Goal: Task Accomplishment & Management: Manage account settings

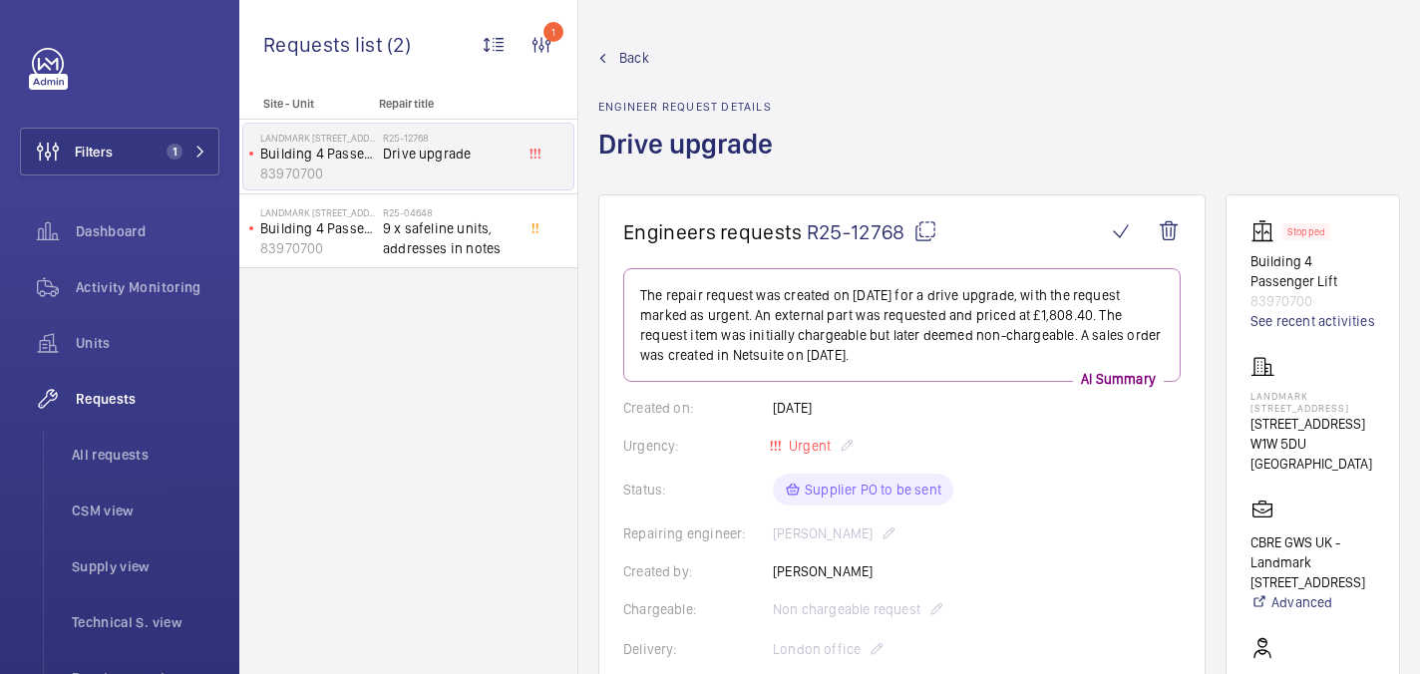
scroll to position [870, 0]
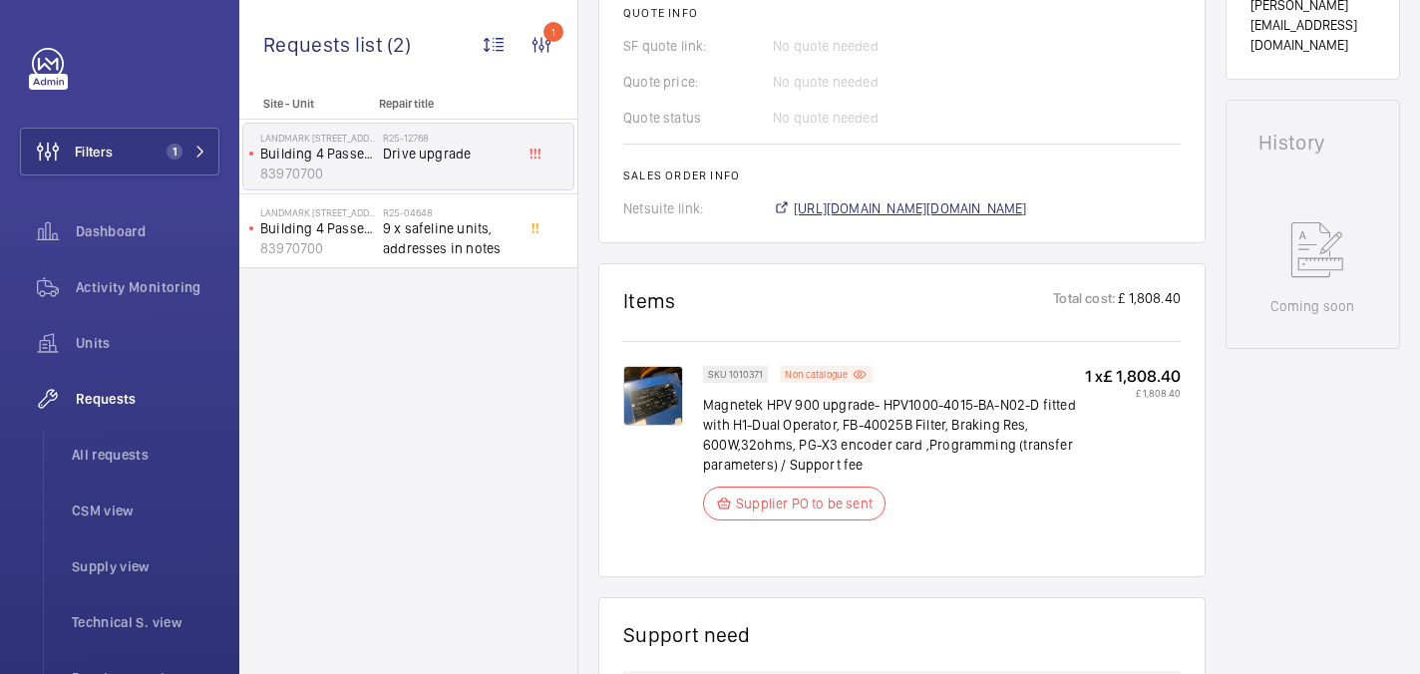
click at [832, 203] on span "https://6461500.app.netsuite.com/app/accounting/transactions/salesord.nl?id=303…" at bounding box center [910, 208] width 233 height 20
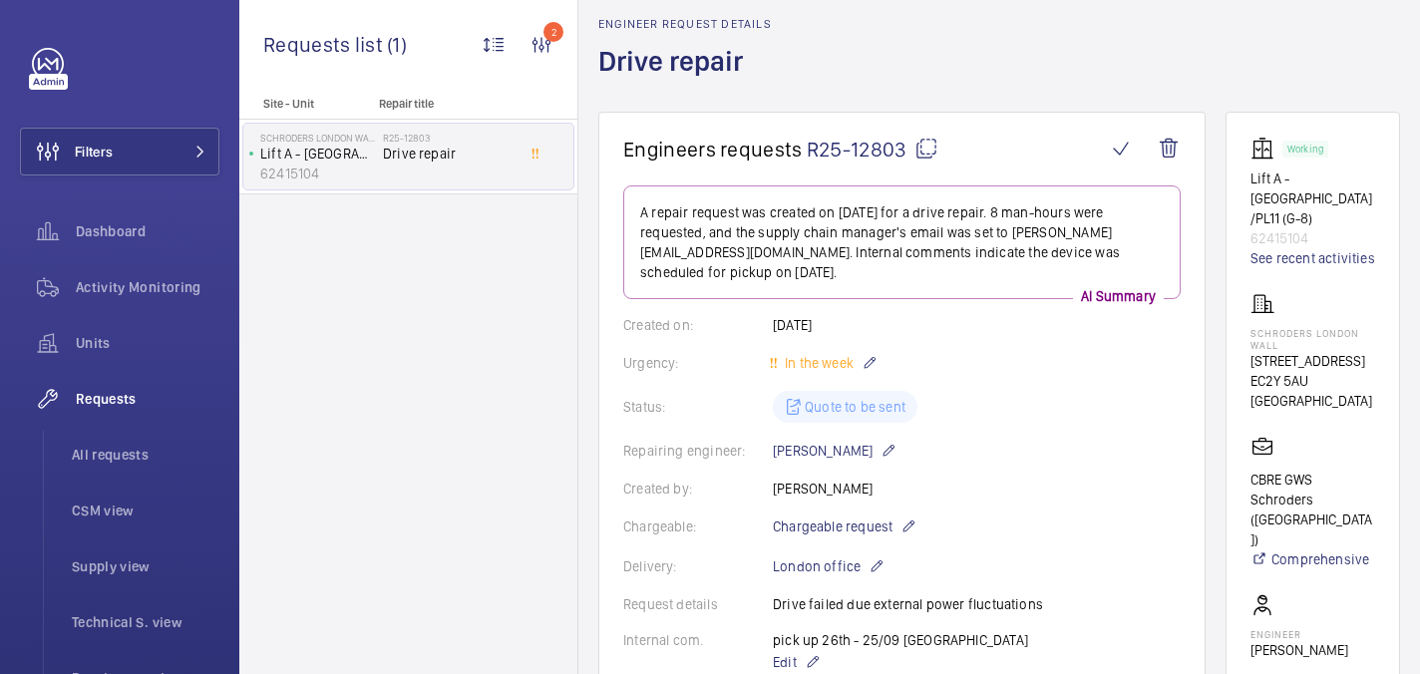
scroll to position [84, 0]
drag, startPoint x: 1230, startPoint y: 308, endPoint x: 1310, endPoint y: 327, distance: 82.0
click at [1310, 327] on wm-front-card "Working Lift A - North East/PL11 (G-8) 62415104 See recent activities Schroders…" at bounding box center [1312, 508] width 175 height 795
copy p "Schroders London Wall"
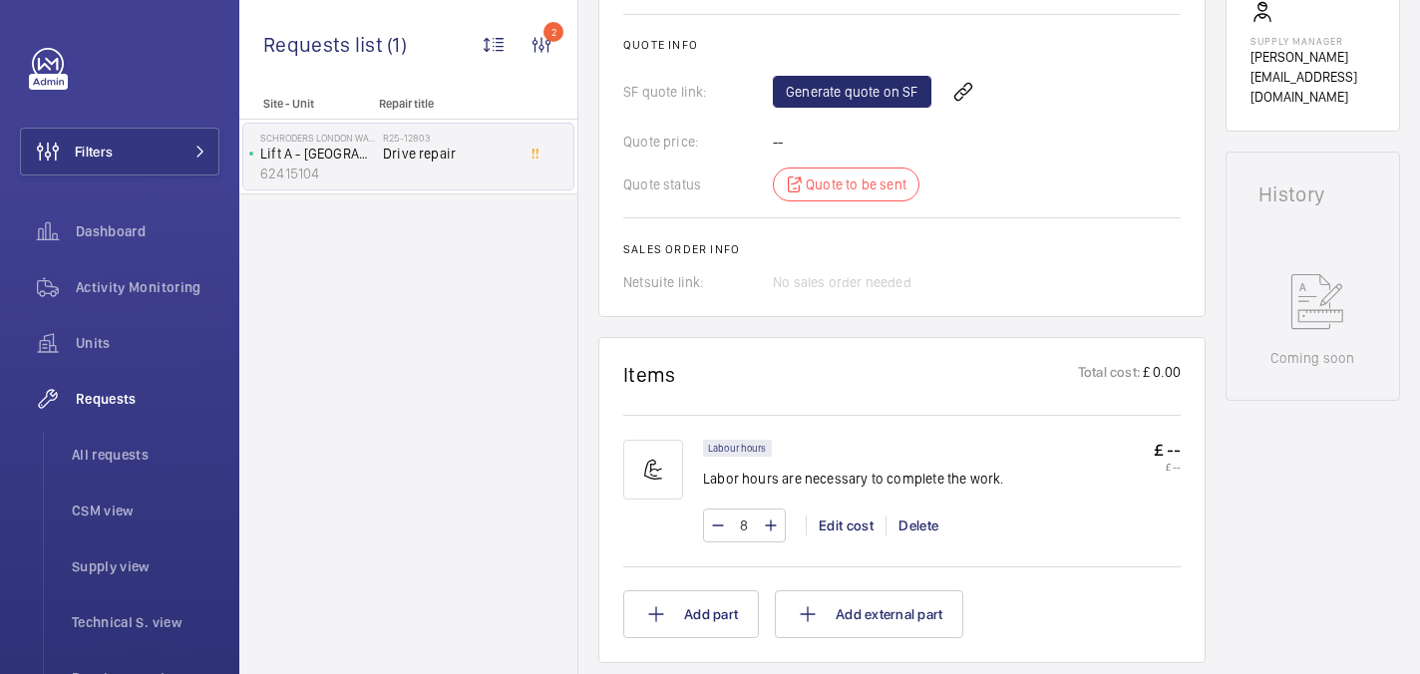
scroll to position [0, 0]
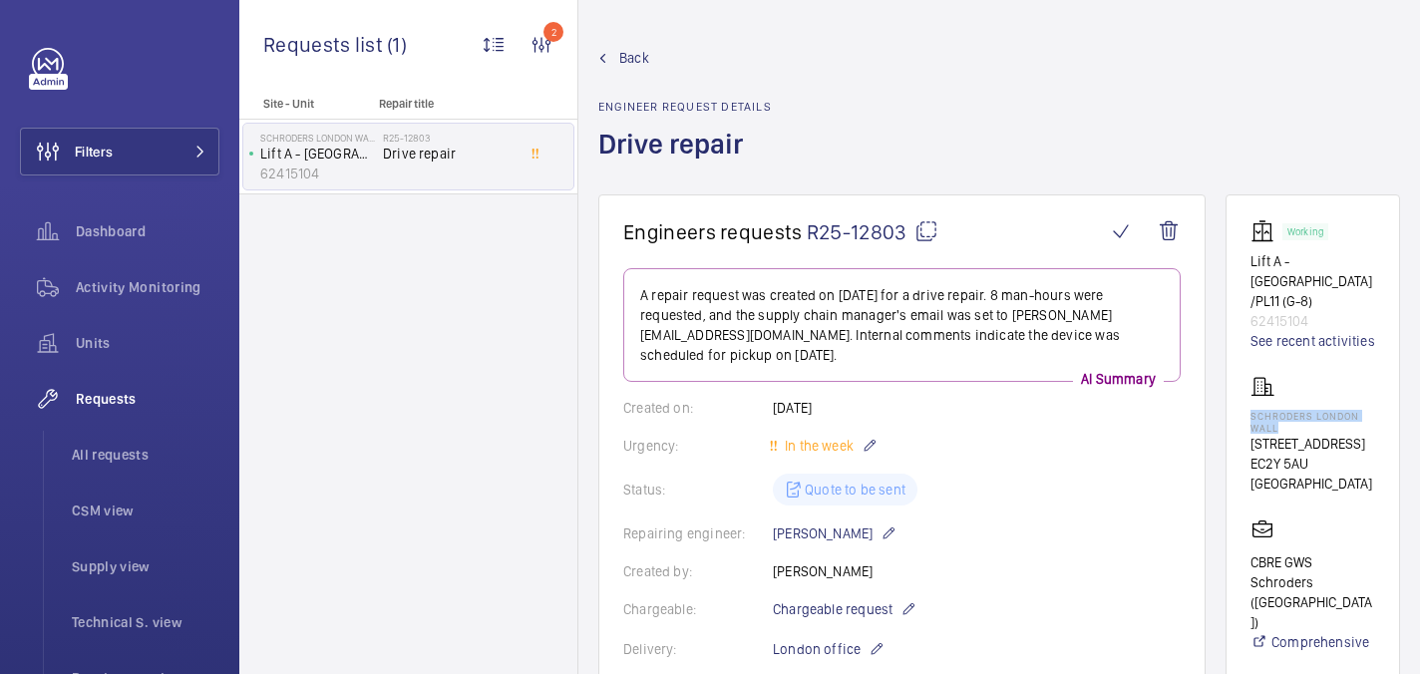
click at [925, 232] on mat-icon at bounding box center [926, 231] width 24 height 24
copy p "Schroders London Wall"
drag, startPoint x: 1249, startPoint y: 394, endPoint x: 1296, endPoint y: 407, distance: 48.6
click at [1296, 407] on wm-front-card "Working Lift A - North East/PL11 (G-8) 62415104 See recent activities Schroders…" at bounding box center [1312, 591] width 175 height 795
copy p "Schroders London Wall"
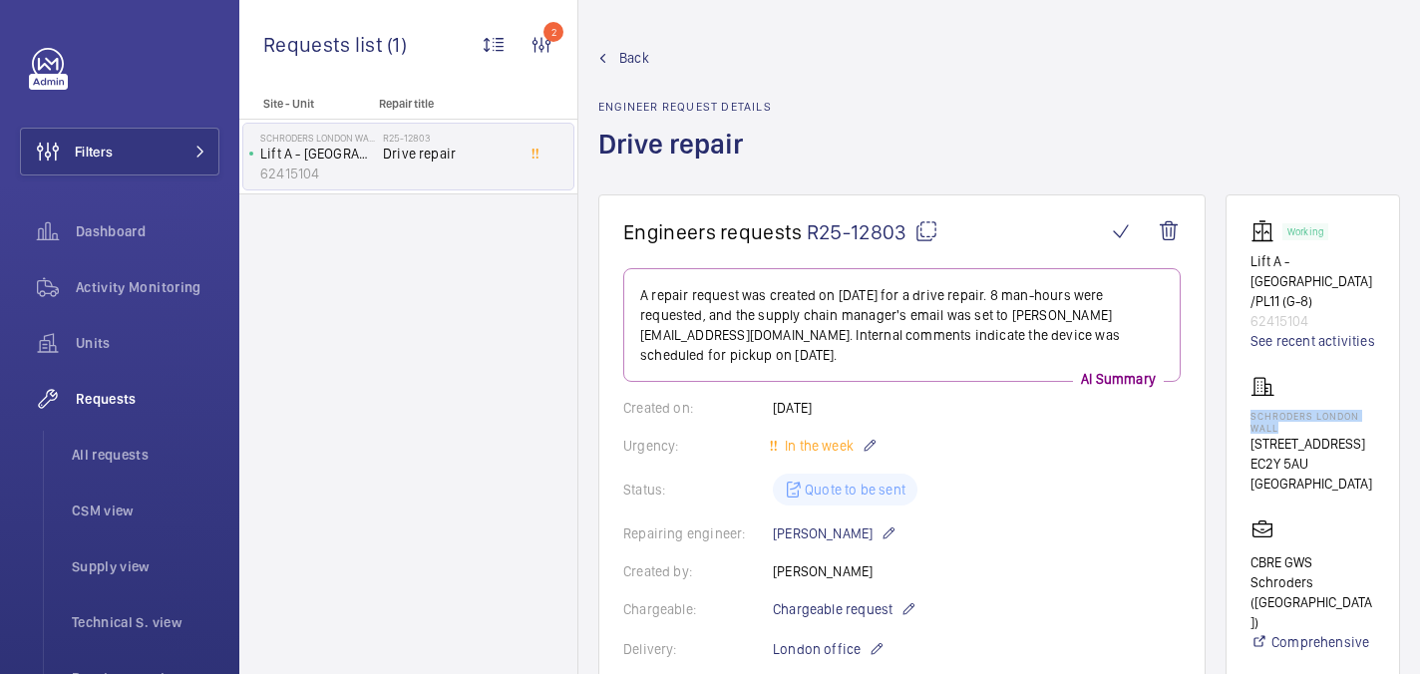
click at [916, 234] on mat-icon at bounding box center [926, 231] width 24 height 24
copy p "Schroders London Wall"
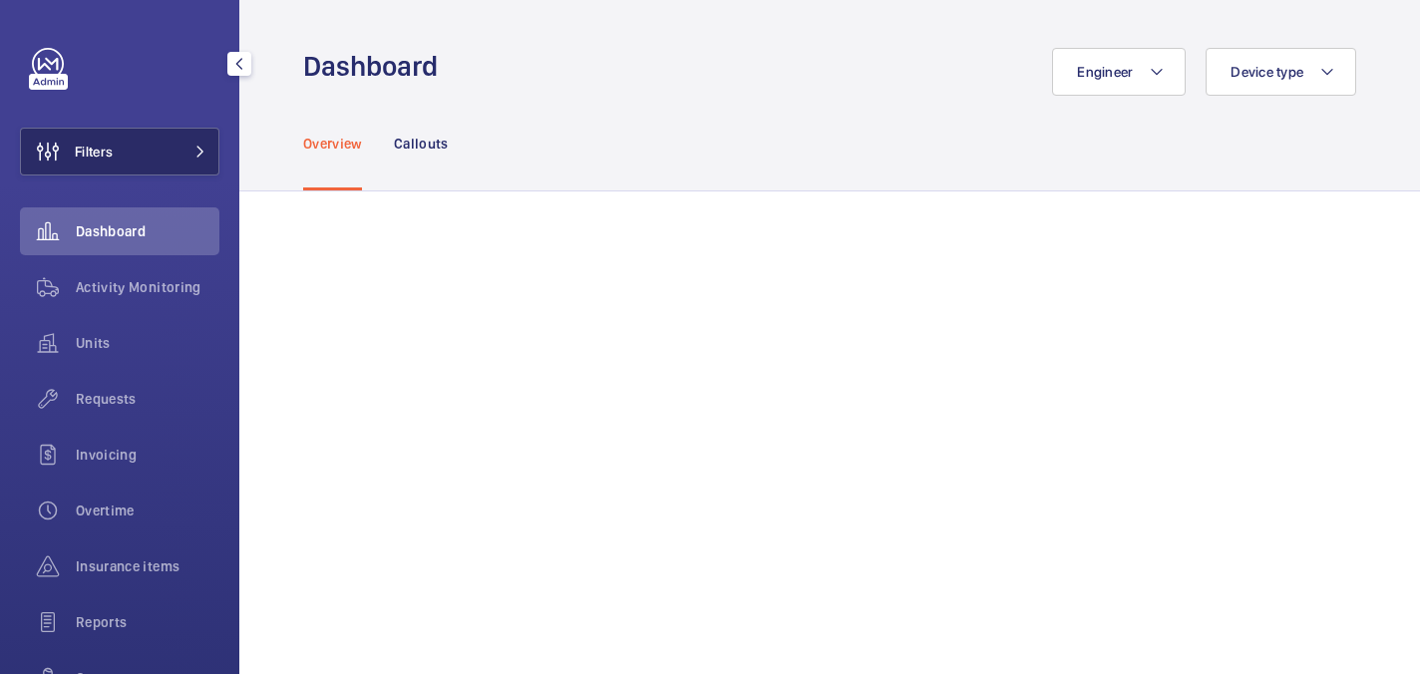
click at [104, 156] on span "Filters" at bounding box center [94, 152] width 38 height 20
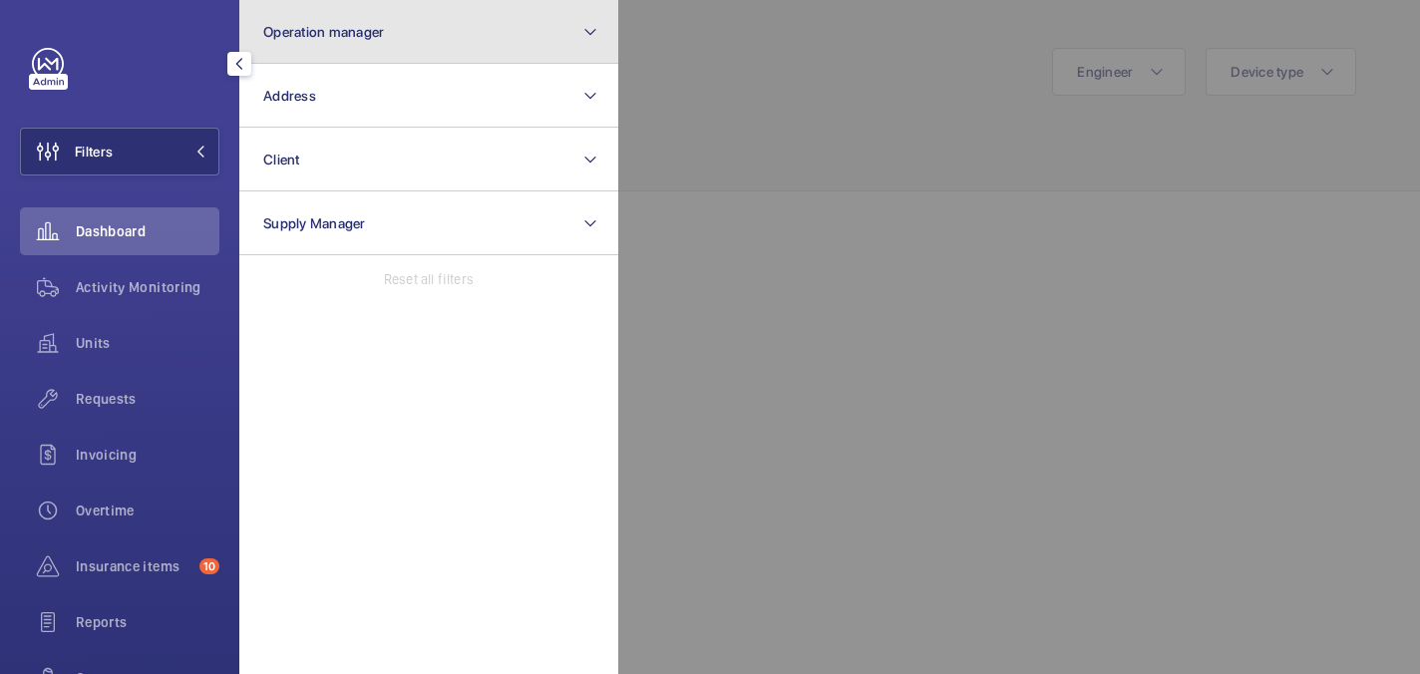
click at [314, 41] on button "Operation manager" at bounding box center [428, 32] width 379 height 64
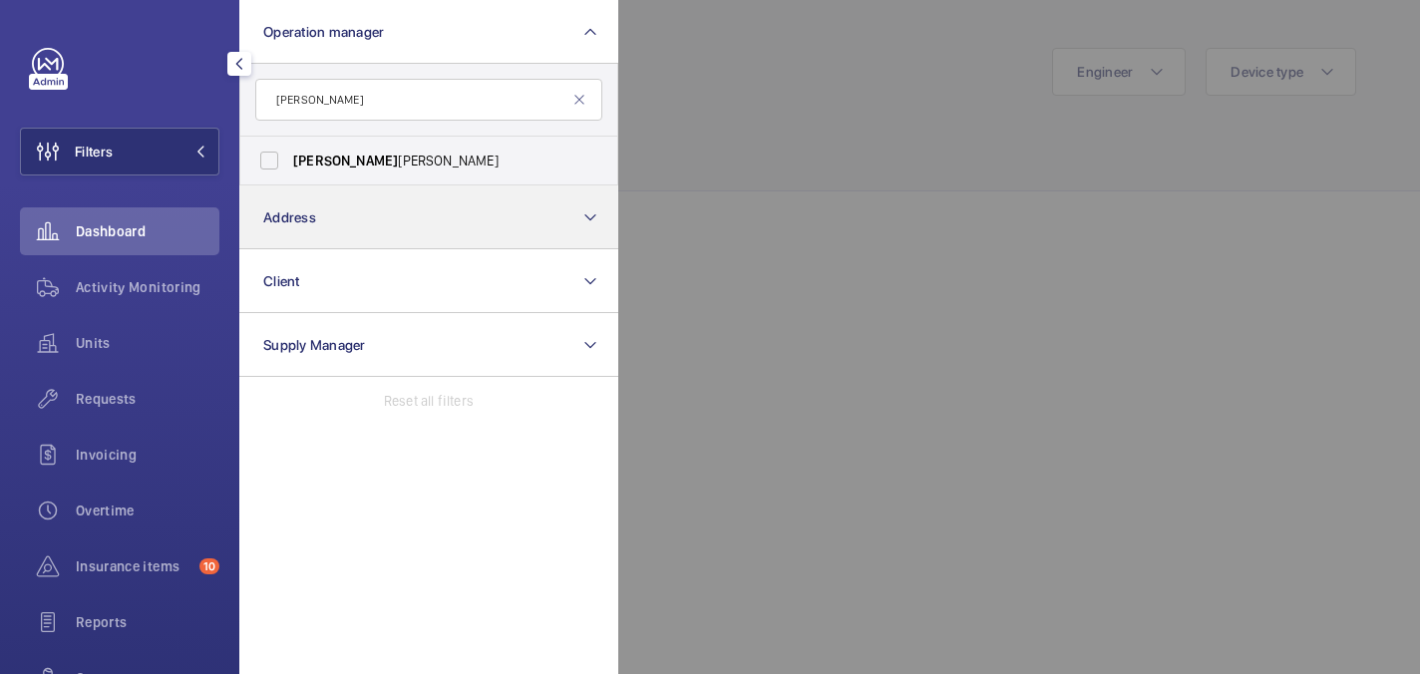
type input "john"
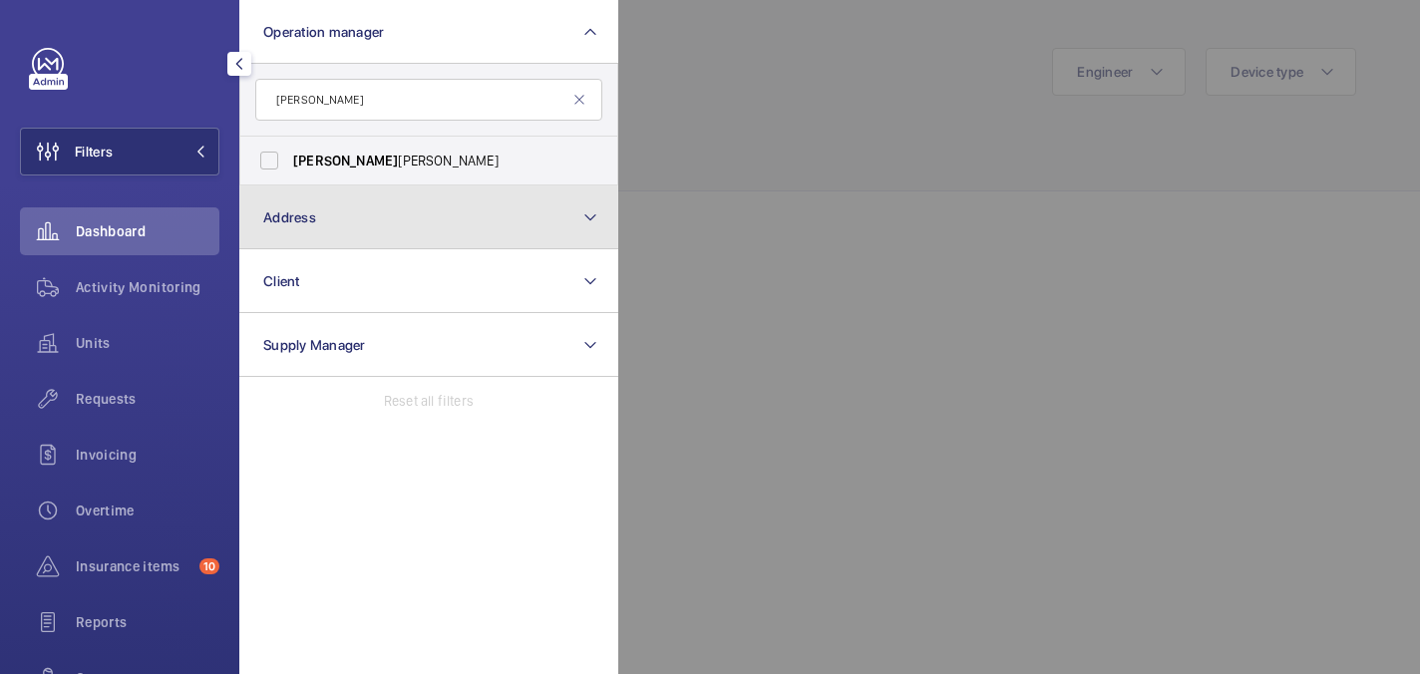
click at [355, 198] on button "Address" at bounding box center [428, 217] width 379 height 64
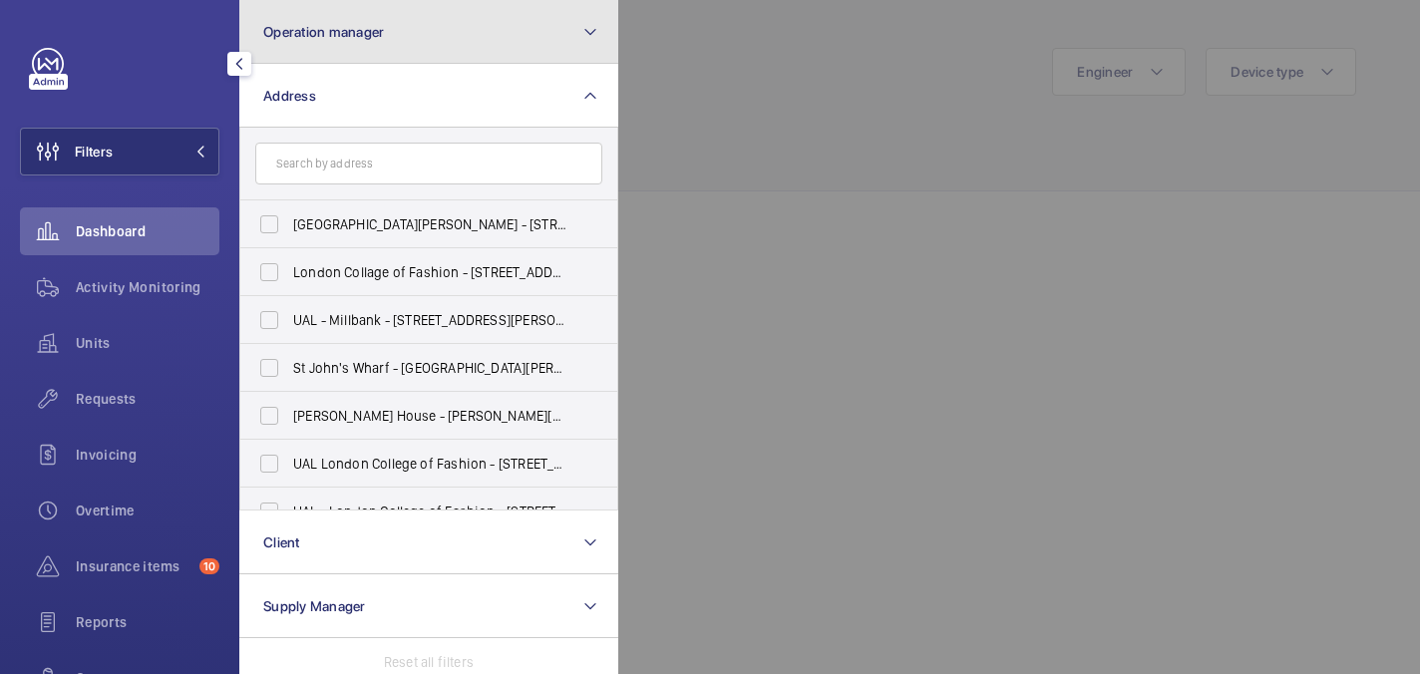
click at [340, 39] on span "Operation manager" at bounding box center [323, 32] width 121 height 16
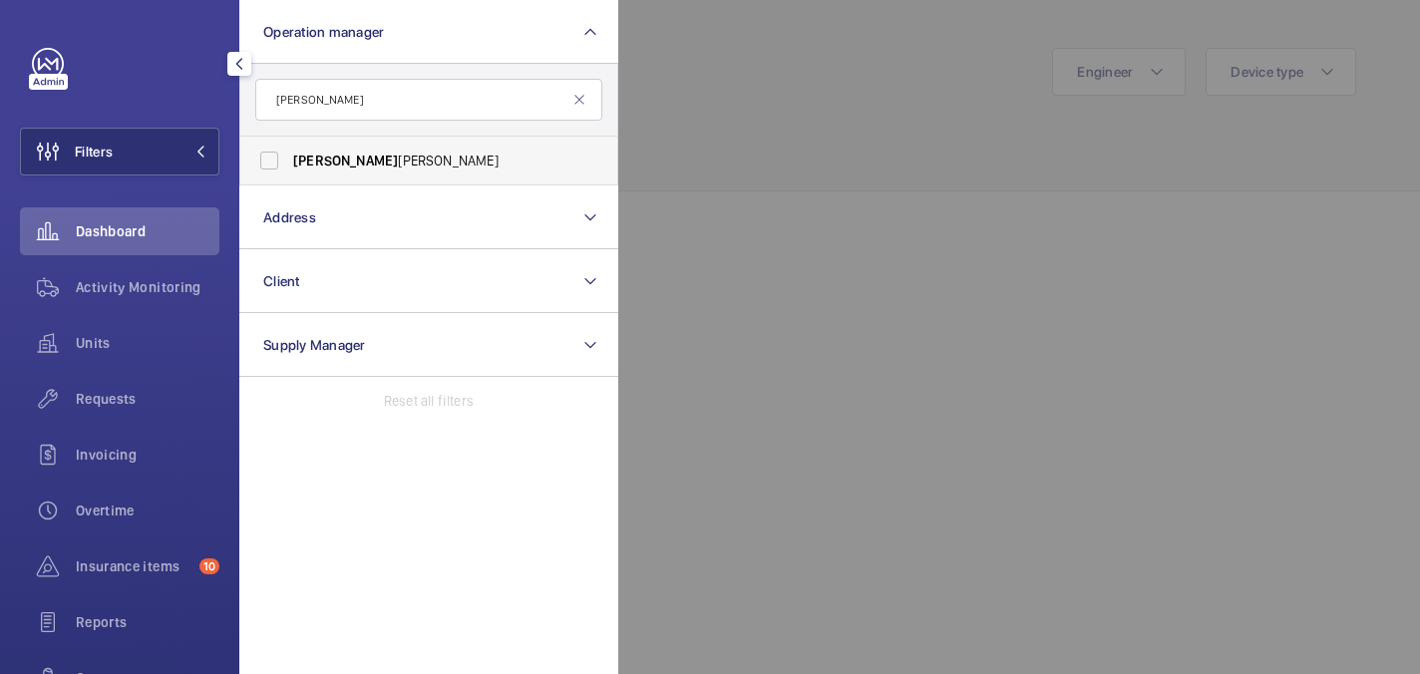
type input "john"
click at [351, 159] on span "John Smith" at bounding box center [430, 161] width 274 height 20
click at [289, 159] on input "John Smith" at bounding box center [269, 161] width 40 height 40
checkbox input "true"
click at [837, 74] on div at bounding box center [1328, 337] width 1420 height 674
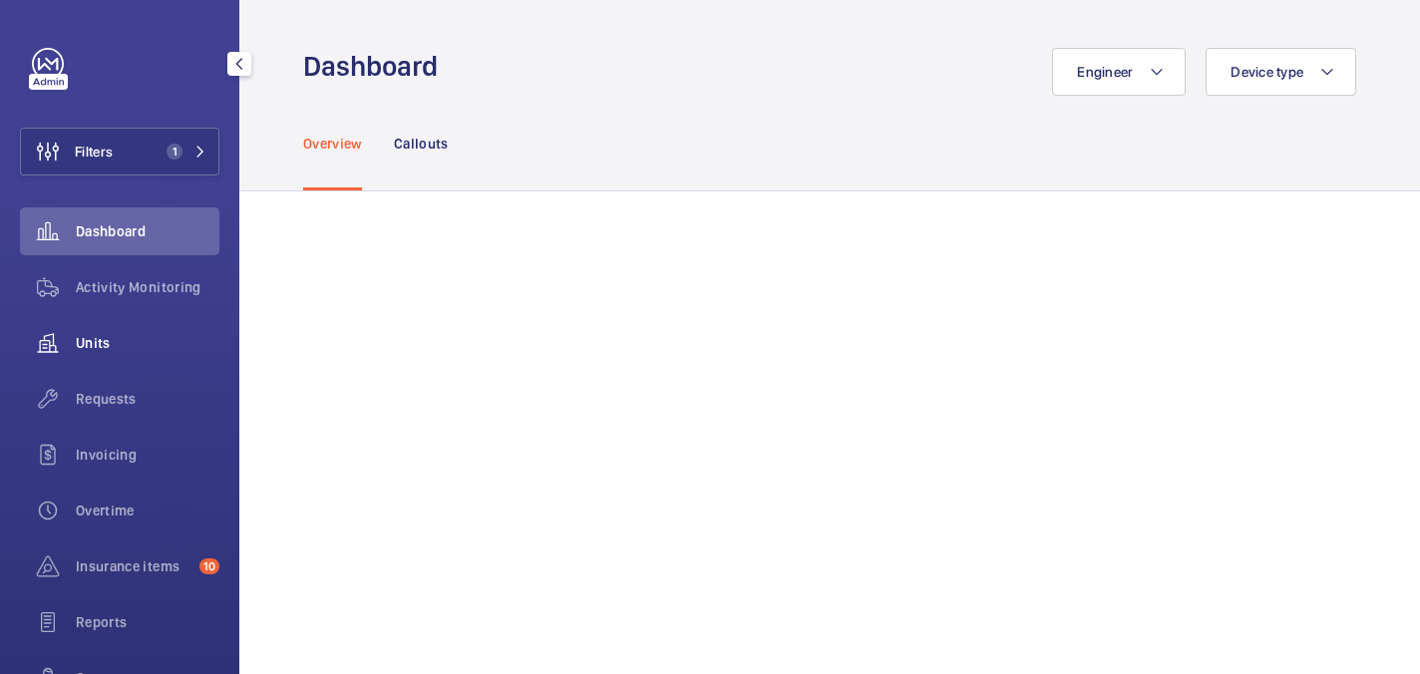
click at [116, 345] on span "Units" at bounding box center [148, 343] width 144 height 20
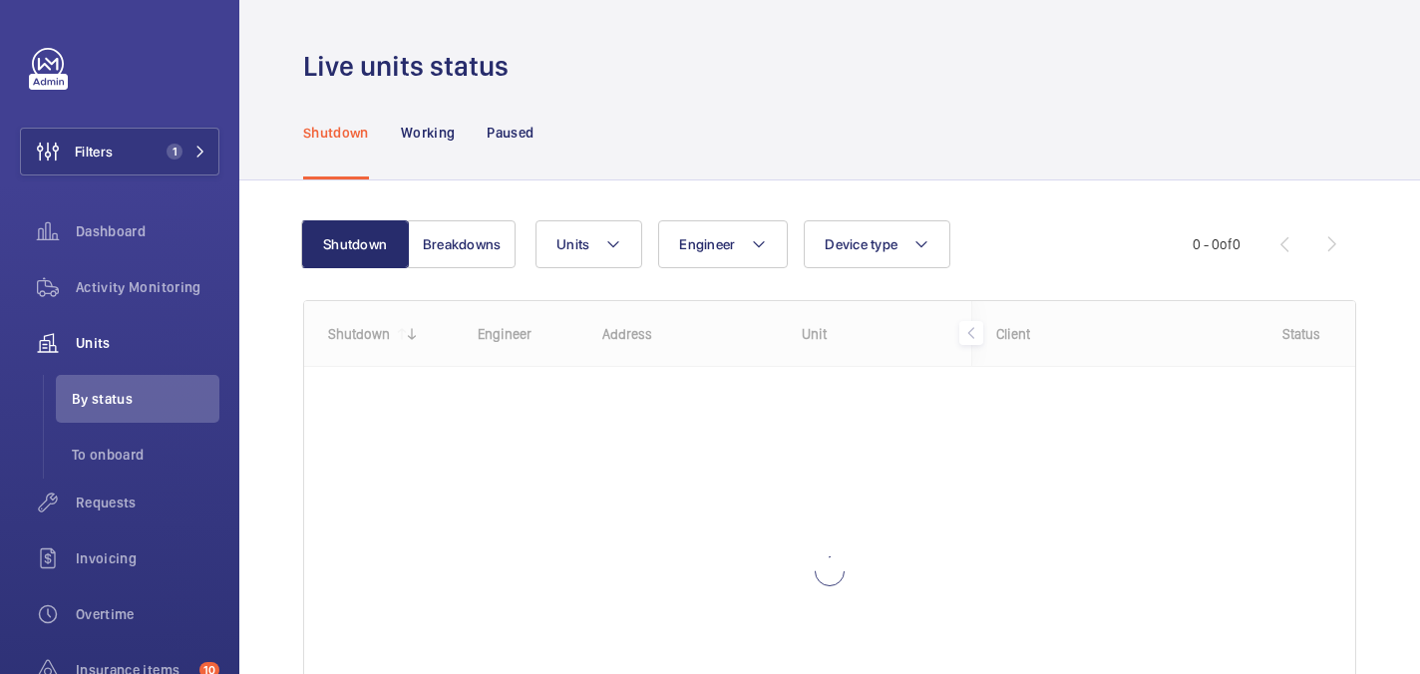
scroll to position [184, 0]
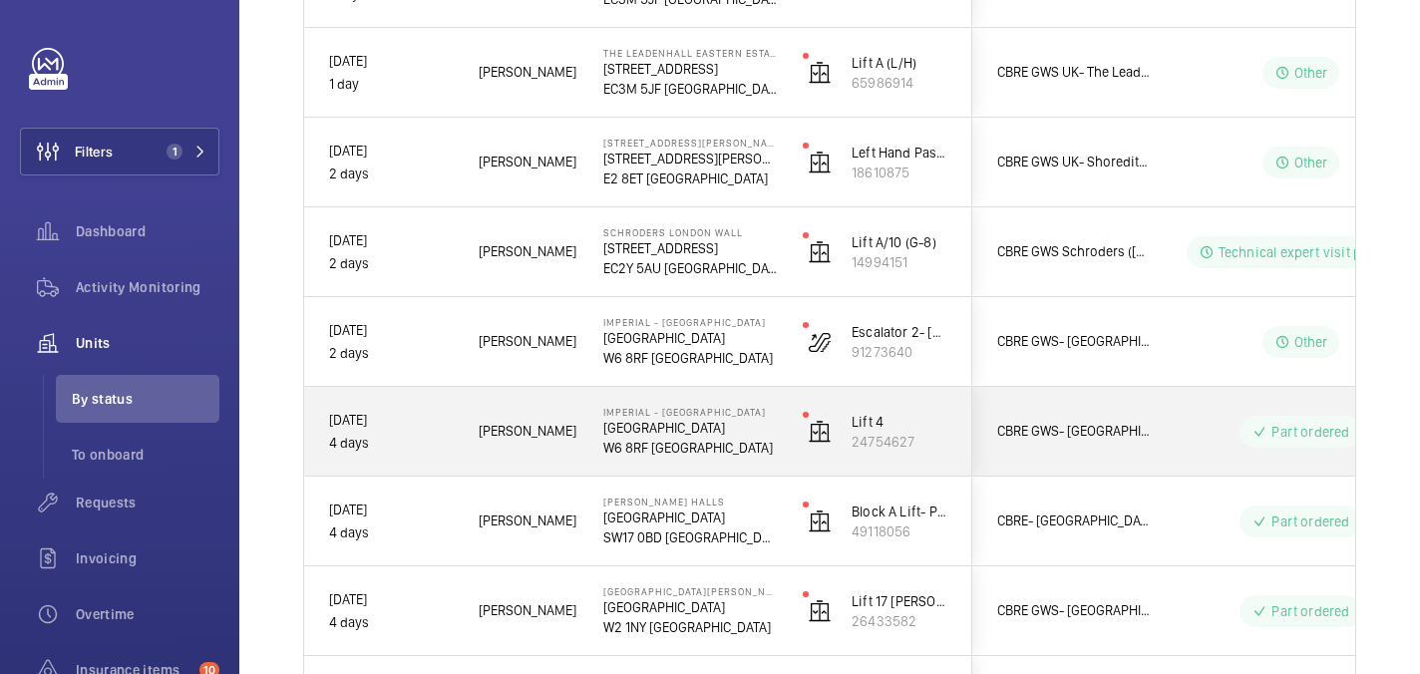
scroll to position [614, 0]
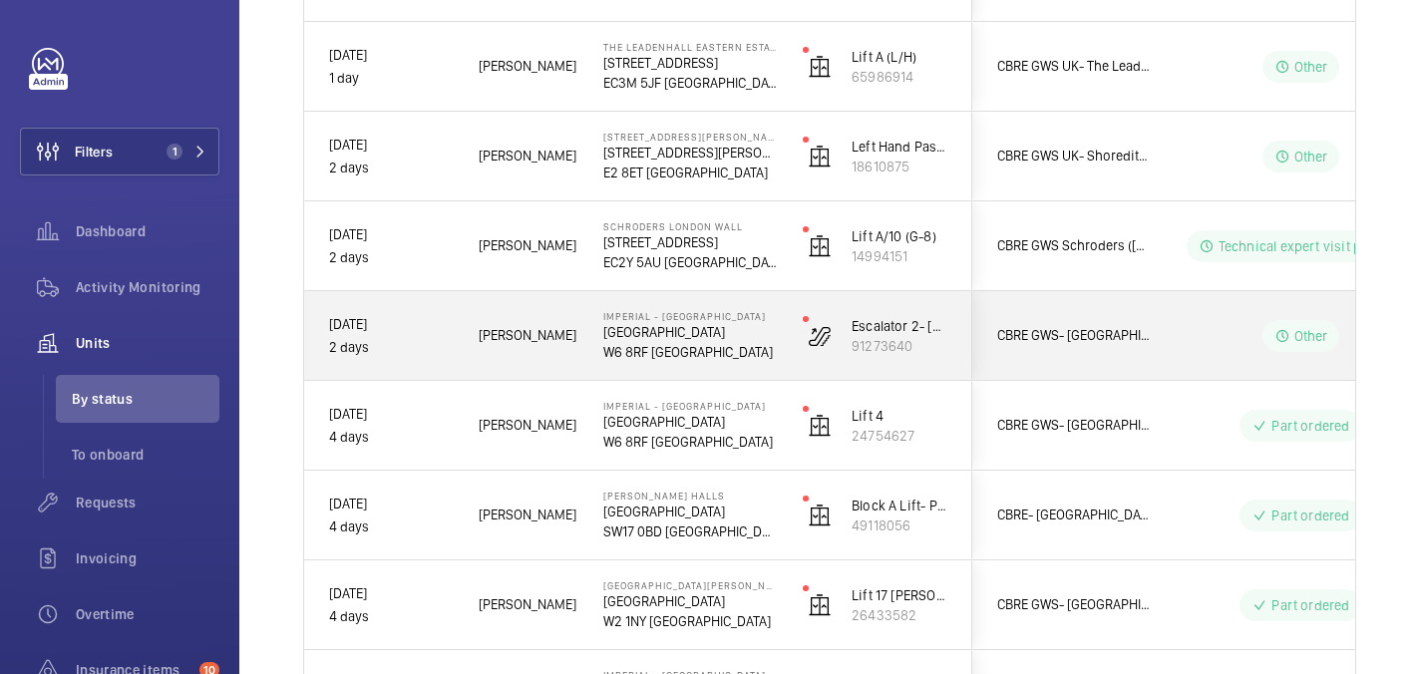
click at [709, 352] on p "W6 8RF [GEOGRAPHIC_DATA]" at bounding box center [690, 352] width 174 height 20
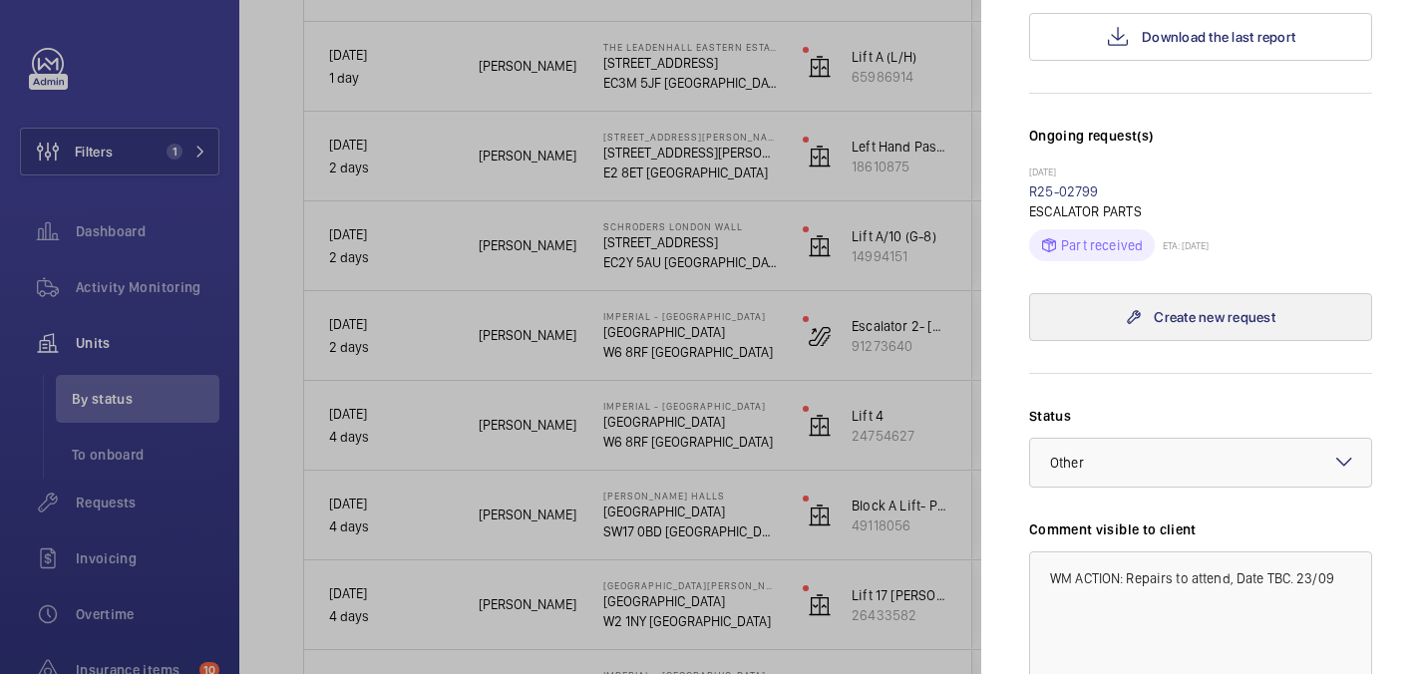
scroll to position [0, 0]
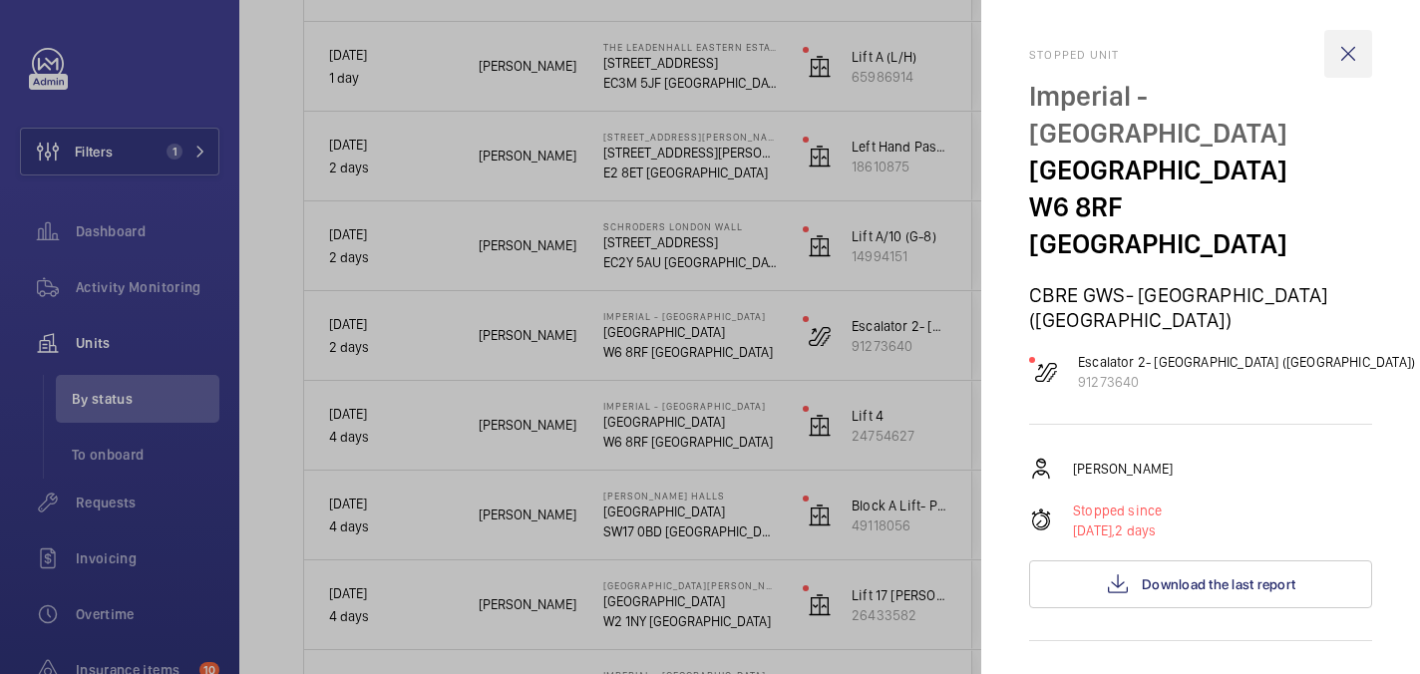
click at [1355, 53] on wm-front-icon-button at bounding box center [1348, 54] width 48 height 48
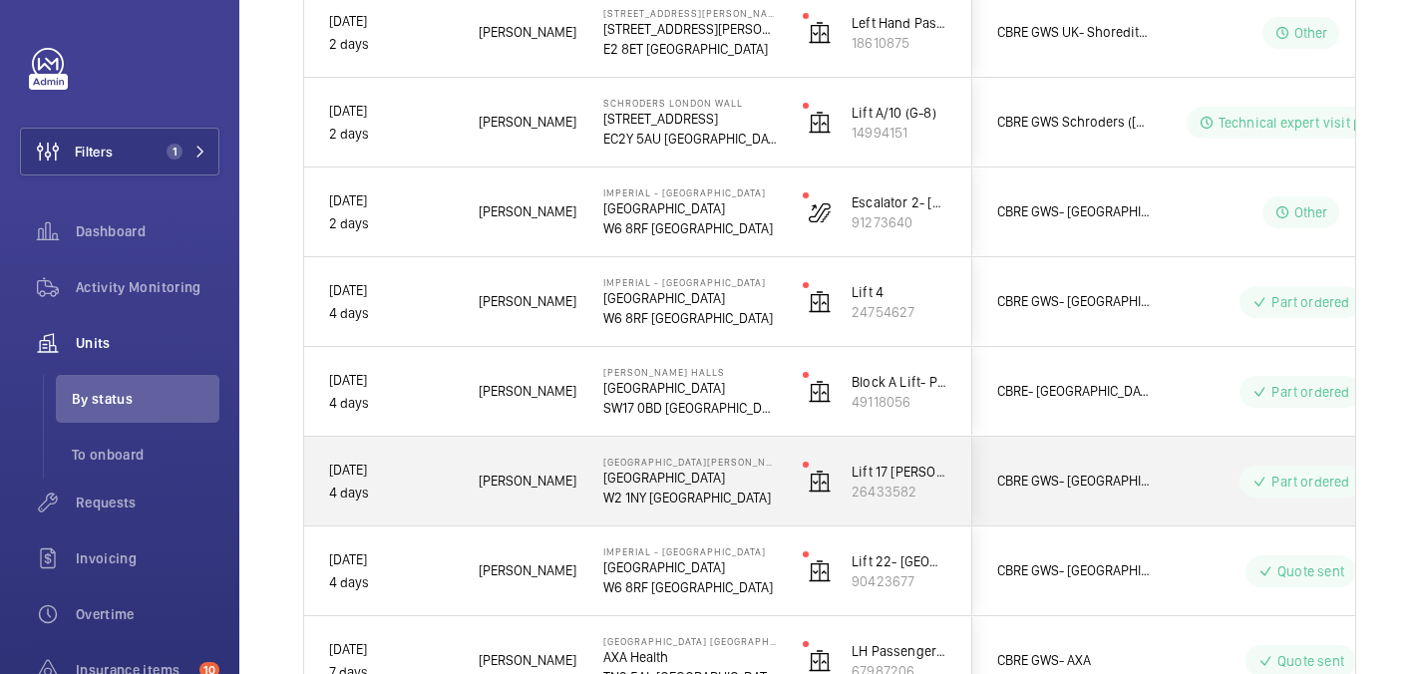
scroll to position [773, 0]
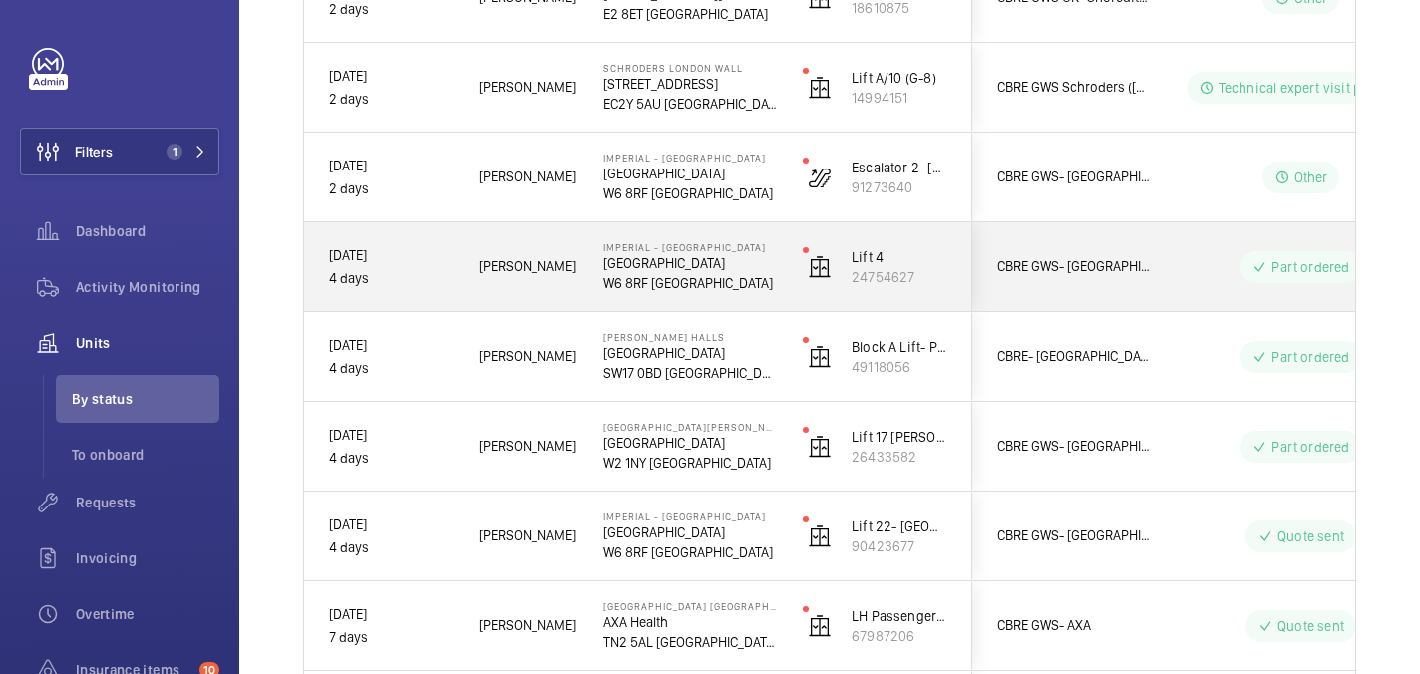
click at [753, 265] on p "[GEOGRAPHIC_DATA]" at bounding box center [690, 263] width 174 height 20
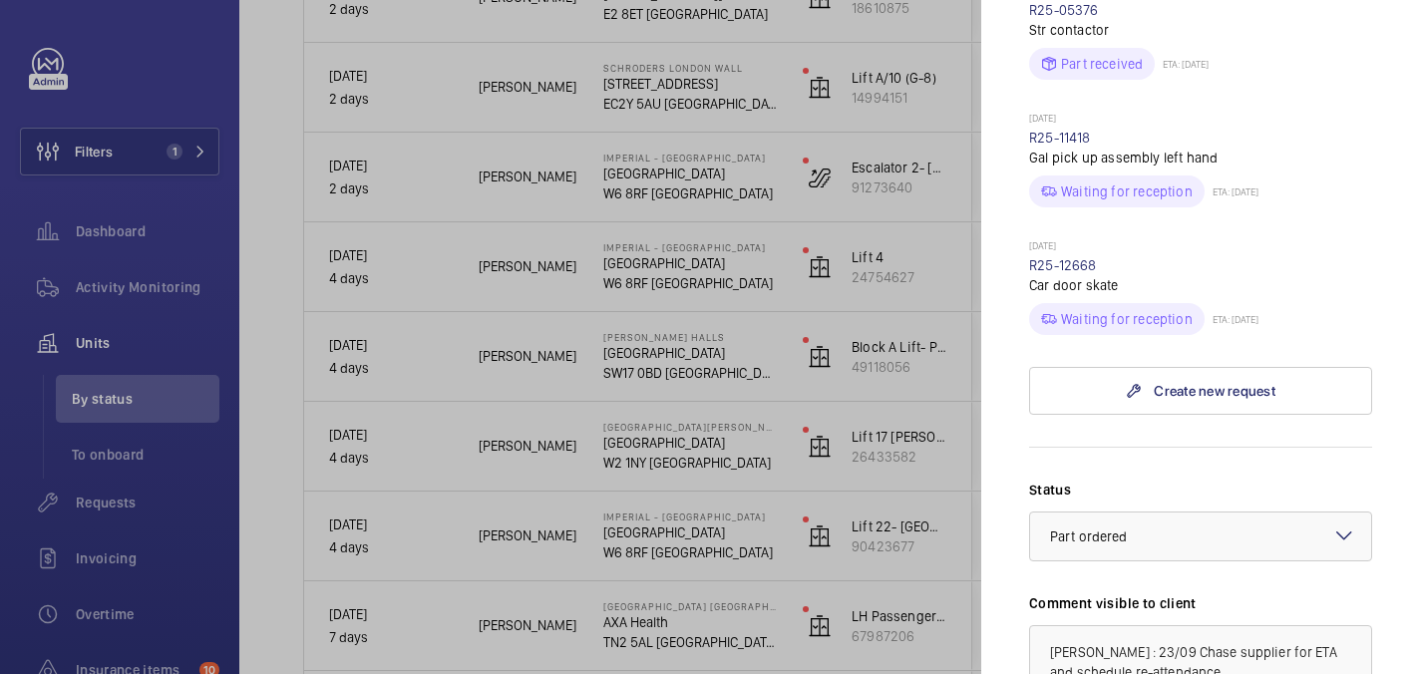
scroll to position [1109, 0]
click at [1062, 260] on link "R25-12668" at bounding box center [1063, 268] width 68 height 16
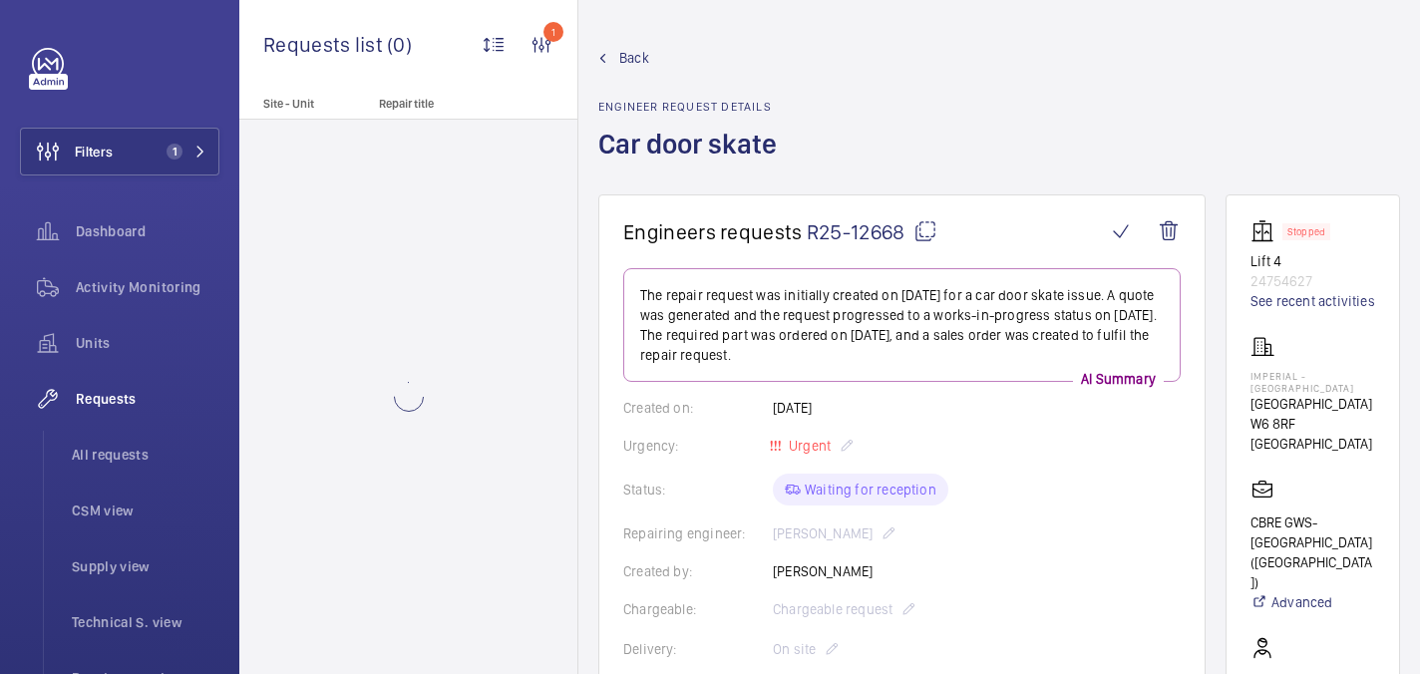
scroll to position [1112, 0]
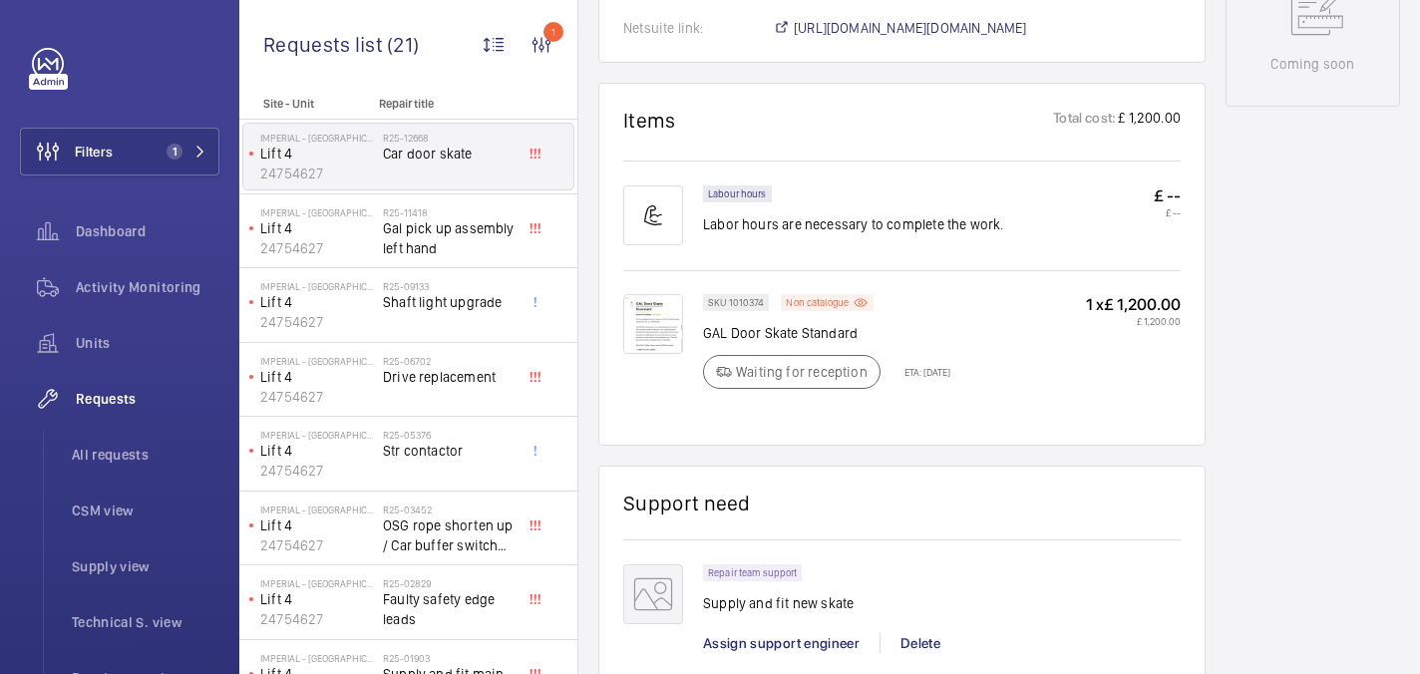
click at [645, 325] on img at bounding box center [653, 324] width 60 height 60
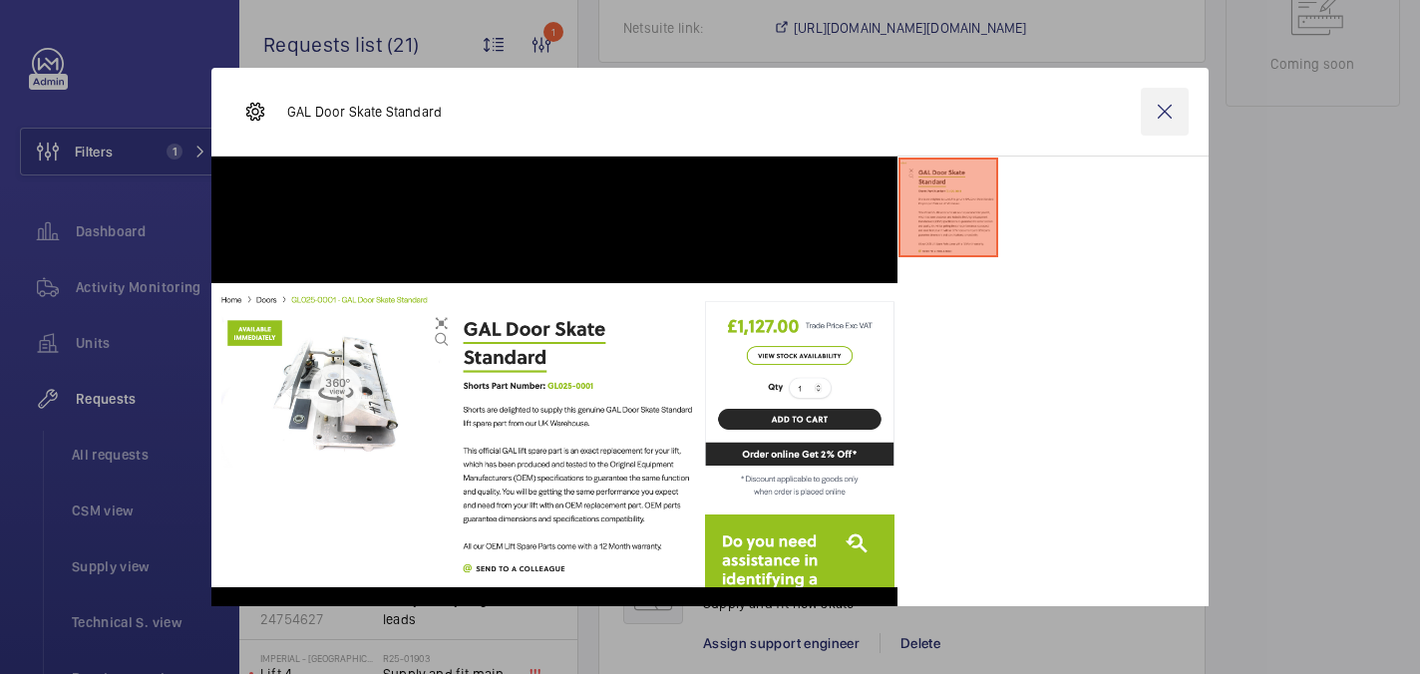
click at [1163, 109] on wm-front-icon-button at bounding box center [1165, 112] width 48 height 48
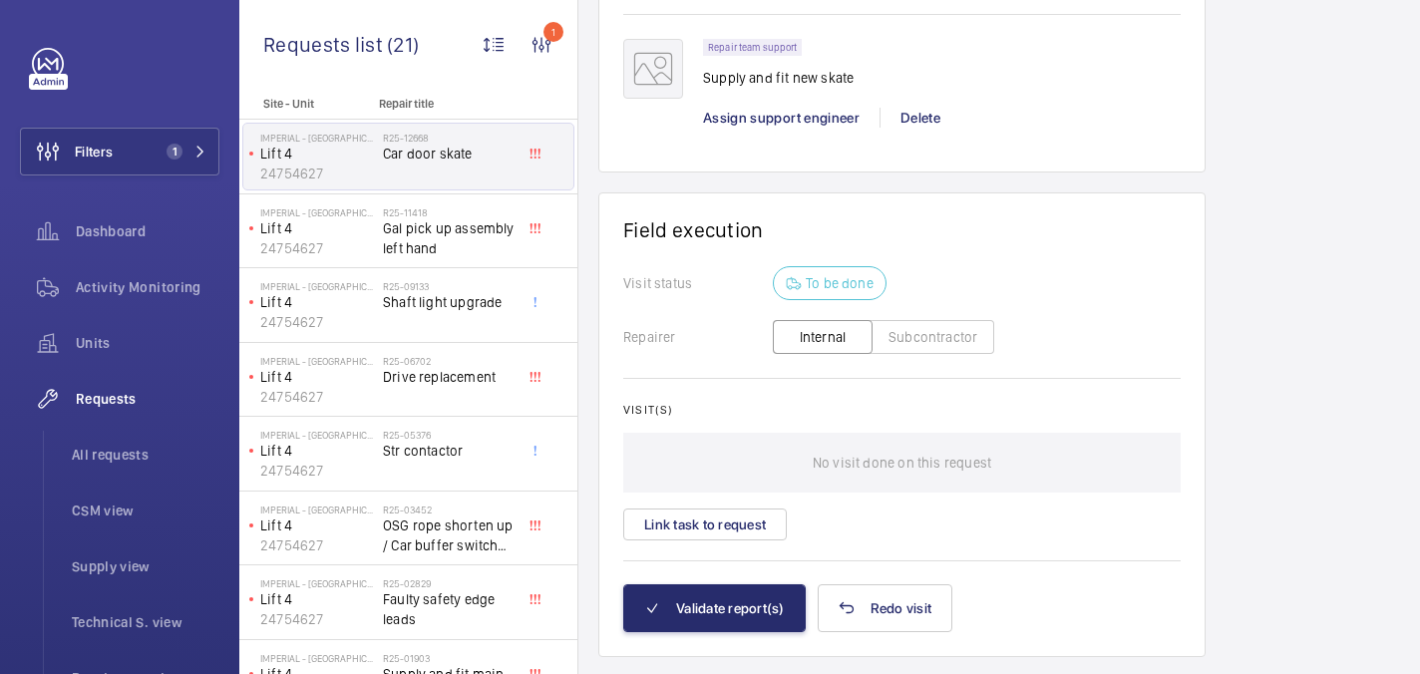
scroll to position [1642, 0]
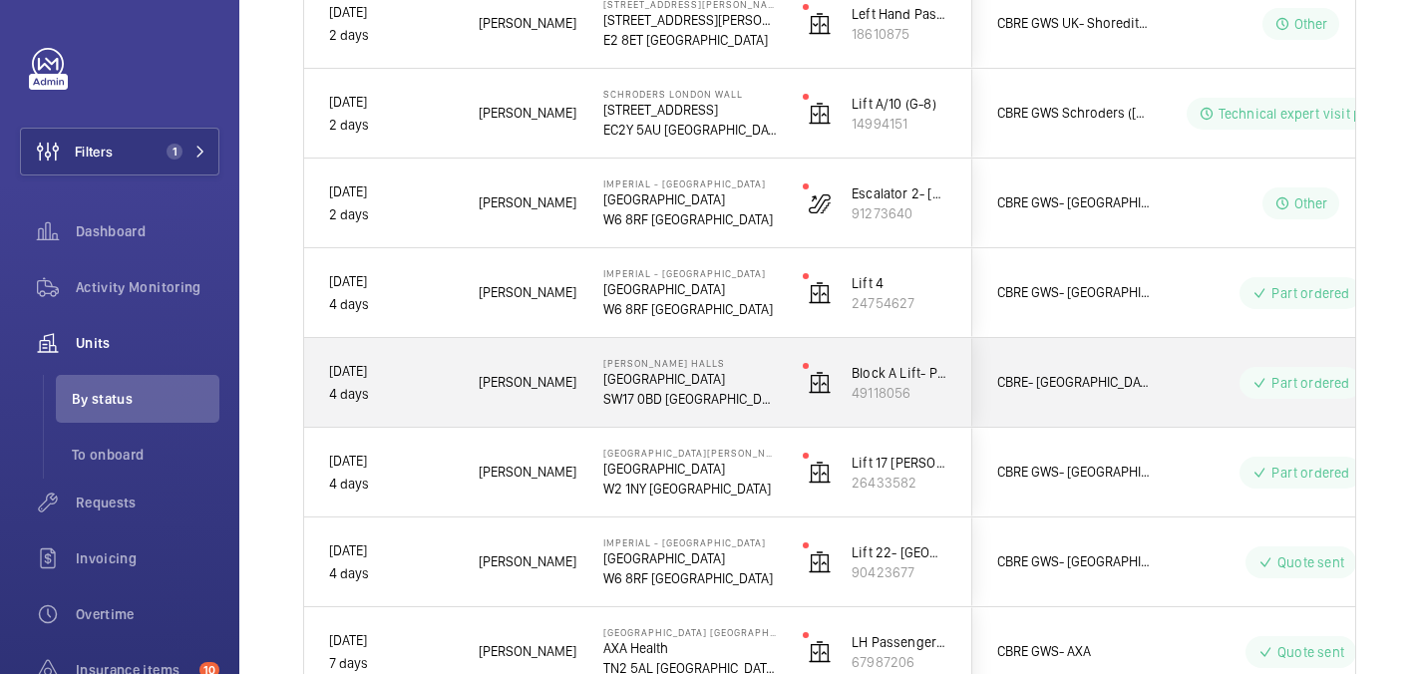
scroll to position [749, 0]
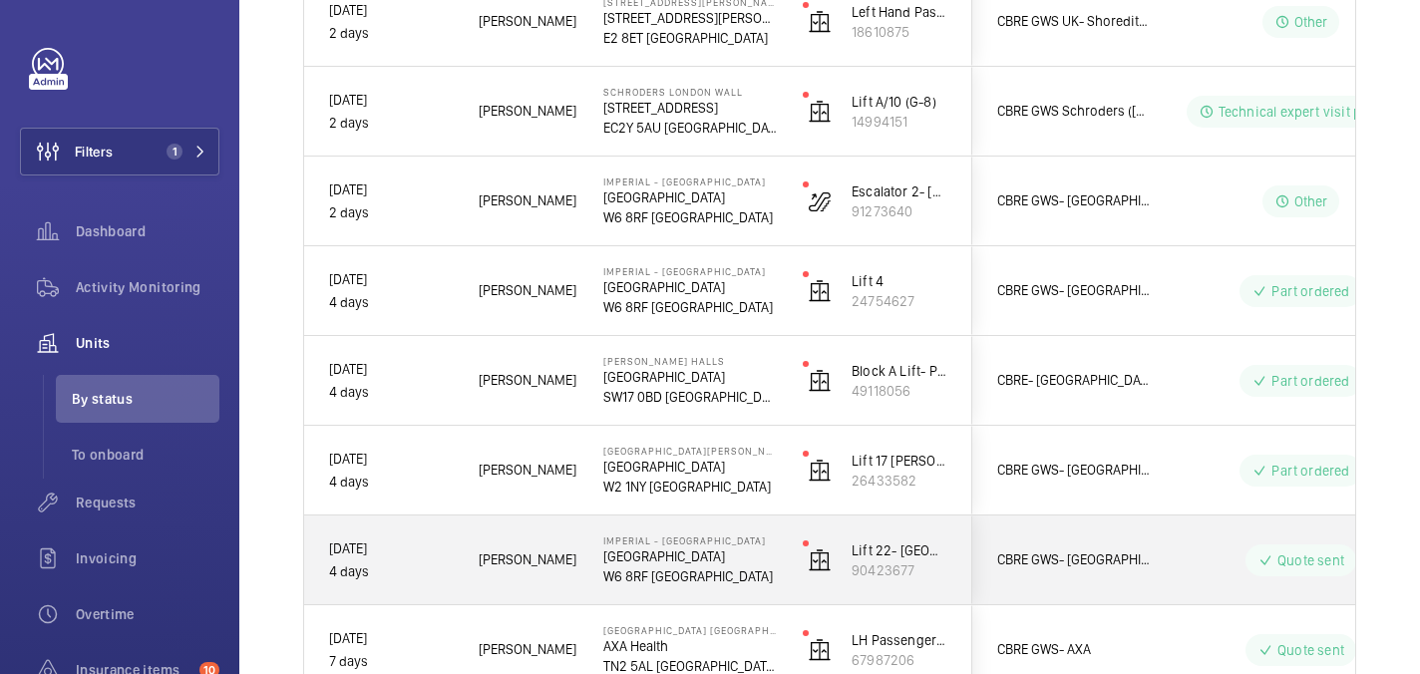
click at [783, 556] on div "Lift 22- Tower & Laboratory Block (Passenger) 90423677" at bounding box center [875, 561] width 192 height 90
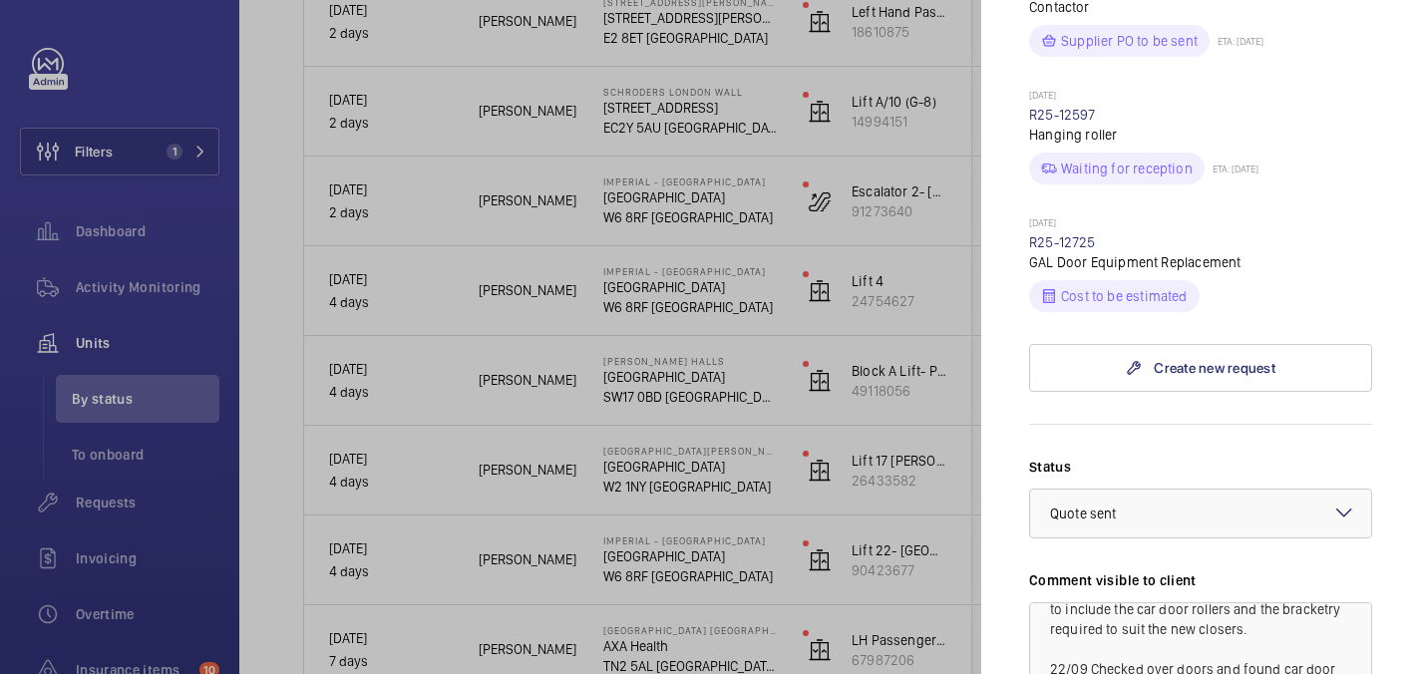
scroll to position [1260, 0]
click at [1078, 236] on link "R25-12725" at bounding box center [1062, 244] width 67 height 16
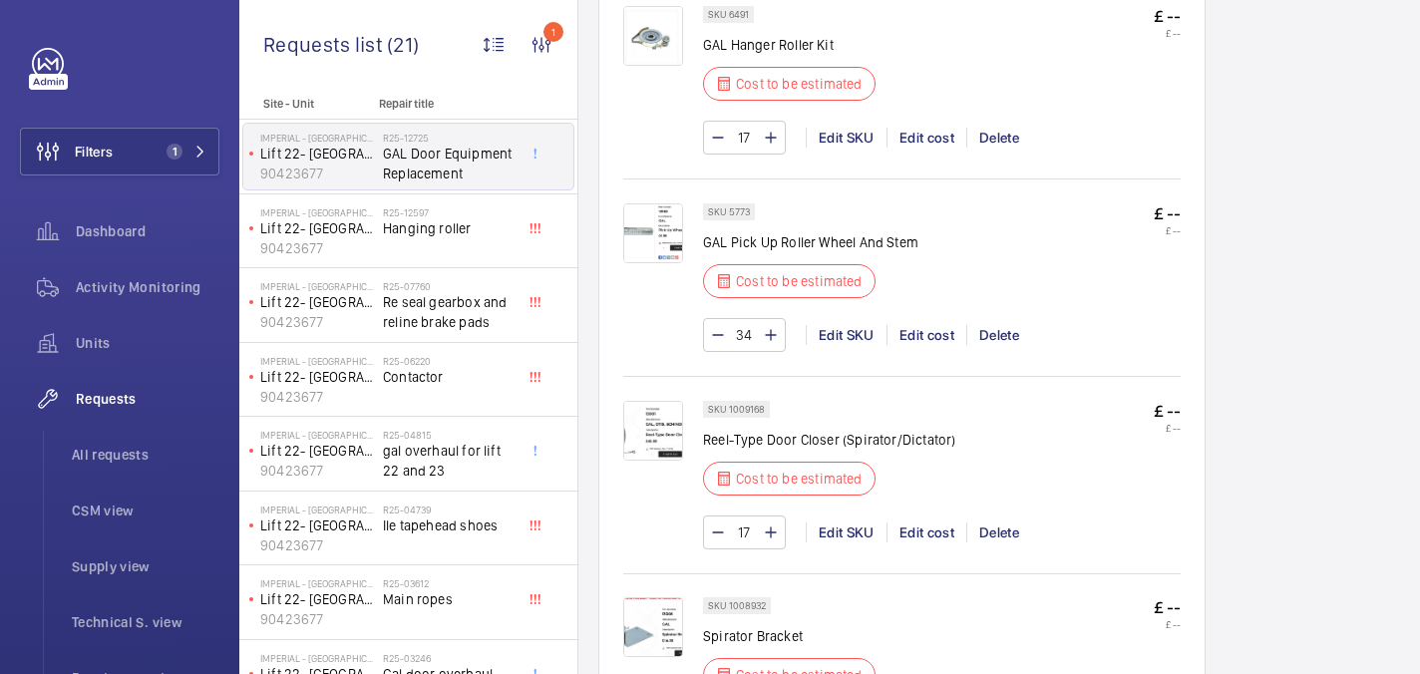
scroll to position [1441, 0]
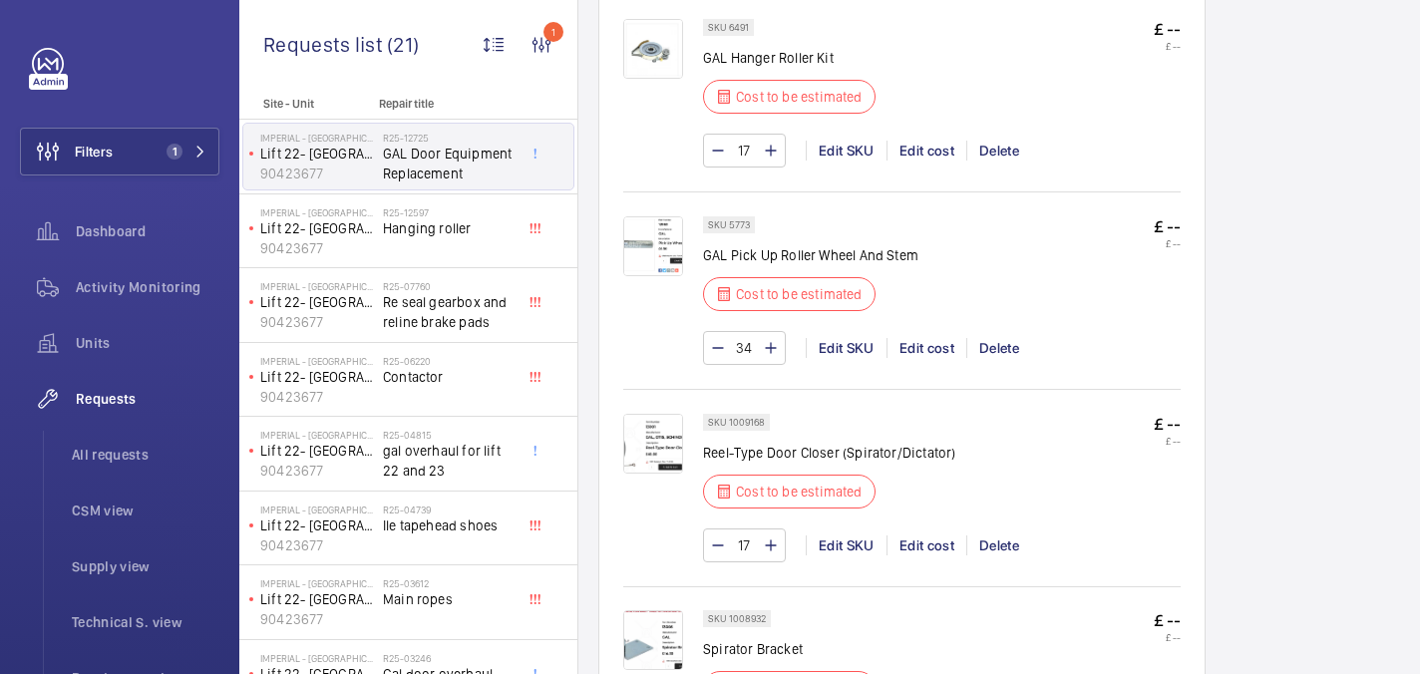
click at [666, 253] on img at bounding box center [653, 246] width 60 height 60
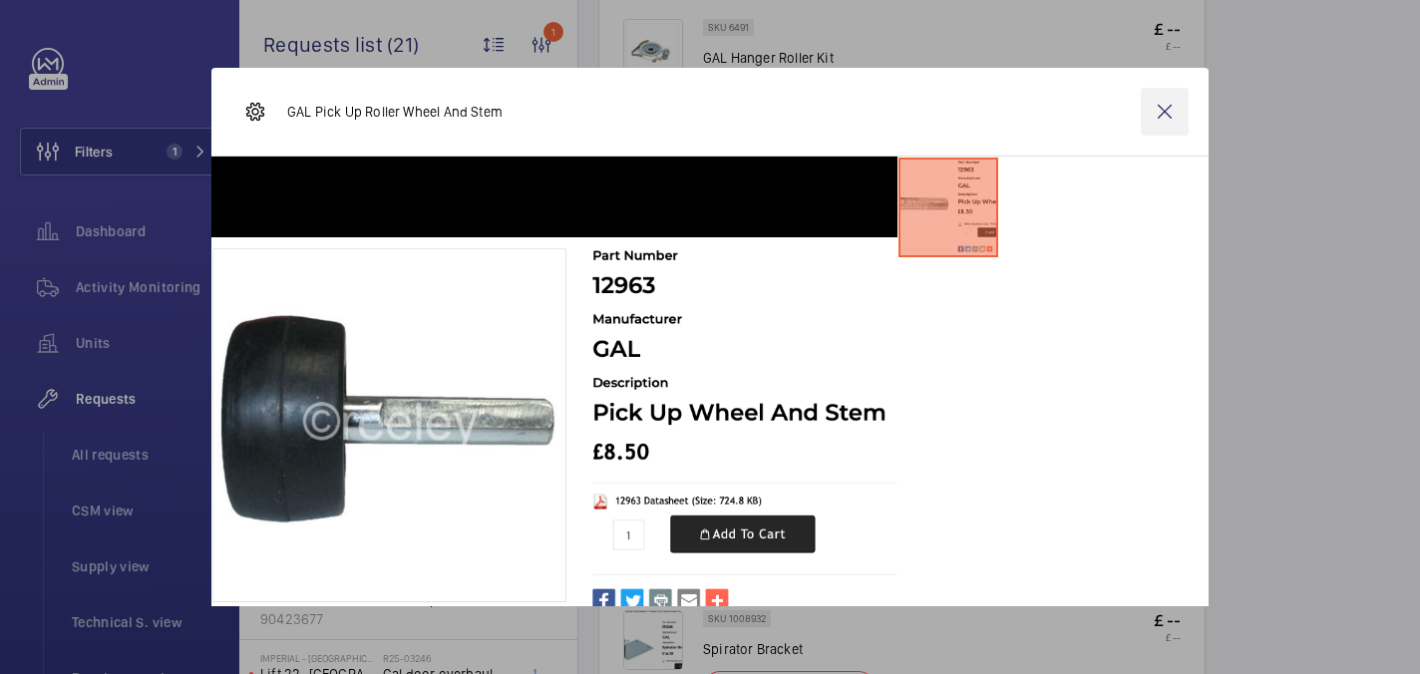
click at [1168, 107] on wm-front-icon-button at bounding box center [1165, 112] width 48 height 48
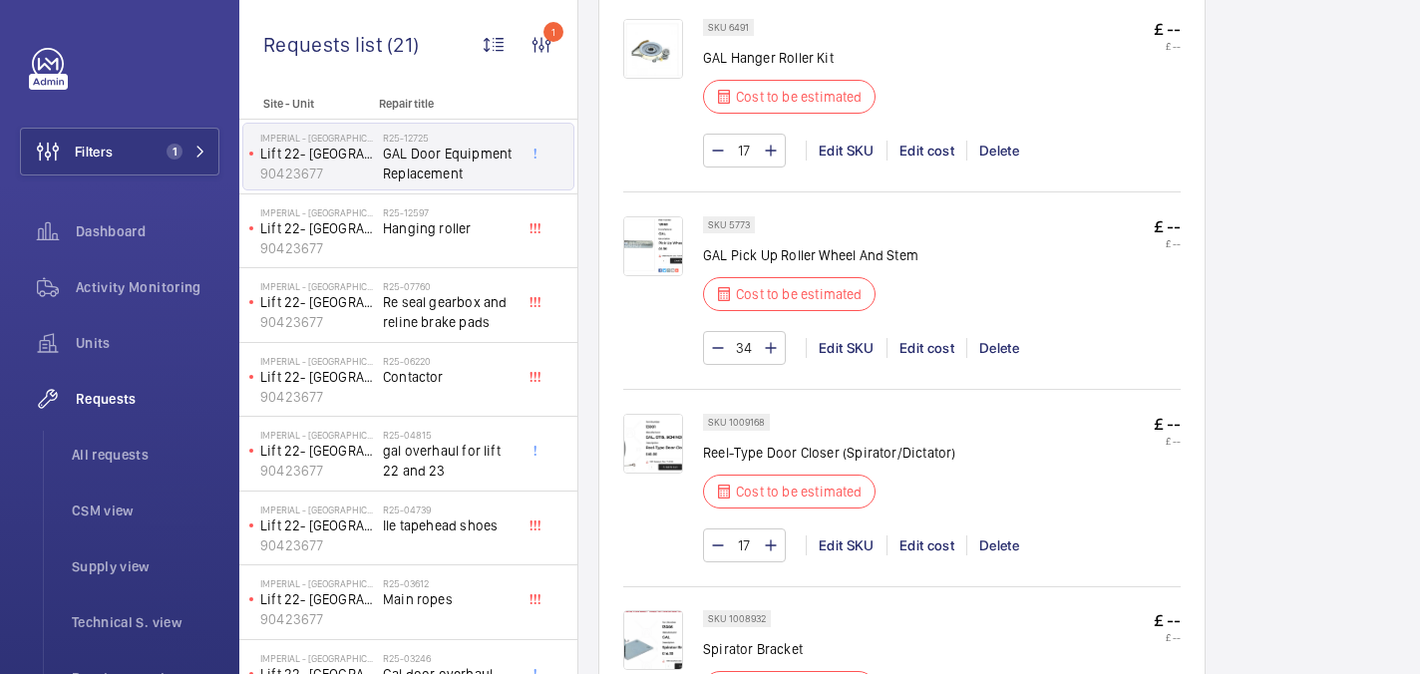
click at [657, 459] on img at bounding box center [653, 444] width 60 height 60
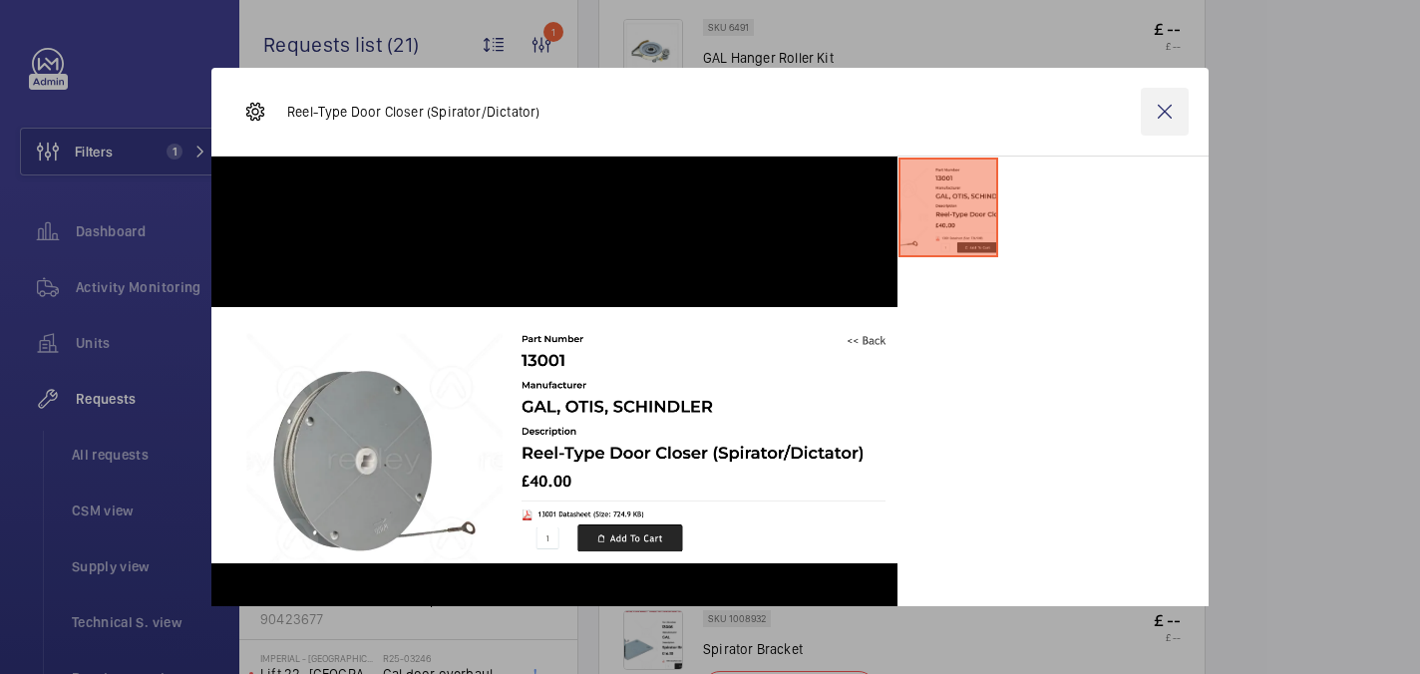
click at [1160, 112] on wm-front-icon-button at bounding box center [1165, 112] width 48 height 48
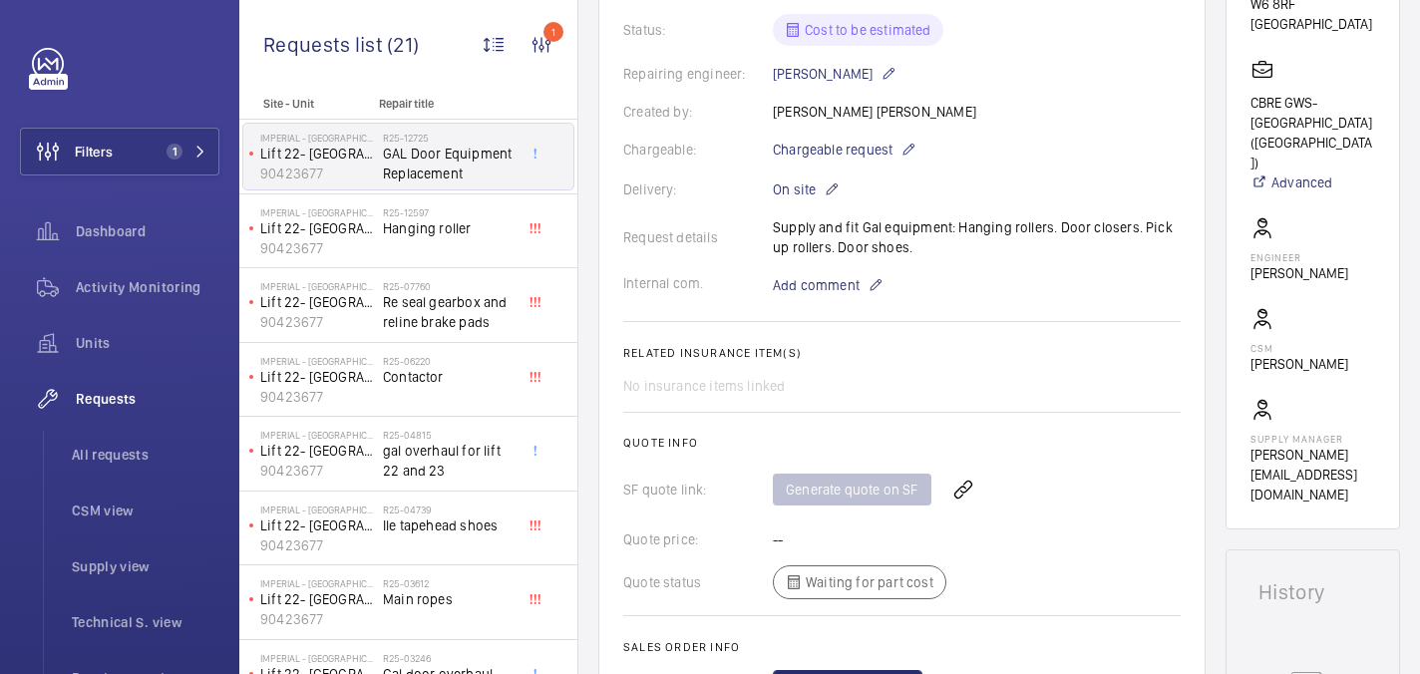
scroll to position [510, 0]
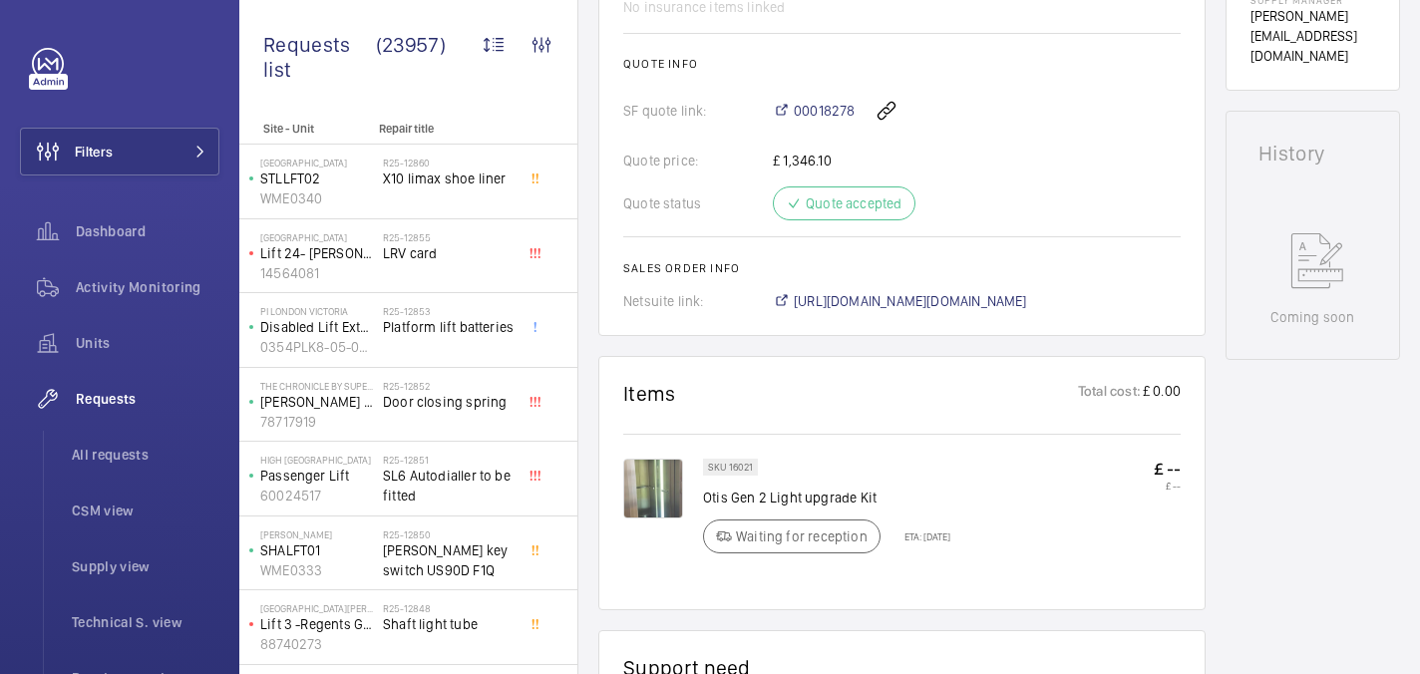
scroll to position [962, 0]
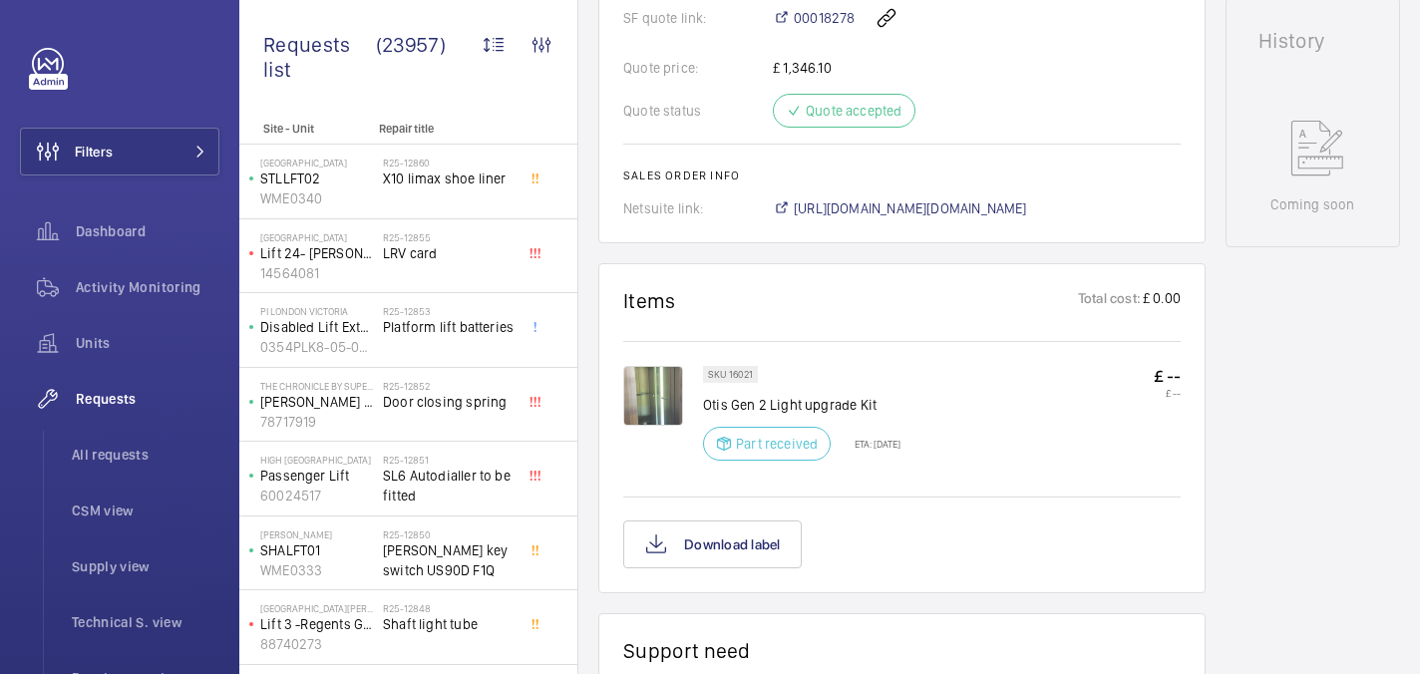
scroll to position [953, 0]
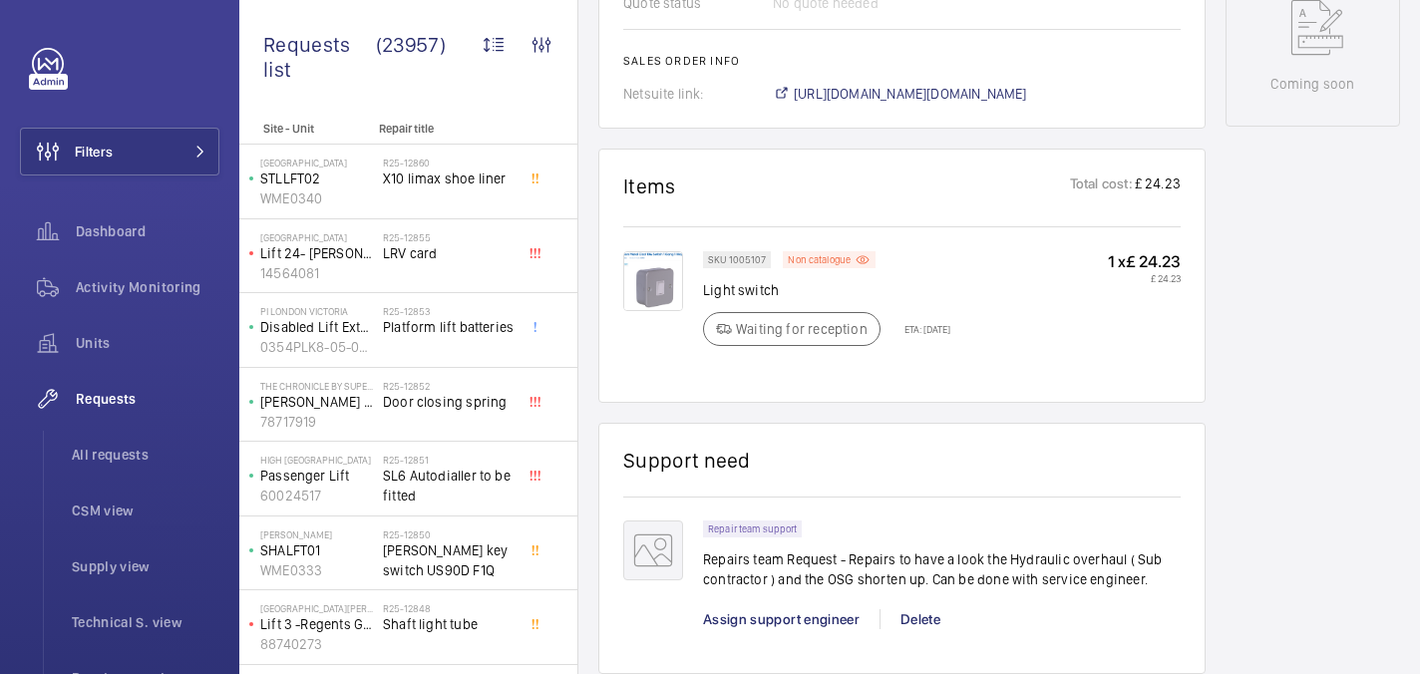
scroll to position [1126, 0]
click at [94, 148] on span "Filters" at bounding box center [94, 152] width 38 height 20
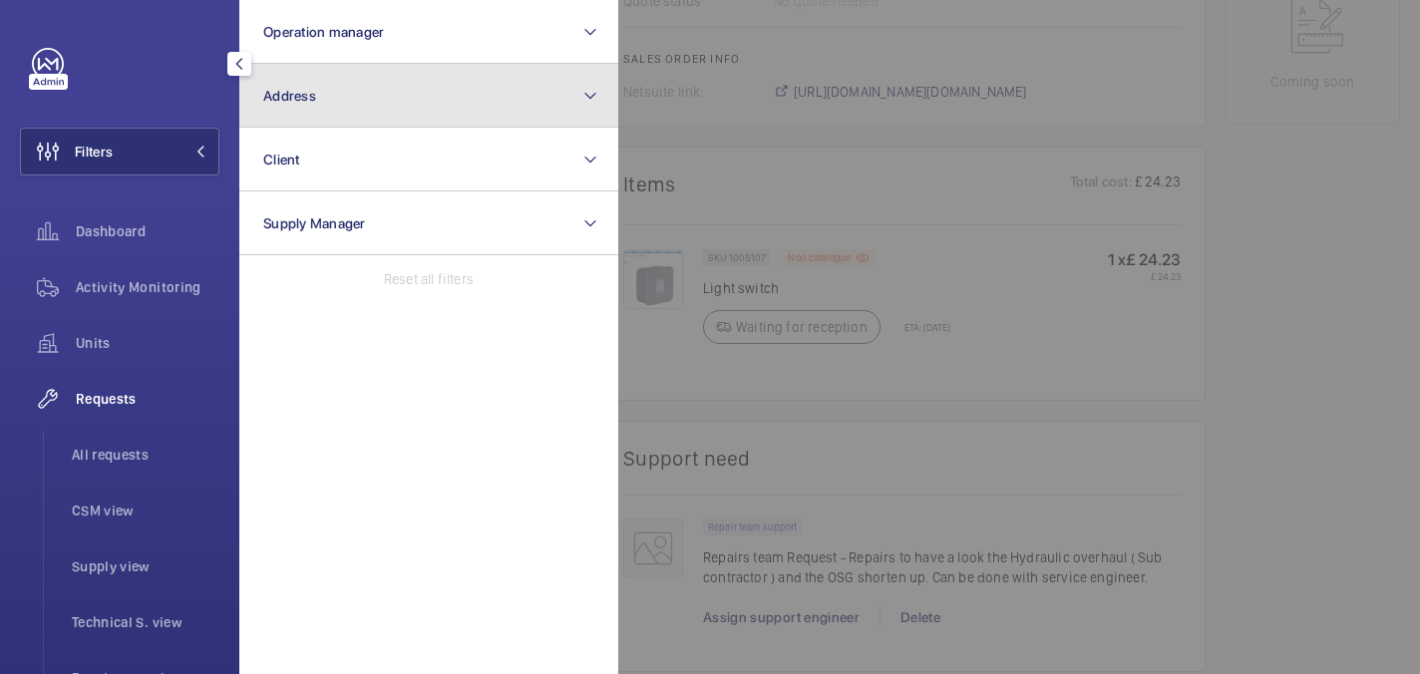
click at [413, 111] on button "Address" at bounding box center [428, 96] width 379 height 64
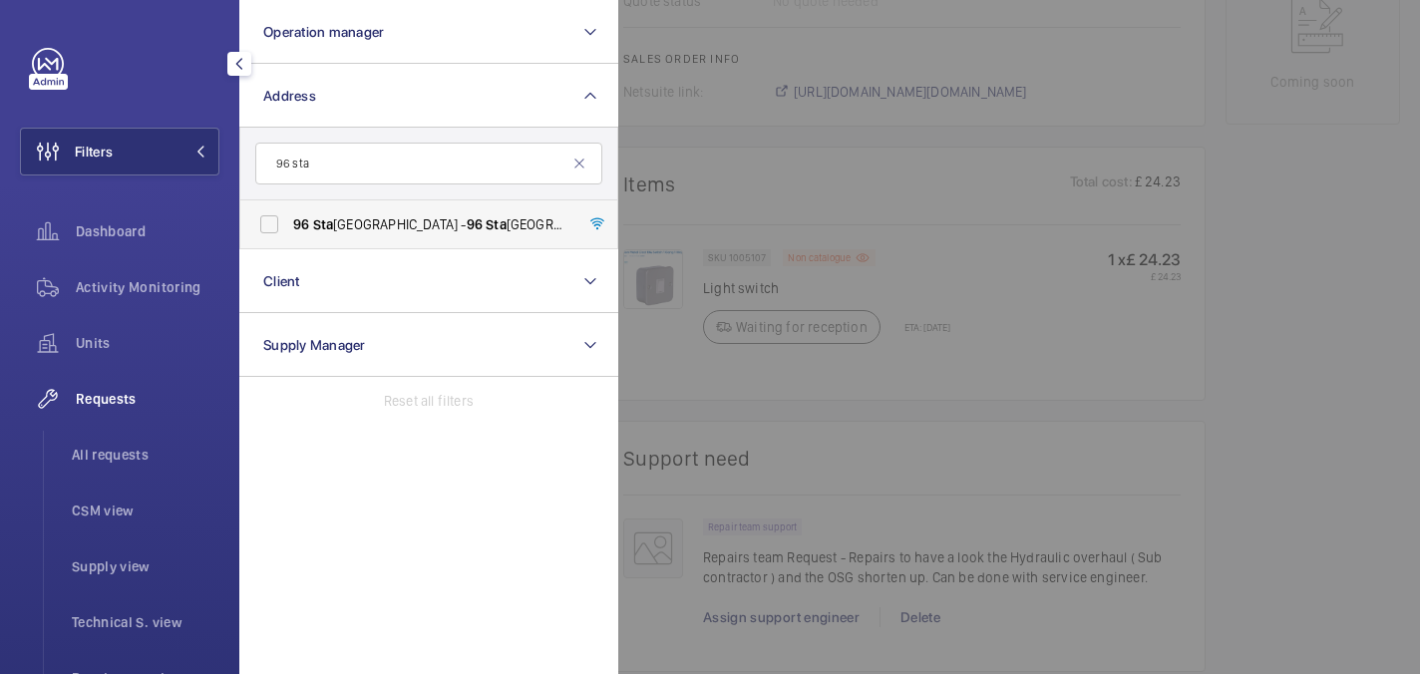
type input "96 sta"
click at [490, 231] on span "96 Sta ples House - 96 Sta ples House, LONDON E6 5TY" at bounding box center [430, 224] width 274 height 20
click at [289, 231] on input "96 Sta ples House - 96 Sta ples House, LONDON E6 5TY" at bounding box center [269, 224] width 40 height 40
checkbox input "true"
click at [836, 95] on div at bounding box center [1328, 337] width 1420 height 674
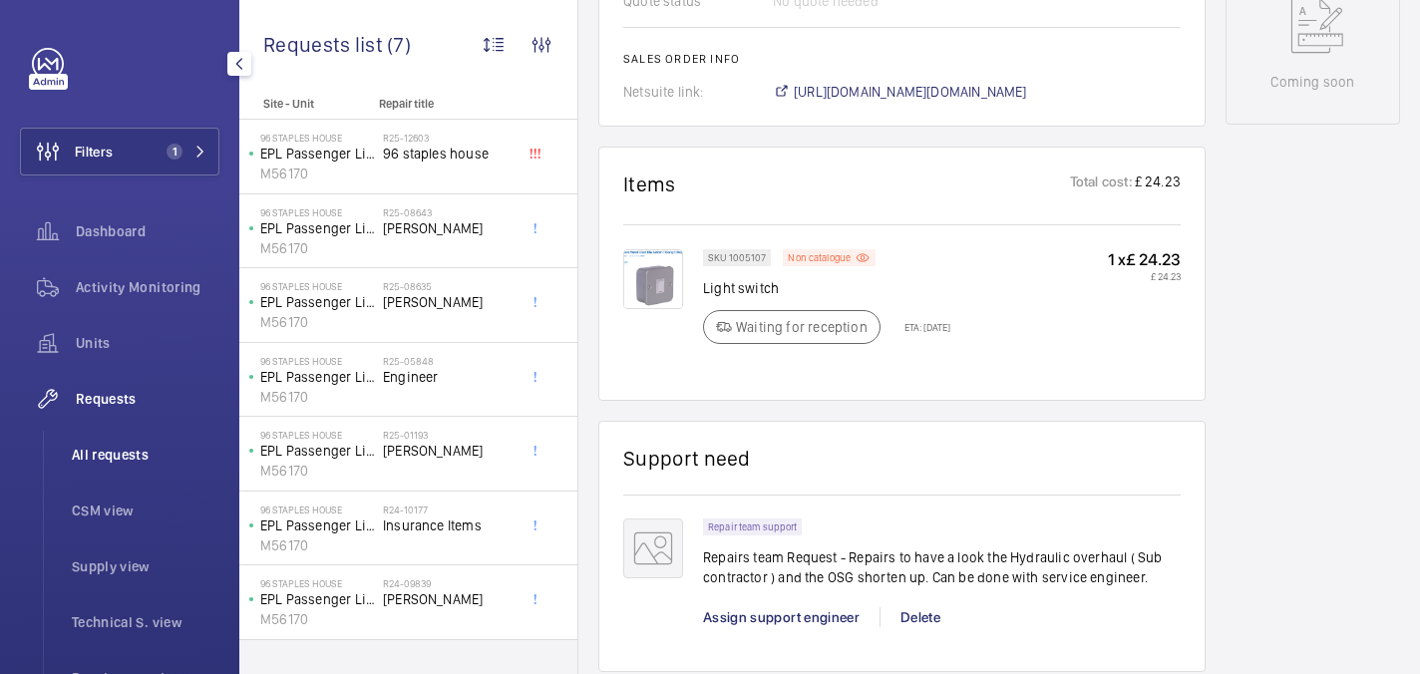
click at [132, 469] on li "All requests" at bounding box center [138, 455] width 164 height 48
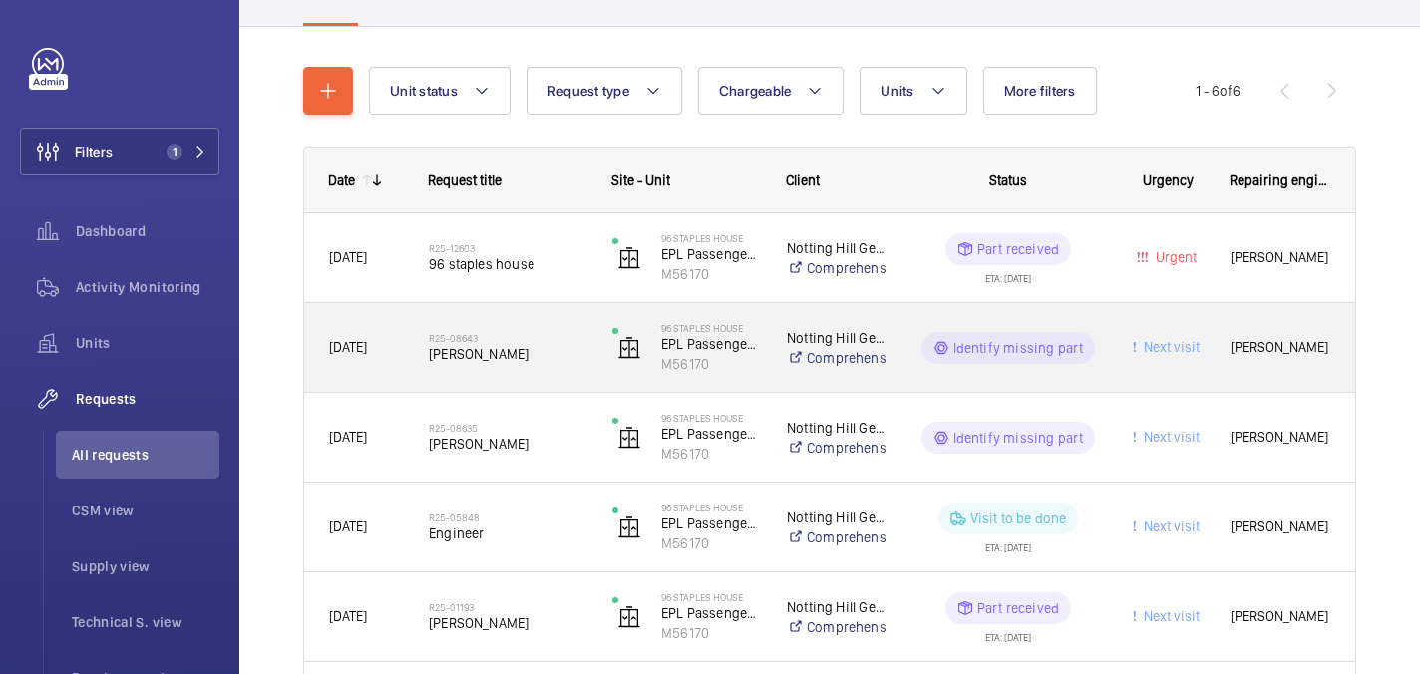
scroll to position [212, 0]
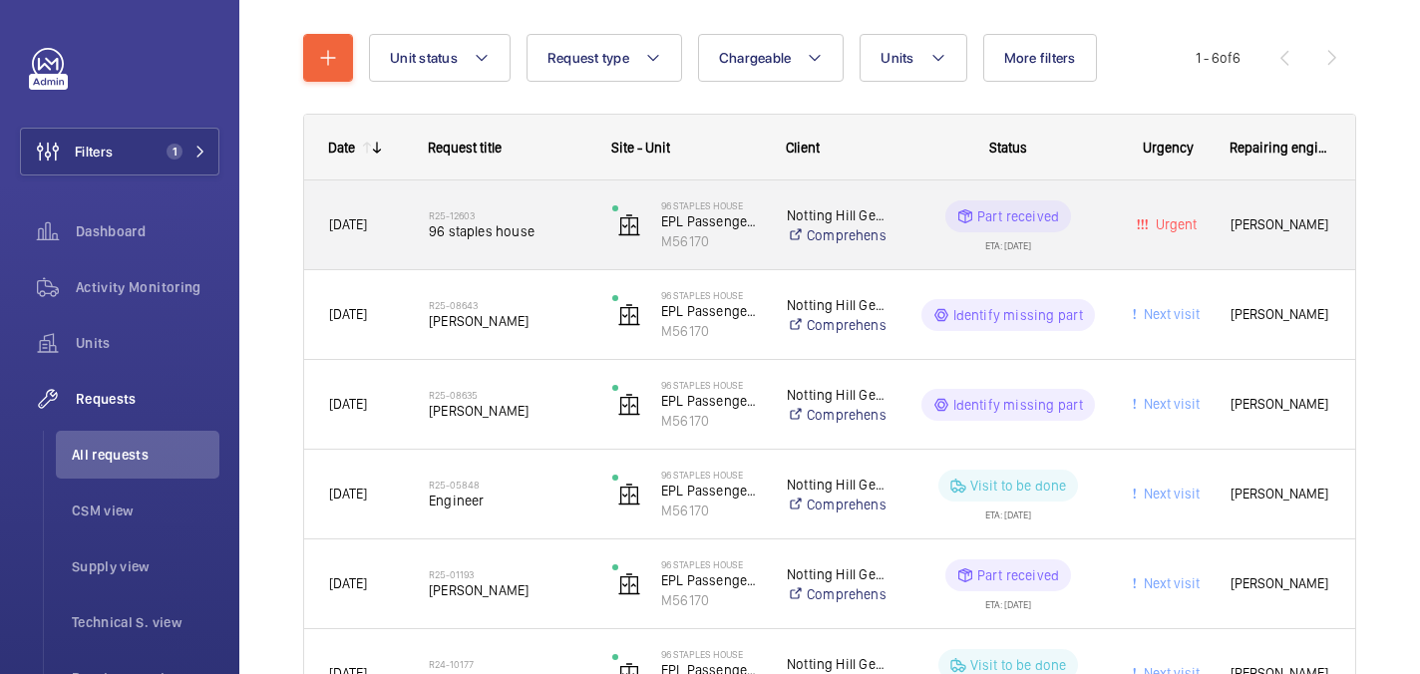
click at [568, 244] on div "R25-12603 96 staples house" at bounding box center [508, 225] width 158 height 58
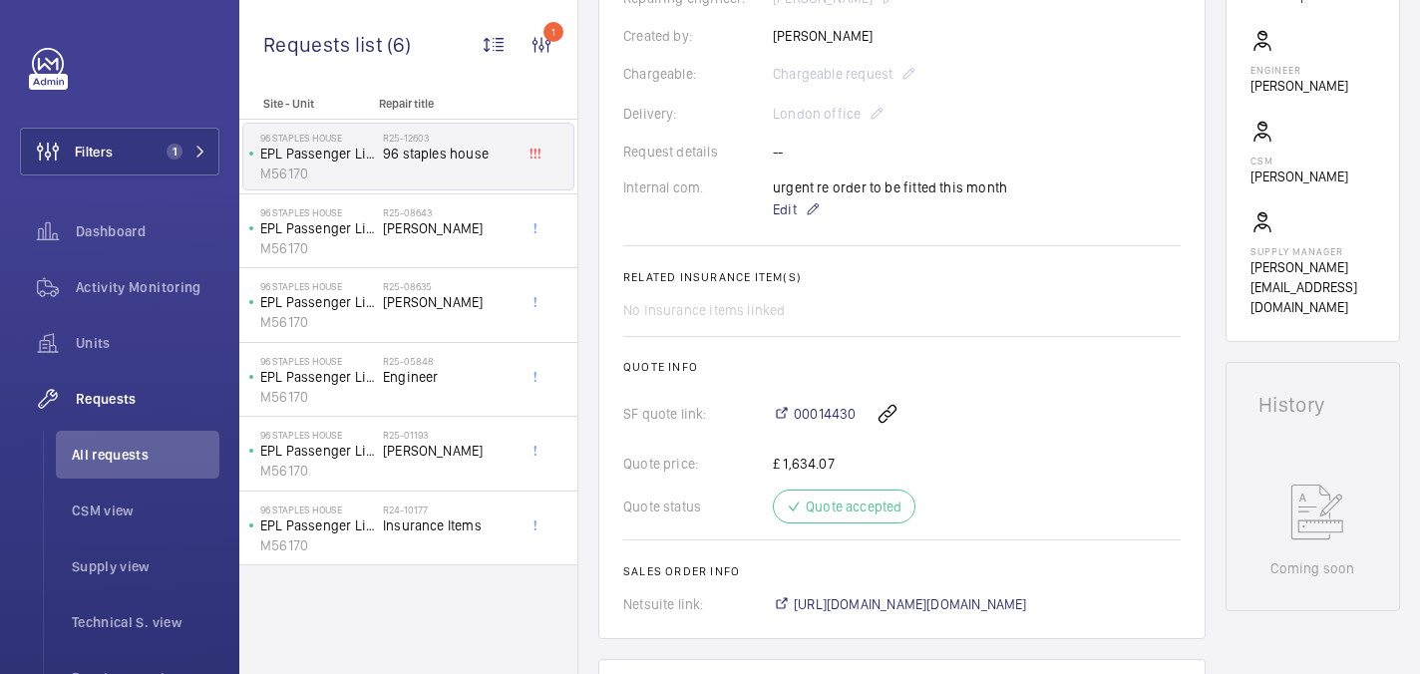
scroll to position [541, 0]
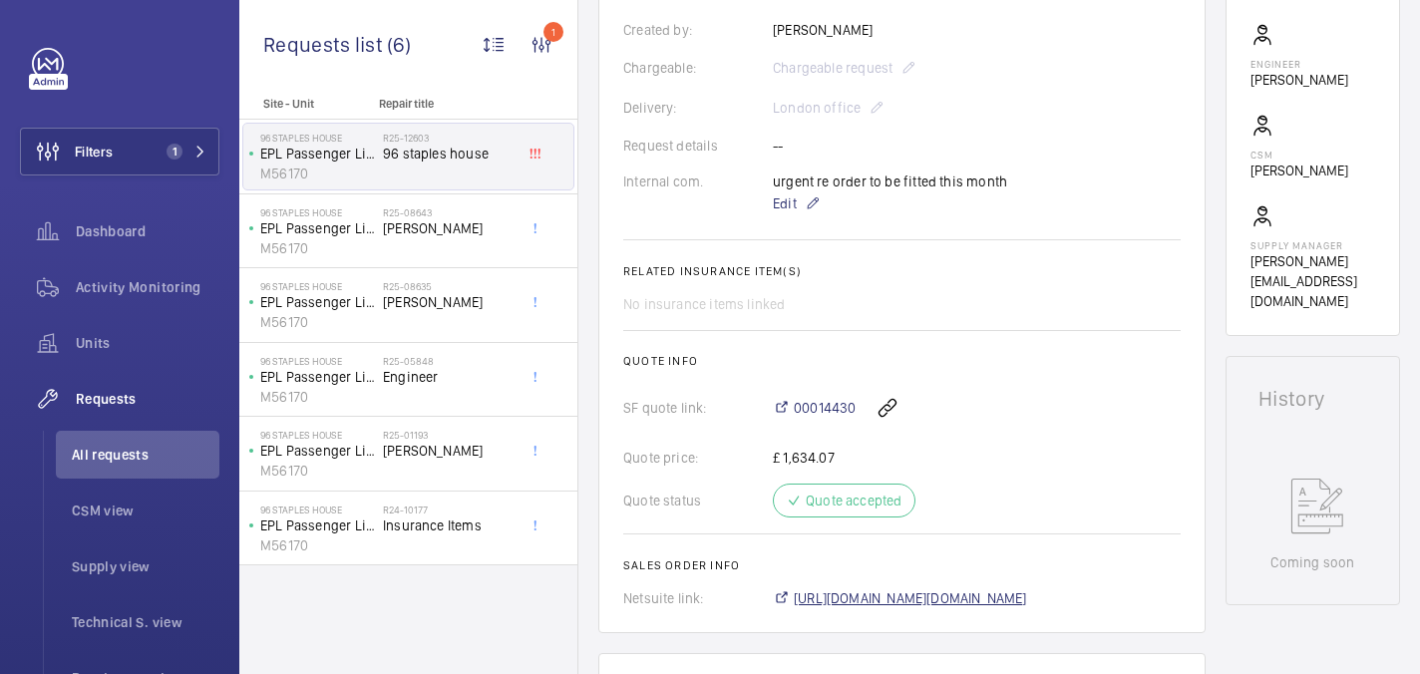
click at [926, 596] on span "https://6461500.app.netsuite.com/app/accounting/transactions/salesord.nl?id=302…" at bounding box center [910, 598] width 233 height 20
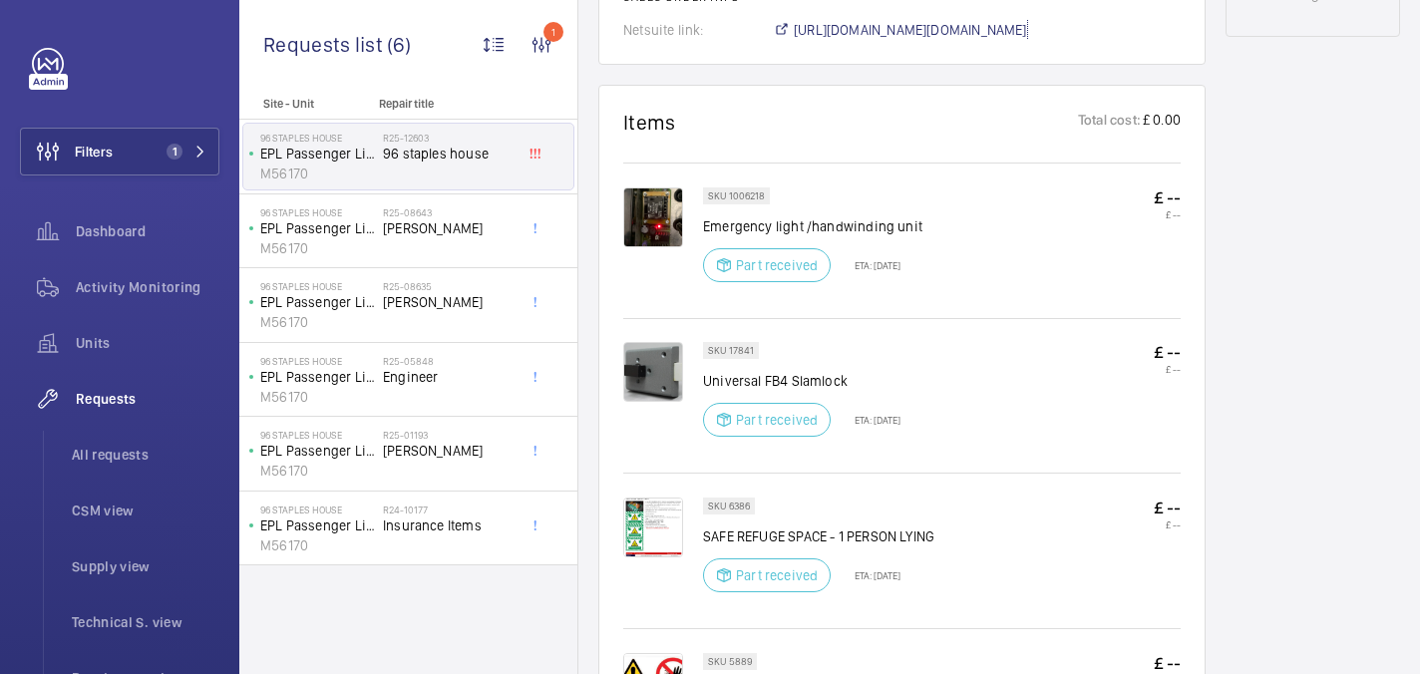
scroll to position [1112, 0]
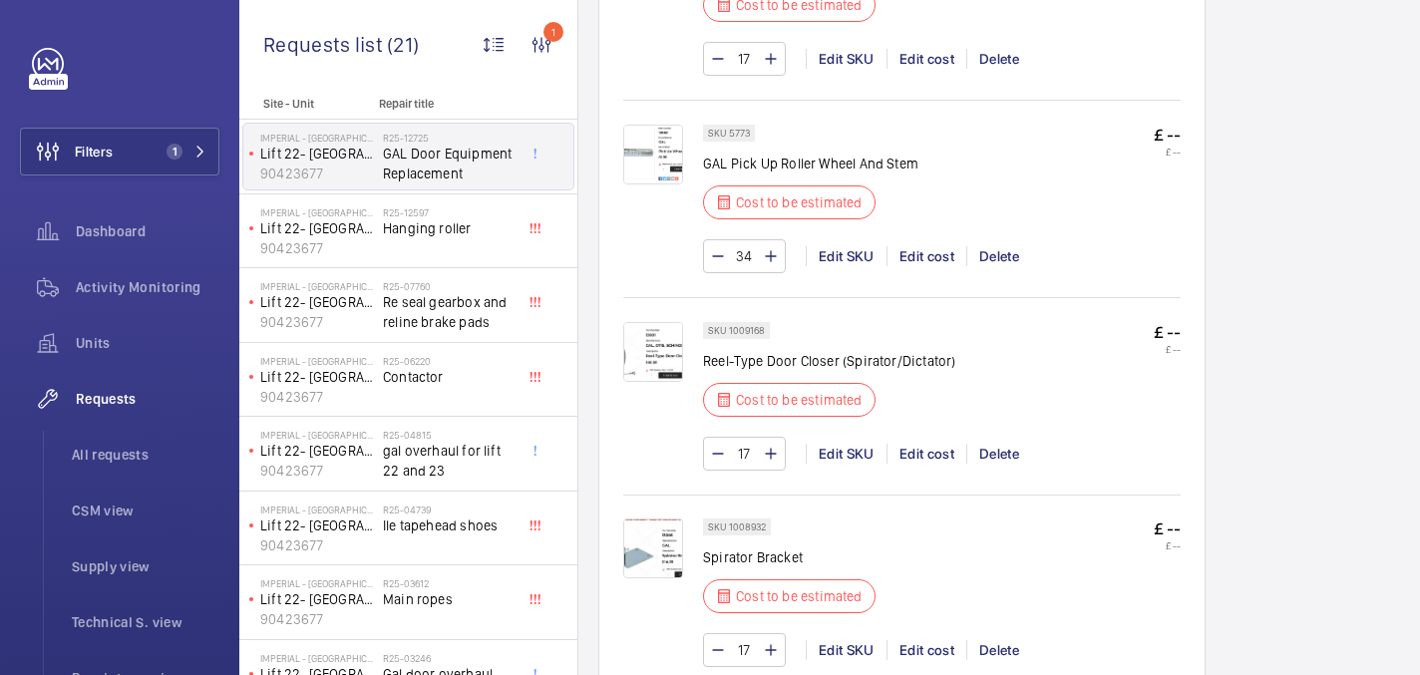
scroll to position [958, 0]
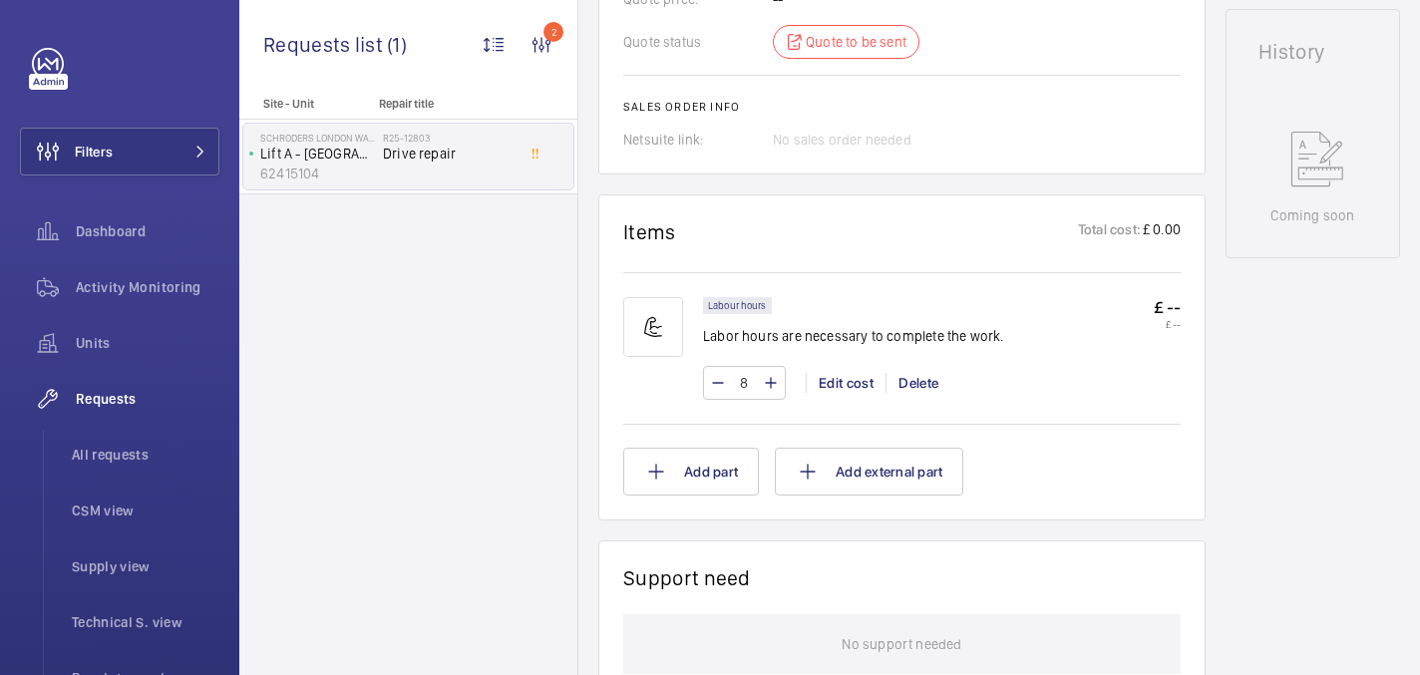
scroll to position [270, 0]
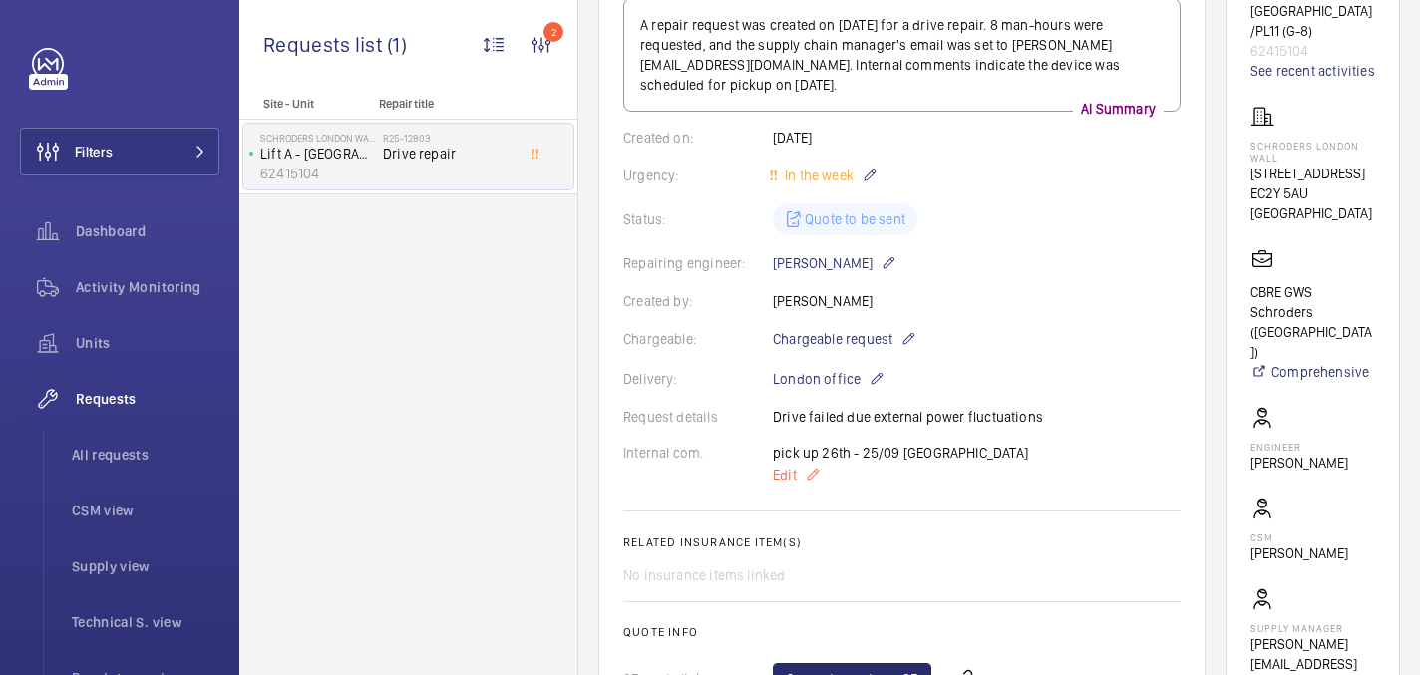
click at [789, 475] on span "Edit" at bounding box center [785, 475] width 24 height 20
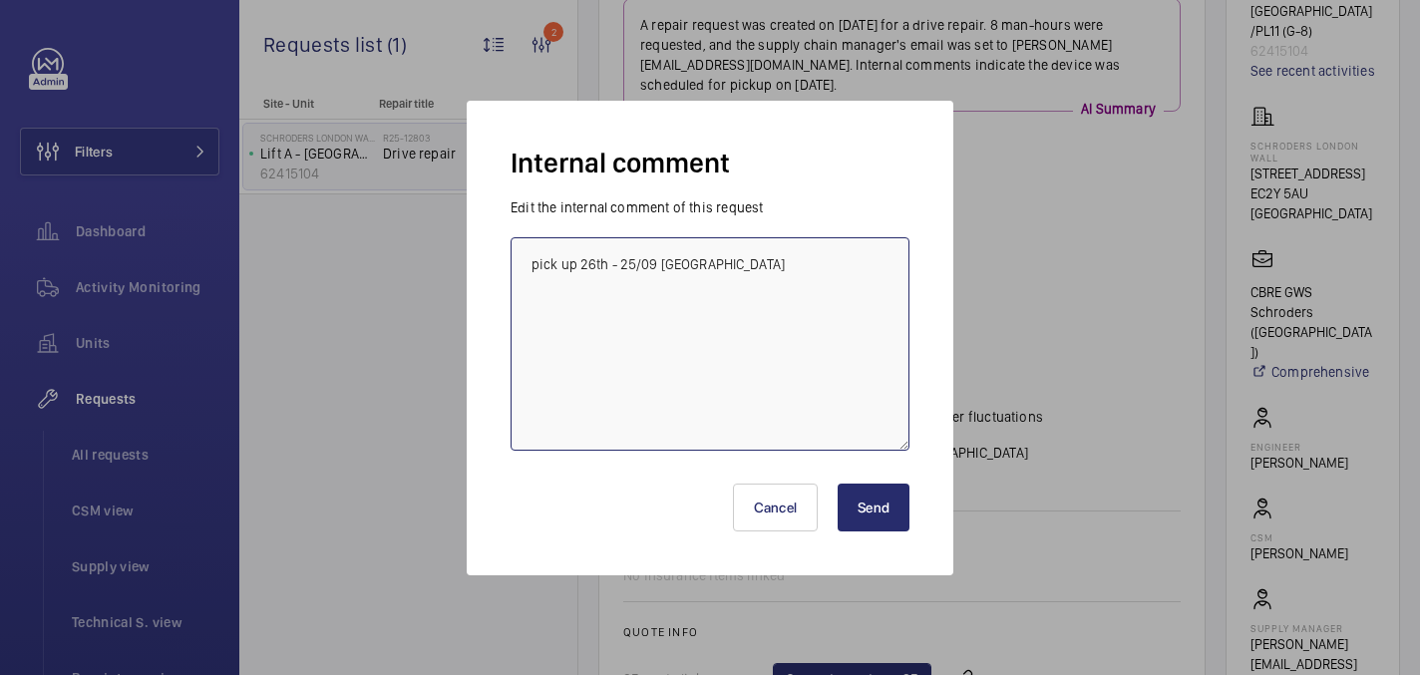
click at [814, 261] on textarea "pick up 26th - 25/09 india" at bounding box center [710, 343] width 399 height 213
type textarea "Drive picked up - 26/09 india"
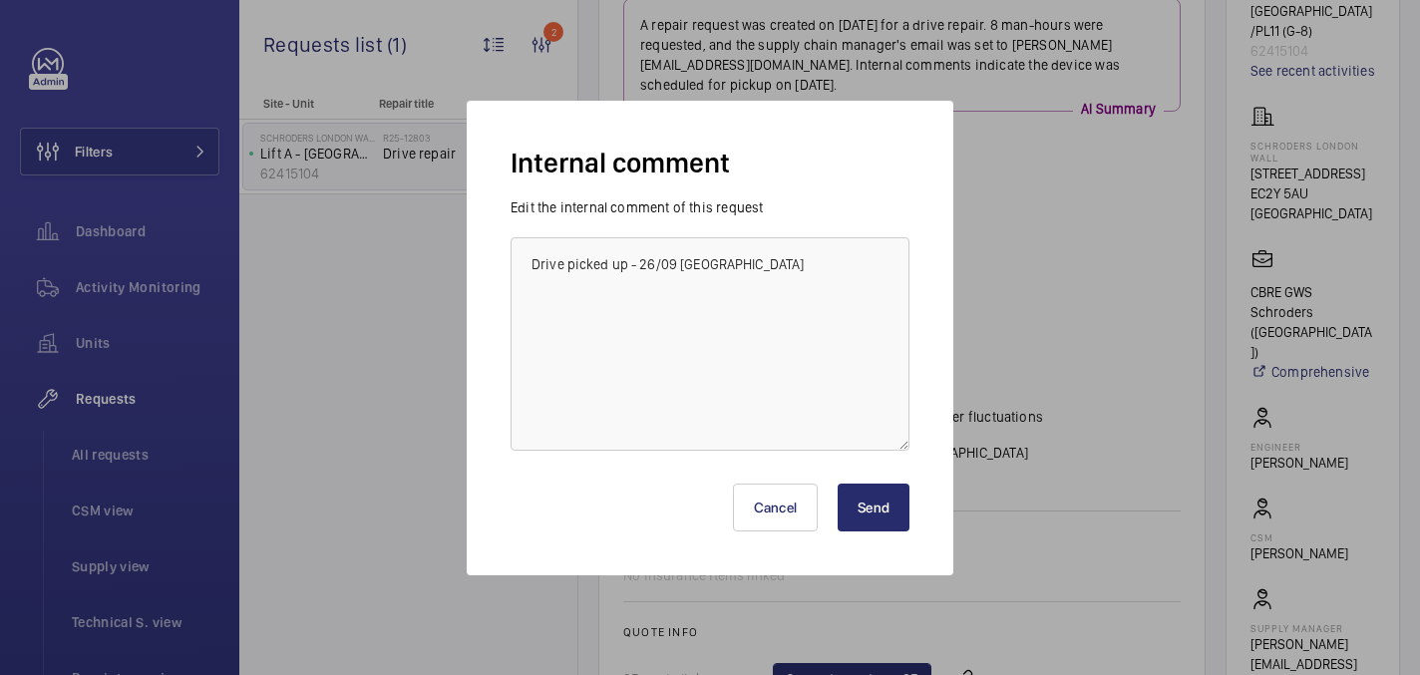
click at [886, 511] on button "Send" at bounding box center [874, 508] width 72 height 48
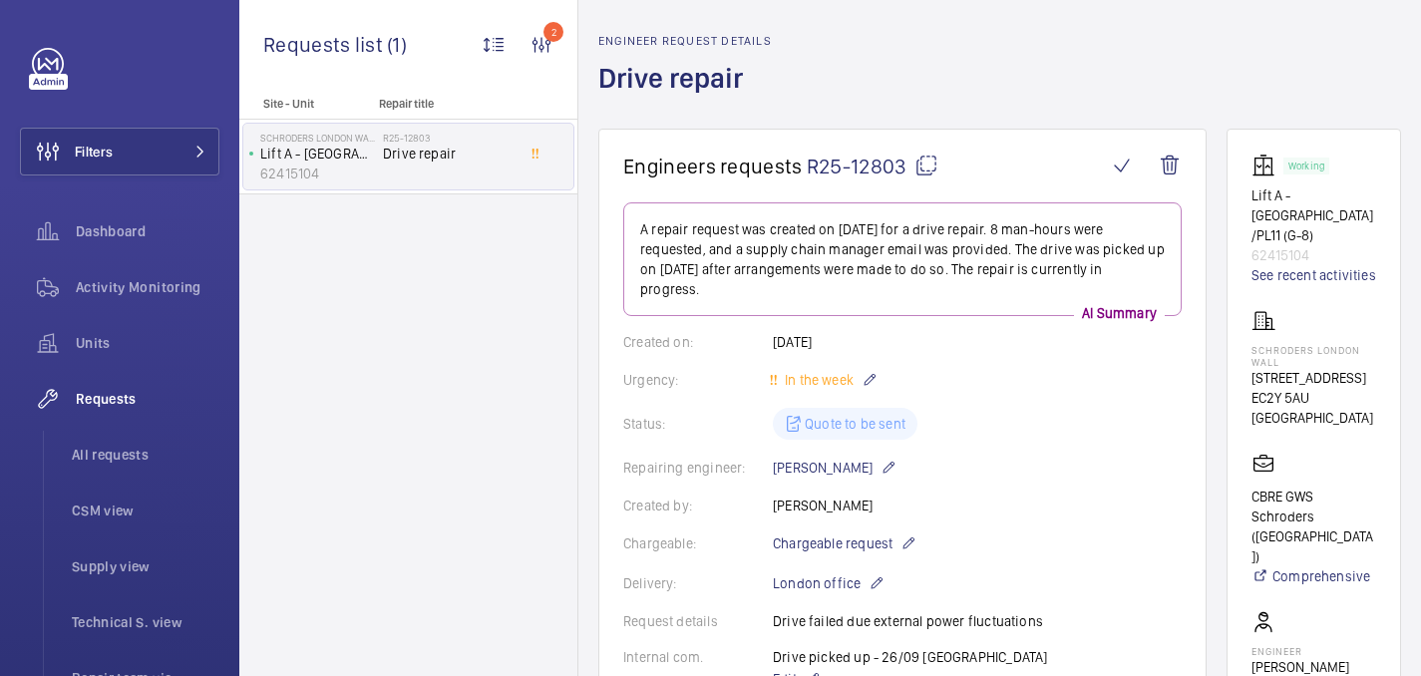
scroll to position [90, 0]
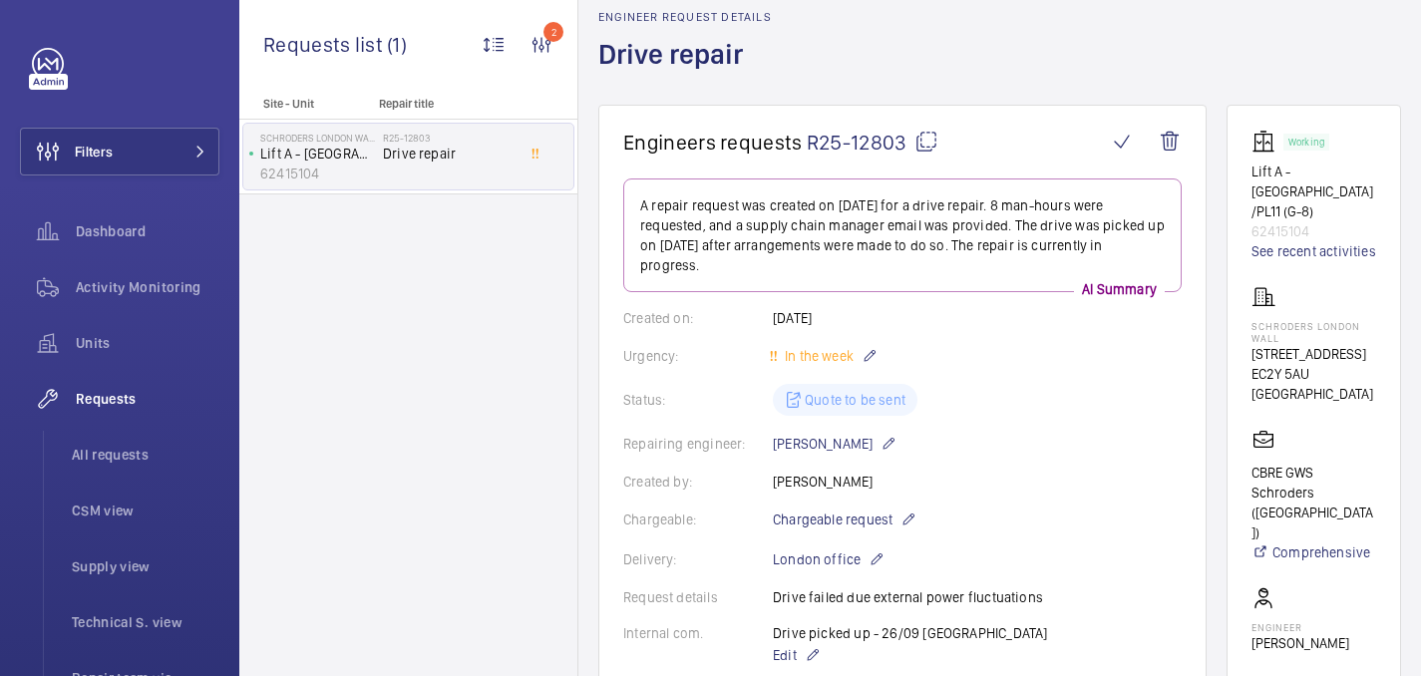
click at [920, 139] on mat-icon at bounding box center [926, 142] width 24 height 24
click at [1280, 320] on p "Schroders London Wall" at bounding box center [1313, 332] width 125 height 24
copy p "Schroders London Wall"
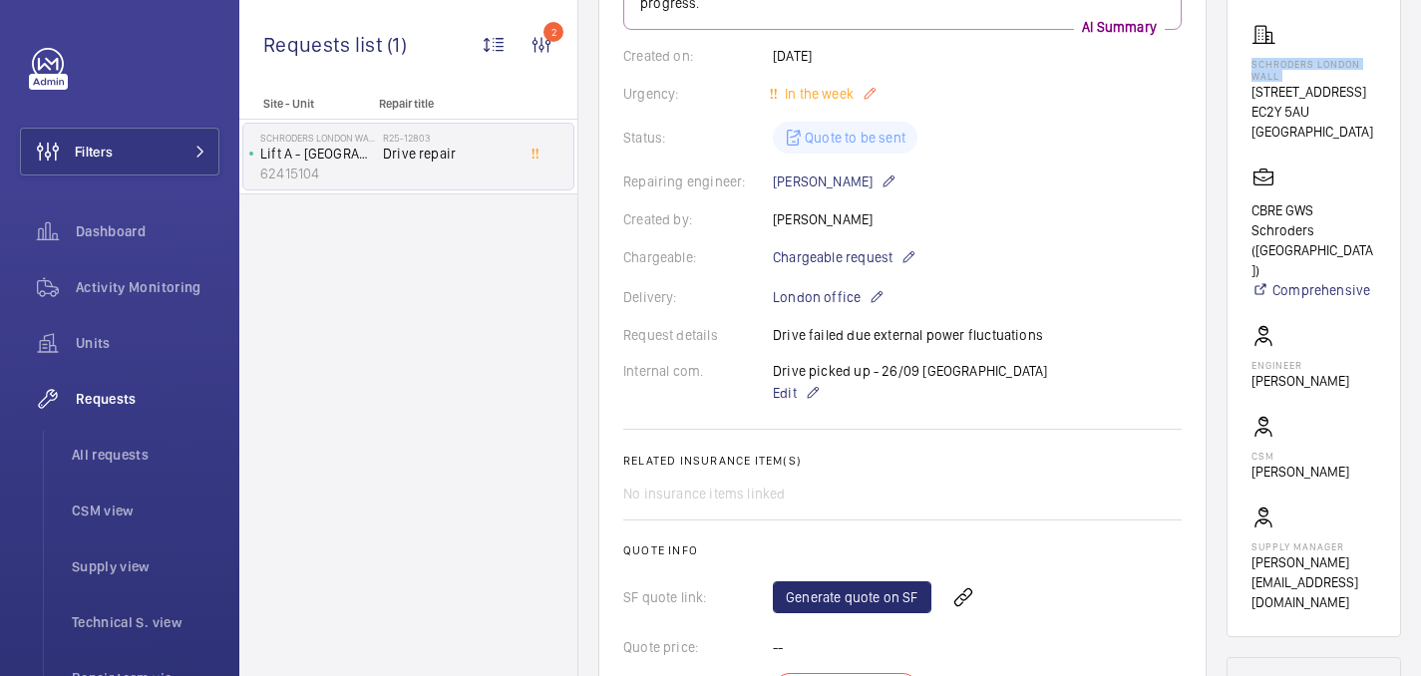
scroll to position [0, 0]
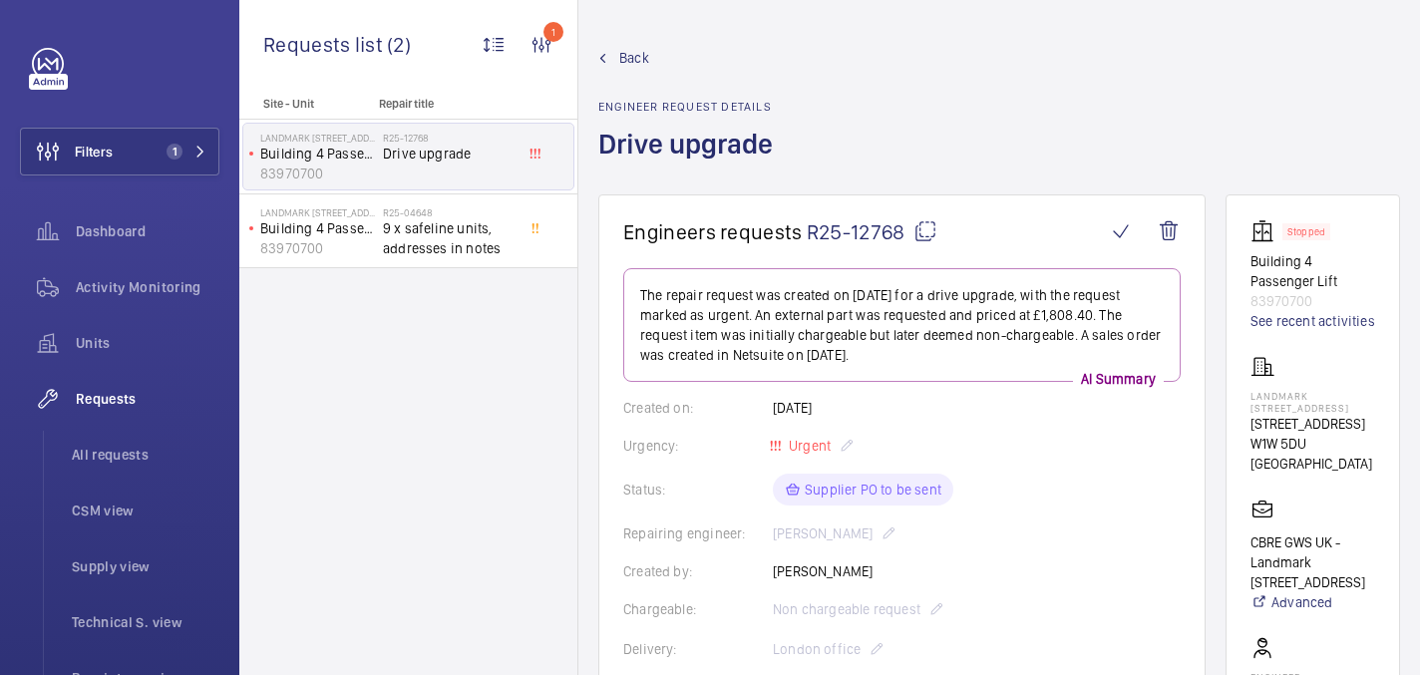
scroll to position [870, 0]
click at [921, 229] on mat-icon at bounding box center [925, 231] width 24 height 24
drag, startPoint x: 1267, startPoint y: 403, endPoint x: 1347, endPoint y: 443, distance: 89.2
click at [1347, 443] on wm-front-card "Stopped Building 4 Passenger Lift 83970700 See recent activities Landmark [STRE…" at bounding box center [1313, 571] width 175 height 755
copy p "Landmark [STREET_ADDRESS]"
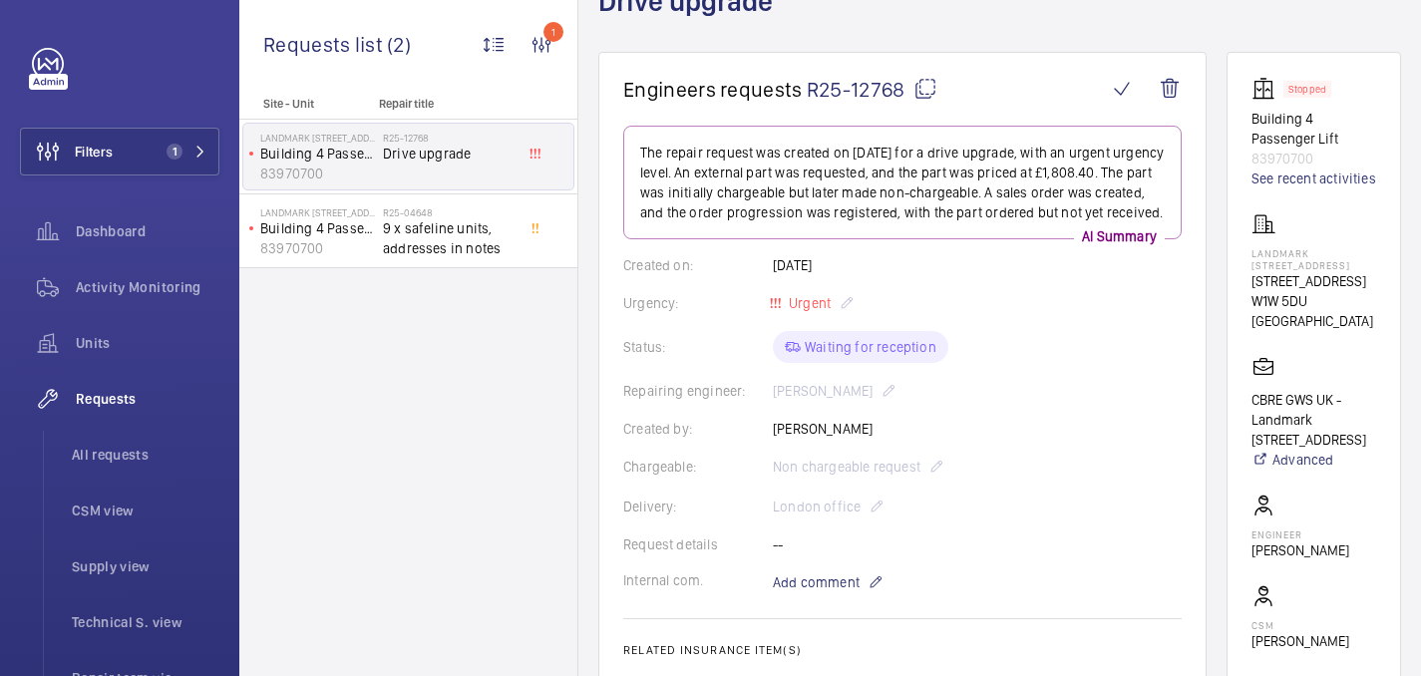
scroll to position [141, 0]
click at [813, 586] on span "Add comment" at bounding box center [816, 584] width 87 height 20
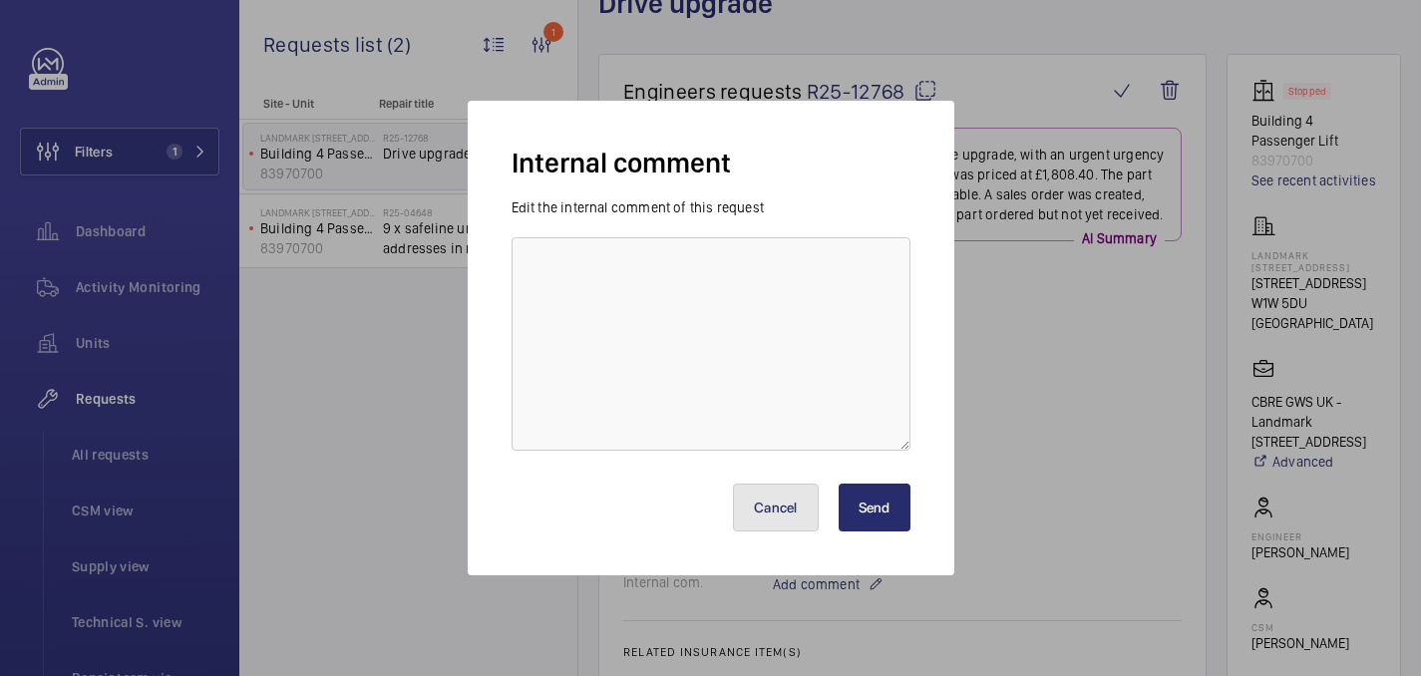
click at [744, 486] on button "Cancel" at bounding box center [776, 508] width 86 height 48
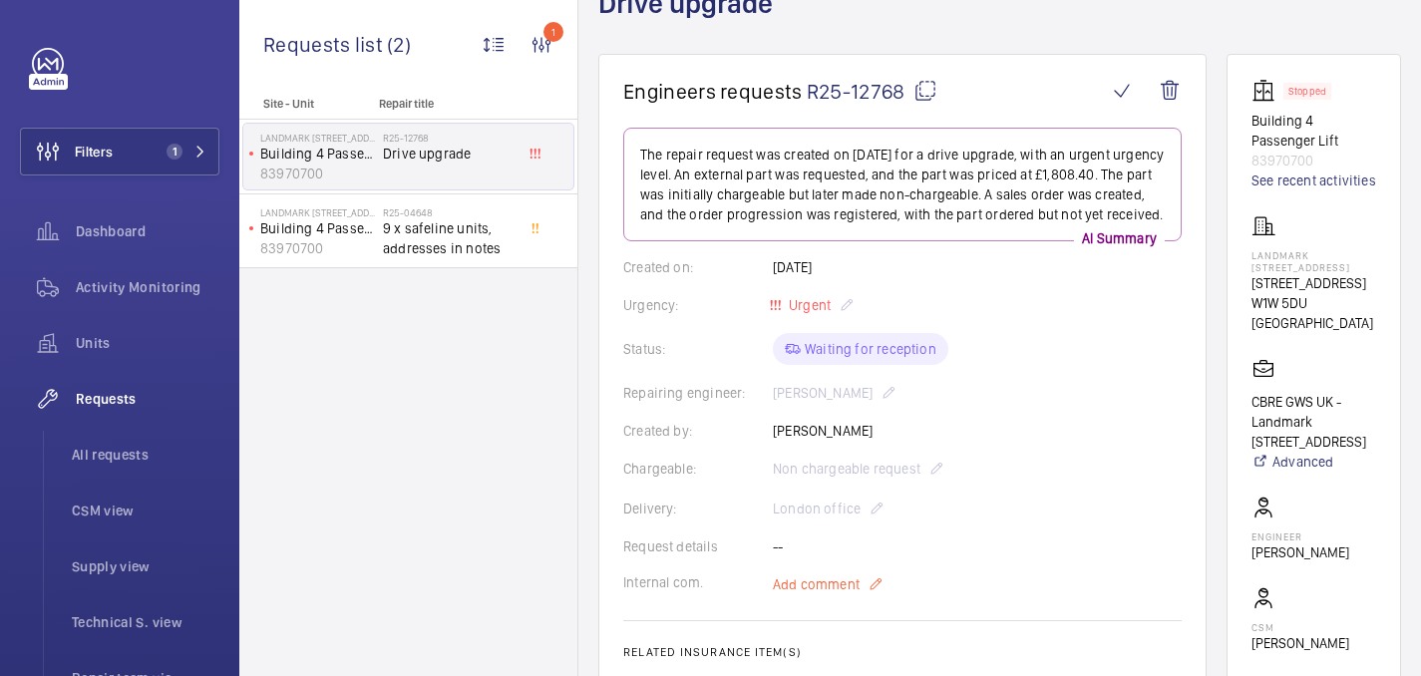
click at [829, 588] on span "Add comment" at bounding box center [816, 584] width 87 height 20
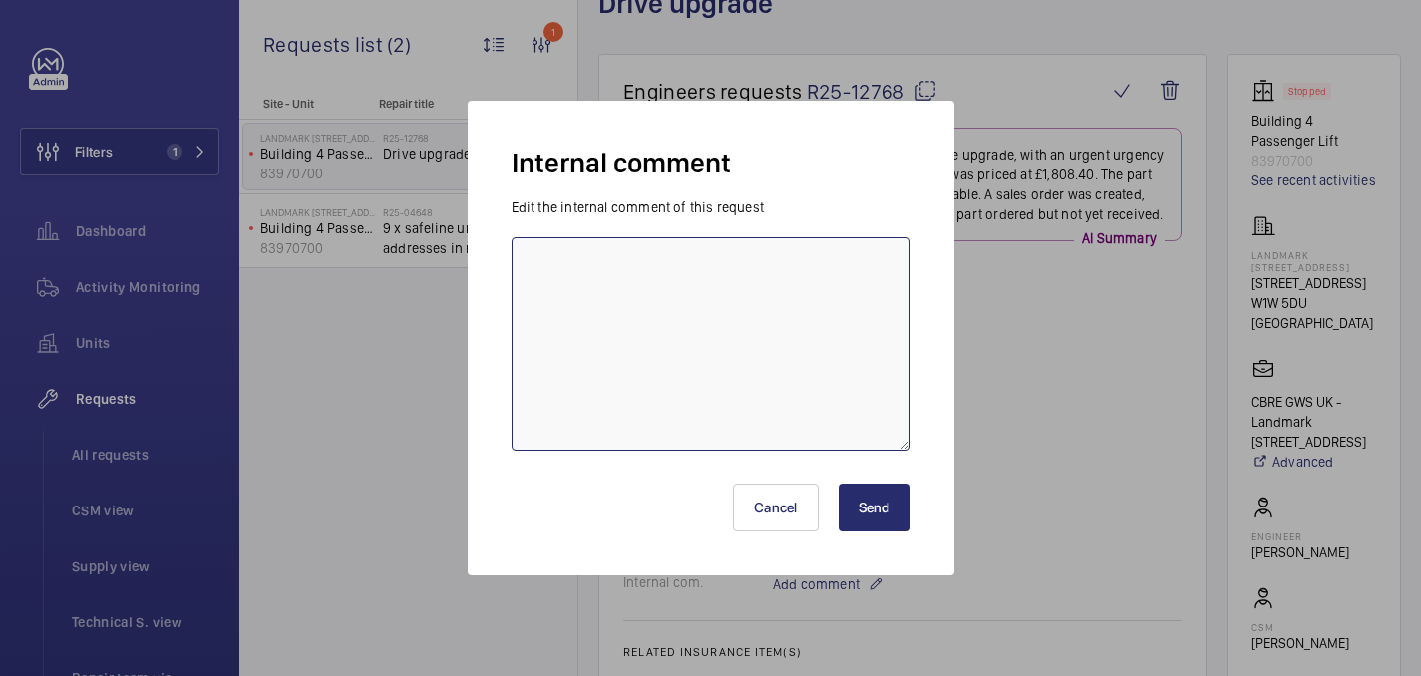
click at [744, 434] on textarea at bounding box center [711, 343] width 399 height 213
type textarea "picked up [DATE], due back [DATE] - 26/09 [GEOGRAPHIC_DATA]"
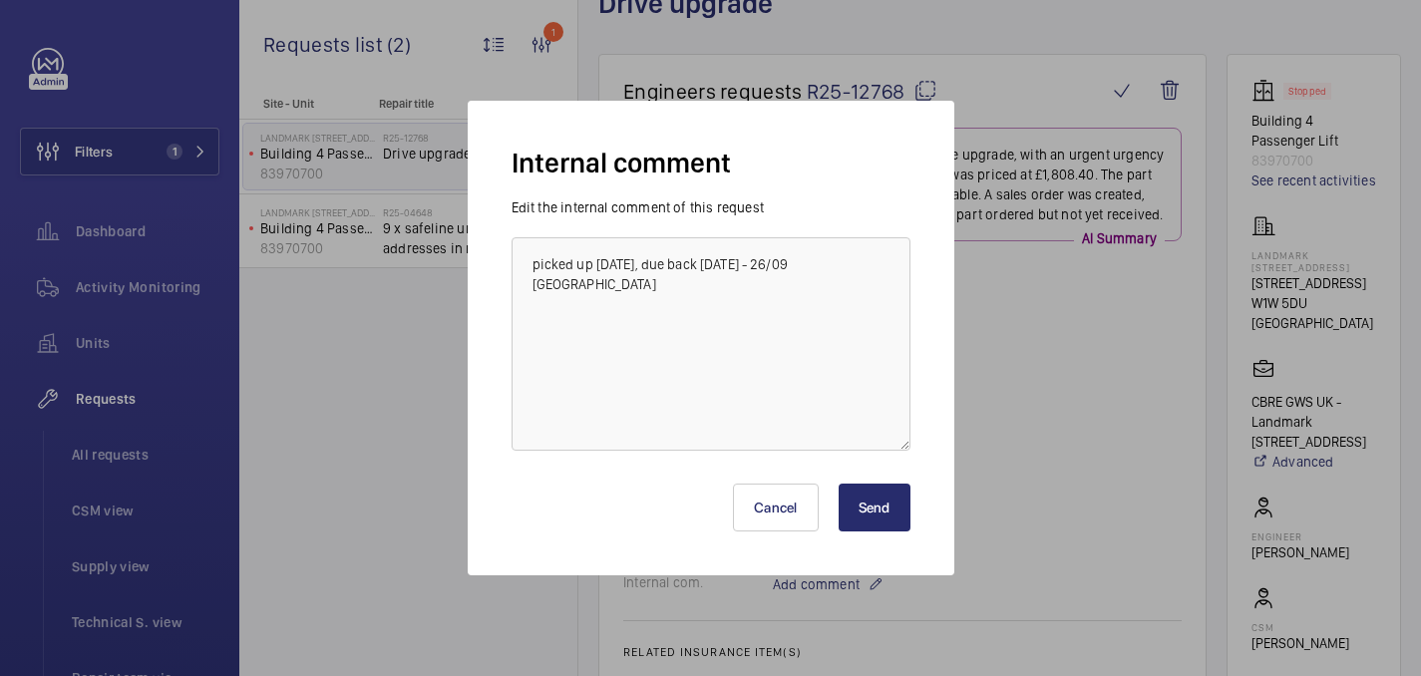
click at [899, 500] on button "Send" at bounding box center [875, 508] width 72 height 48
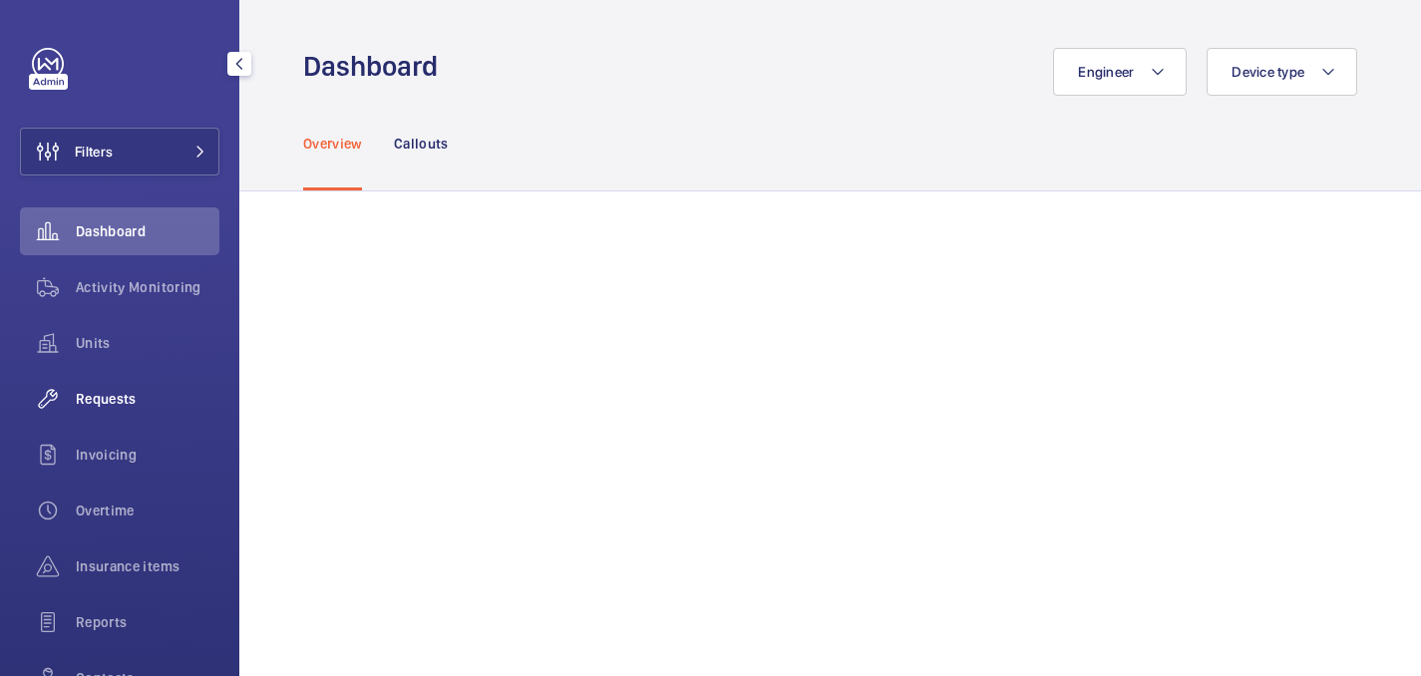
click at [129, 400] on span "Requests" at bounding box center [148, 399] width 144 height 20
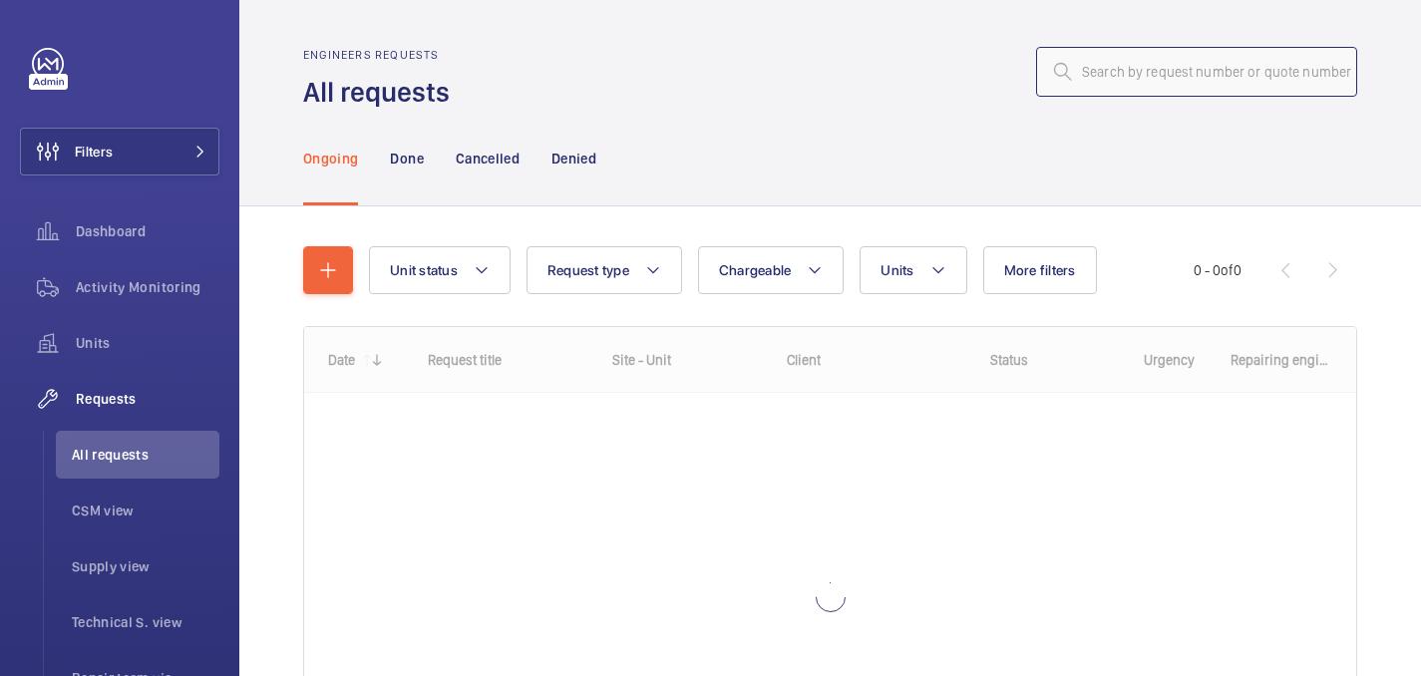
click at [1174, 88] on input "text" at bounding box center [1196, 72] width 321 height 50
paste input "R25-08422"
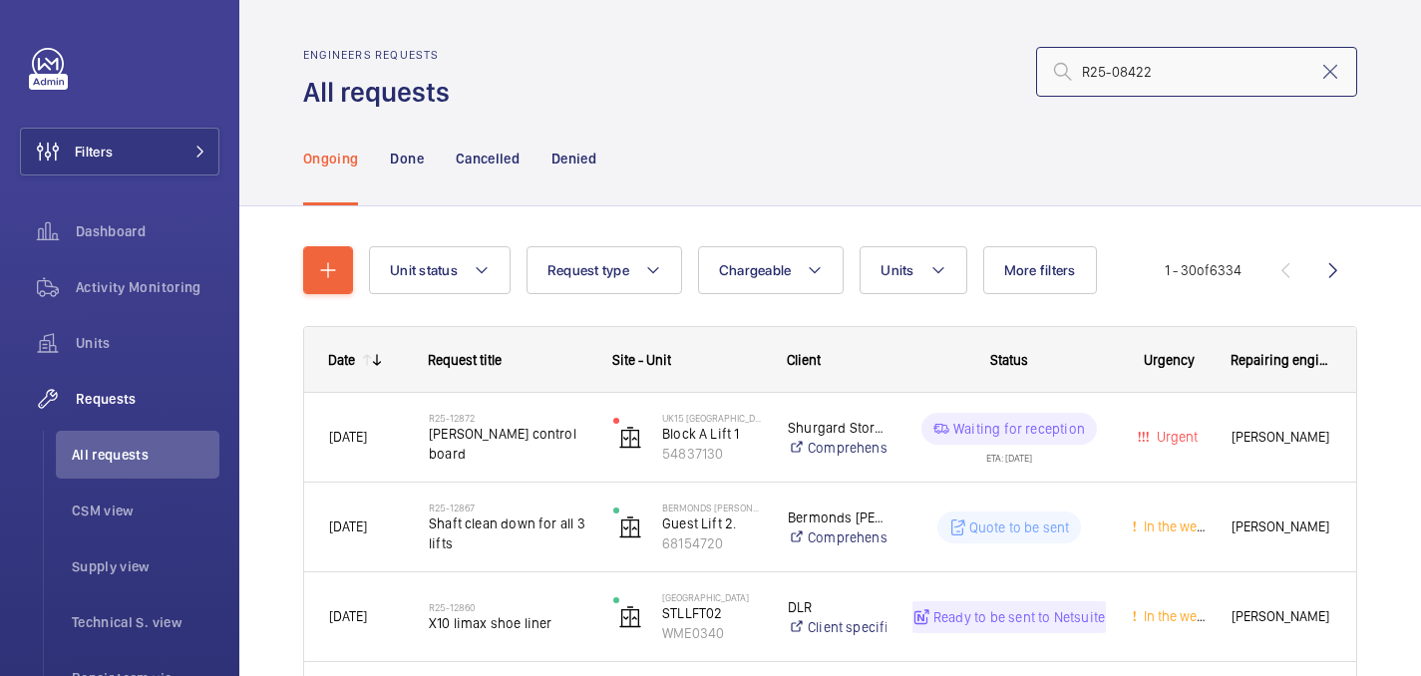
click at [1085, 69] on input "R25-08422" at bounding box center [1196, 72] width 321 height 50
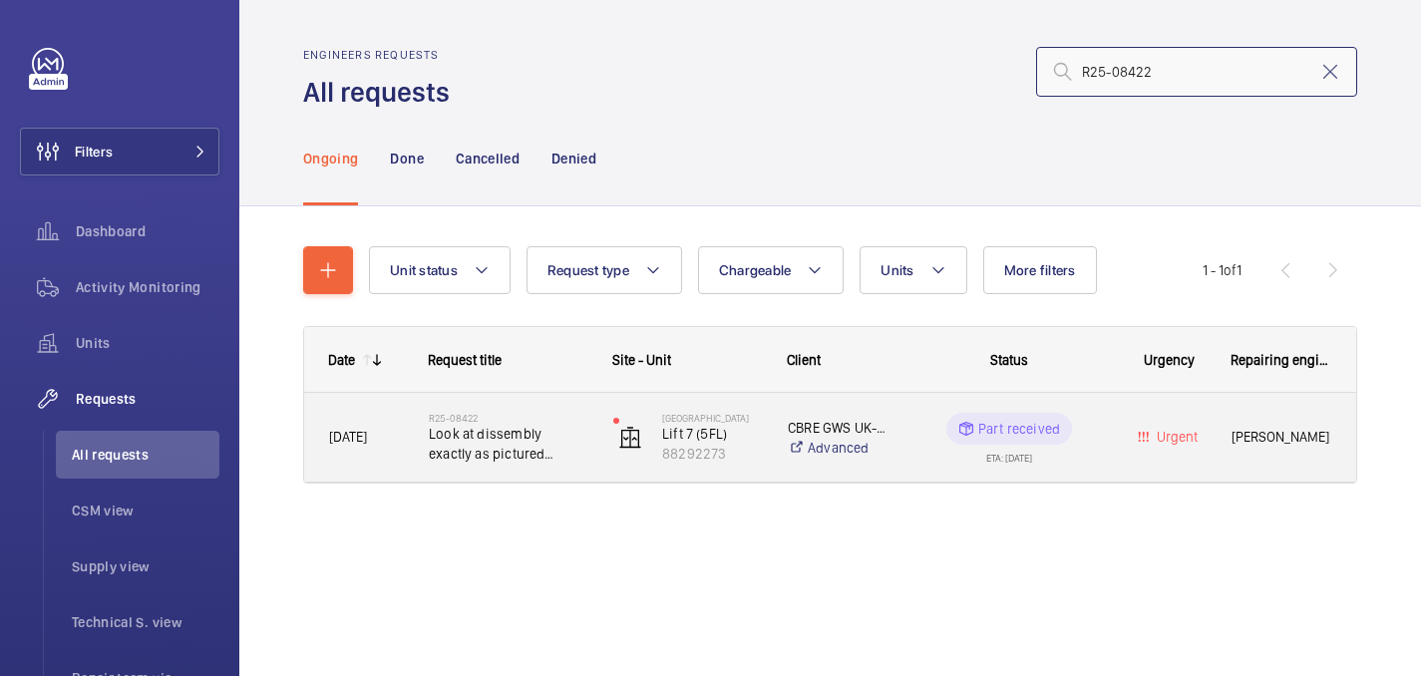
type input "R25-08422"
click at [505, 429] on span "Look at dissembly exactly as pictured please" at bounding box center [508, 444] width 159 height 40
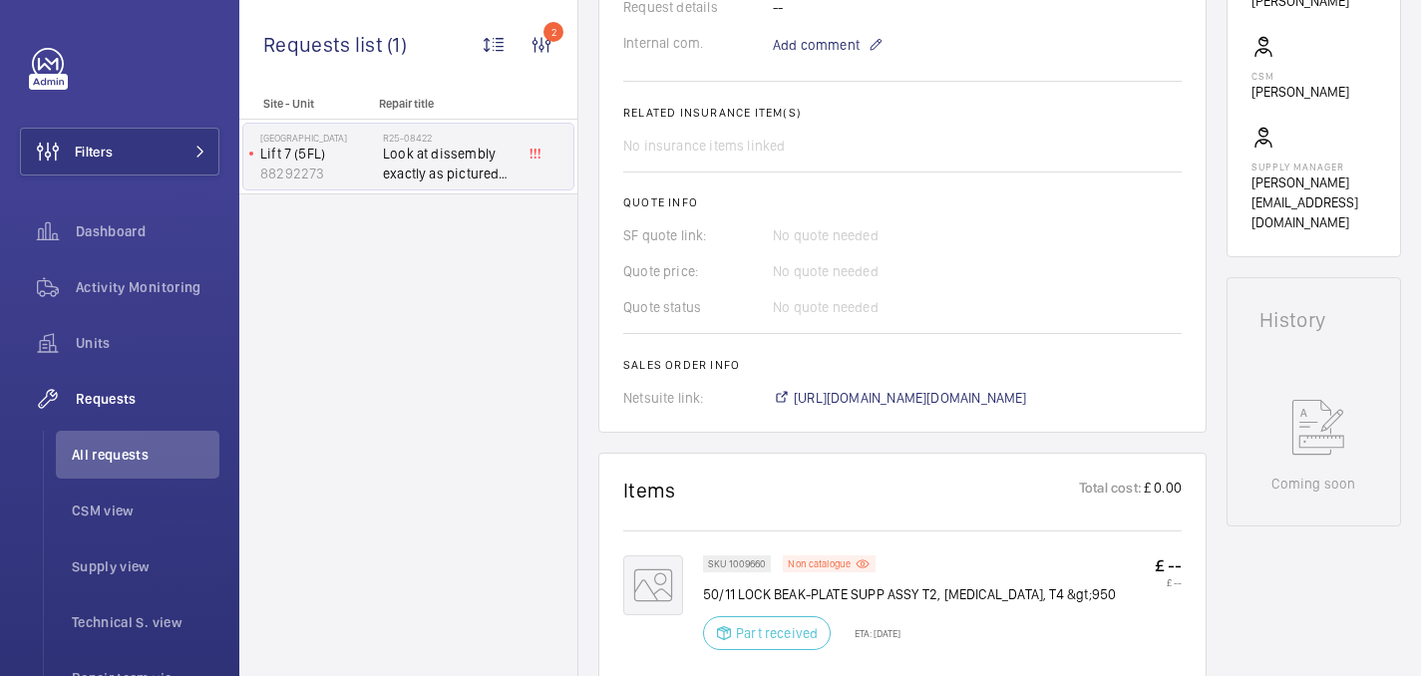
scroll to position [644, 0]
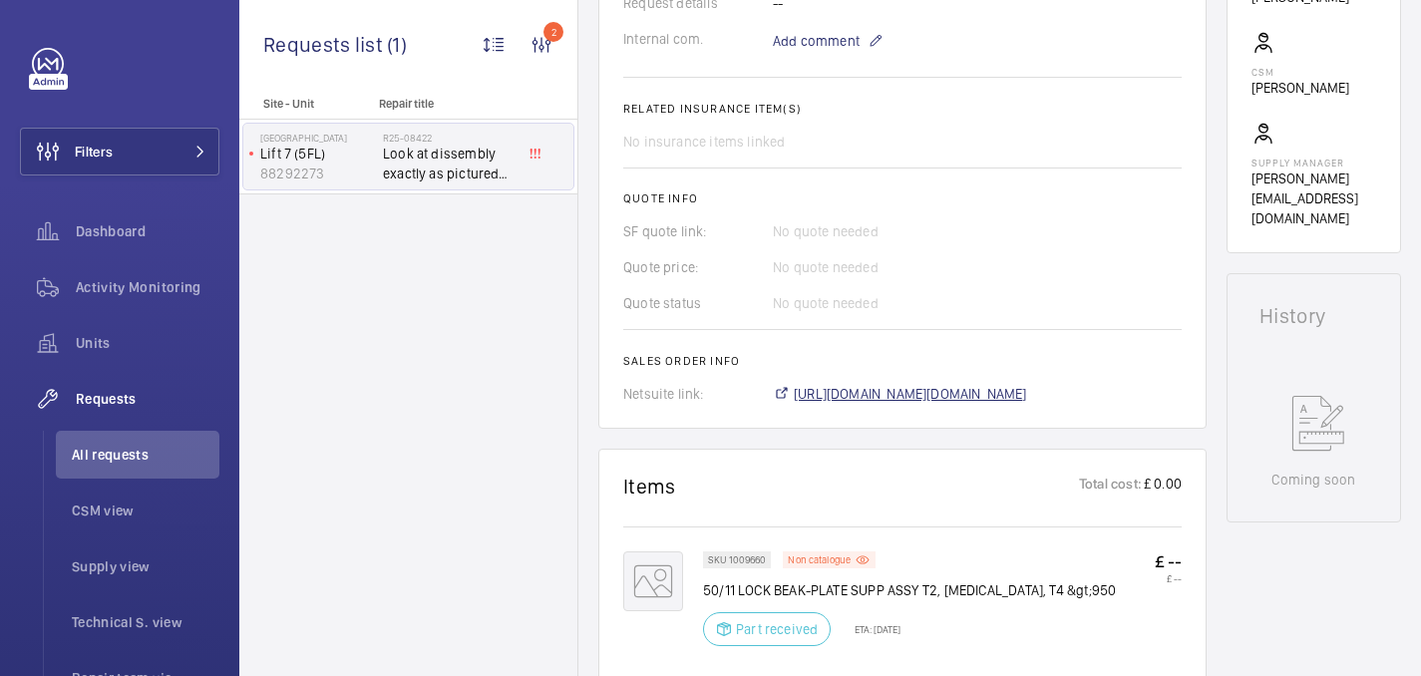
click at [886, 404] on span "https://6461500.app.netsuite.com/app/accounting/transactions/salesord.nl?id=281…" at bounding box center [910, 394] width 233 height 20
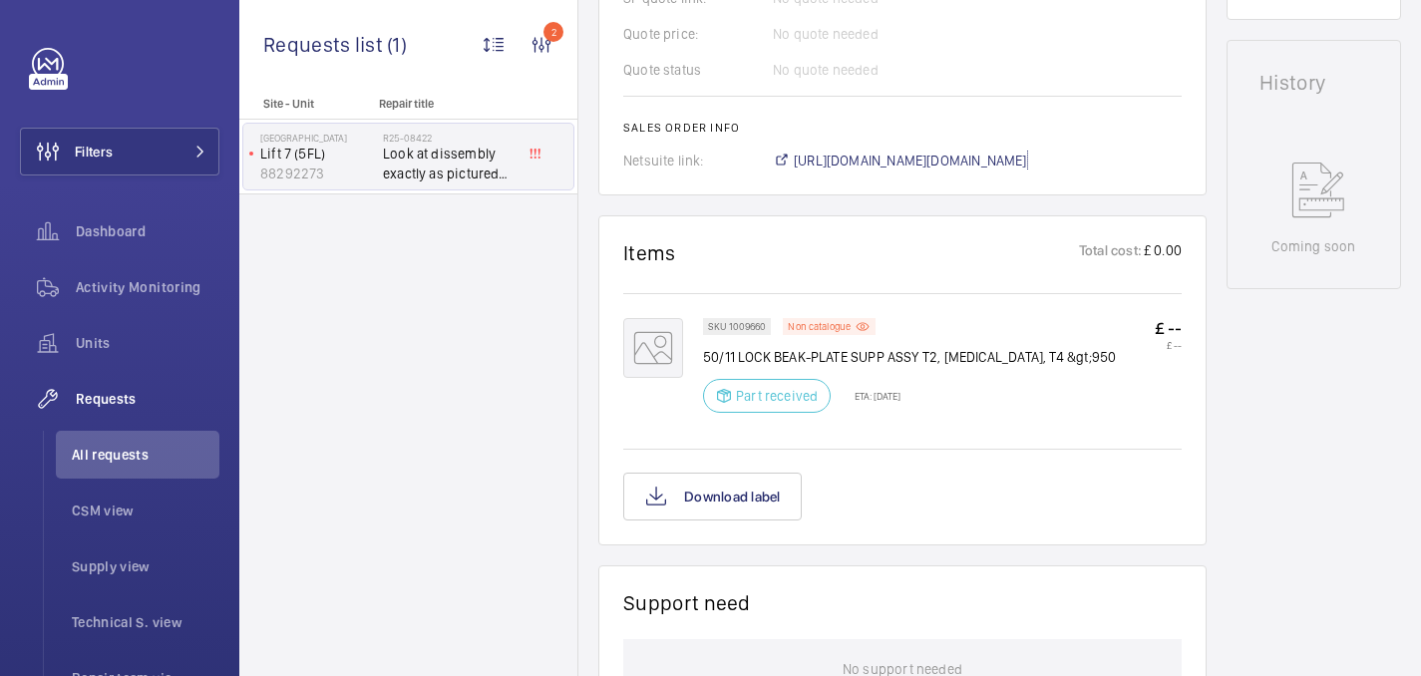
scroll to position [876, 0]
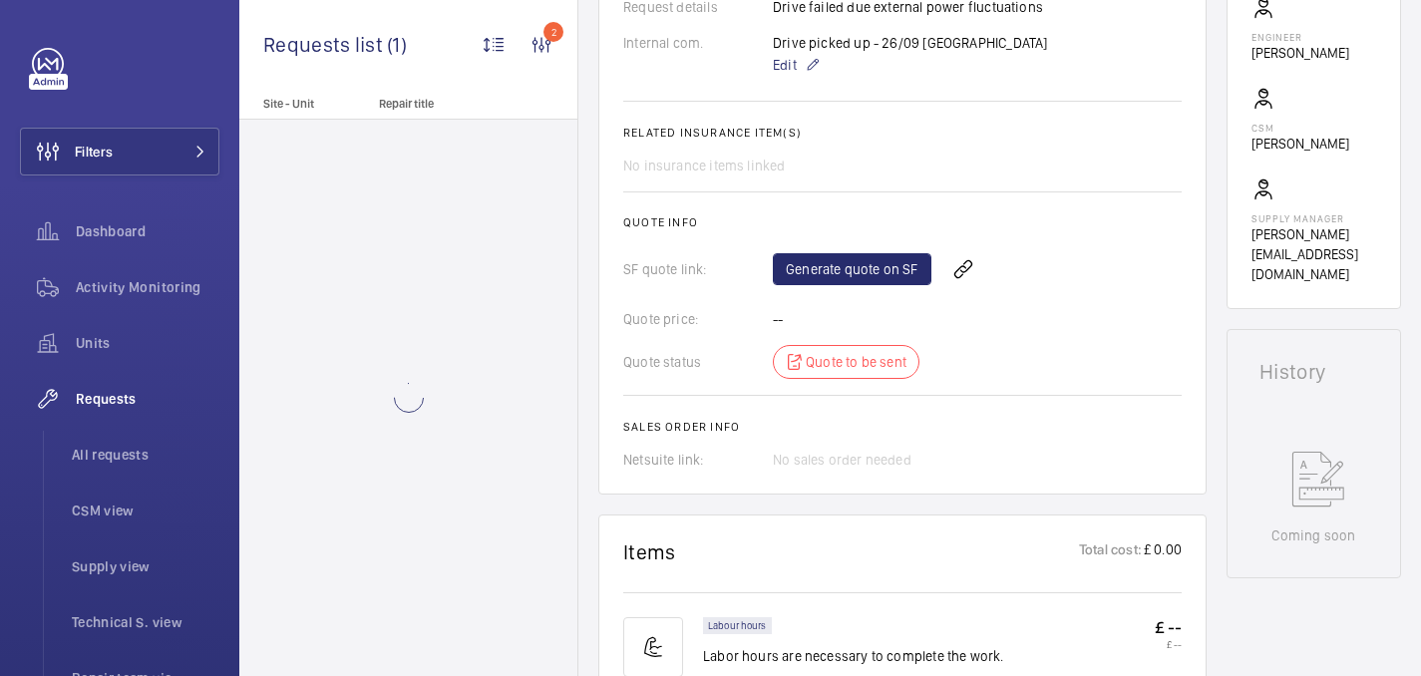
scroll to position [1169, 0]
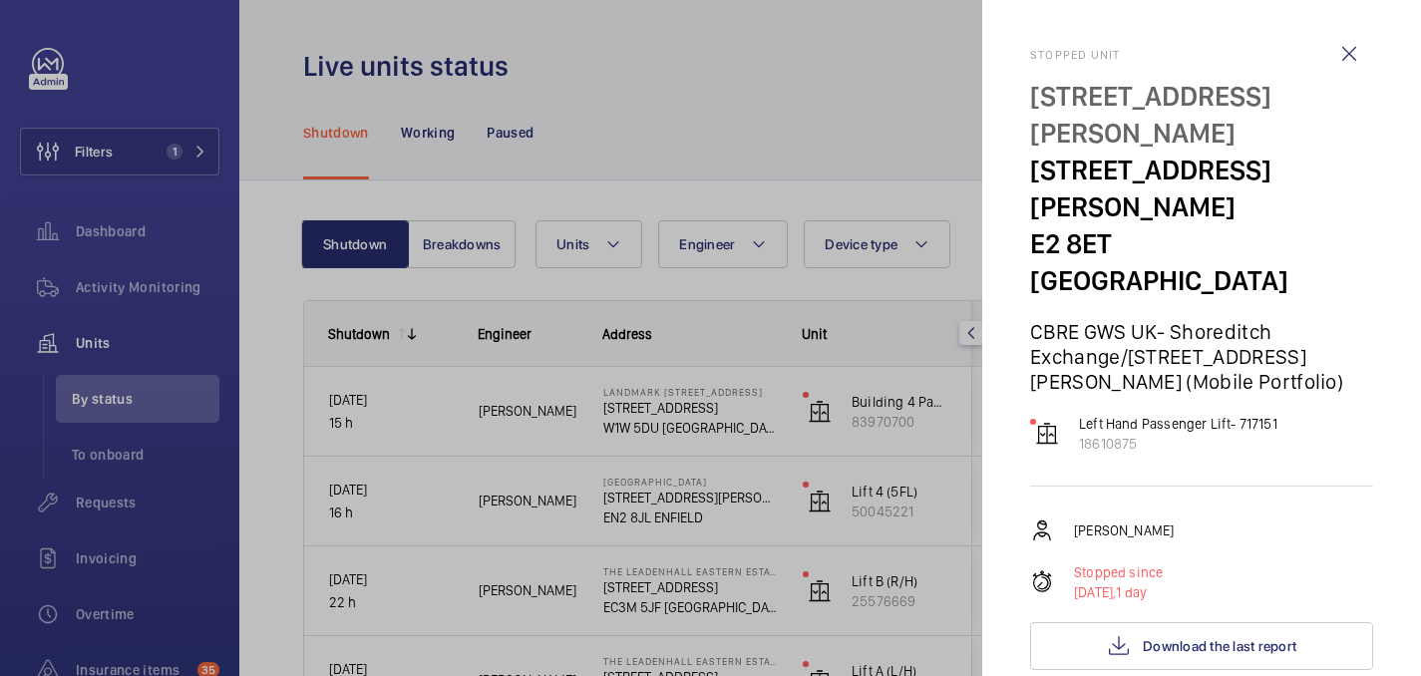
click at [283, 94] on div at bounding box center [710, 338] width 1421 height 676
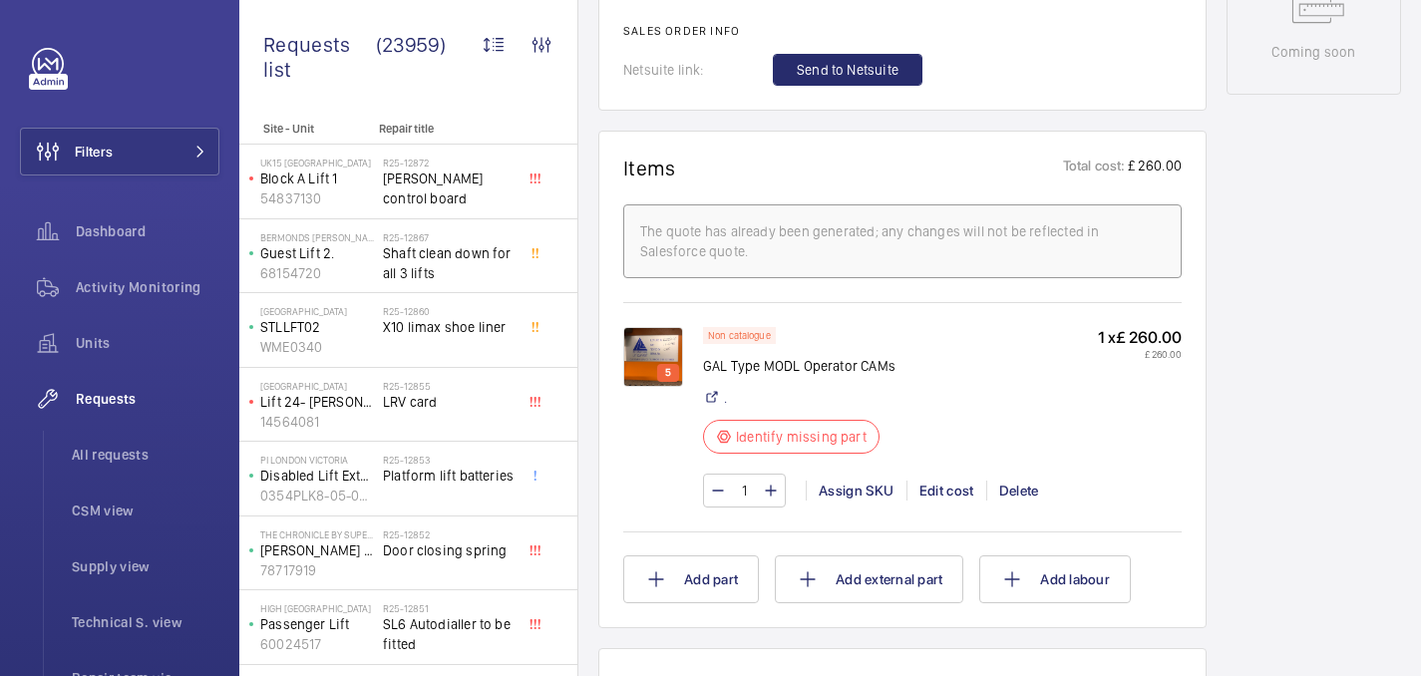
scroll to position [1158, 0]
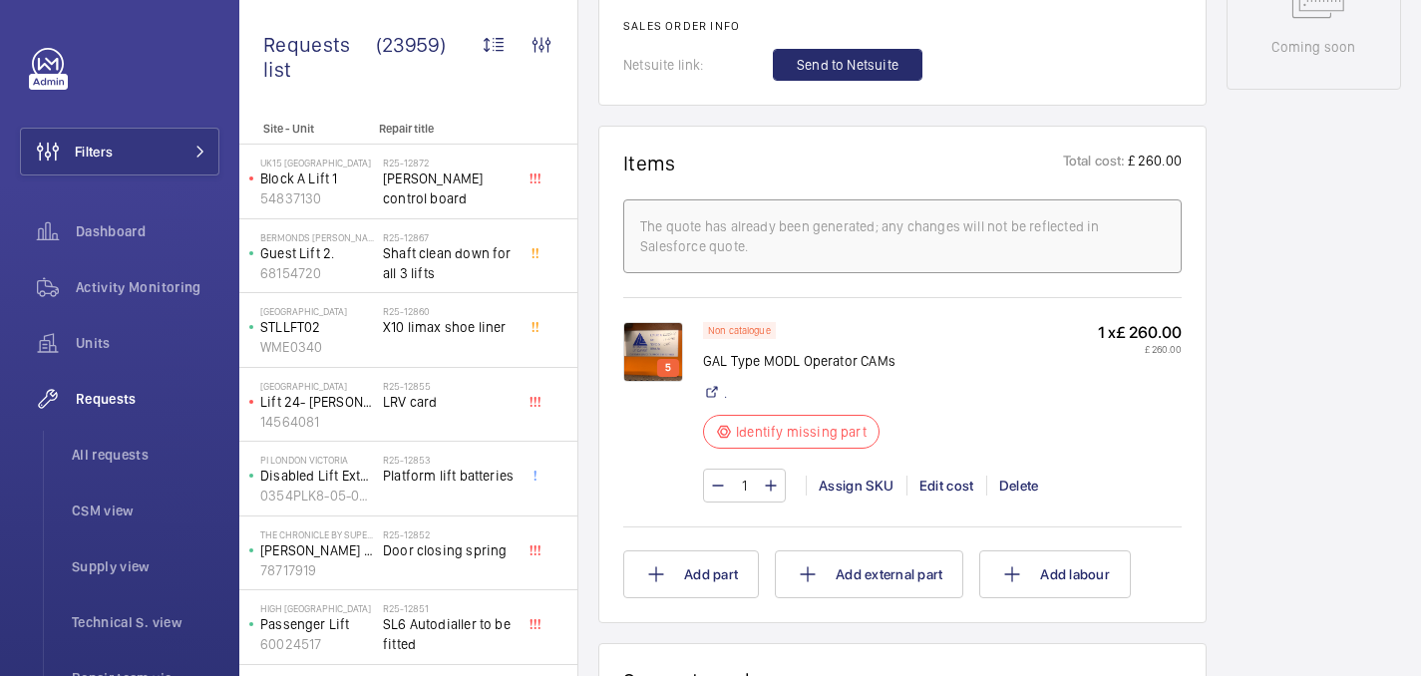
click at [661, 322] on img at bounding box center [653, 352] width 60 height 60
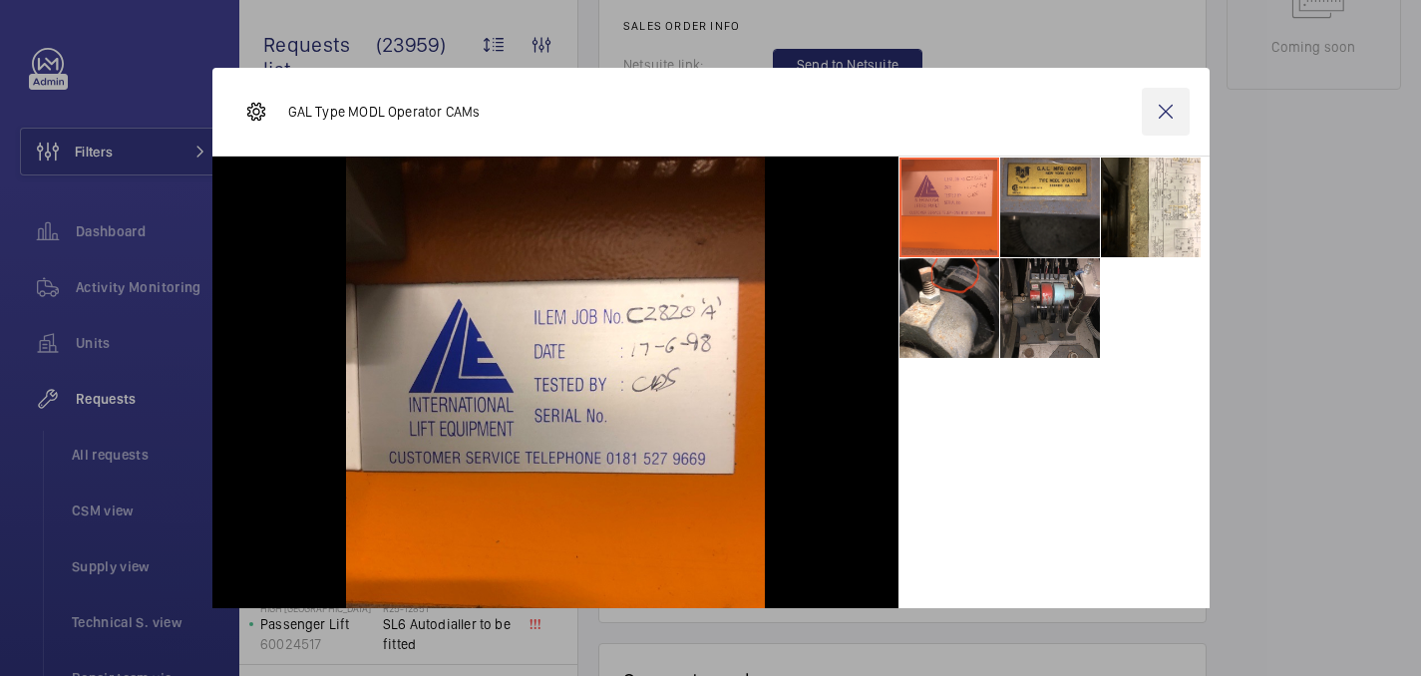
click at [1170, 102] on wm-front-icon-button at bounding box center [1166, 112] width 48 height 48
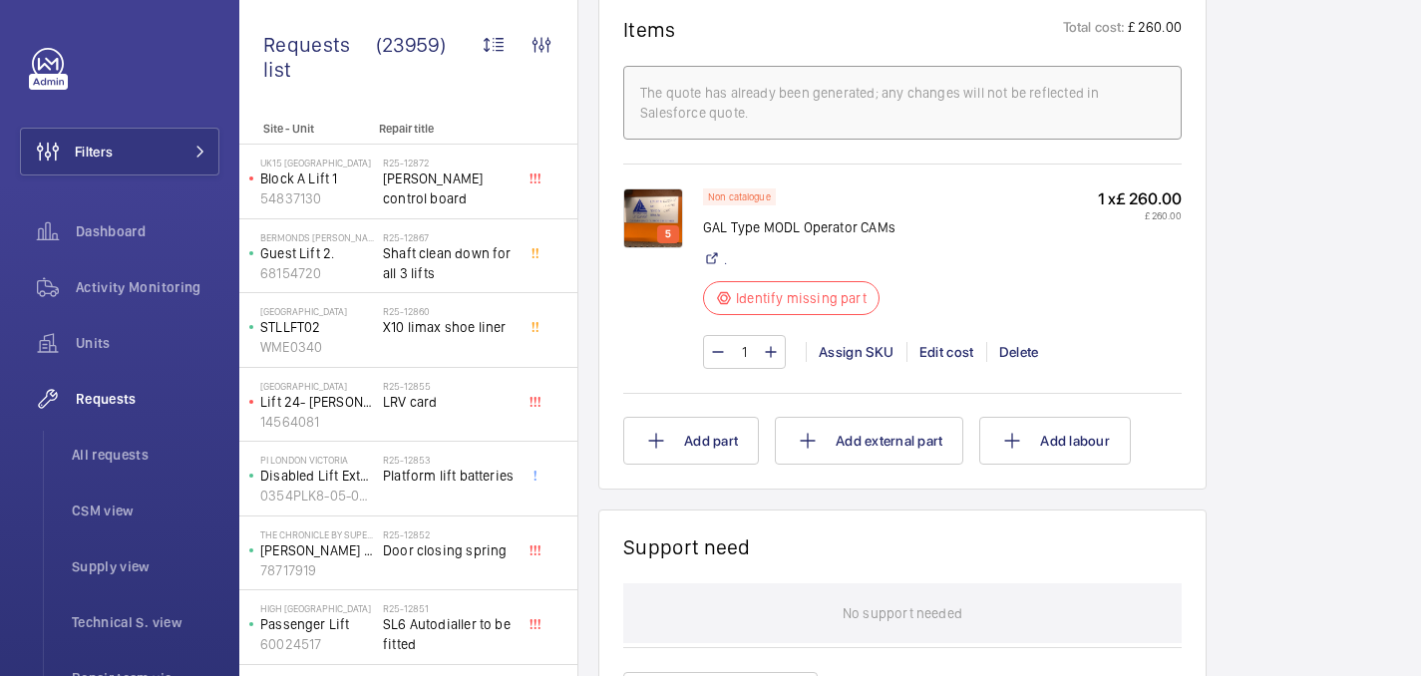
scroll to position [1015, 0]
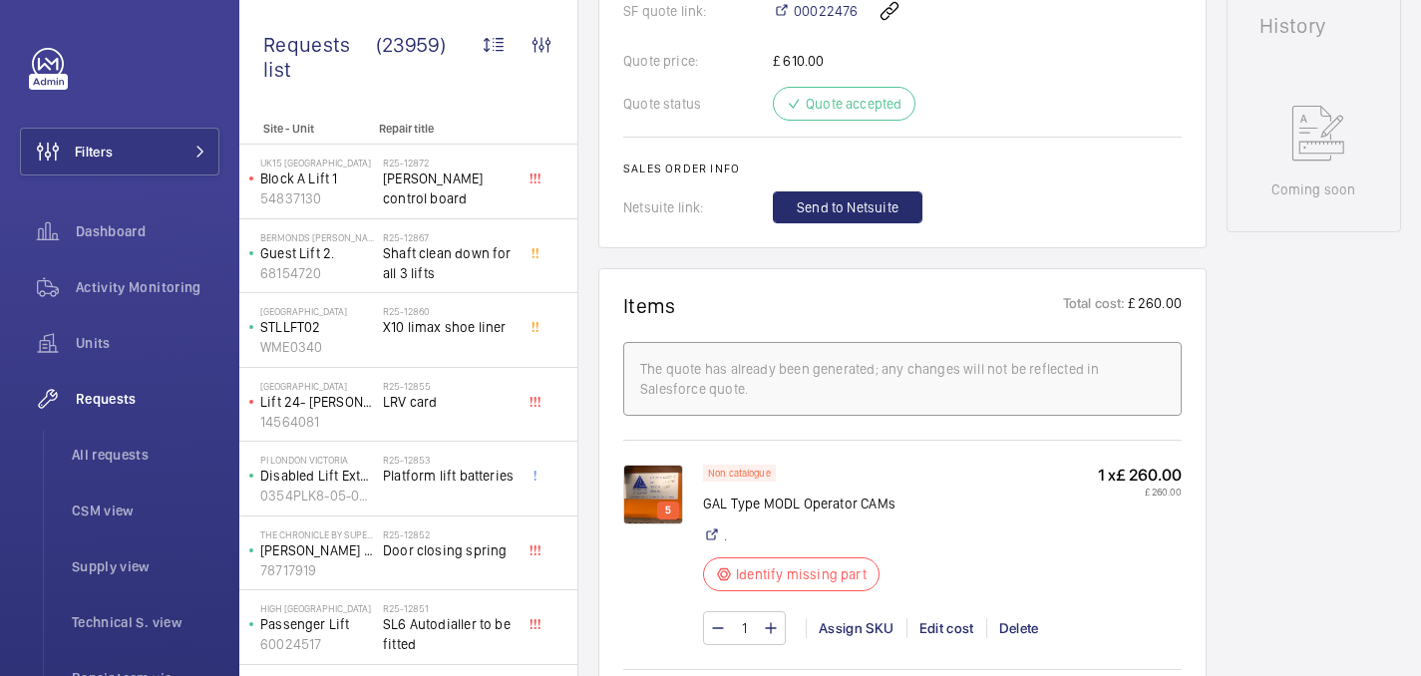
click at [665, 465] on img at bounding box center [653, 495] width 60 height 60
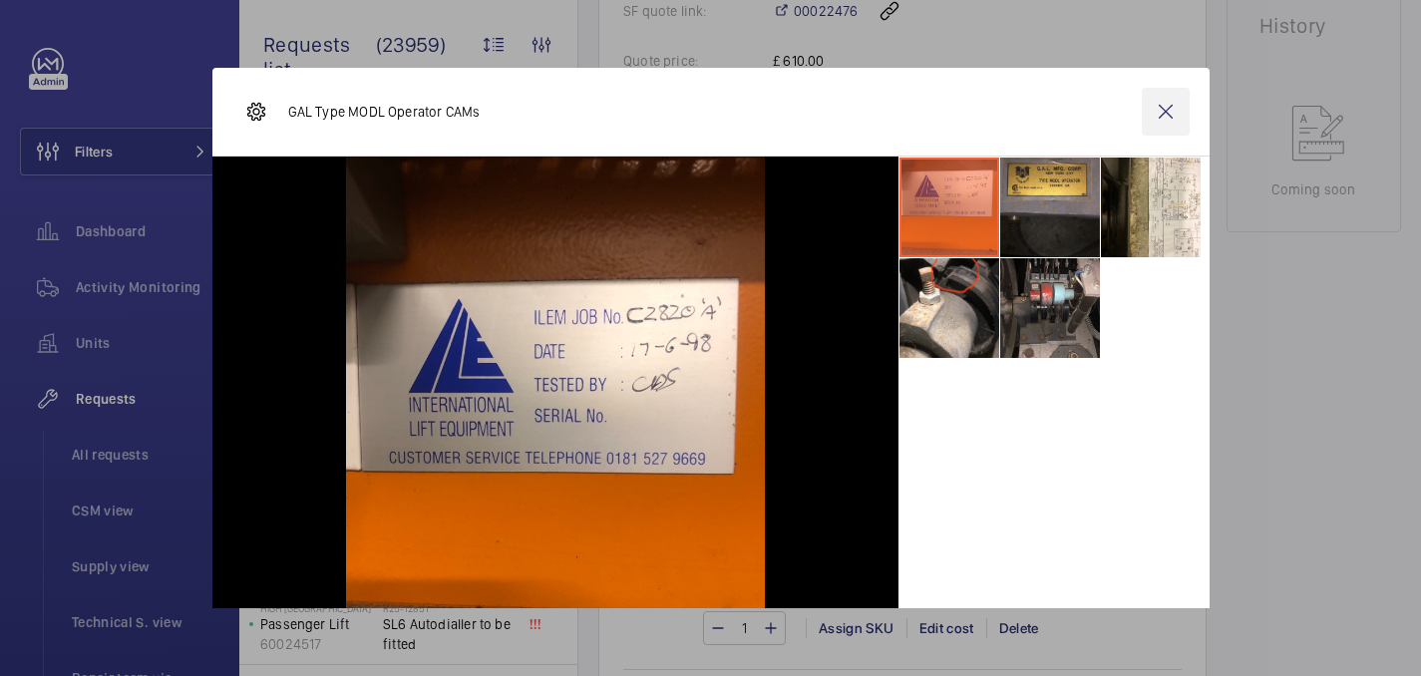
click at [1153, 114] on wm-front-icon-button at bounding box center [1166, 112] width 48 height 48
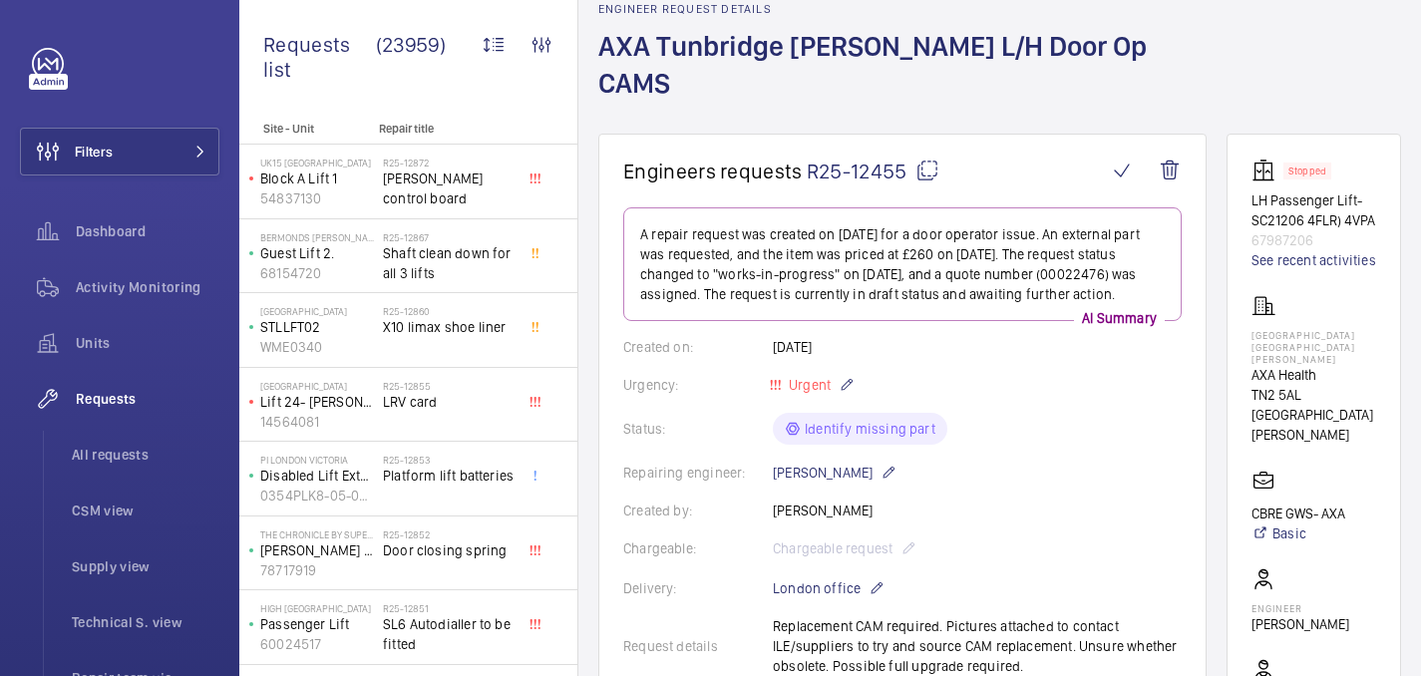
scroll to position [0, 0]
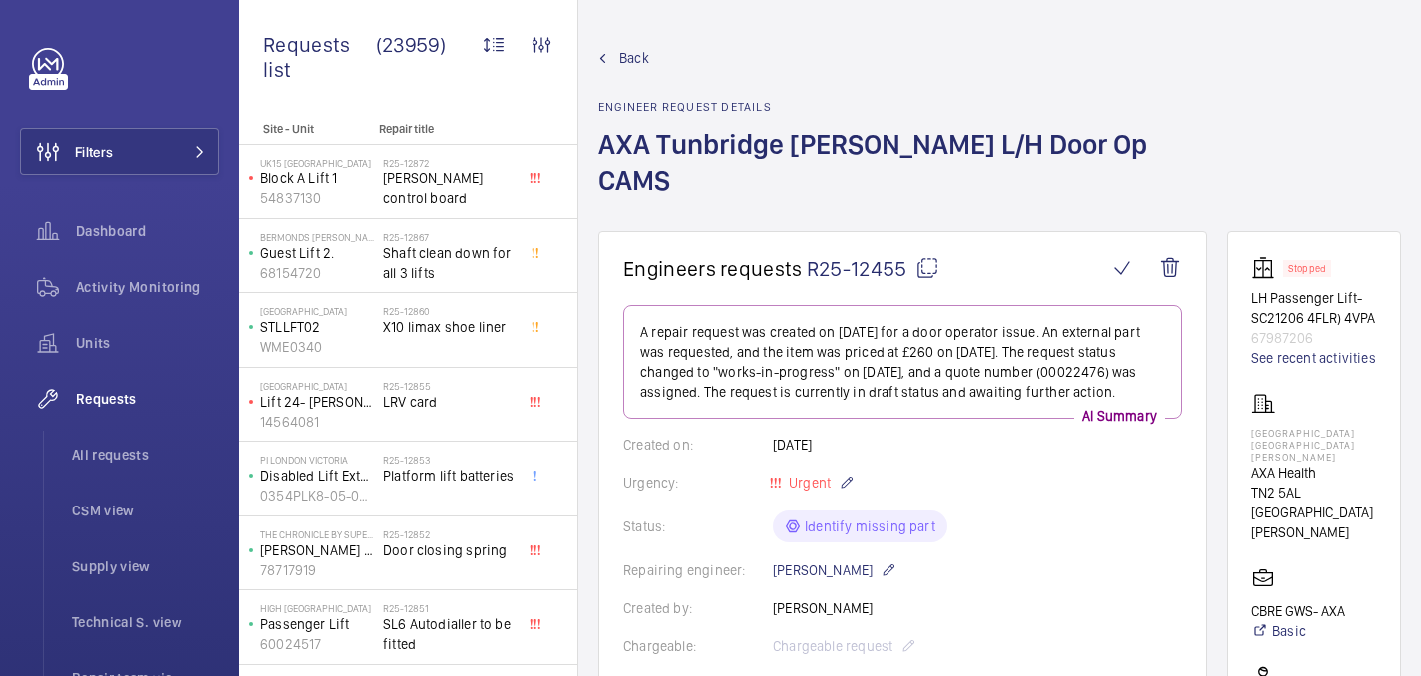
click at [916, 256] on mat-icon at bounding box center [927, 268] width 24 height 24
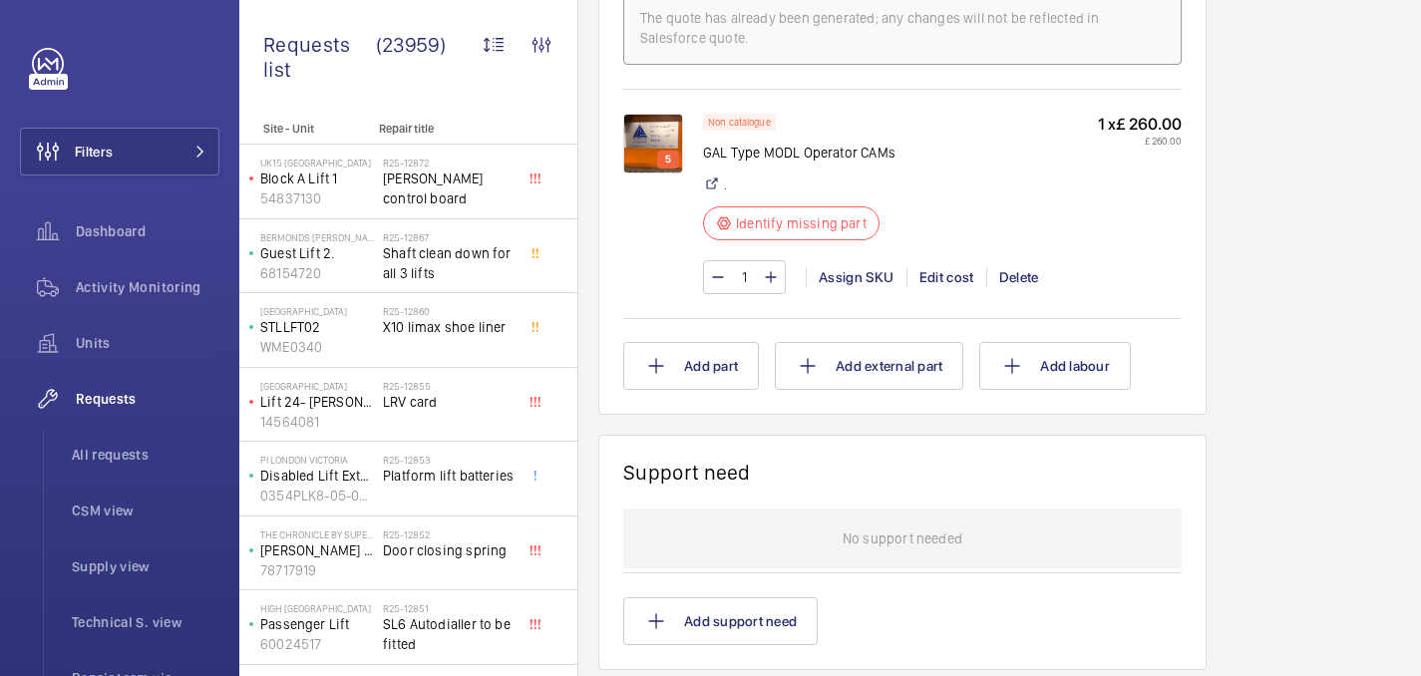
scroll to position [1356, 0]
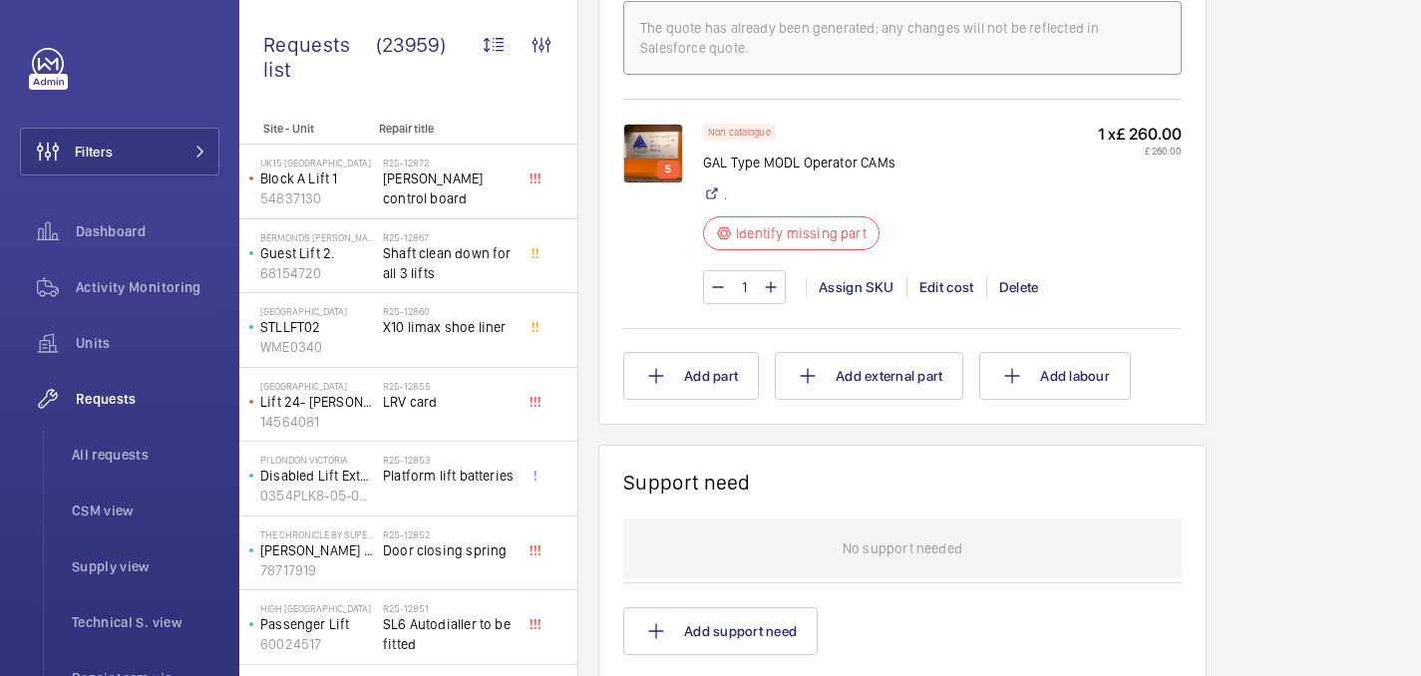
click at [758, 153] on p "GAL Type MODL Operator CAMs" at bounding box center [799, 163] width 192 height 20
copy div "GAL Type MODL Operator CAMs"
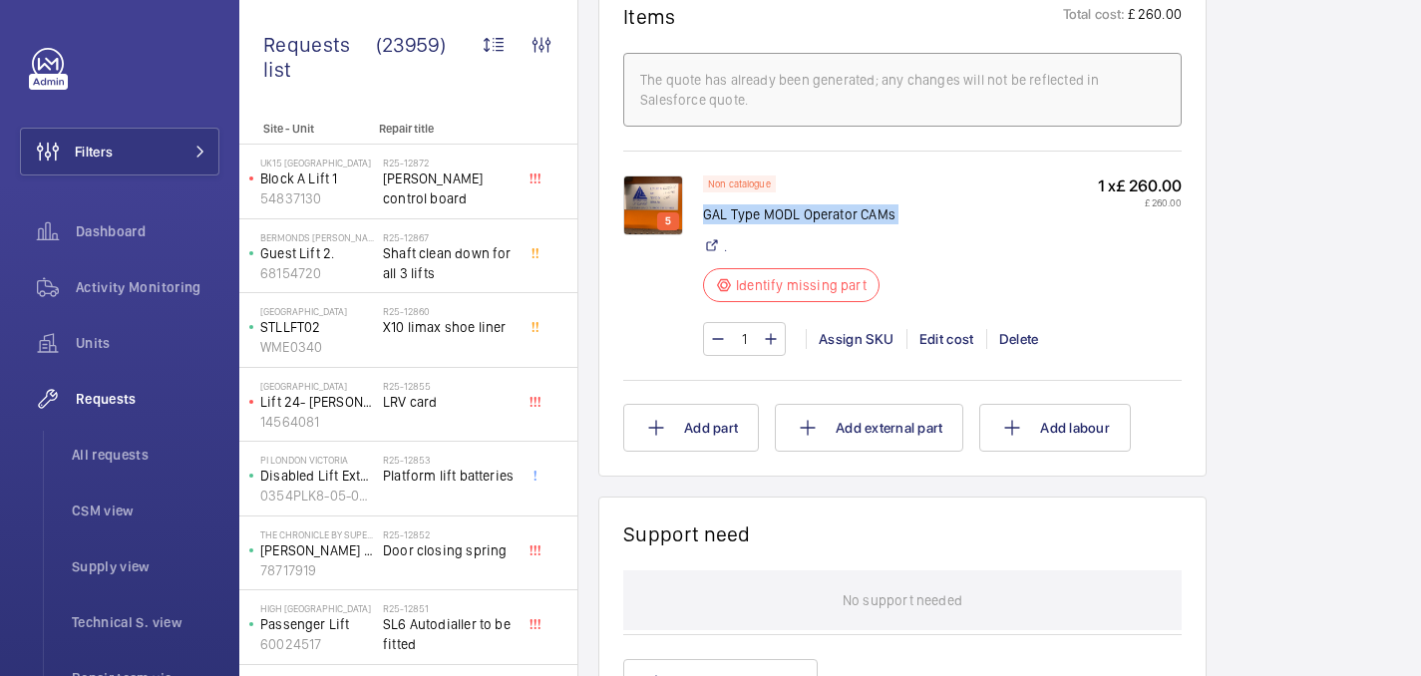
scroll to position [1299, 0]
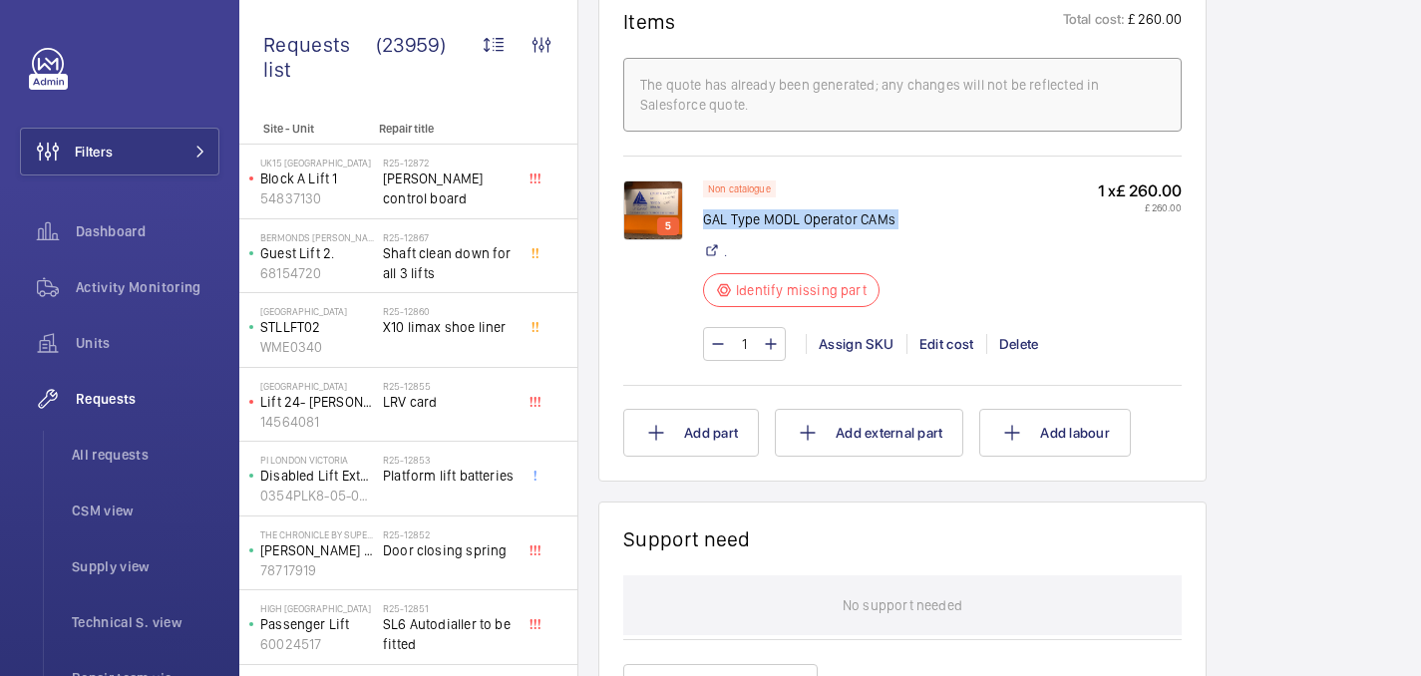
copy div "GAL Type MODL Operator CAMs"
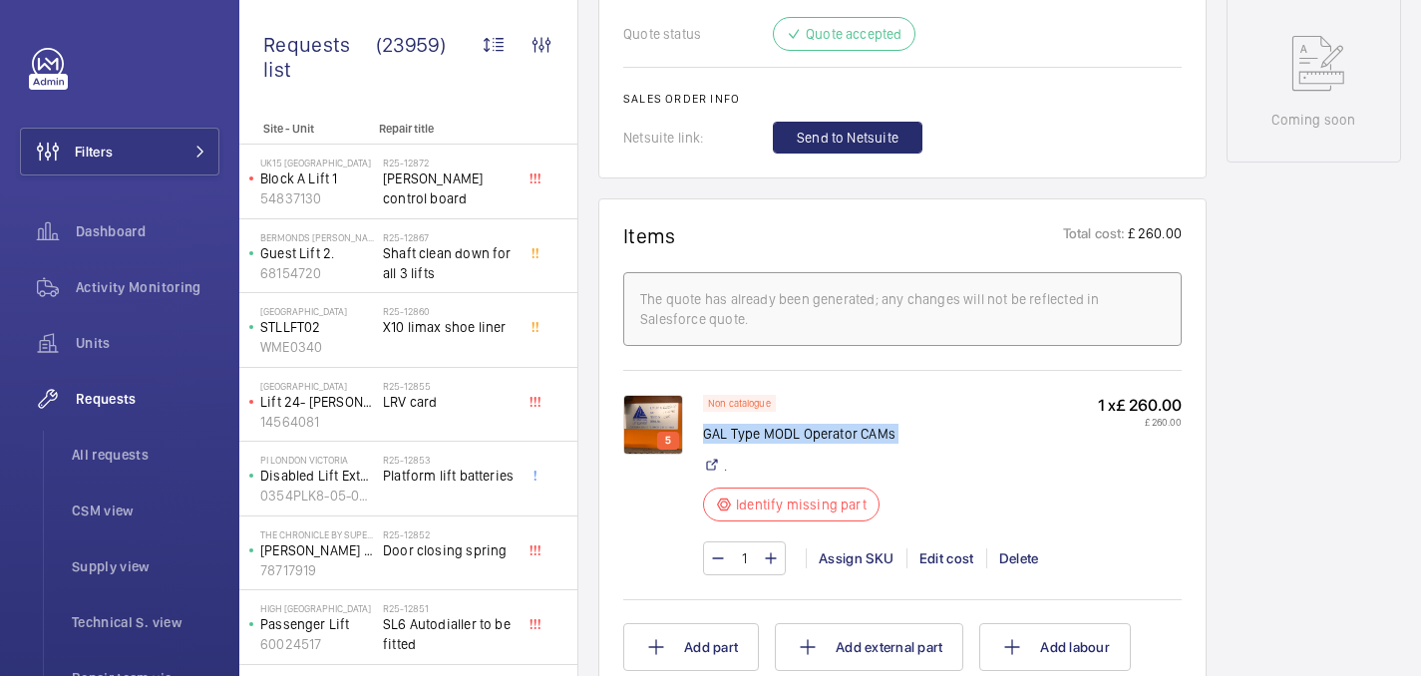
scroll to position [1258, 0]
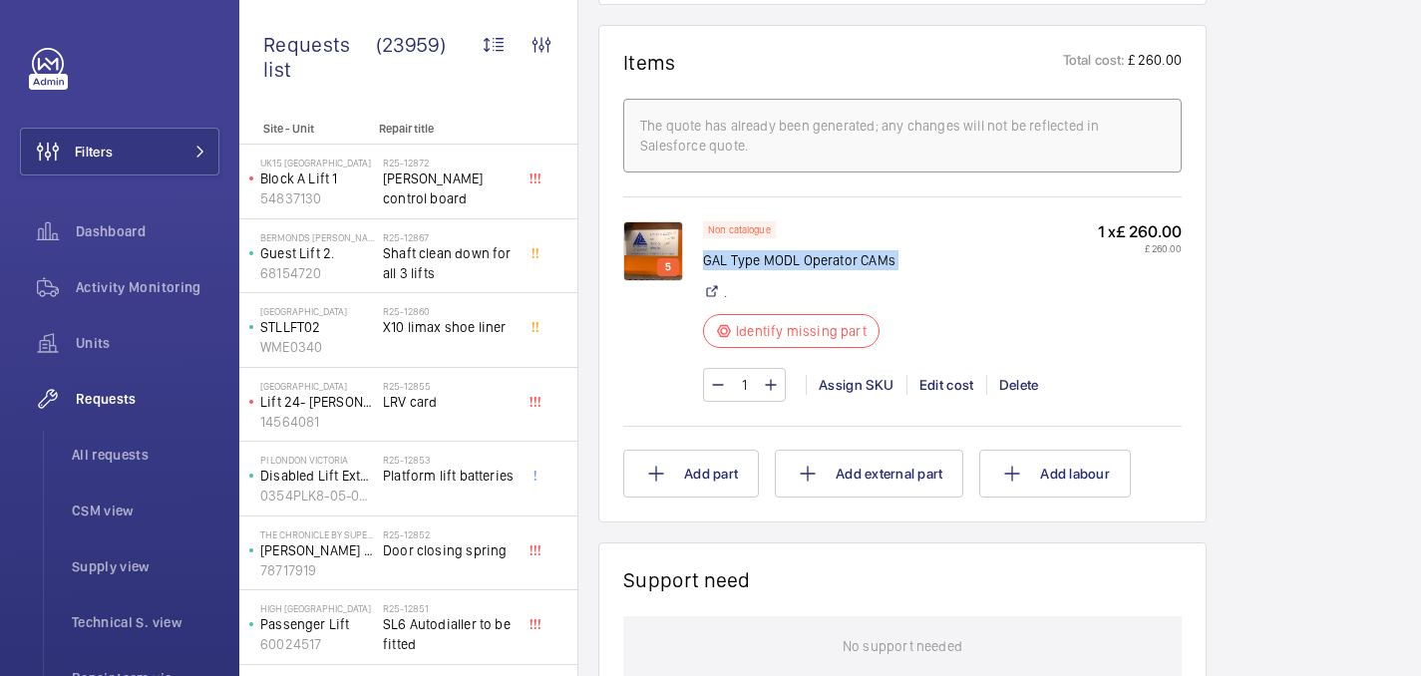
click at [678, 221] on img at bounding box center [653, 251] width 60 height 60
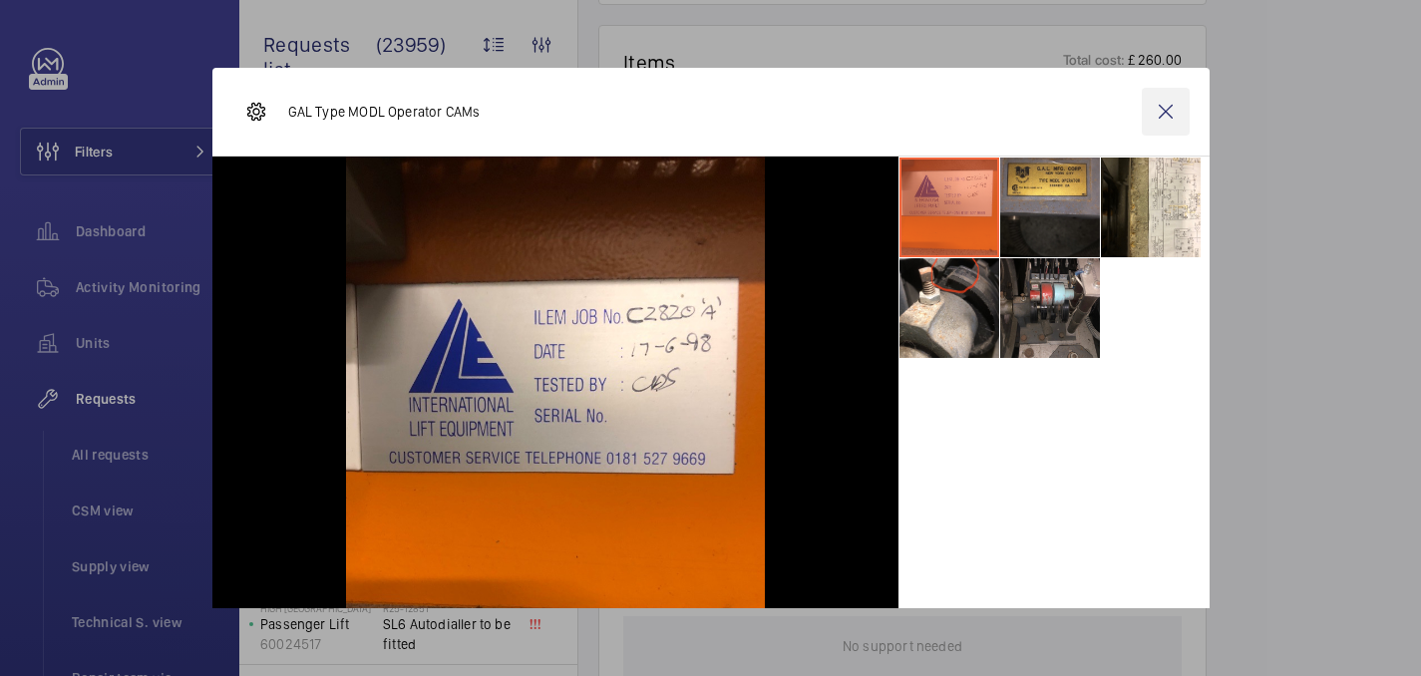
click at [1164, 117] on wm-front-icon-button at bounding box center [1166, 112] width 48 height 48
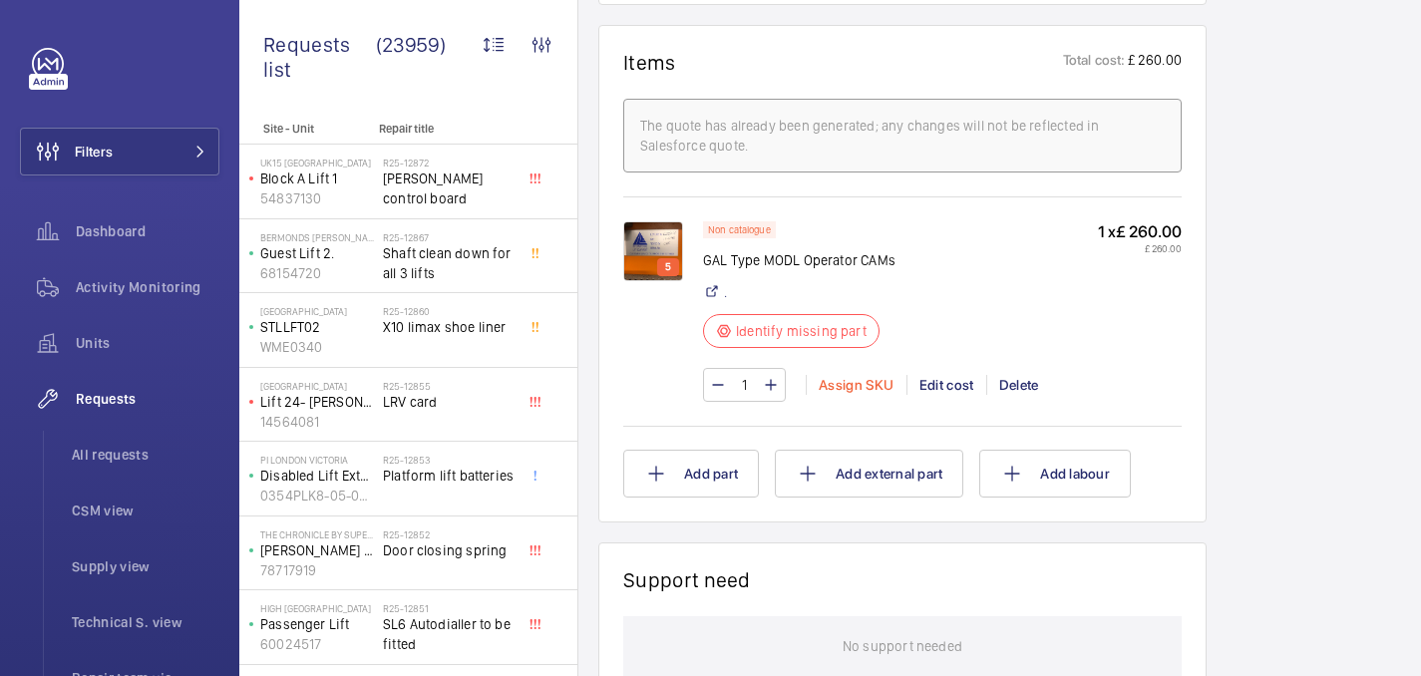
click at [858, 375] on div "Assign SKU" at bounding box center [856, 385] width 101 height 20
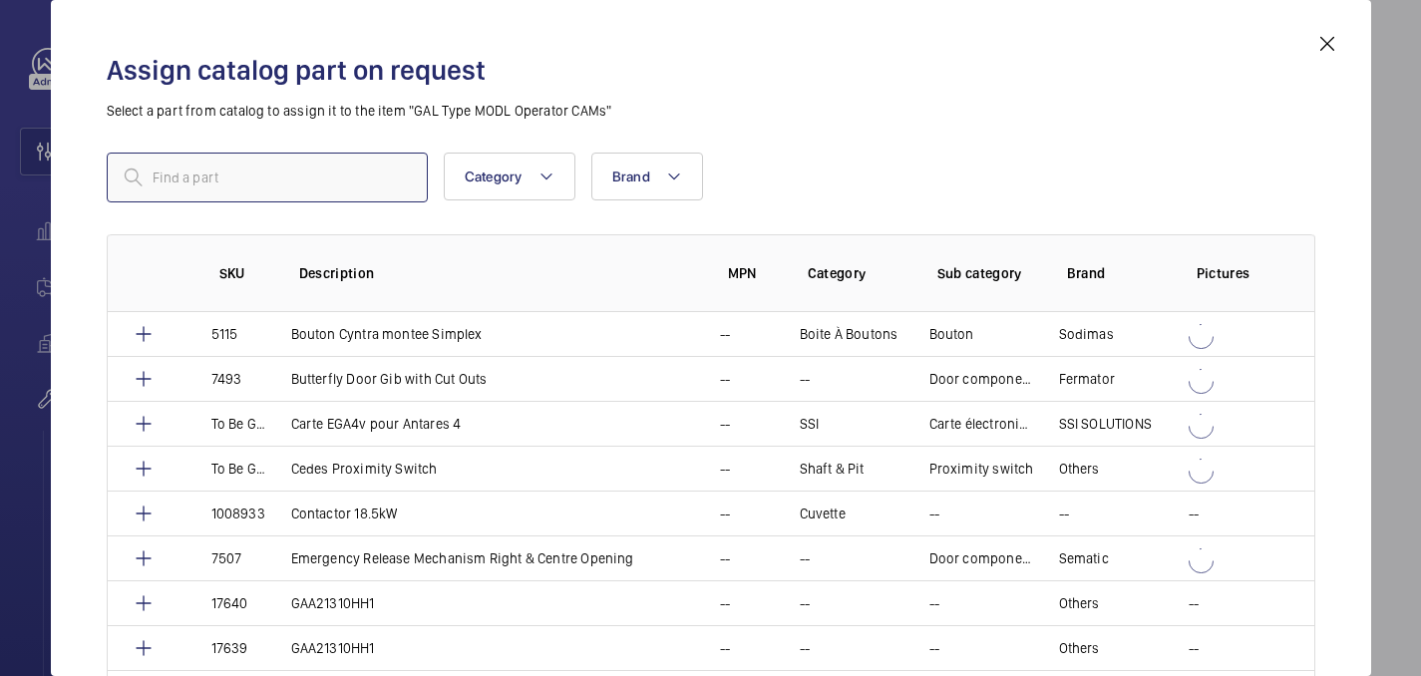
click at [320, 186] on input "text" at bounding box center [267, 178] width 321 height 50
paste input "1010381"
click at [157, 177] on input "1010381" at bounding box center [267, 178] width 321 height 50
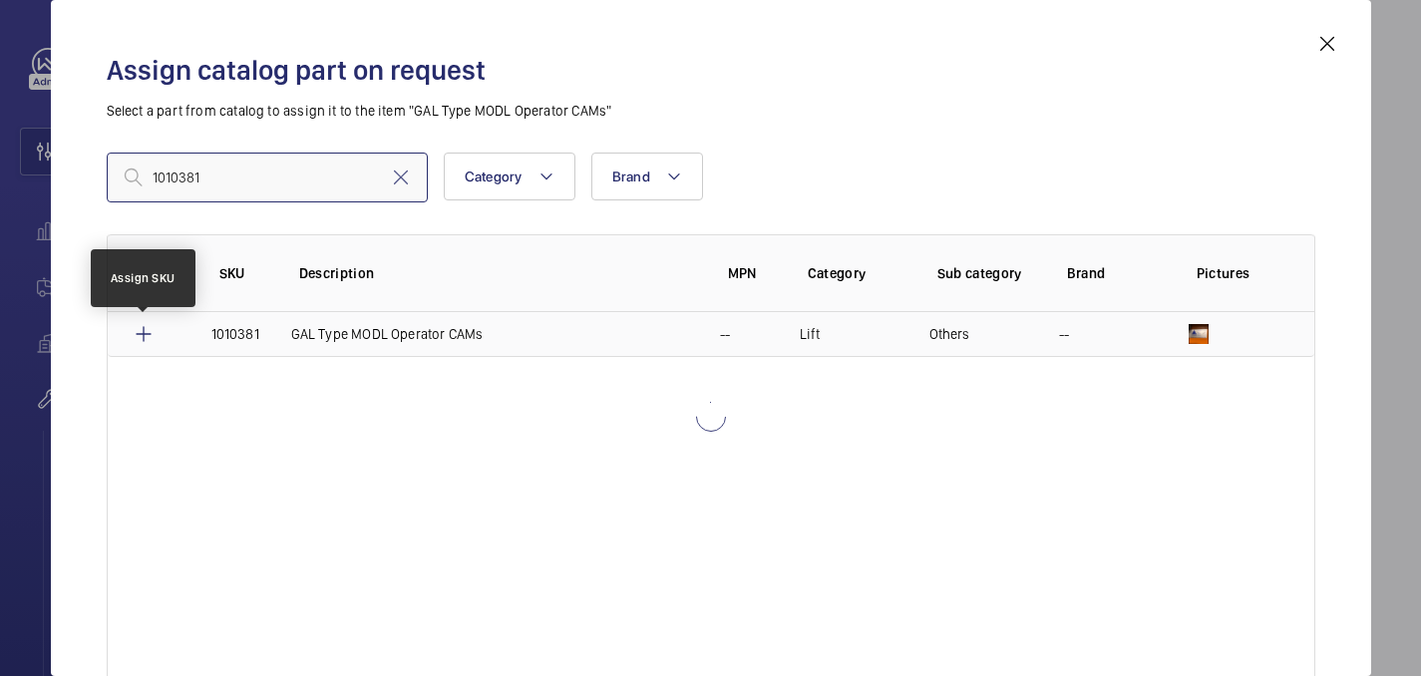
type input "1010381"
click at [141, 337] on mat-icon at bounding box center [144, 334] width 24 height 24
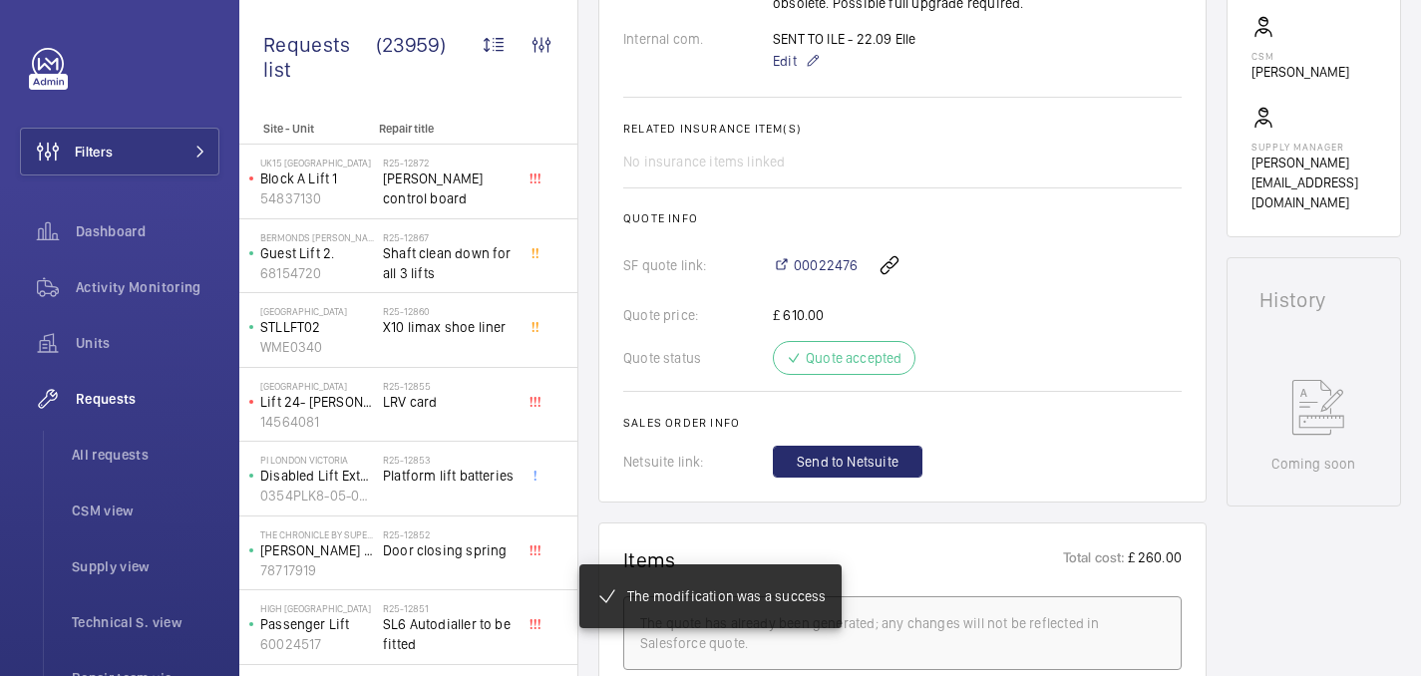
scroll to position [761, 0]
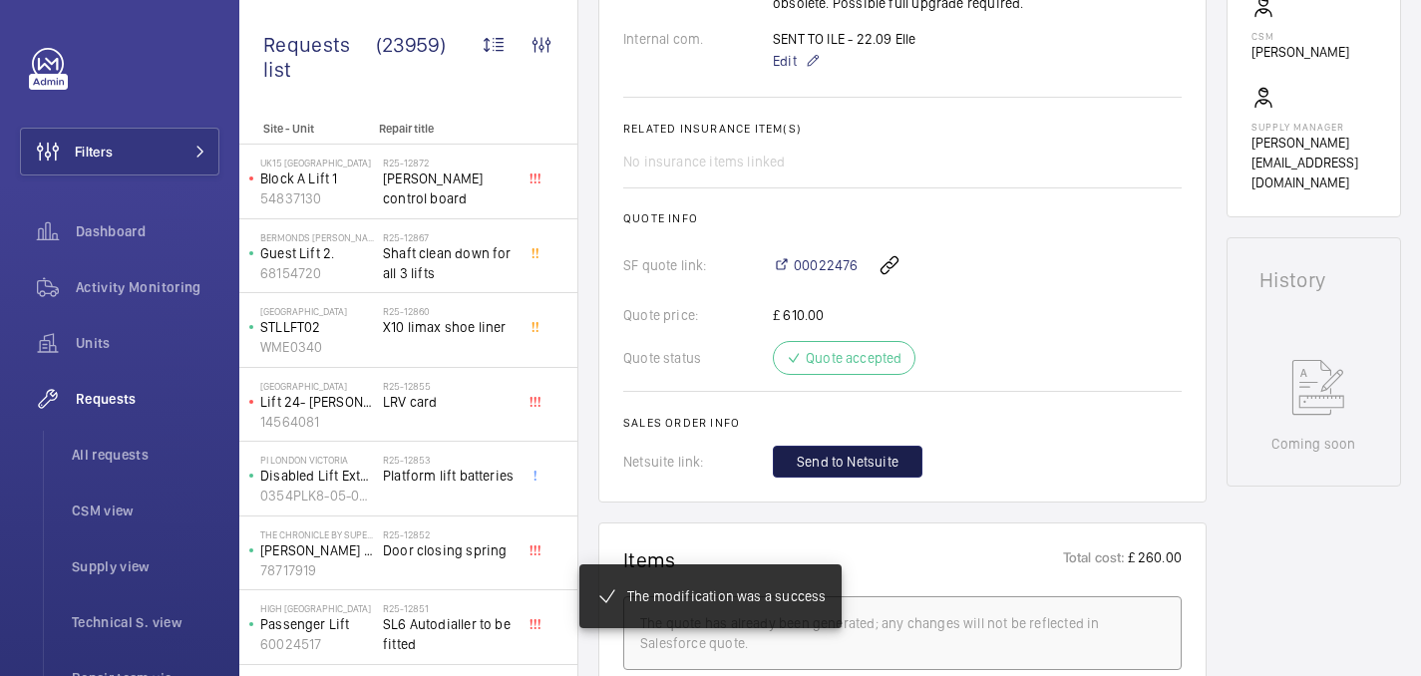
click at [884, 452] on span "Send to Netsuite" at bounding box center [848, 462] width 102 height 20
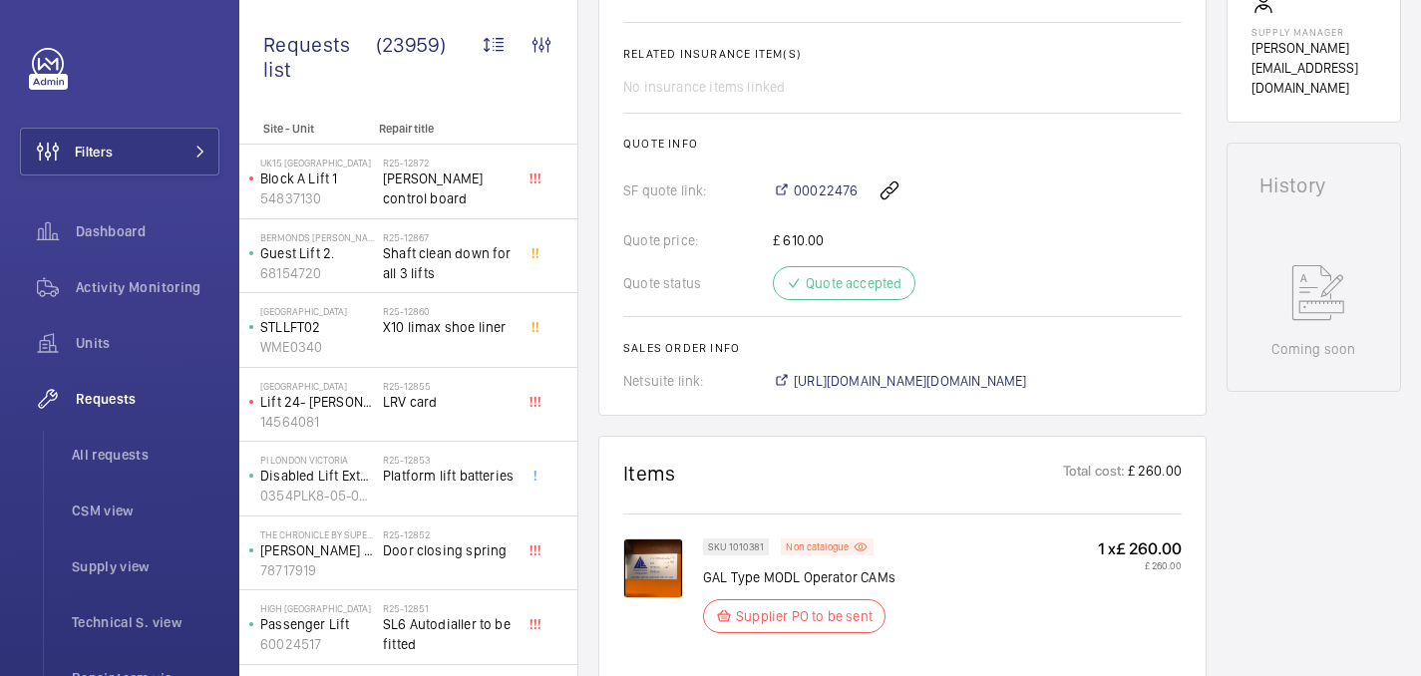
scroll to position [860, 0]
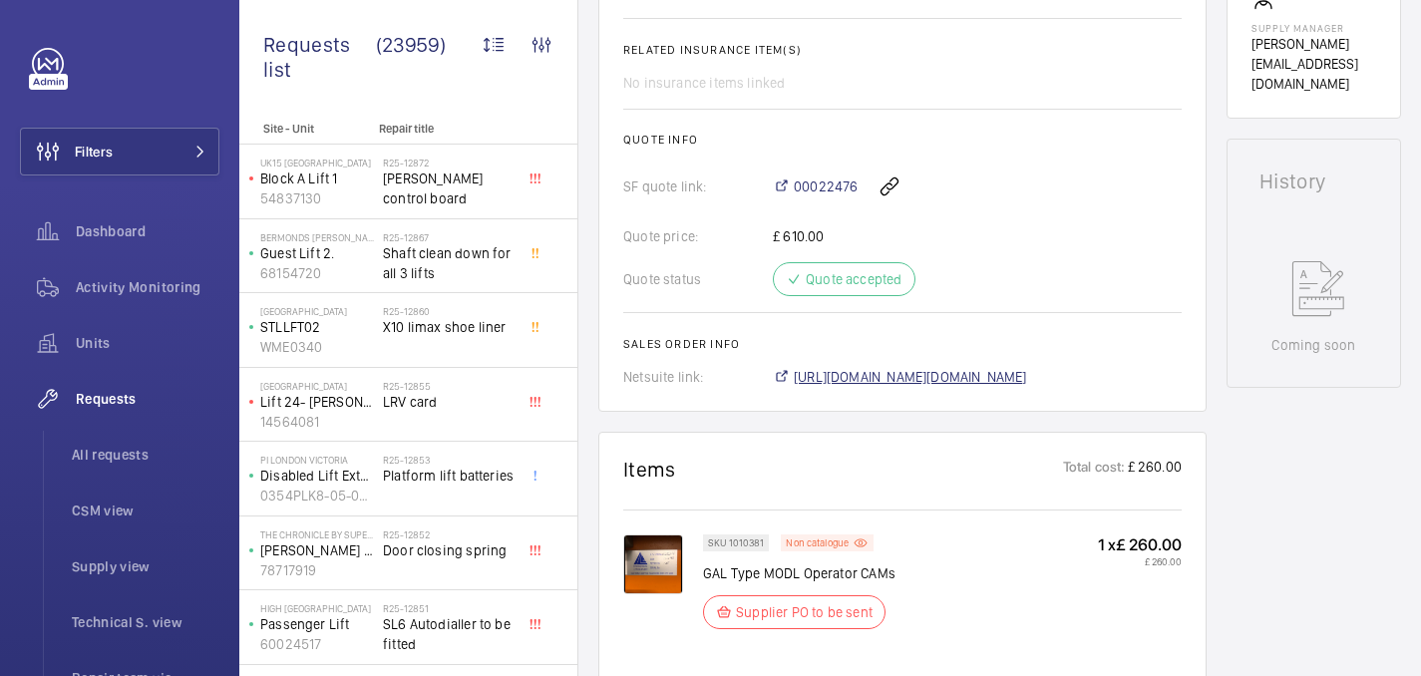
click at [983, 367] on span "https://6461500.app.netsuite.com/app/accounting/transactions/salesord.nl?id=304…" at bounding box center [910, 377] width 233 height 20
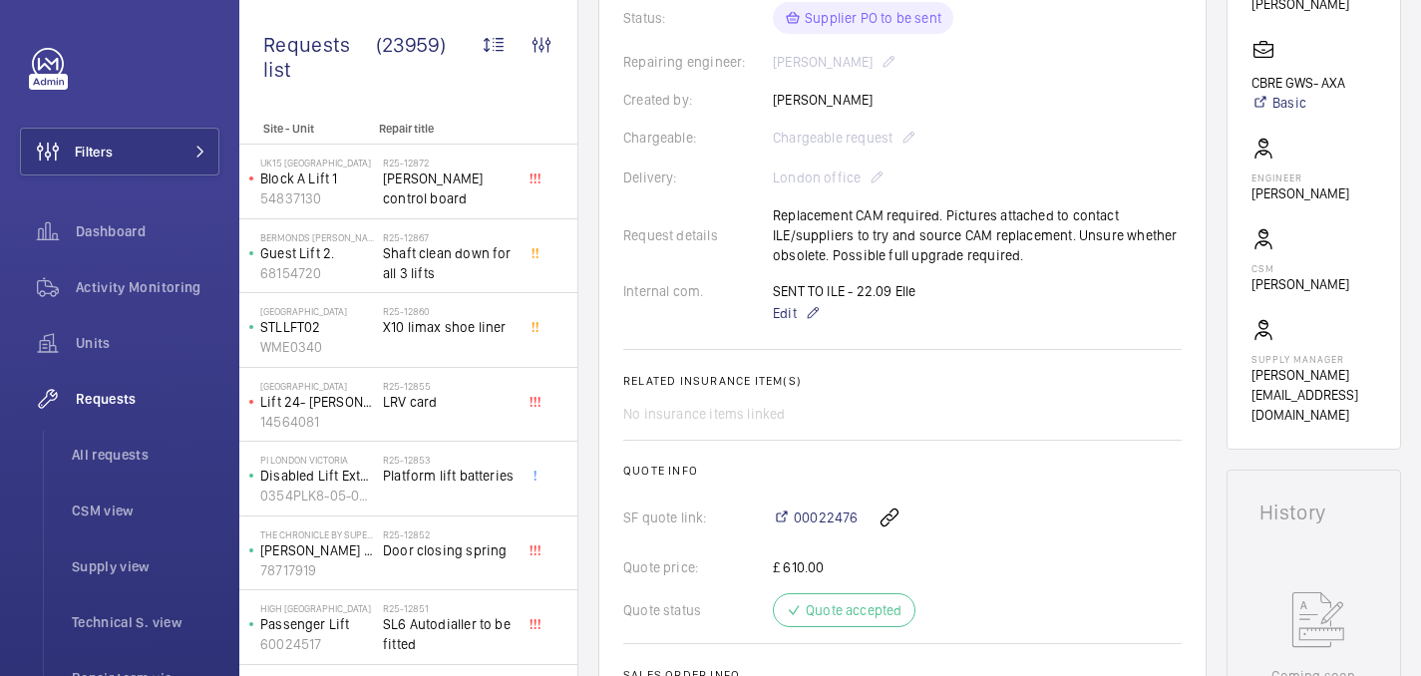
scroll to position [0, 0]
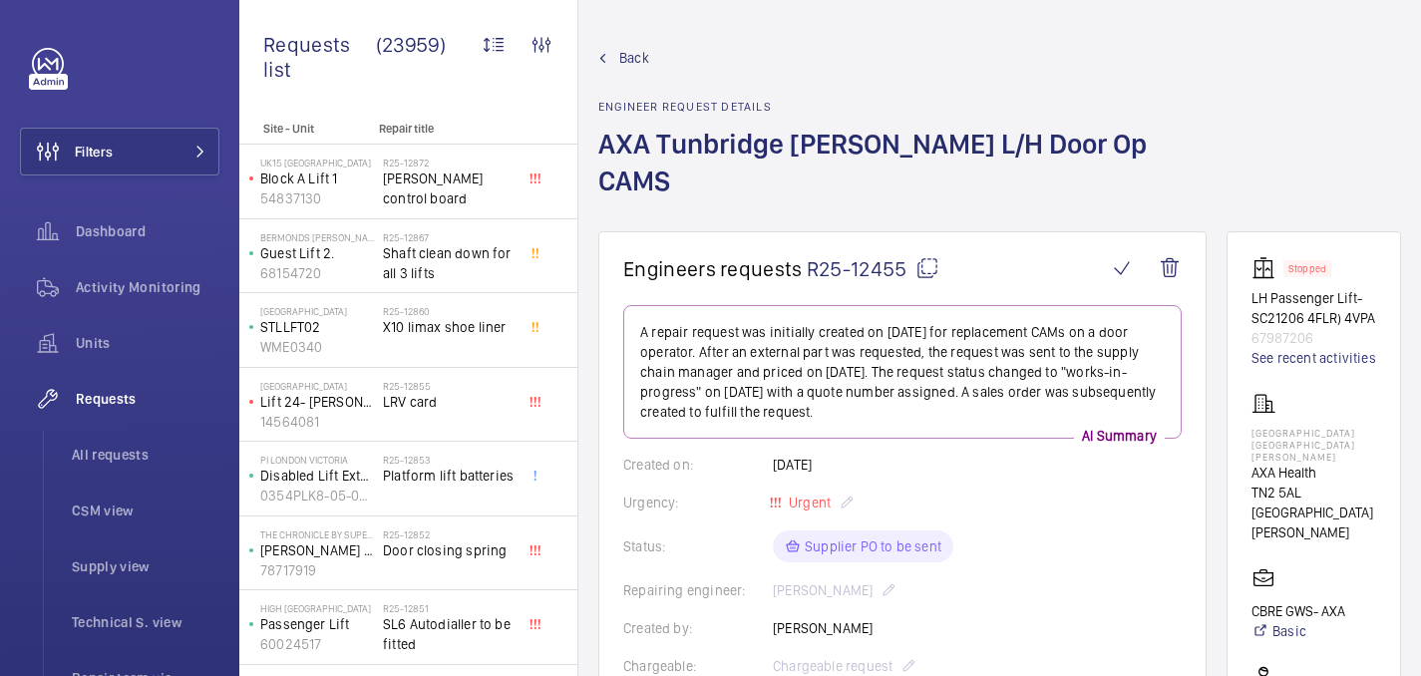
click at [1295, 433] on p "AXA International House Tunbridge Wells" at bounding box center [1313, 445] width 125 height 36
copy p "AXA International House Tunbridge Wells"
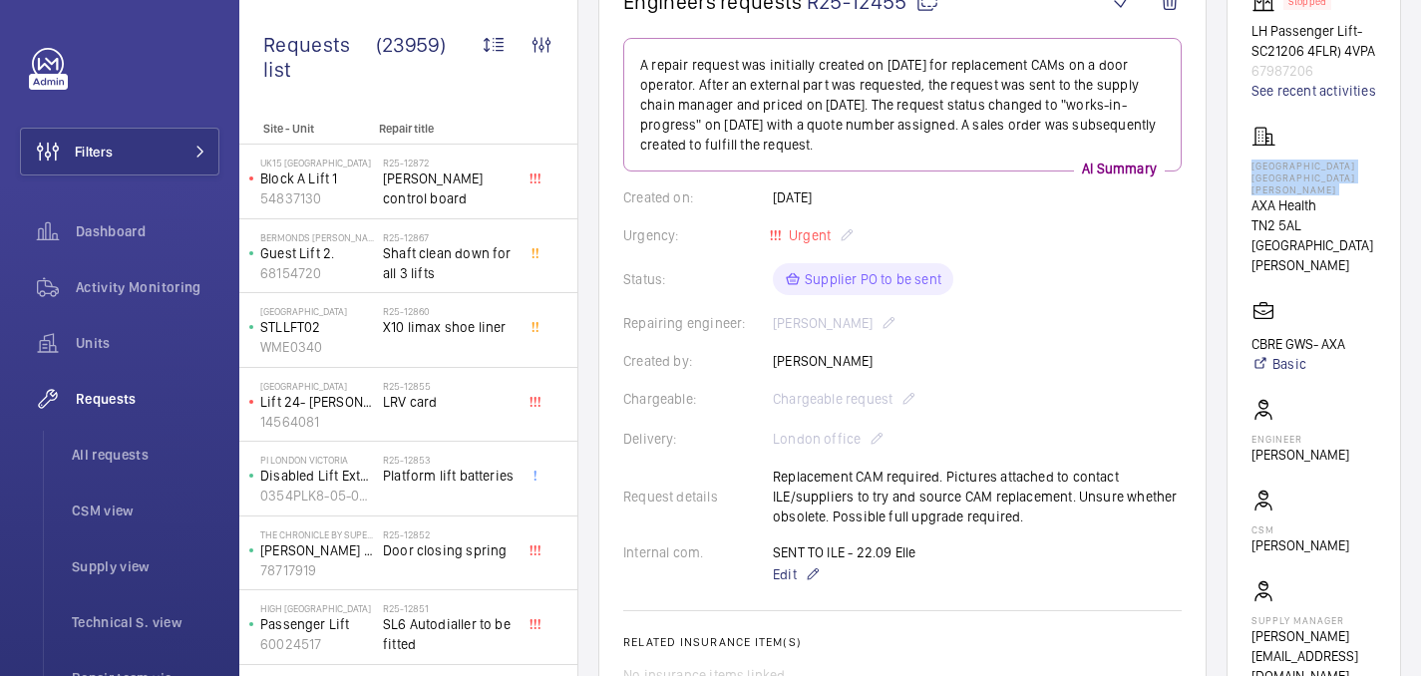
scroll to position [294, 0]
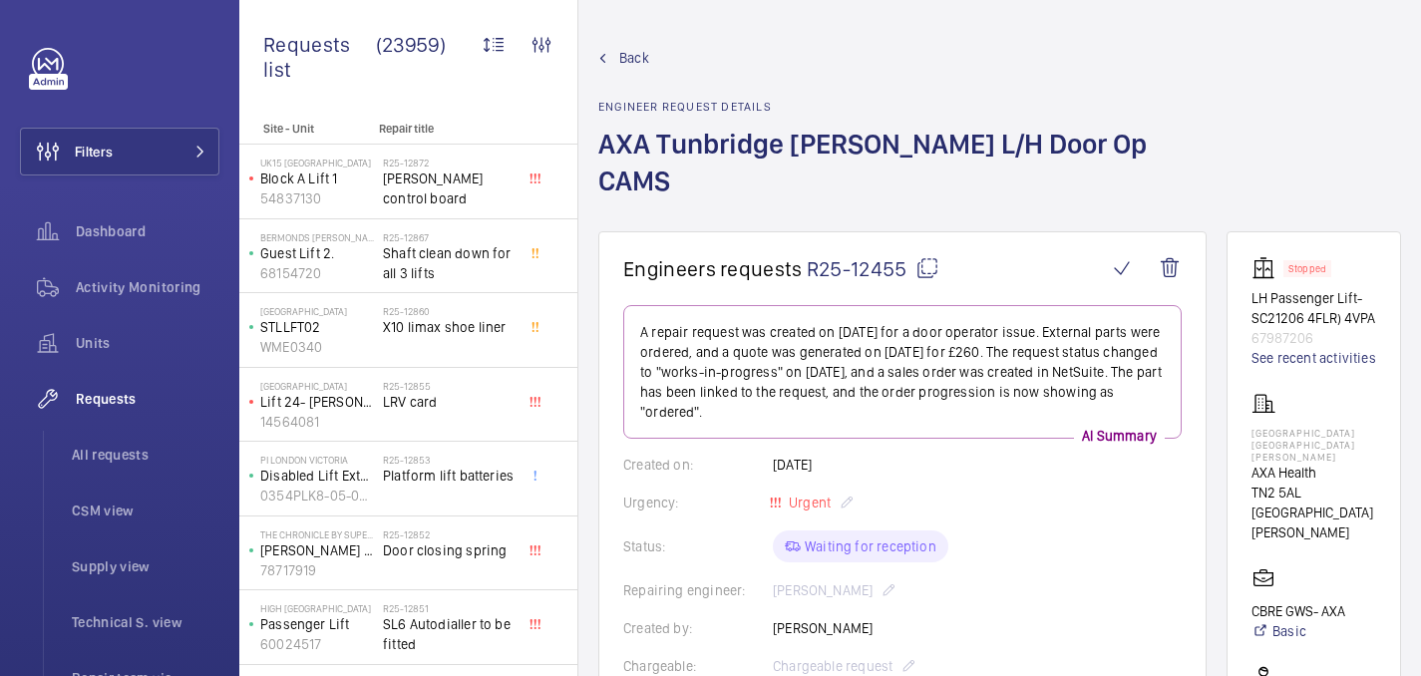
click at [923, 256] on mat-icon at bounding box center [927, 268] width 24 height 24
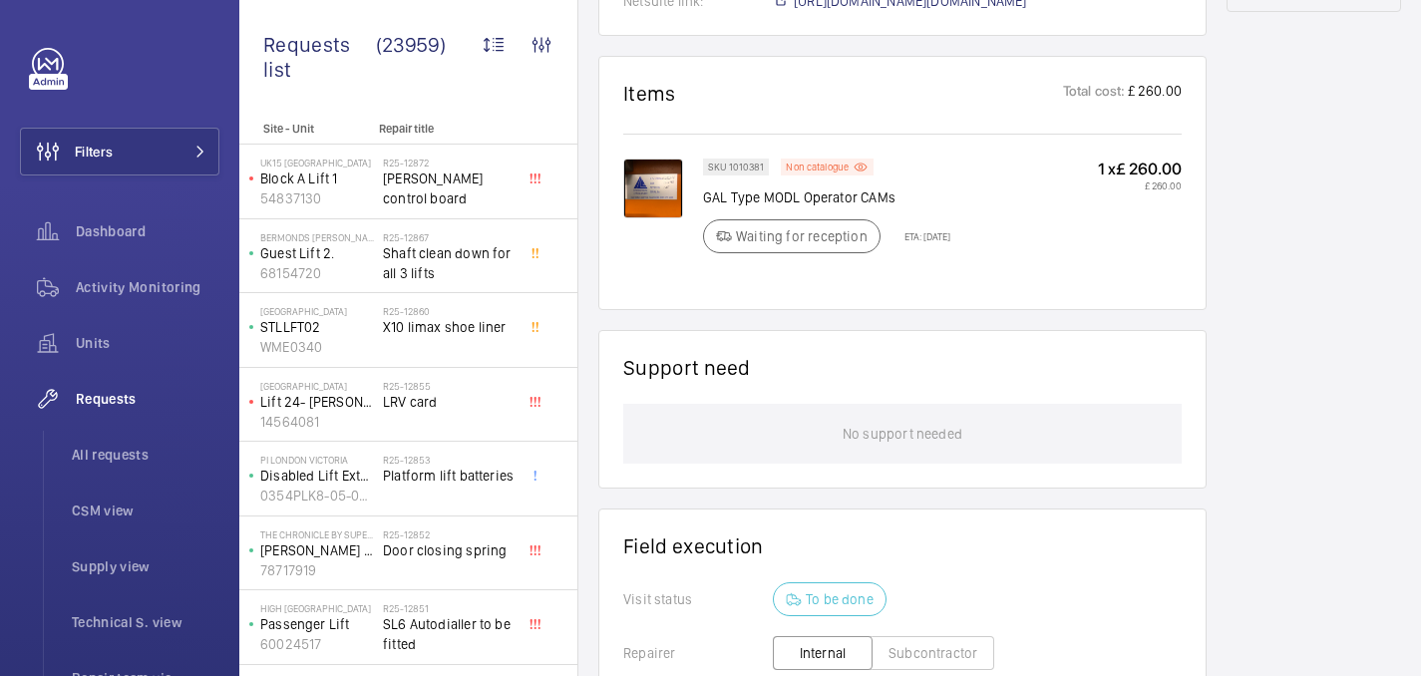
scroll to position [1314, 0]
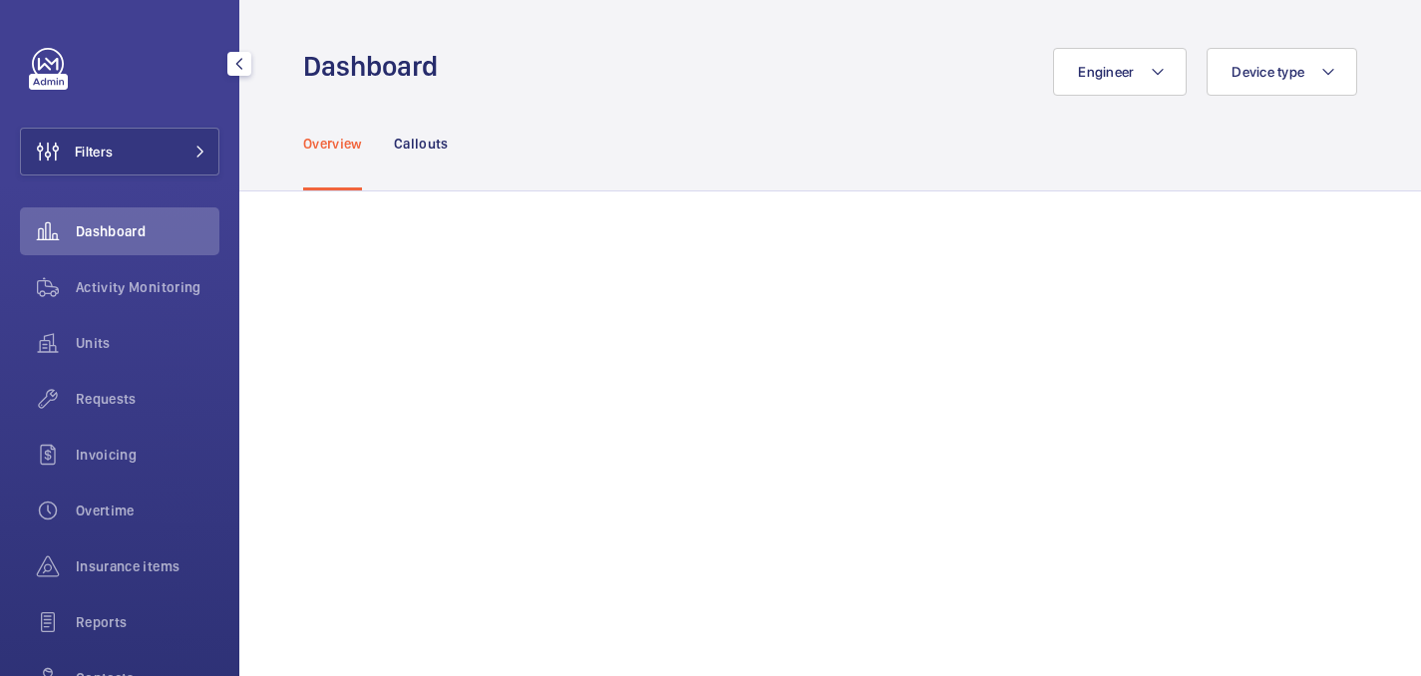
click at [110, 189] on div "Filters Dashboard Activity Monitoring Units Requests Invoicing Overtime Insuran…" at bounding box center [119, 407] width 199 height 718
click at [110, 166] on span "Filters" at bounding box center [67, 152] width 92 height 48
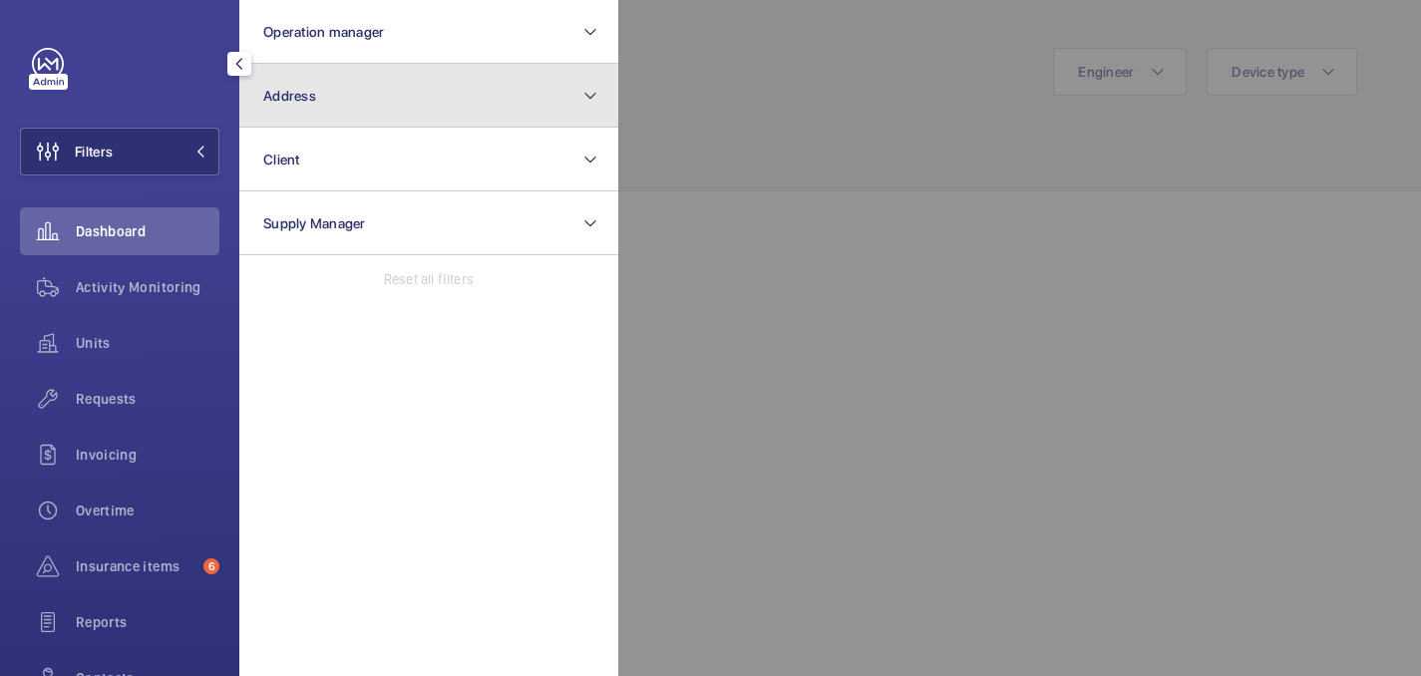
click at [337, 88] on button "Address" at bounding box center [428, 96] width 379 height 64
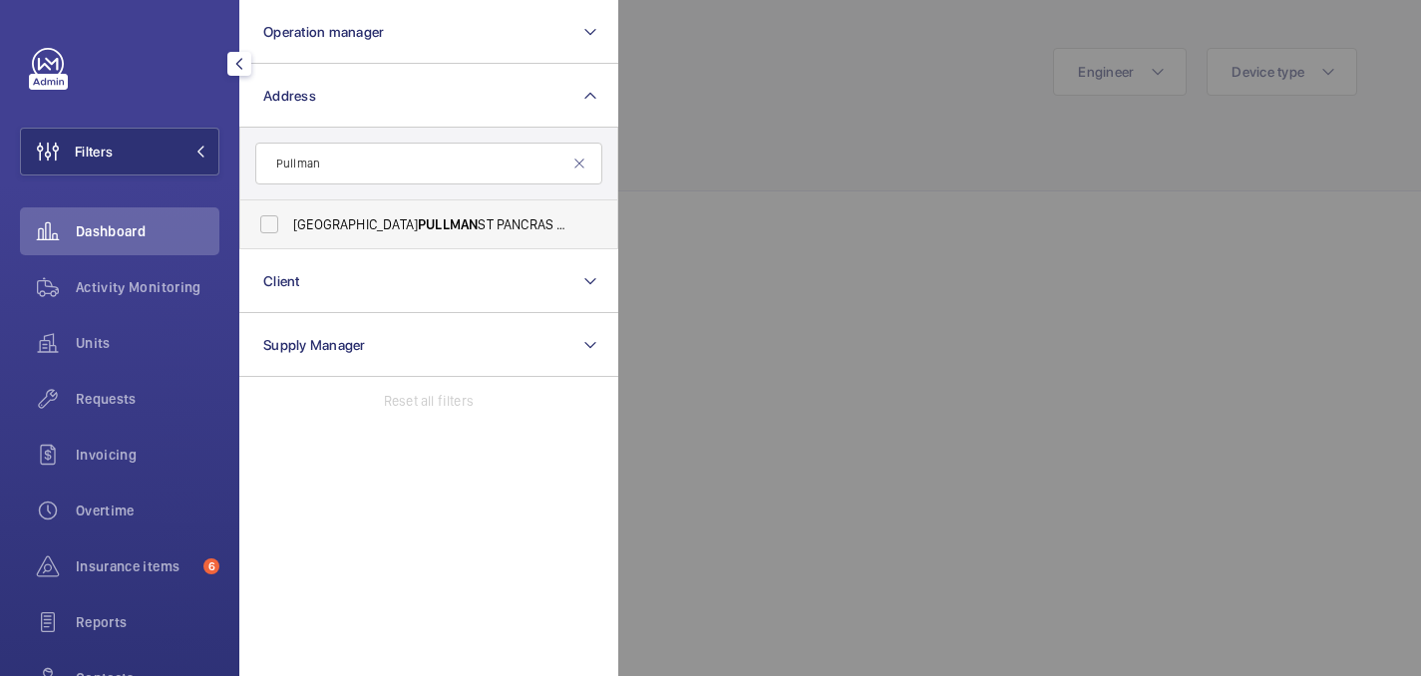
type input "Pullman"
click at [418, 231] on span "PULLMAN" at bounding box center [448, 224] width 60 height 16
click at [289, 231] on input "LONDON PULLMAN ST PANCRAS - H5309, LONDON PULLMAN ST PANCRAS, 100 - 110 Euston …" at bounding box center [269, 224] width 40 height 40
checkbox input "true"
click at [708, 141] on div at bounding box center [1328, 338] width 1421 height 676
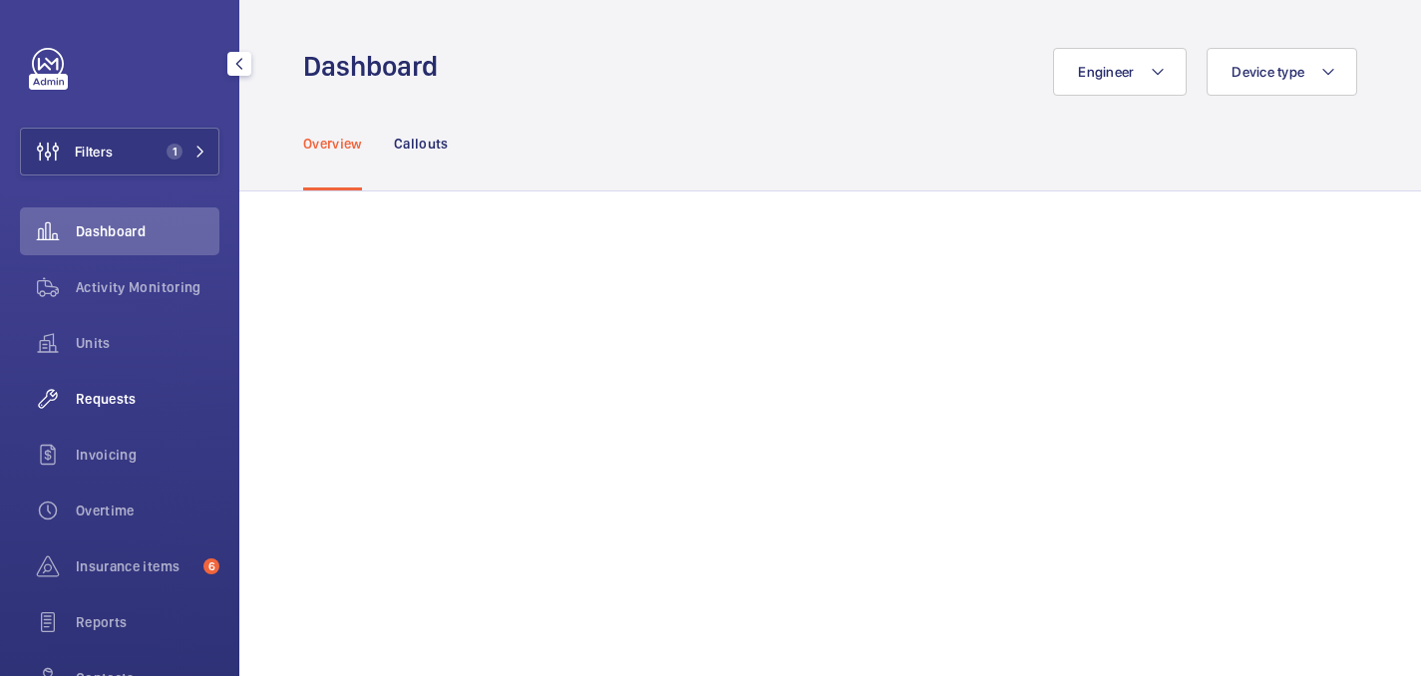
click at [133, 392] on span "Requests" at bounding box center [148, 399] width 144 height 20
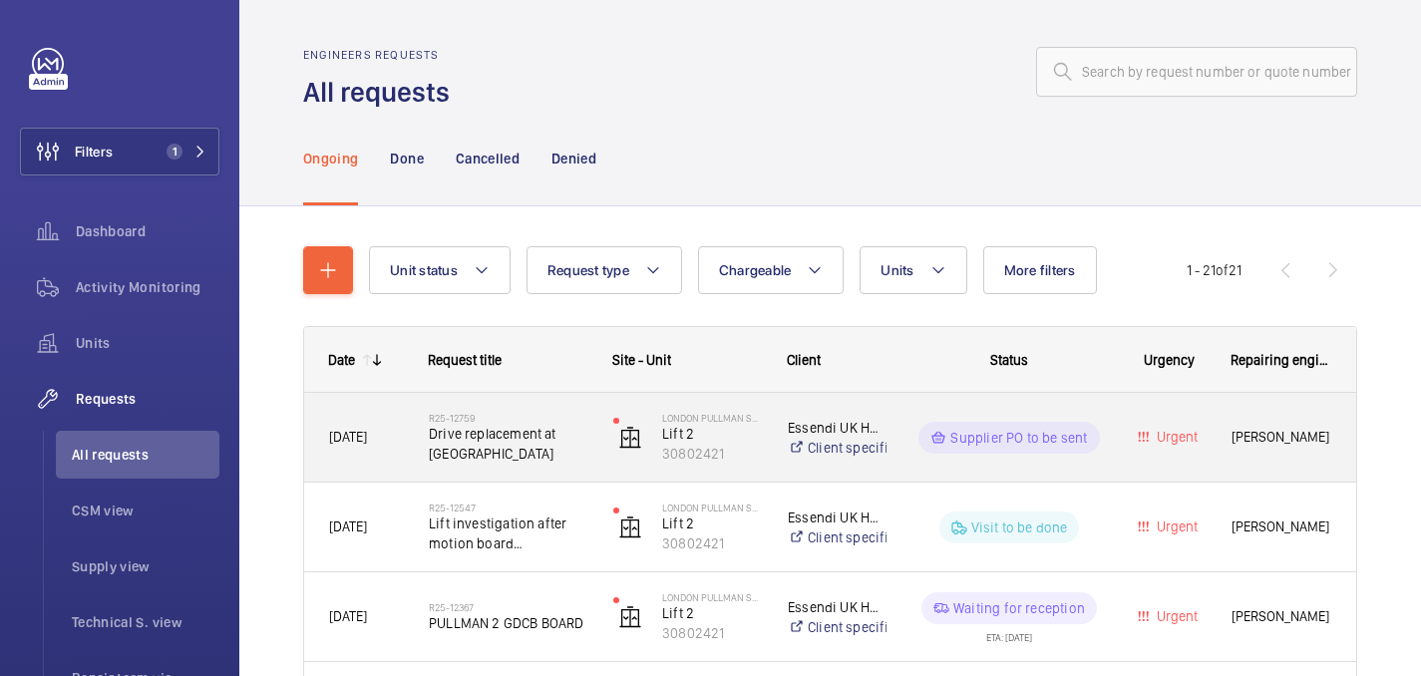
click at [534, 443] on span "Drive replacement at Pullman" at bounding box center [508, 444] width 159 height 40
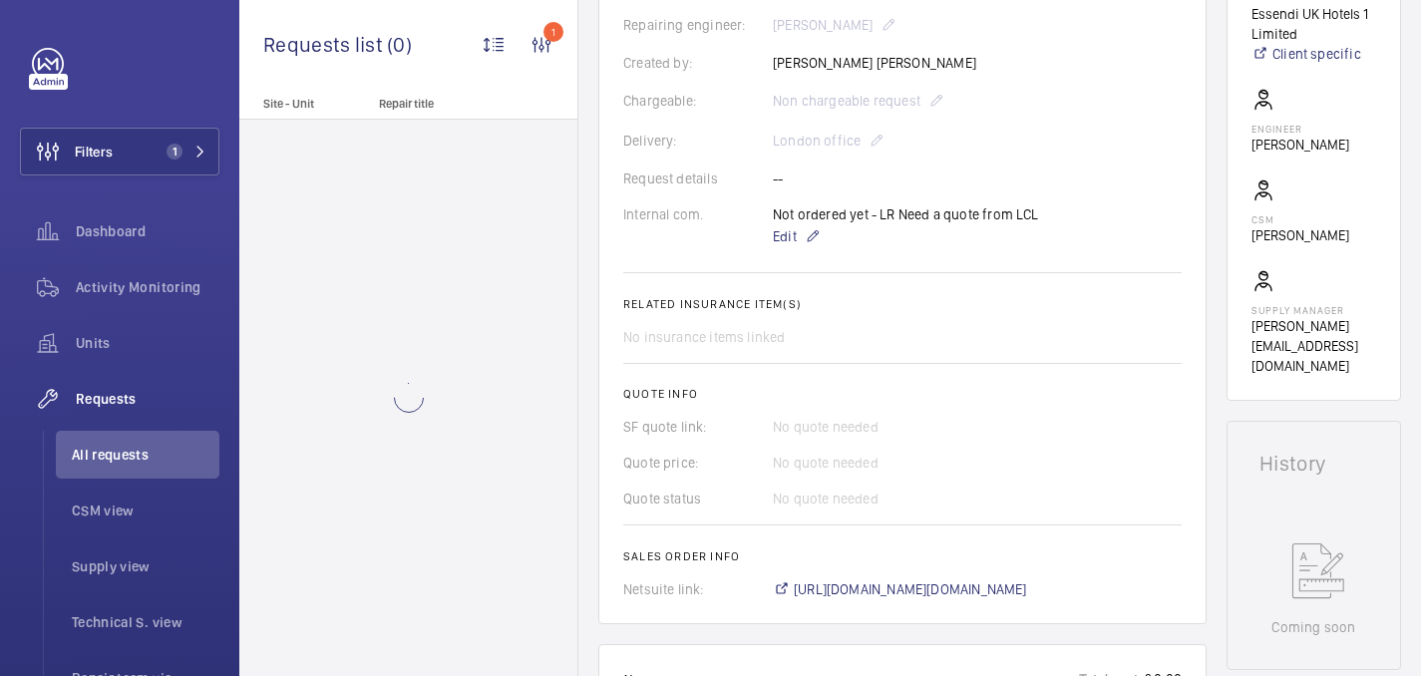
scroll to position [1084, 0]
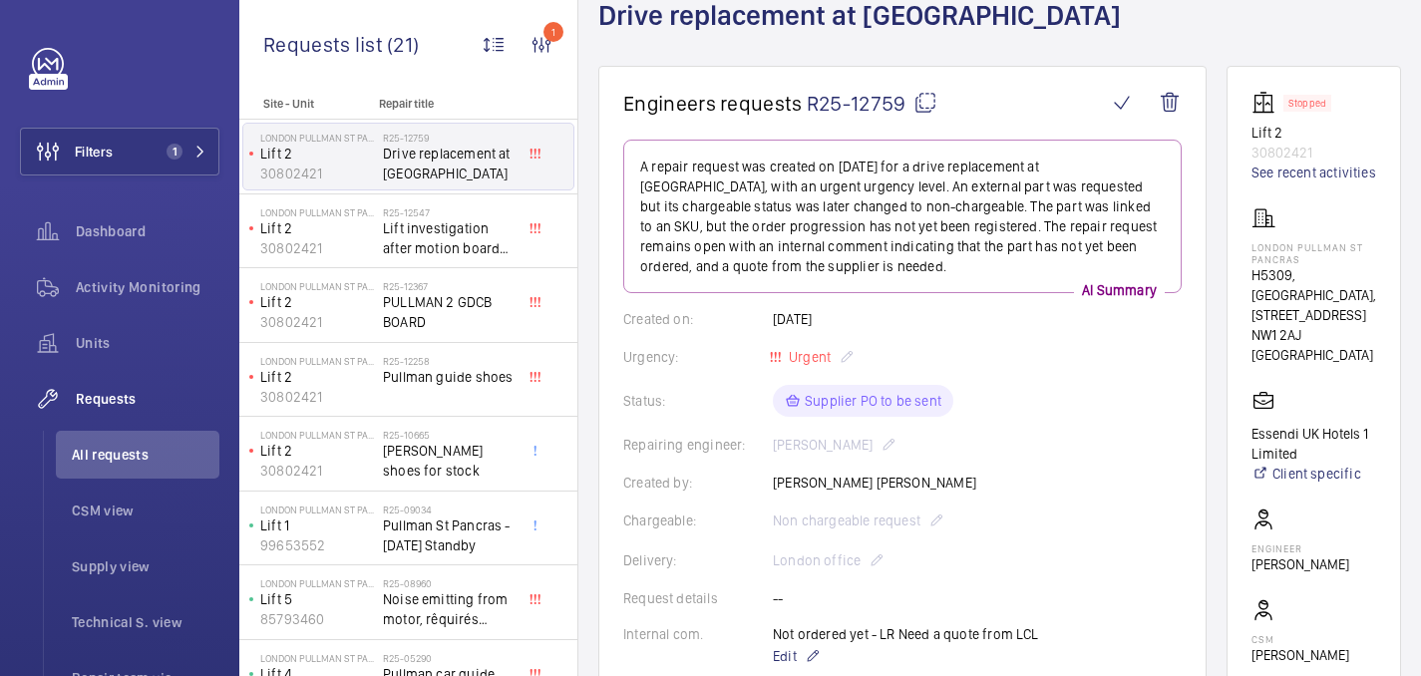
scroll to position [115, 0]
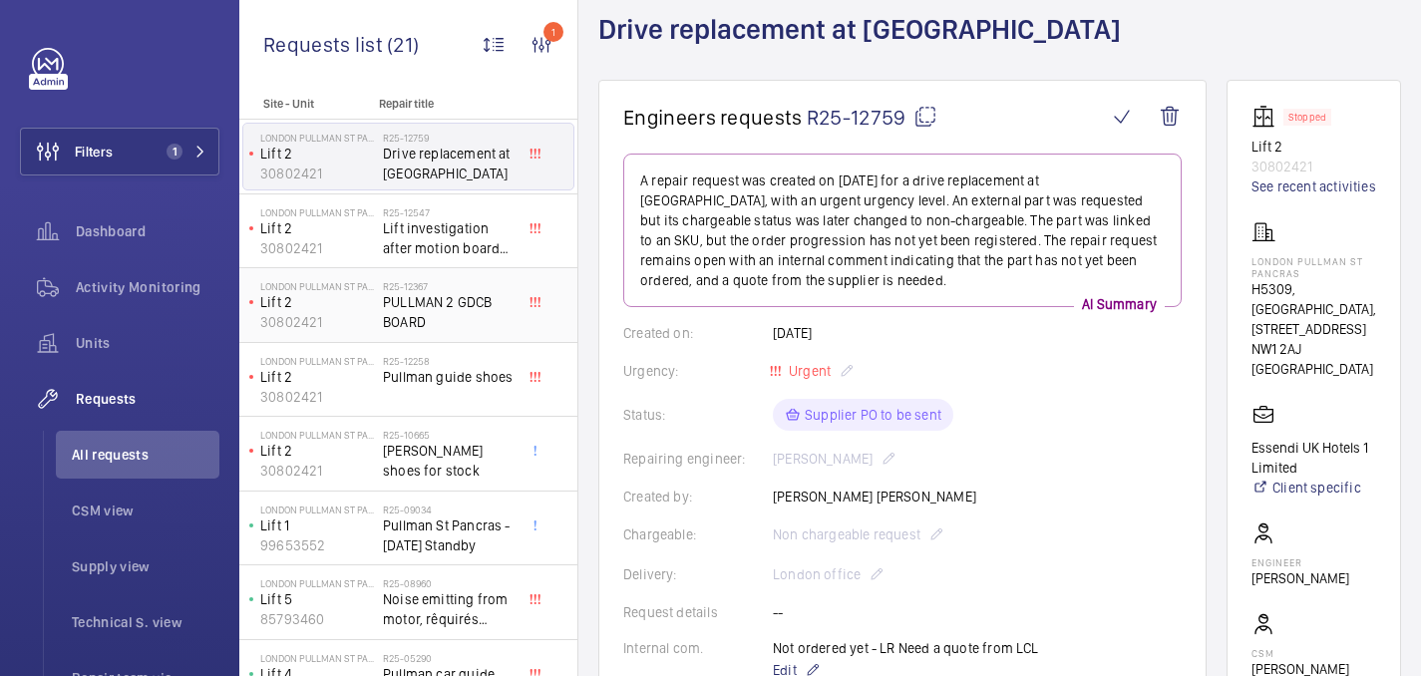
click at [440, 317] on span "PULLMAN 2 GDCB BOARD" at bounding box center [449, 312] width 132 height 40
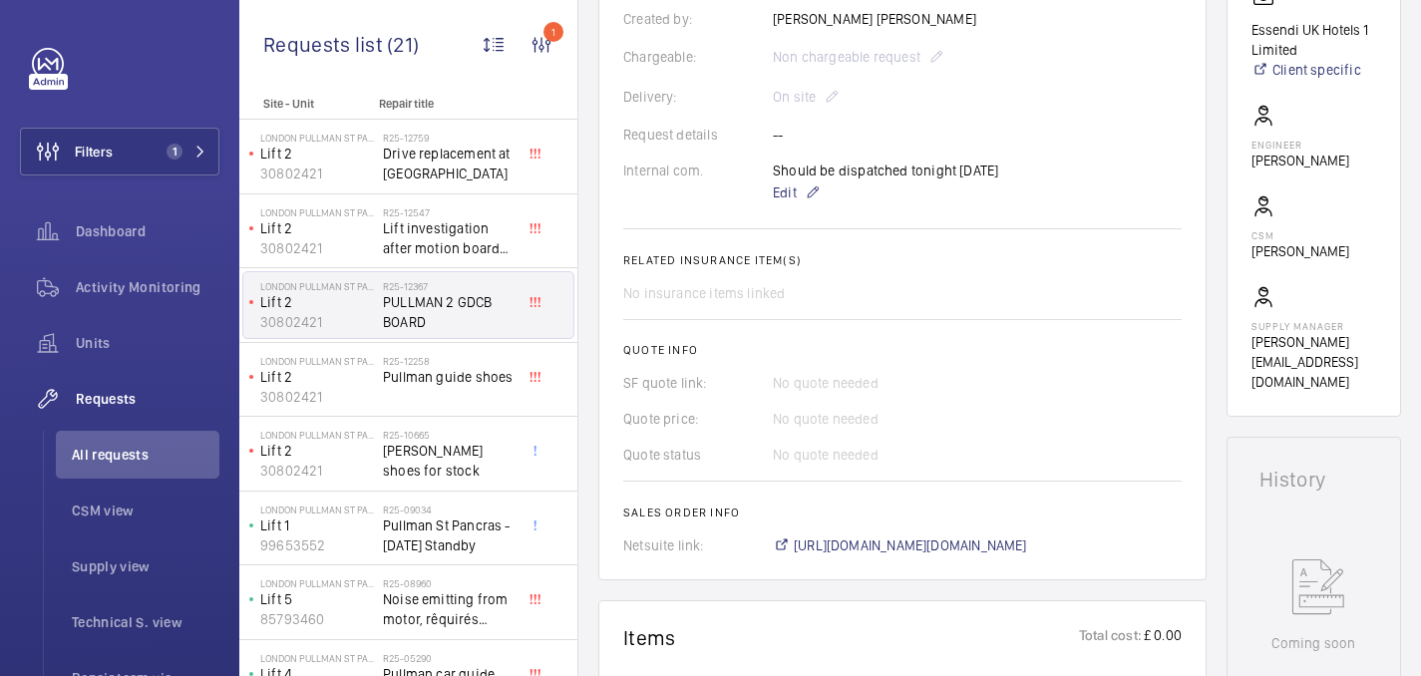
scroll to position [349, 0]
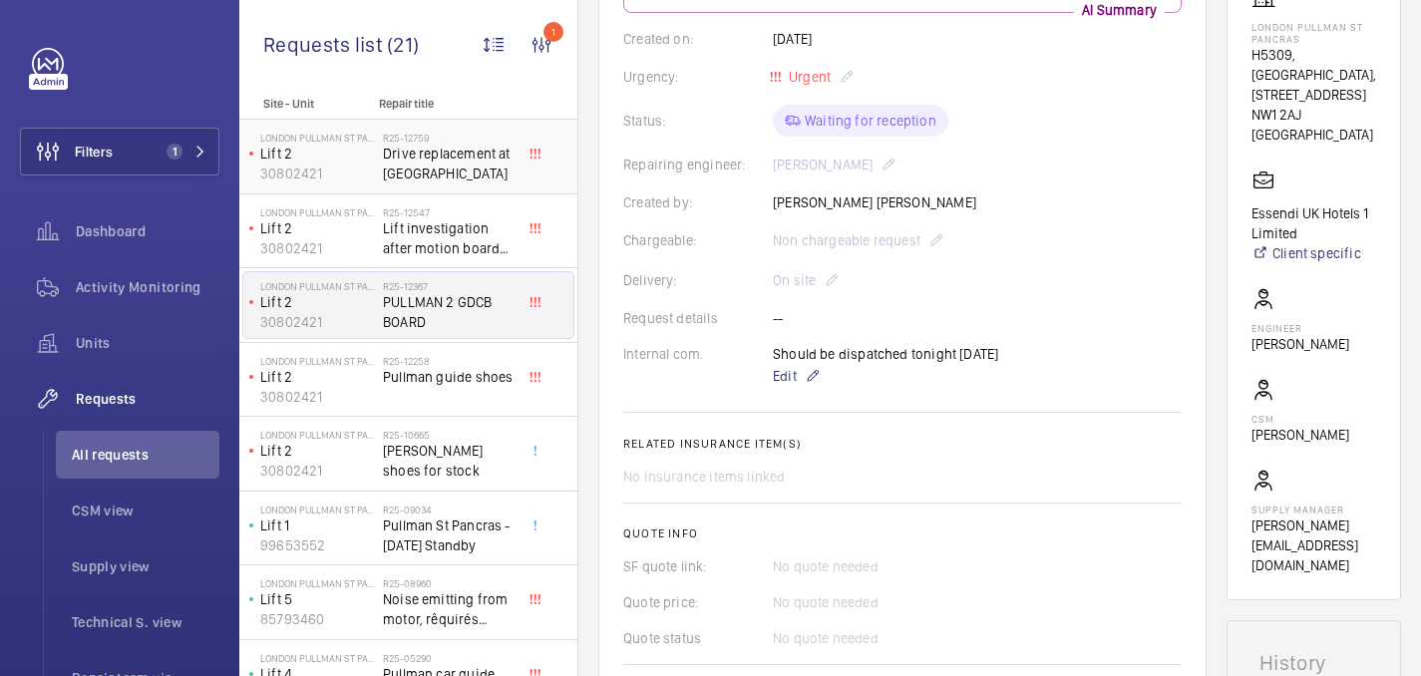
click at [434, 161] on span "Drive replacement at Pullman" at bounding box center [449, 164] width 132 height 40
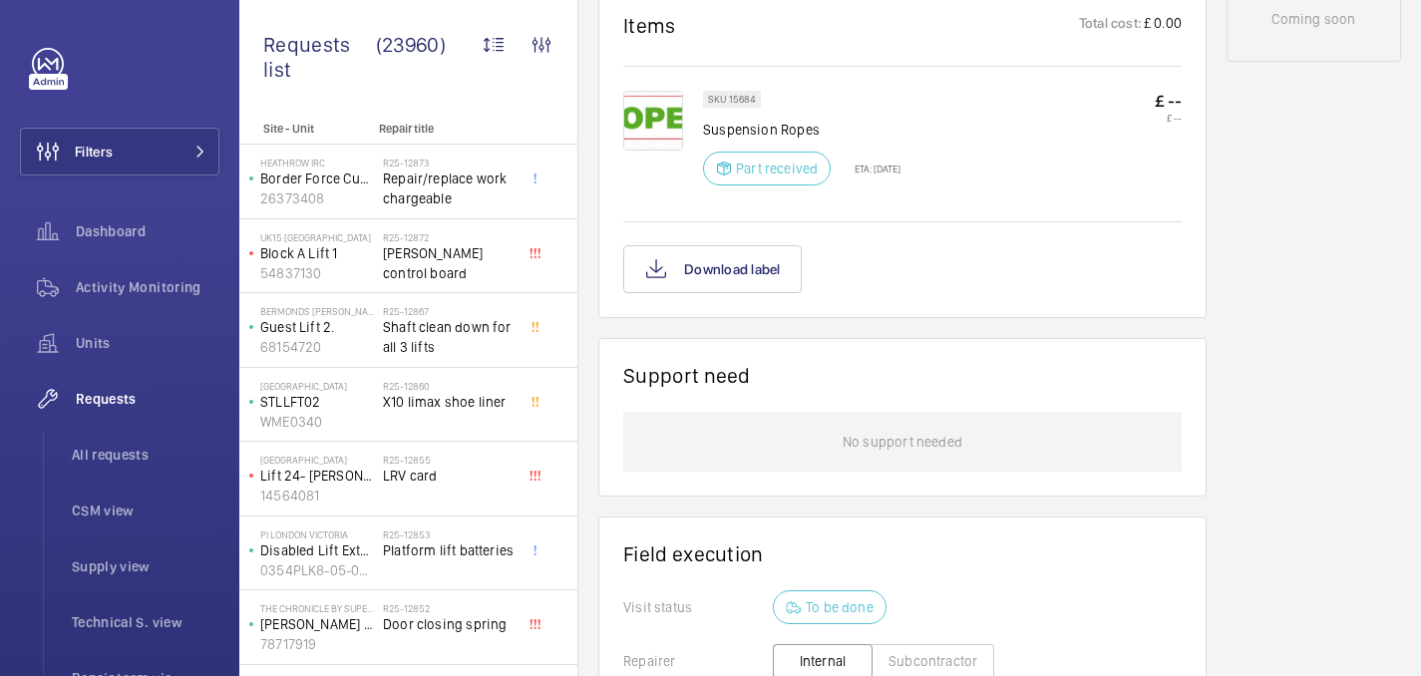
scroll to position [1130, 0]
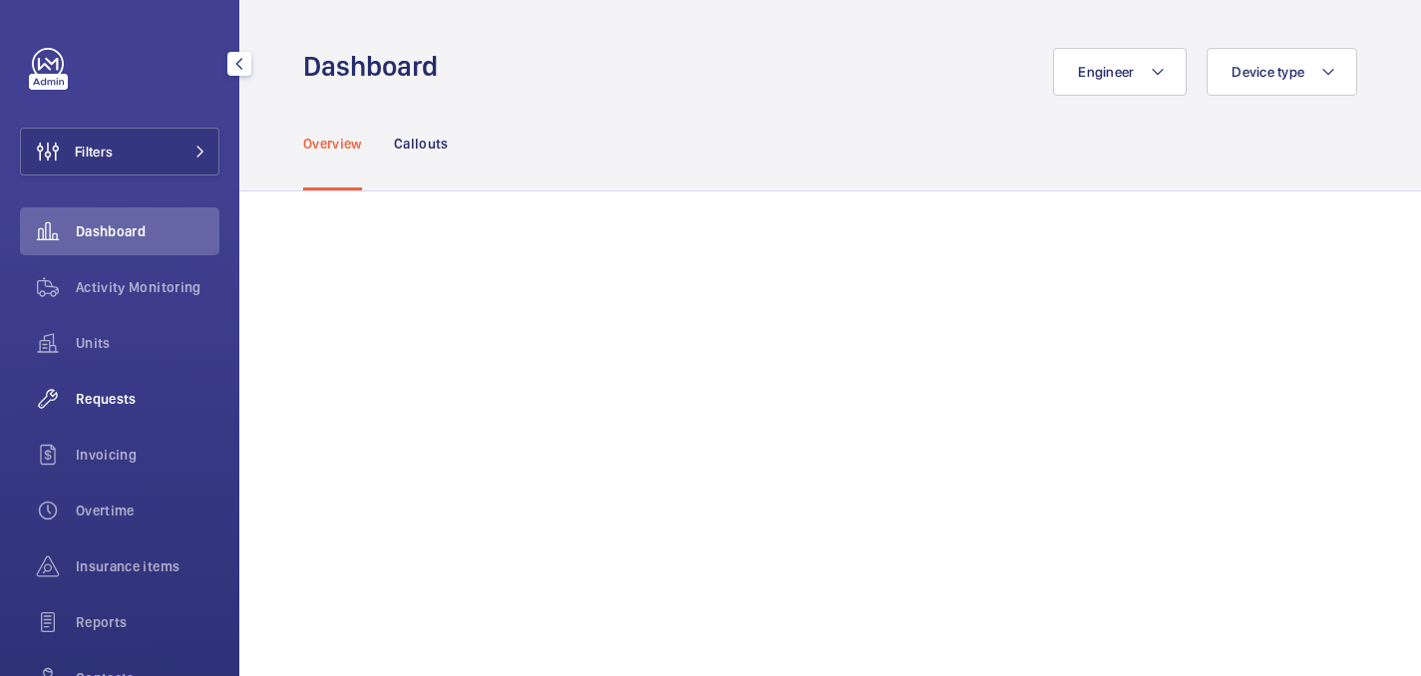
click at [135, 410] on div "Requests" at bounding box center [119, 399] width 199 height 48
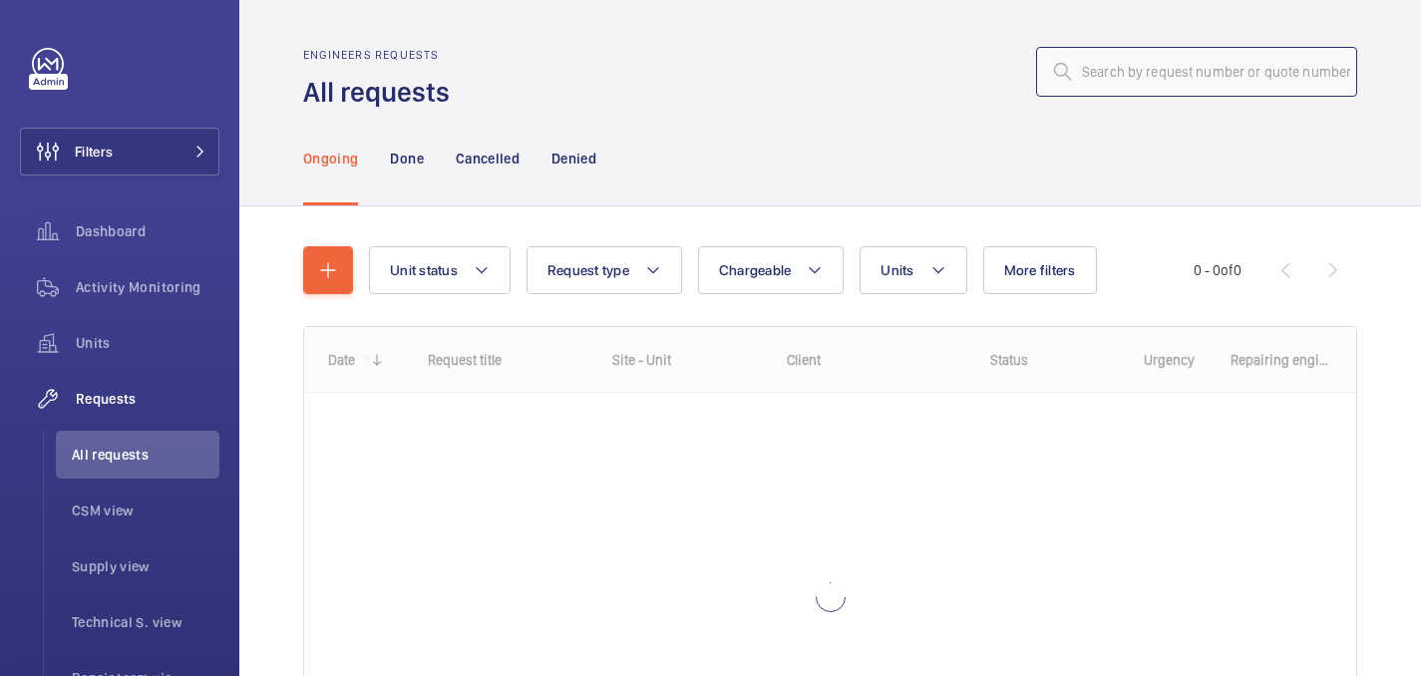
click at [1126, 83] on input "text" at bounding box center [1196, 72] width 321 height 50
paste input "R25-12668"
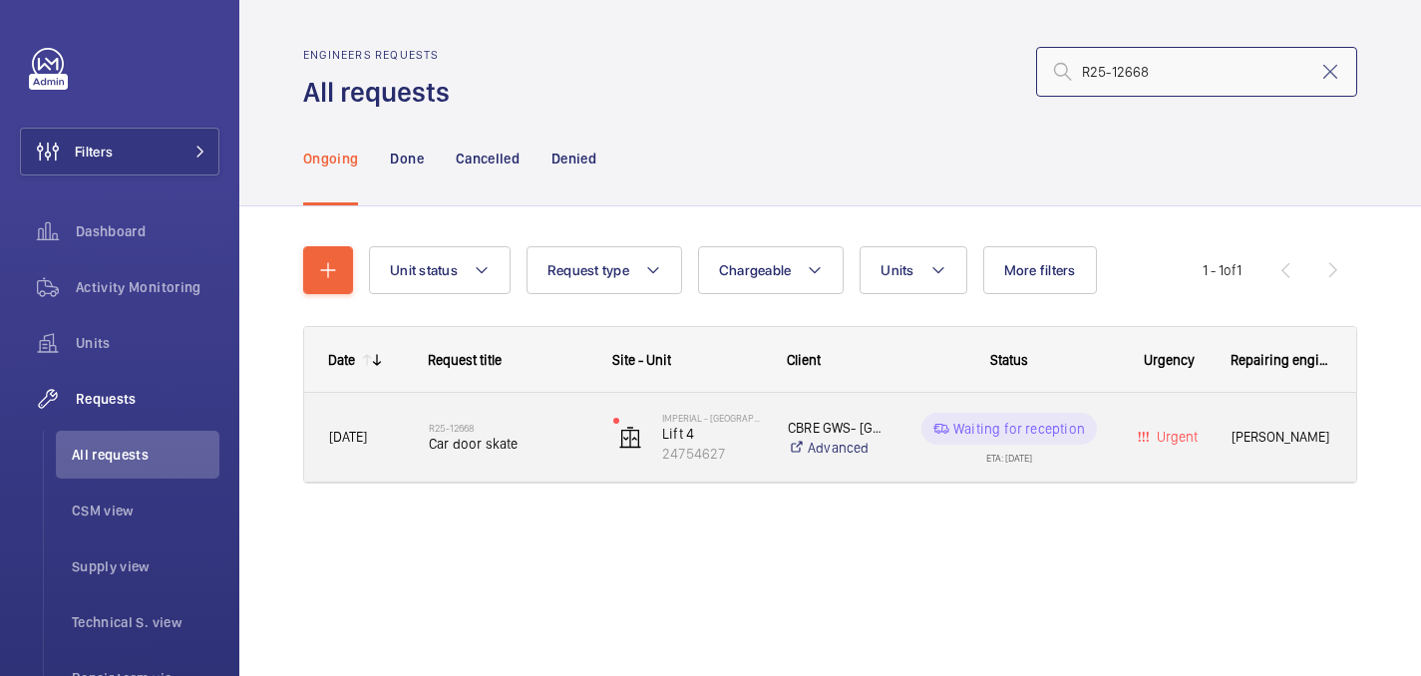
type input "R25-12668"
click at [509, 453] on span "Car door skate" at bounding box center [508, 444] width 159 height 20
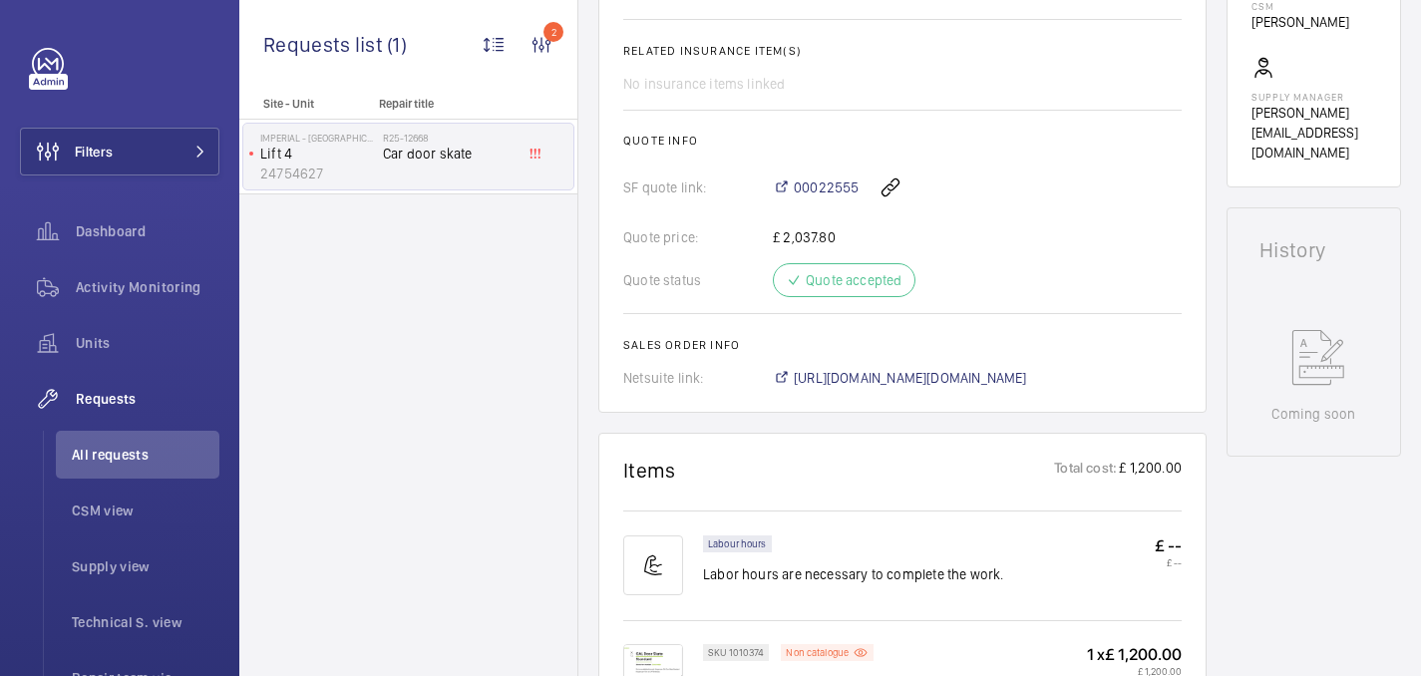
scroll to position [765, 0]
click at [935, 383] on span "[URL][DOMAIN_NAME][DOMAIN_NAME]" at bounding box center [910, 375] width 233 height 20
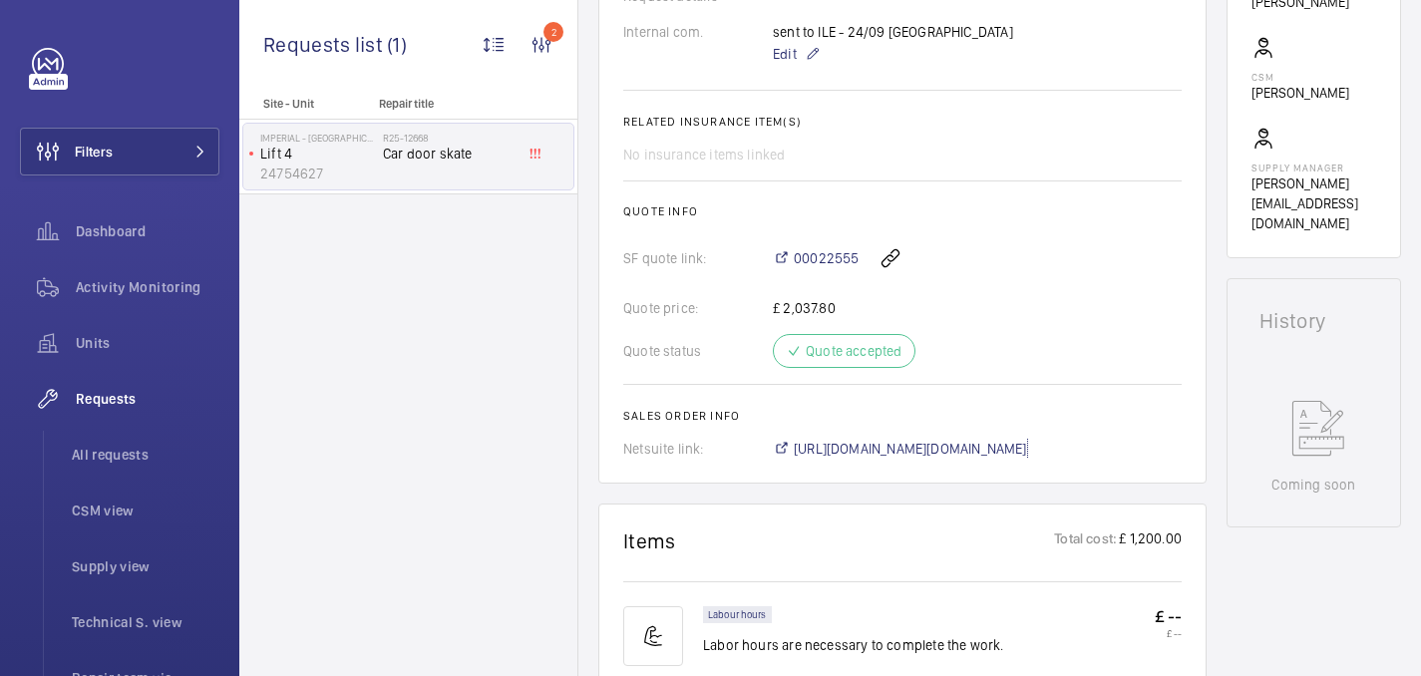
scroll to position [148, 0]
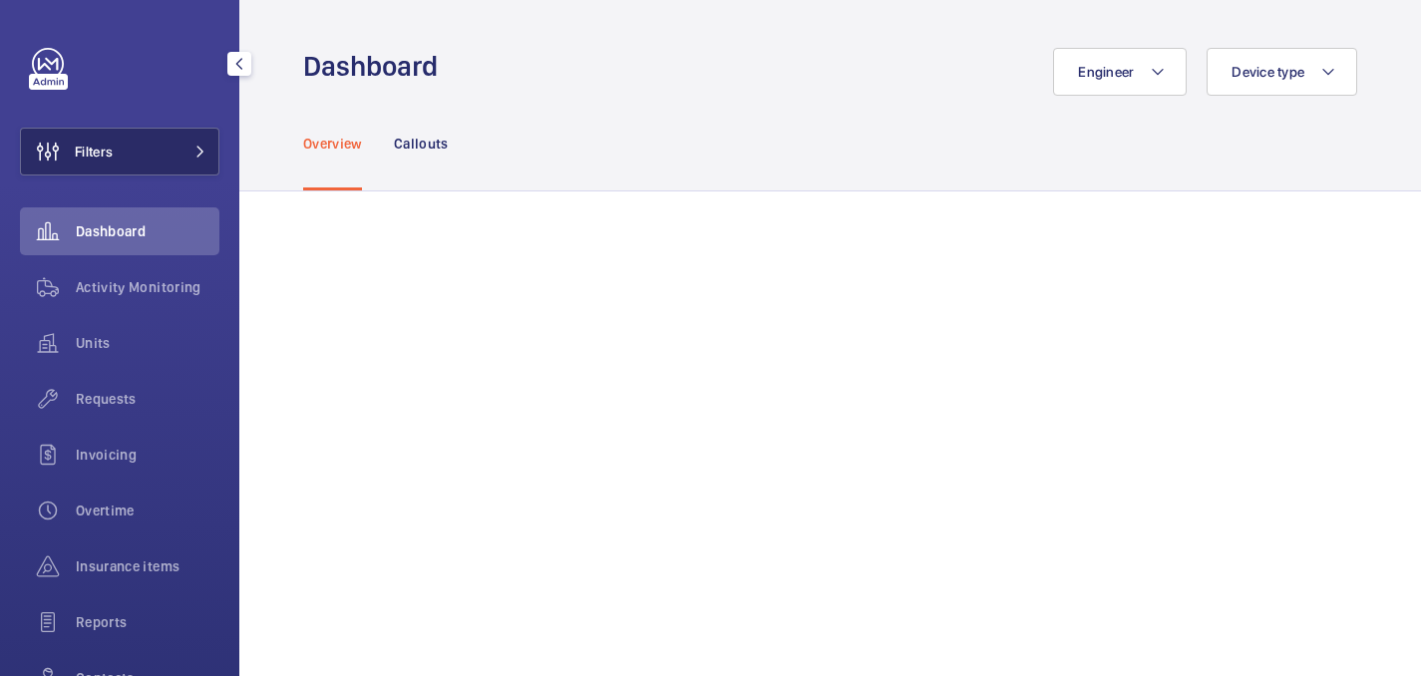
click at [112, 167] on span "Filters" at bounding box center [67, 152] width 92 height 48
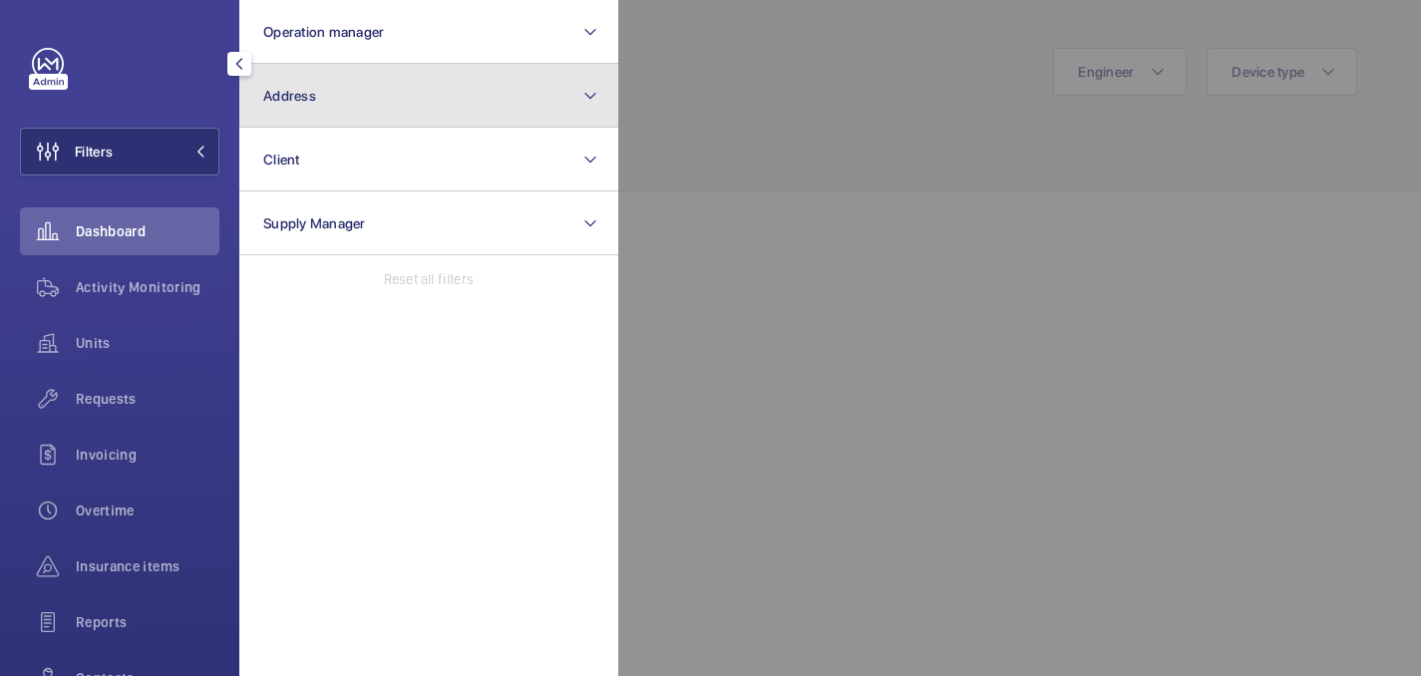
click at [343, 94] on button "Address" at bounding box center [428, 96] width 379 height 64
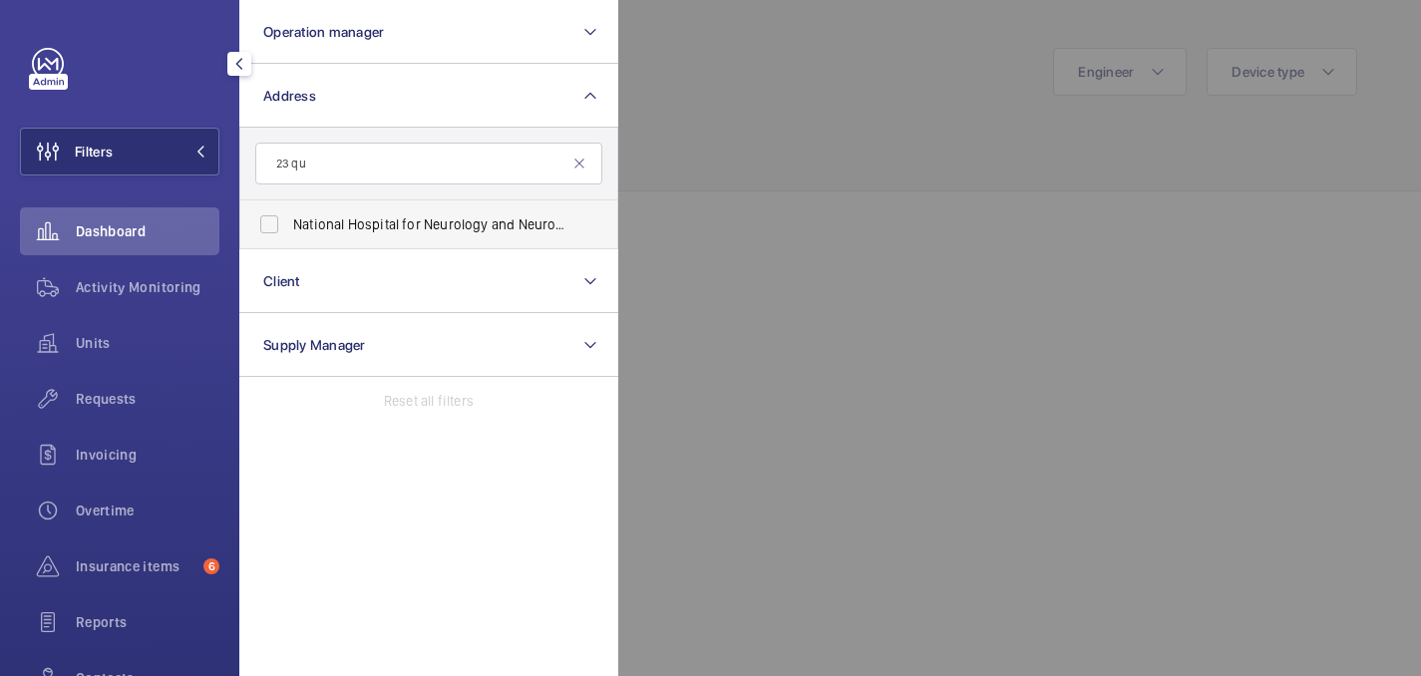
type input "23 qu"
click at [354, 226] on span "National Hospital for Neurology and Neurosurgery - 23 Qu een S qu are, LONDON W…" at bounding box center [430, 224] width 274 height 20
click at [289, 226] on input "National Hospital for Neurology and Neurosurgery - 23 Qu een S qu are, LONDON W…" at bounding box center [269, 224] width 40 height 40
checkbox input "true"
click at [827, 127] on div at bounding box center [1328, 338] width 1421 height 676
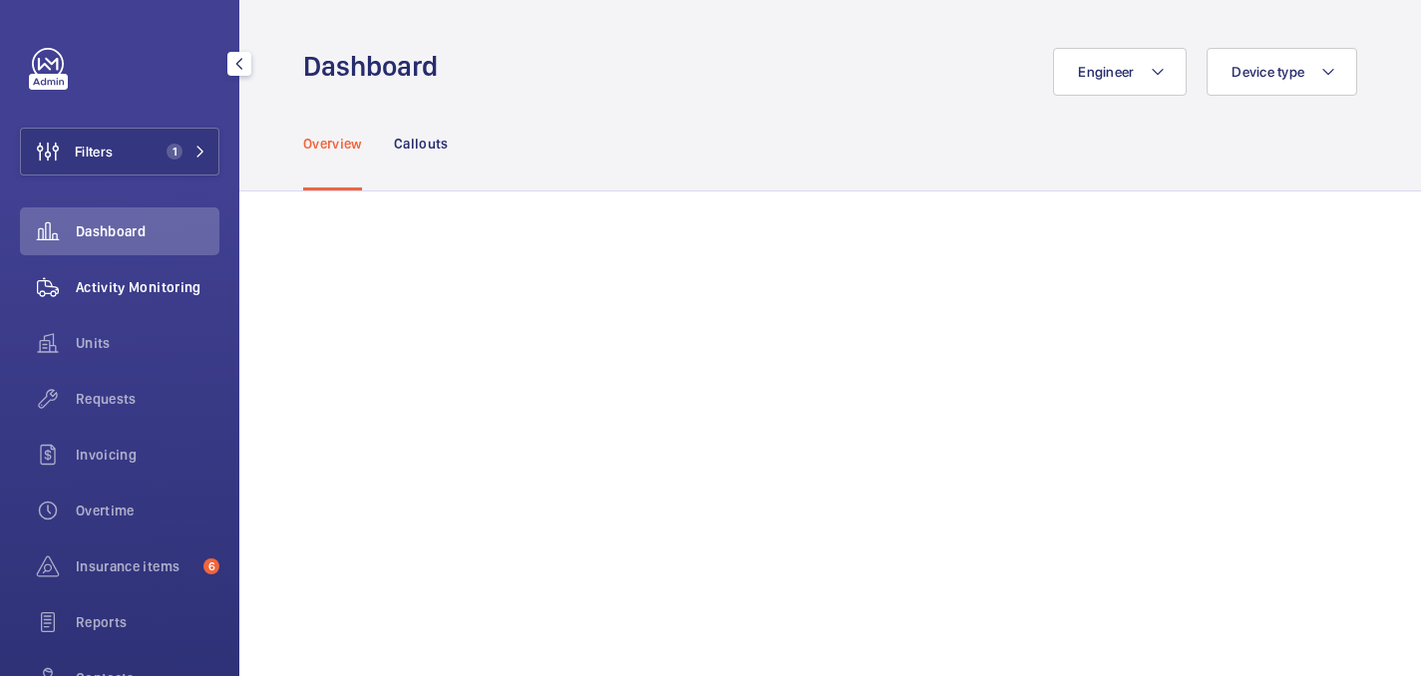
click at [78, 294] on span "Activity Monitoring" at bounding box center [148, 287] width 144 height 20
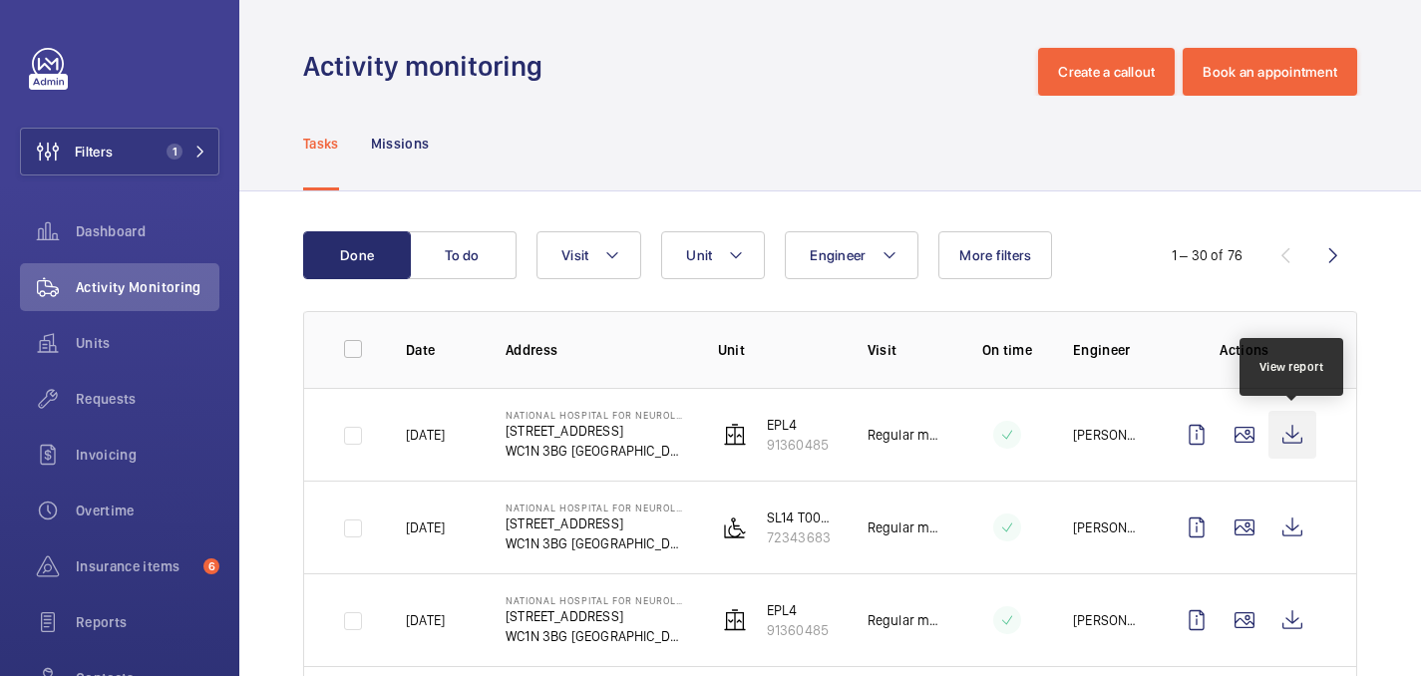
click at [1292, 429] on wm-front-icon-button at bounding box center [1292, 435] width 48 height 48
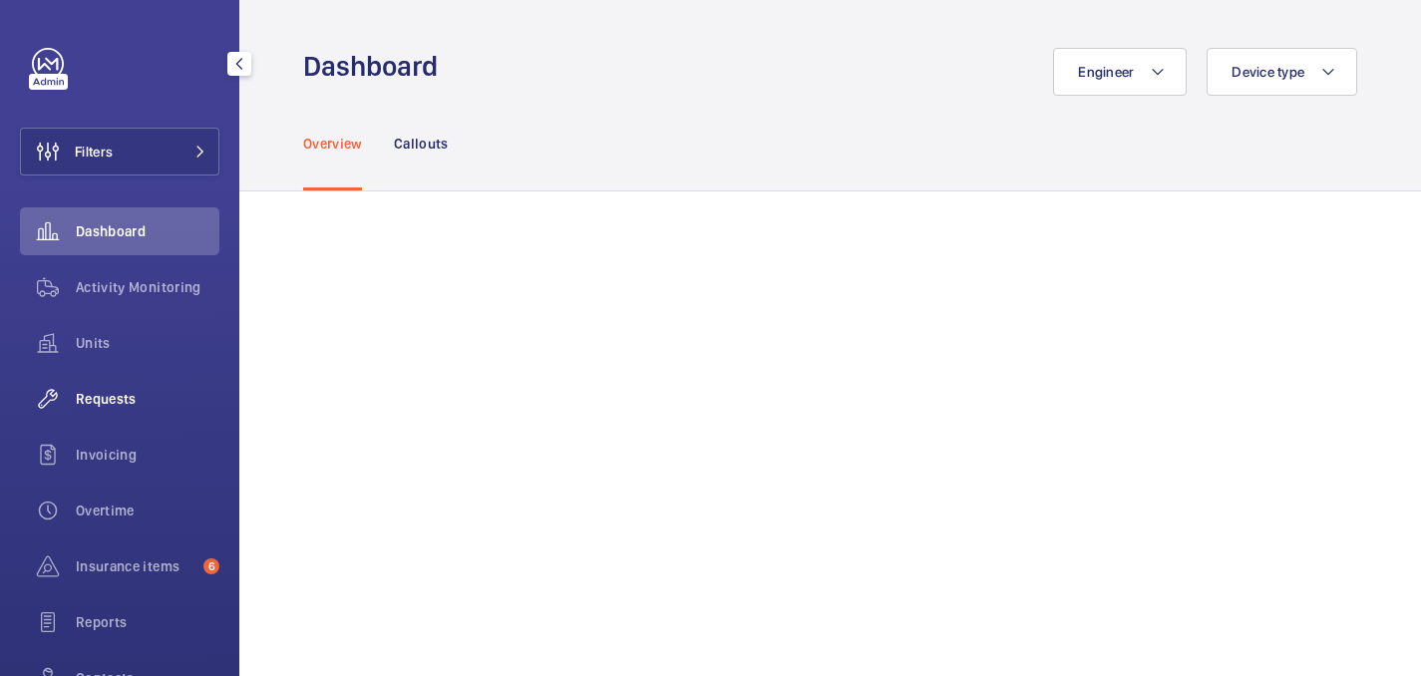
click at [91, 382] on div "Requests" at bounding box center [119, 399] width 199 height 48
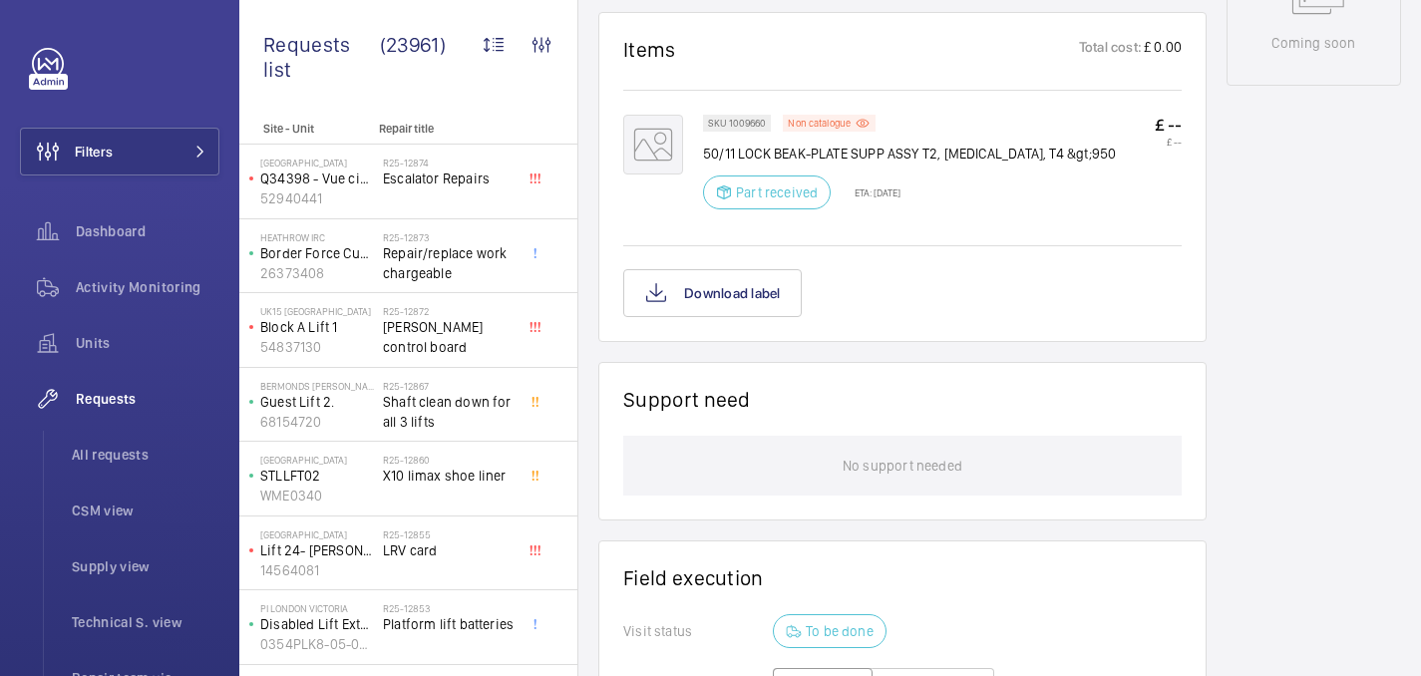
scroll to position [1058, 0]
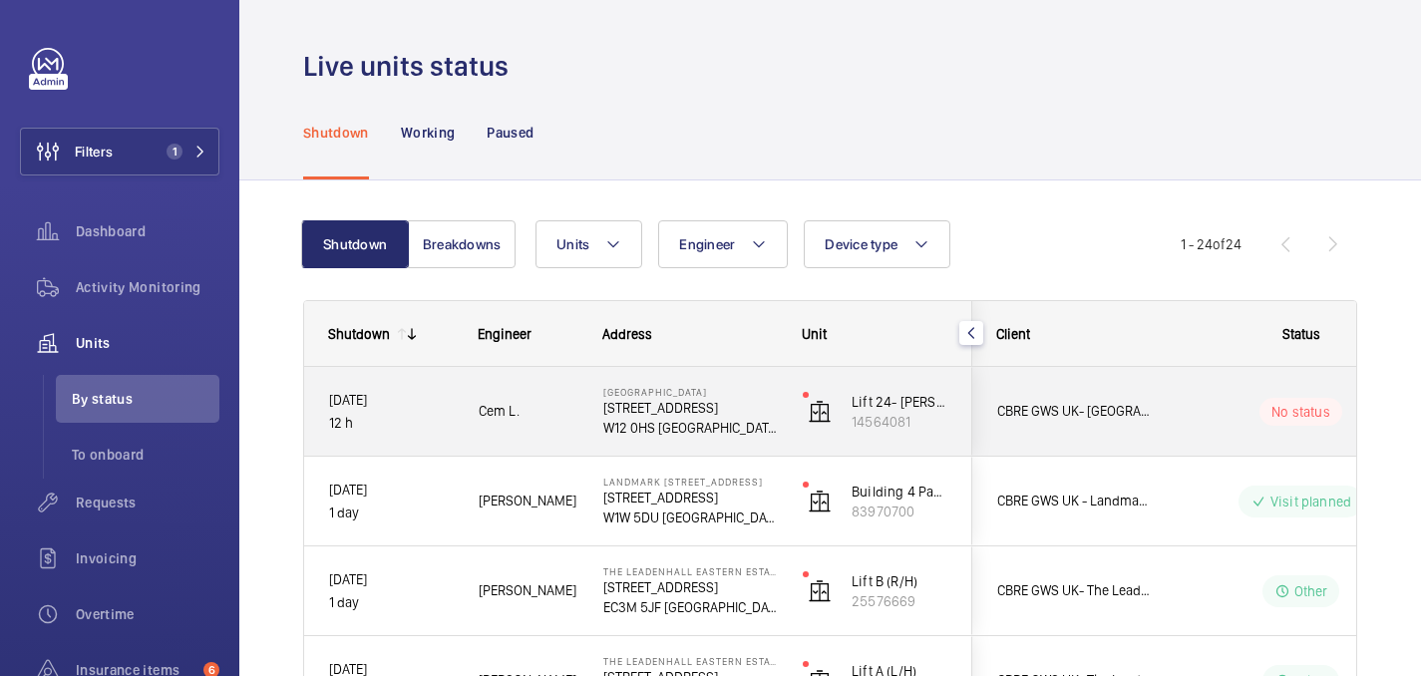
click at [562, 441] on div "Cem L." at bounding box center [516, 411] width 123 height 63
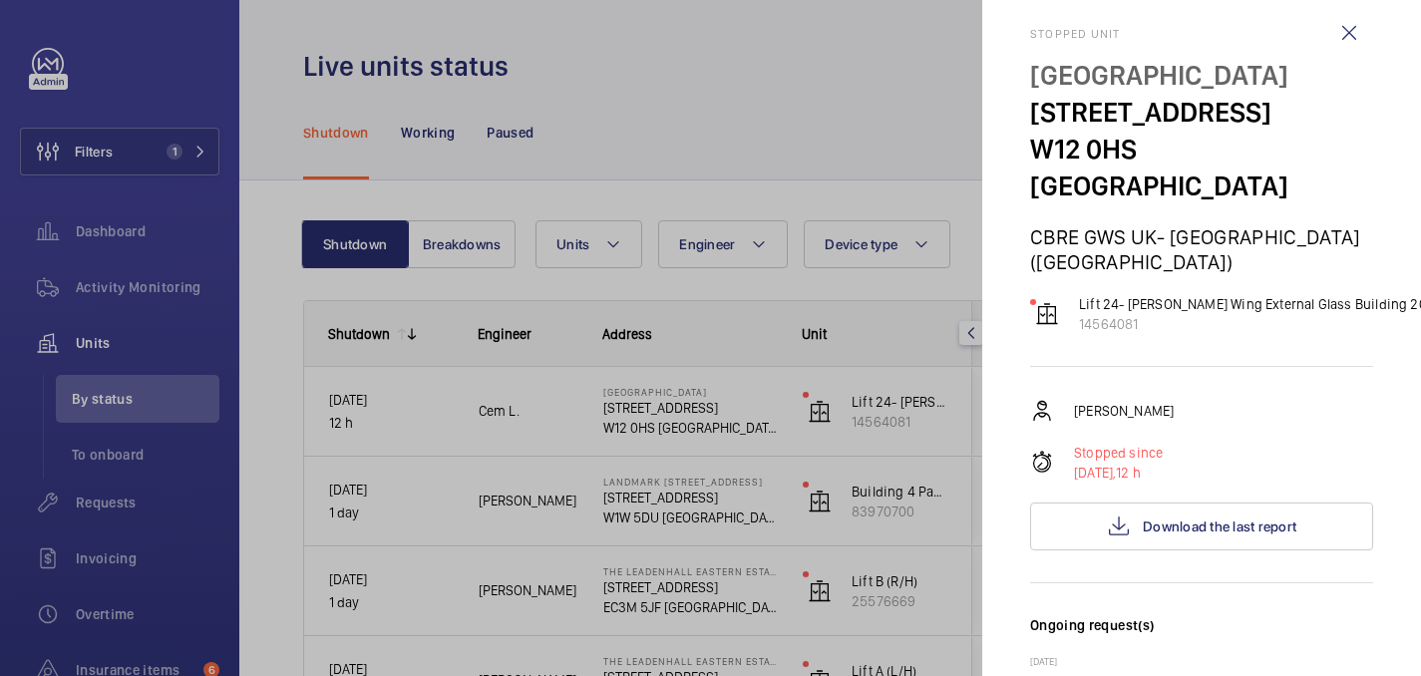
scroll to position [22, 0]
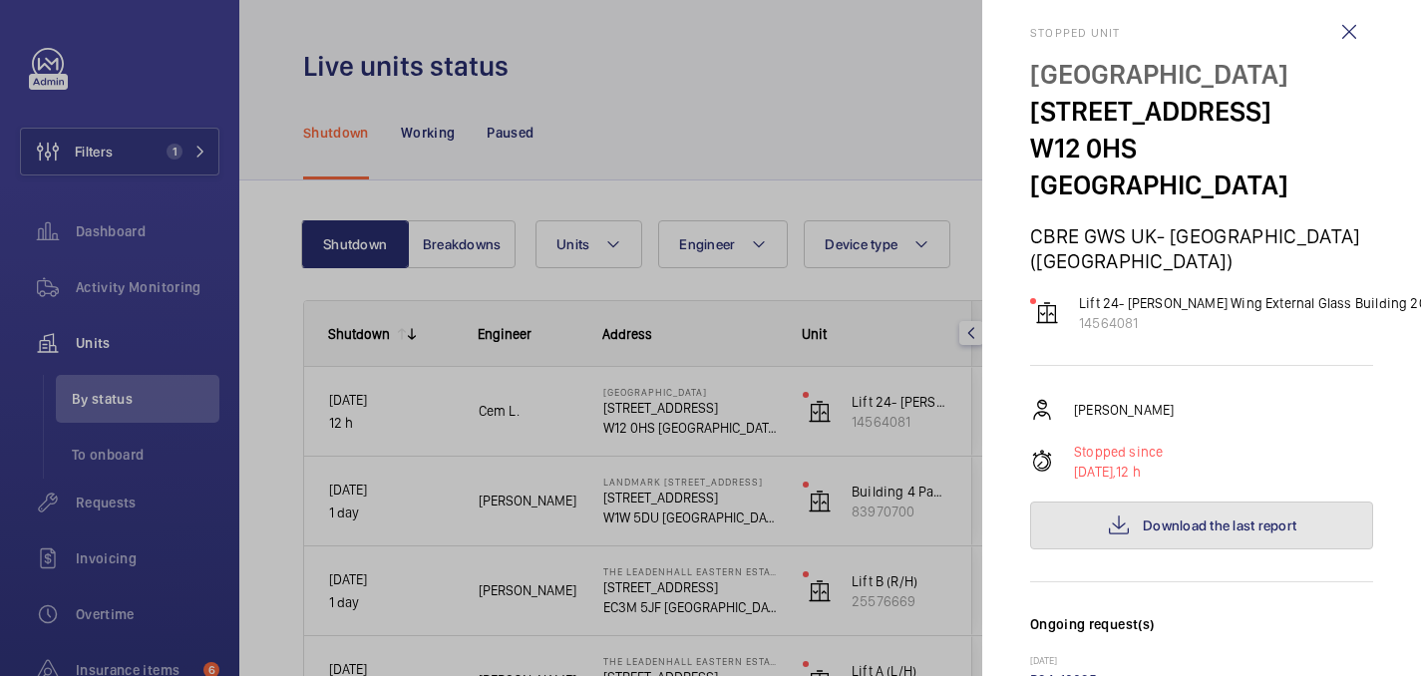
click at [1221, 502] on button "Download the last report" at bounding box center [1201, 526] width 343 height 48
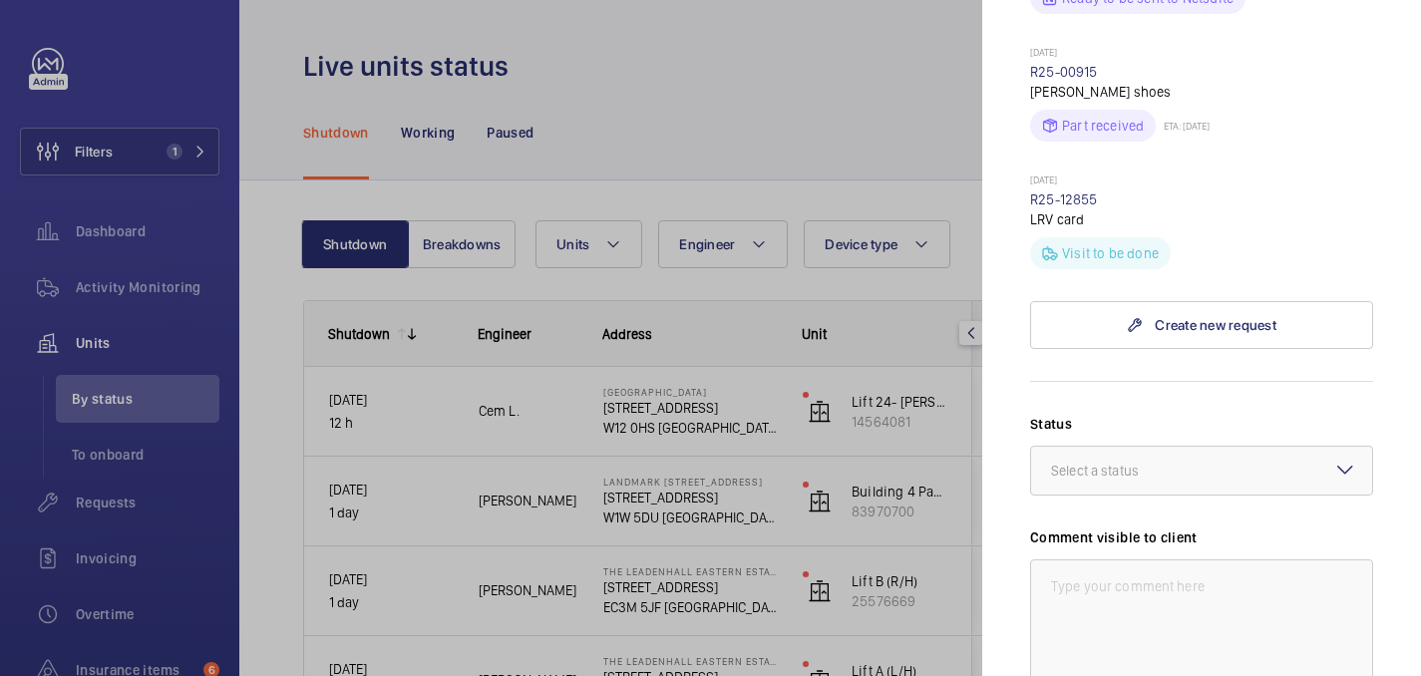
scroll to position [796, 0]
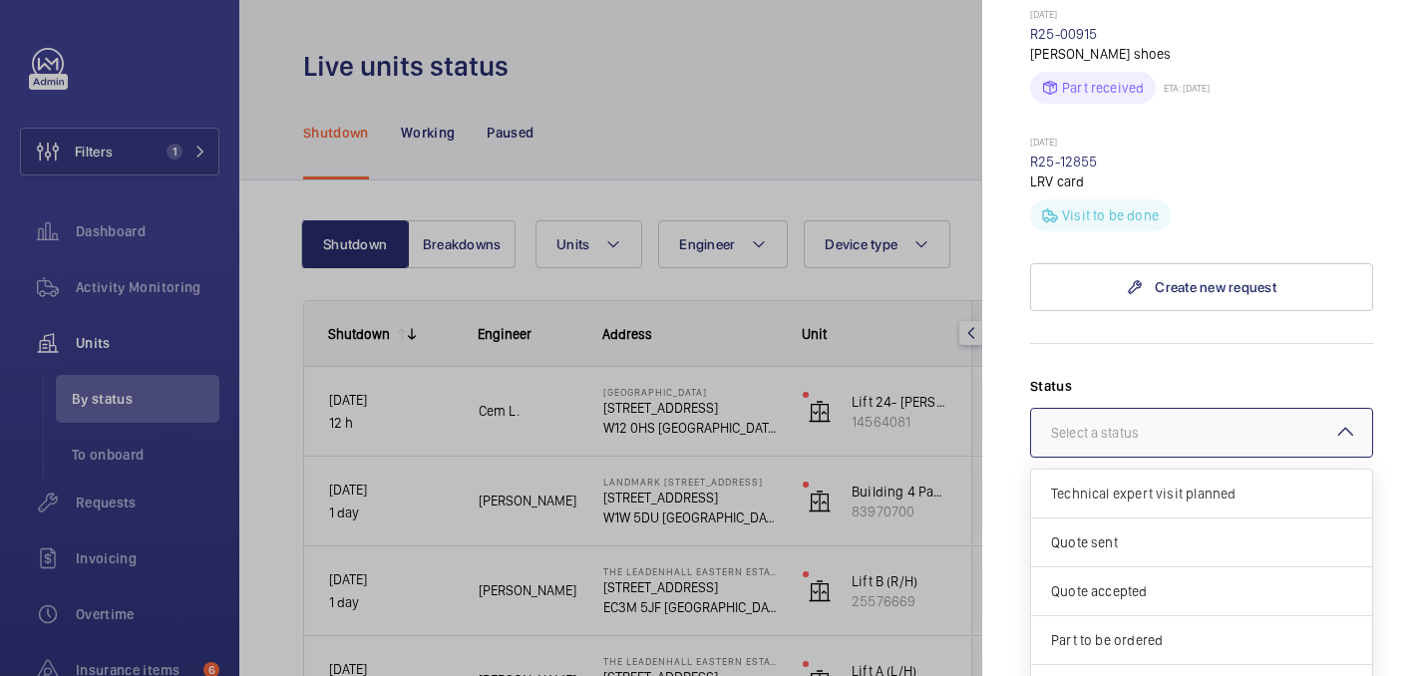
click at [1234, 409] on div at bounding box center [1201, 433] width 341 height 48
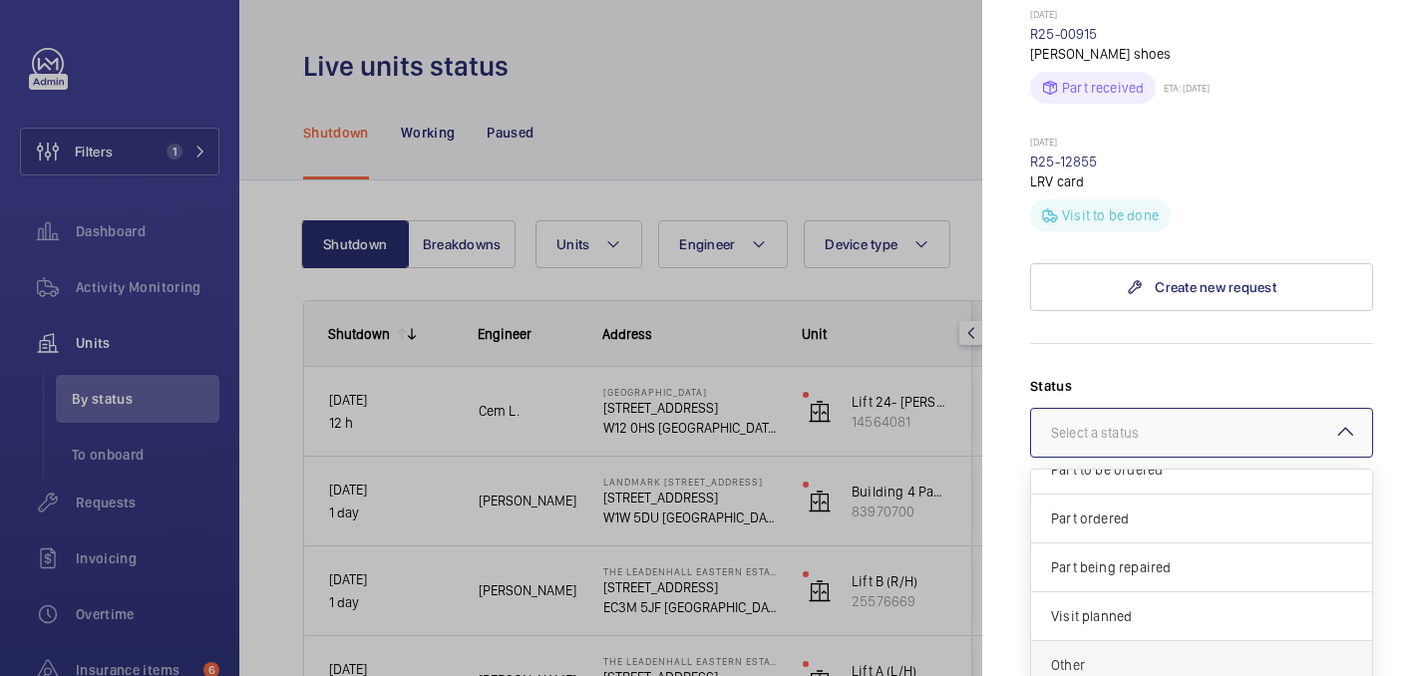
click at [1135, 655] on span "Other" at bounding box center [1201, 665] width 301 height 20
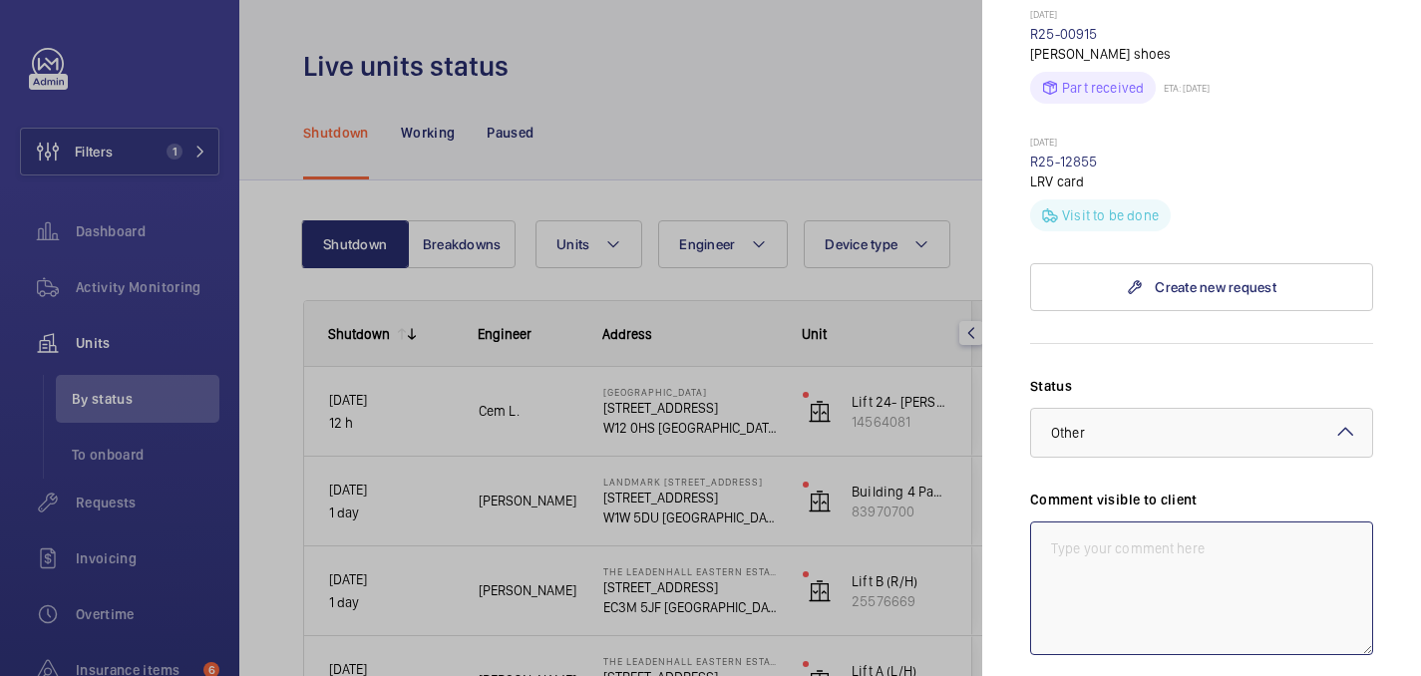
click at [1120, 522] on textarea at bounding box center [1201, 589] width 343 height 134
click at [1306, 522] on textarea "WM ACTION: Follow up required for furhter investigation. Date TBC 26/09" at bounding box center [1201, 589] width 343 height 134
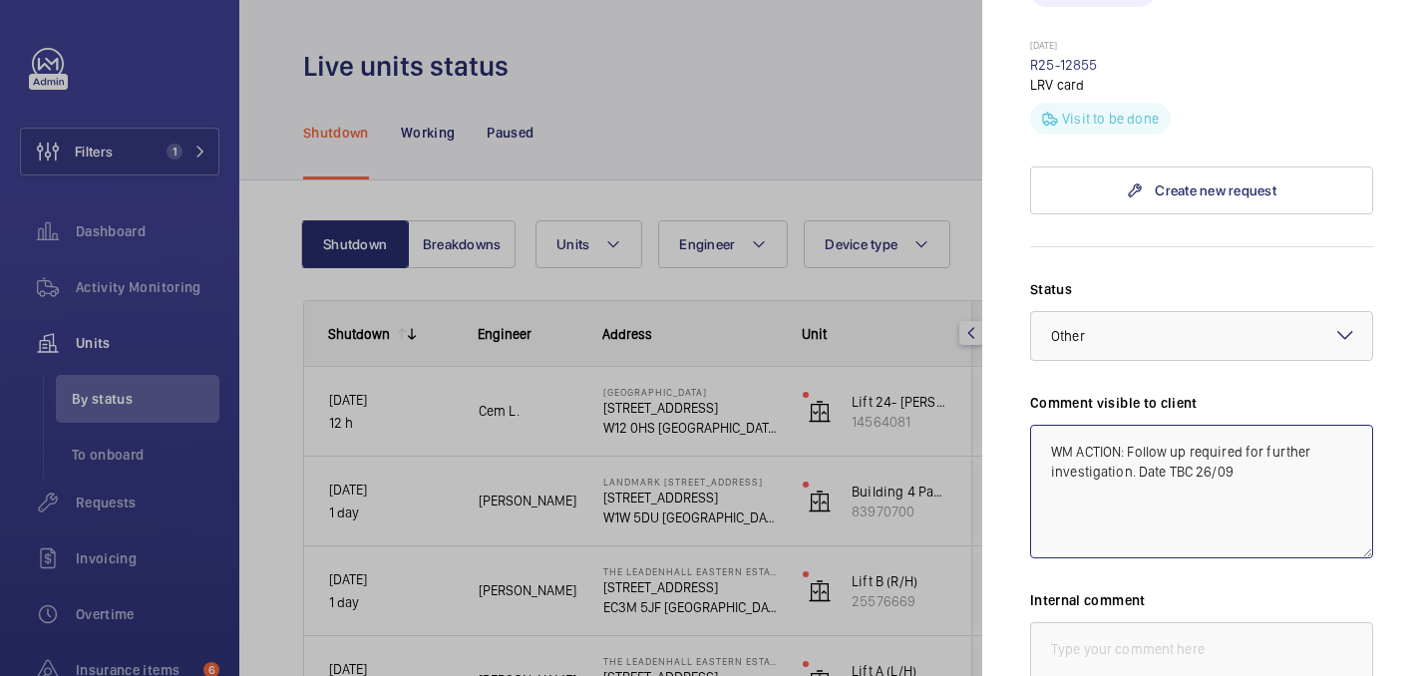
scroll to position [894, 0]
type textarea "WM ACTION: Follow up required for further investigation. Date TBC 26/09"
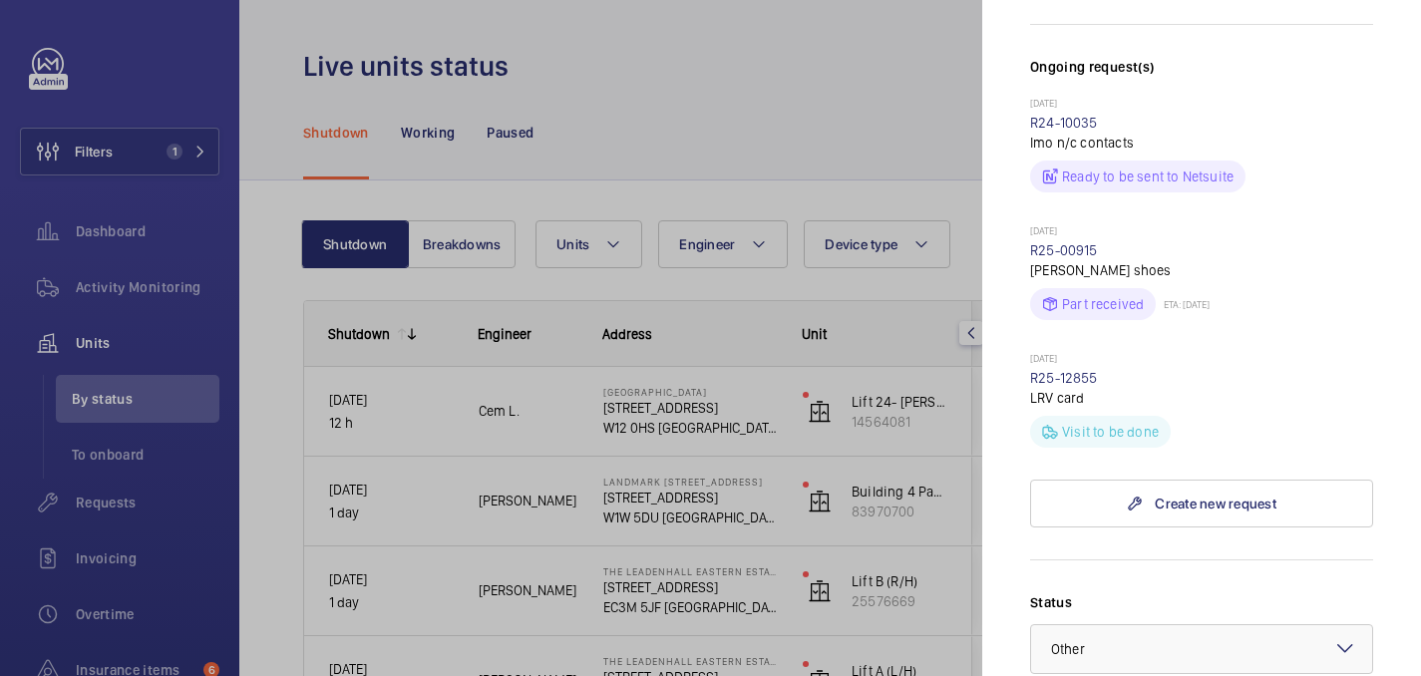
scroll to position [0, 0]
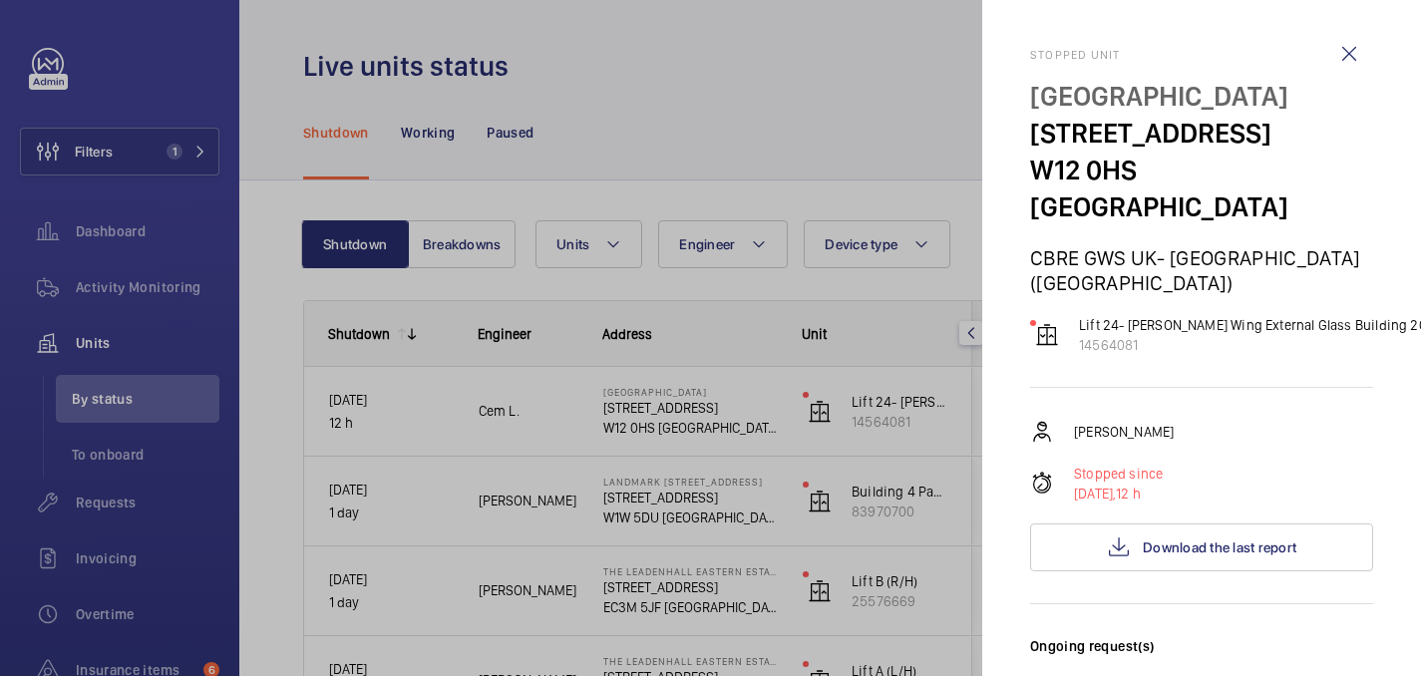
drag, startPoint x: 1030, startPoint y: 95, endPoint x: 1344, endPoint y: 94, distance: 314.1
click at [1344, 94] on p "[GEOGRAPHIC_DATA]" at bounding box center [1201, 96] width 343 height 37
copy p "[GEOGRAPHIC_DATA]"
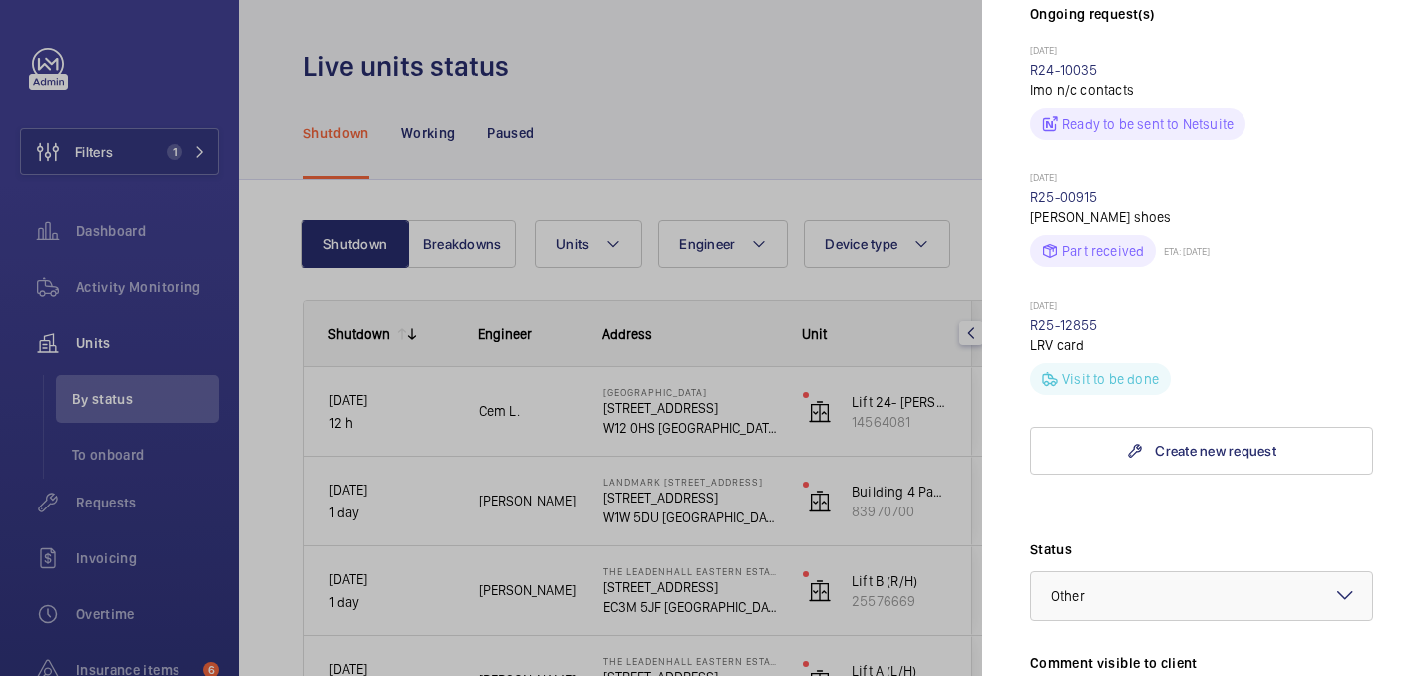
scroll to position [1128, 0]
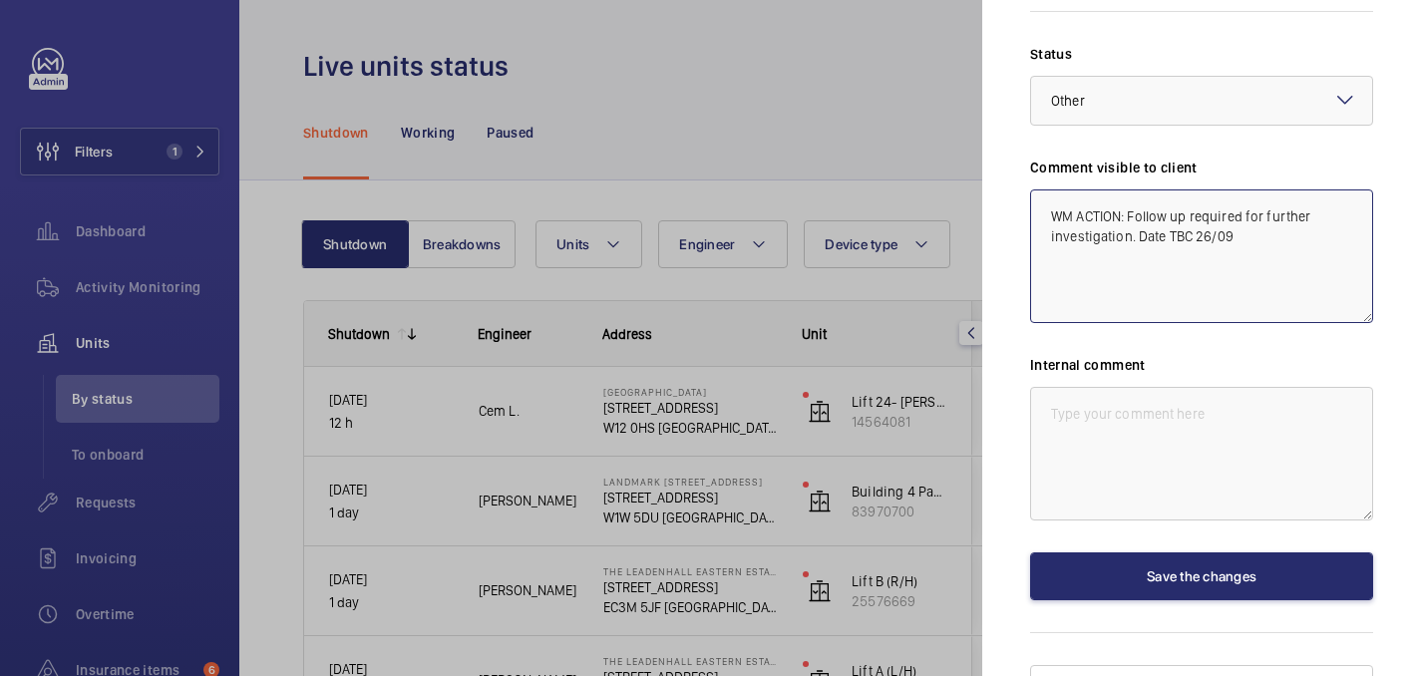
drag, startPoint x: 1044, startPoint y: 179, endPoint x: 1287, endPoint y: 212, distance: 245.5
click at [1287, 212] on textarea "WM ACTION: Follow up required for further investigation. Date TBC 26/09" at bounding box center [1201, 256] width 343 height 134
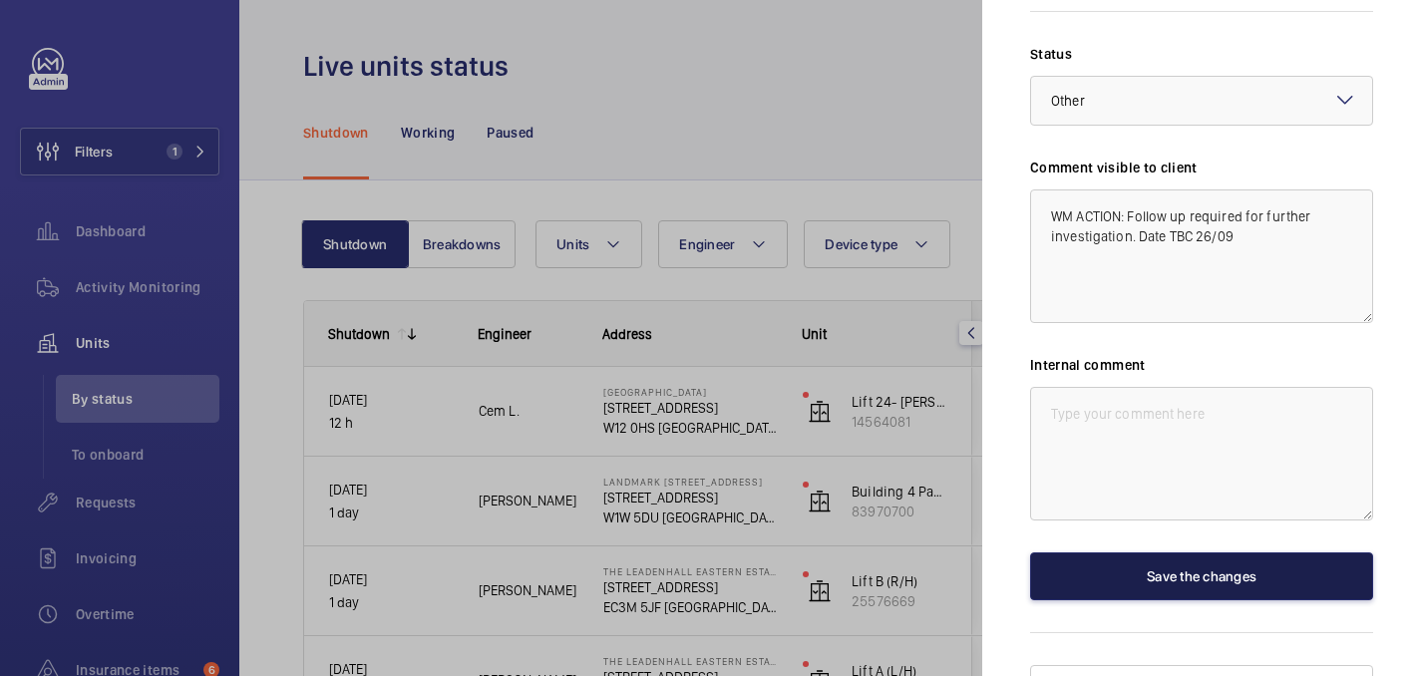
click at [1120, 552] on button "Save the changes" at bounding box center [1201, 576] width 343 height 48
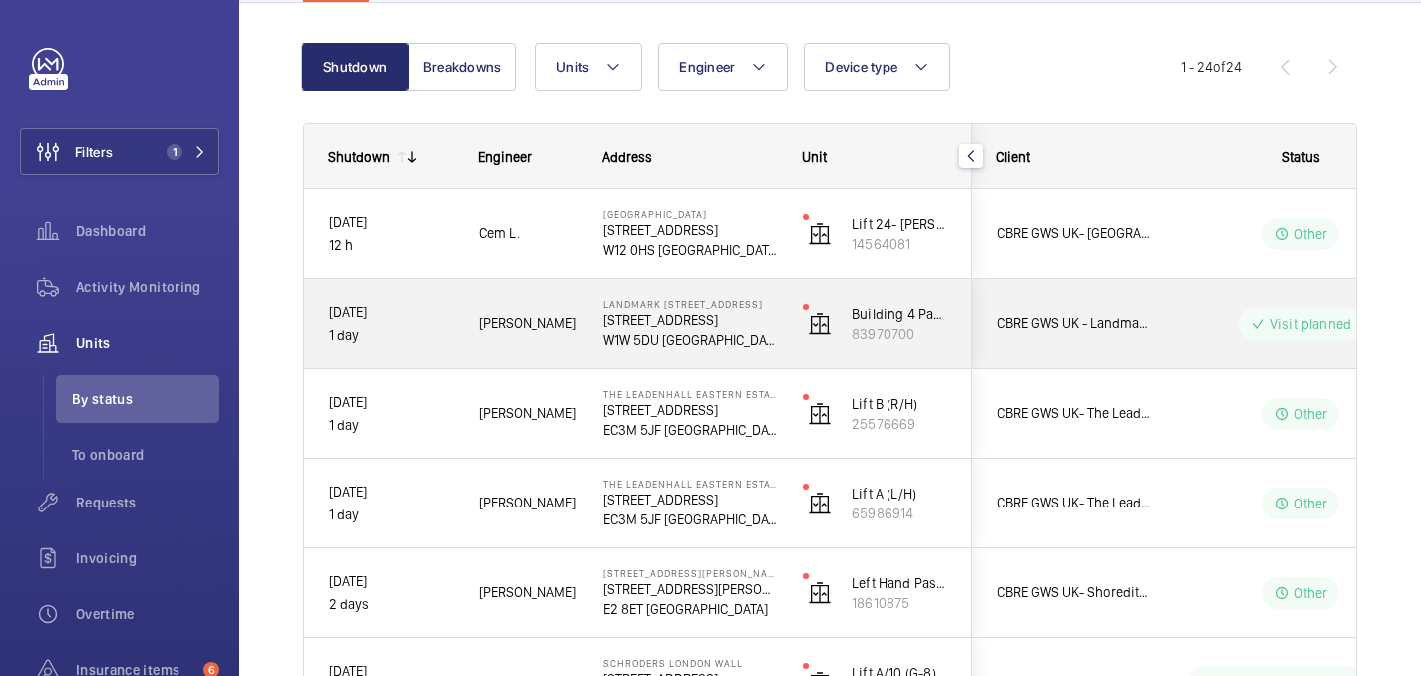
scroll to position [187, 0]
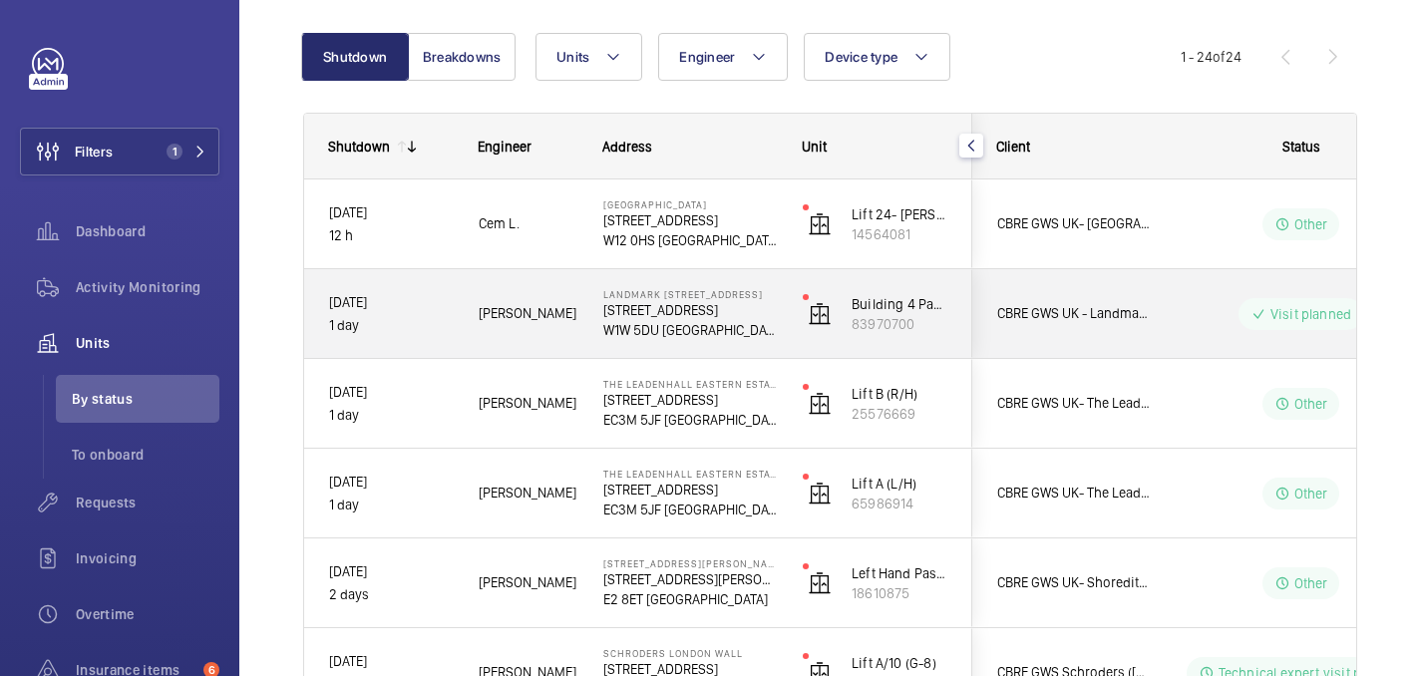
click at [737, 336] on p "W1W 5DU [GEOGRAPHIC_DATA]" at bounding box center [690, 330] width 174 height 20
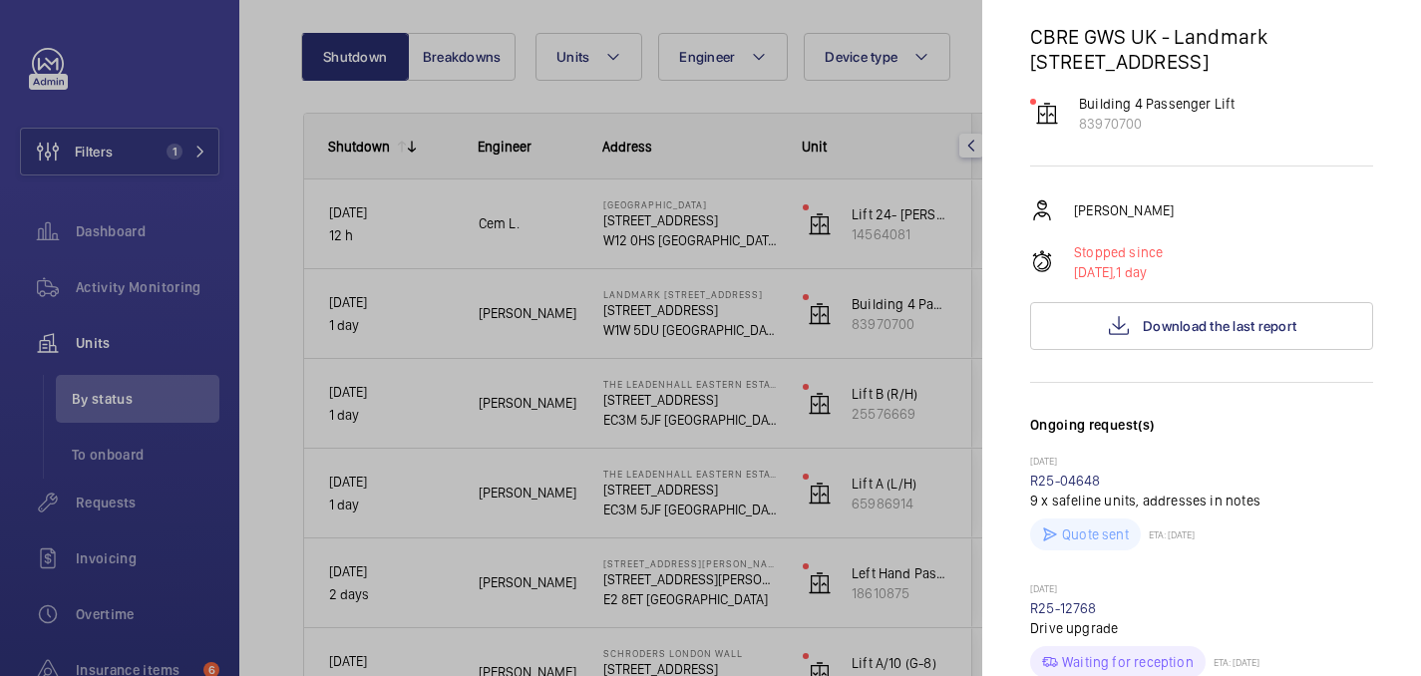
scroll to position [0, 0]
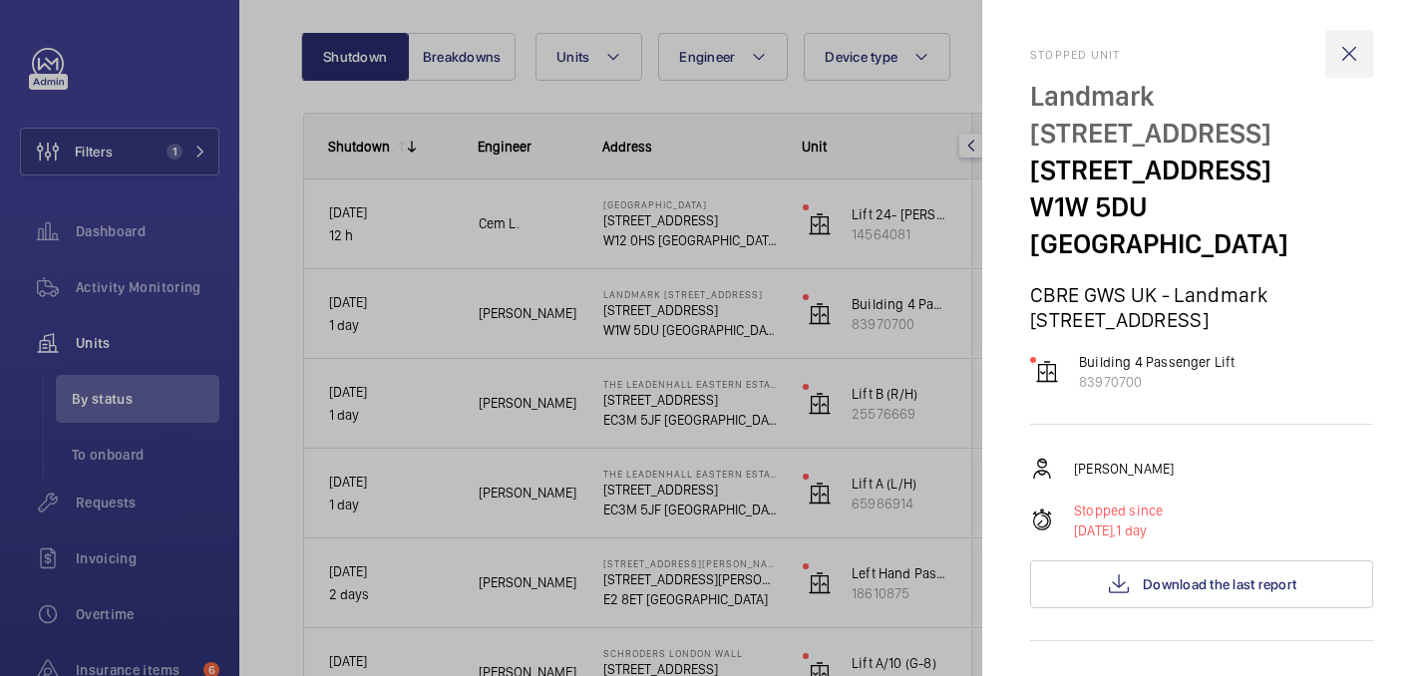
click at [1329, 59] on wm-front-icon-button at bounding box center [1349, 54] width 48 height 48
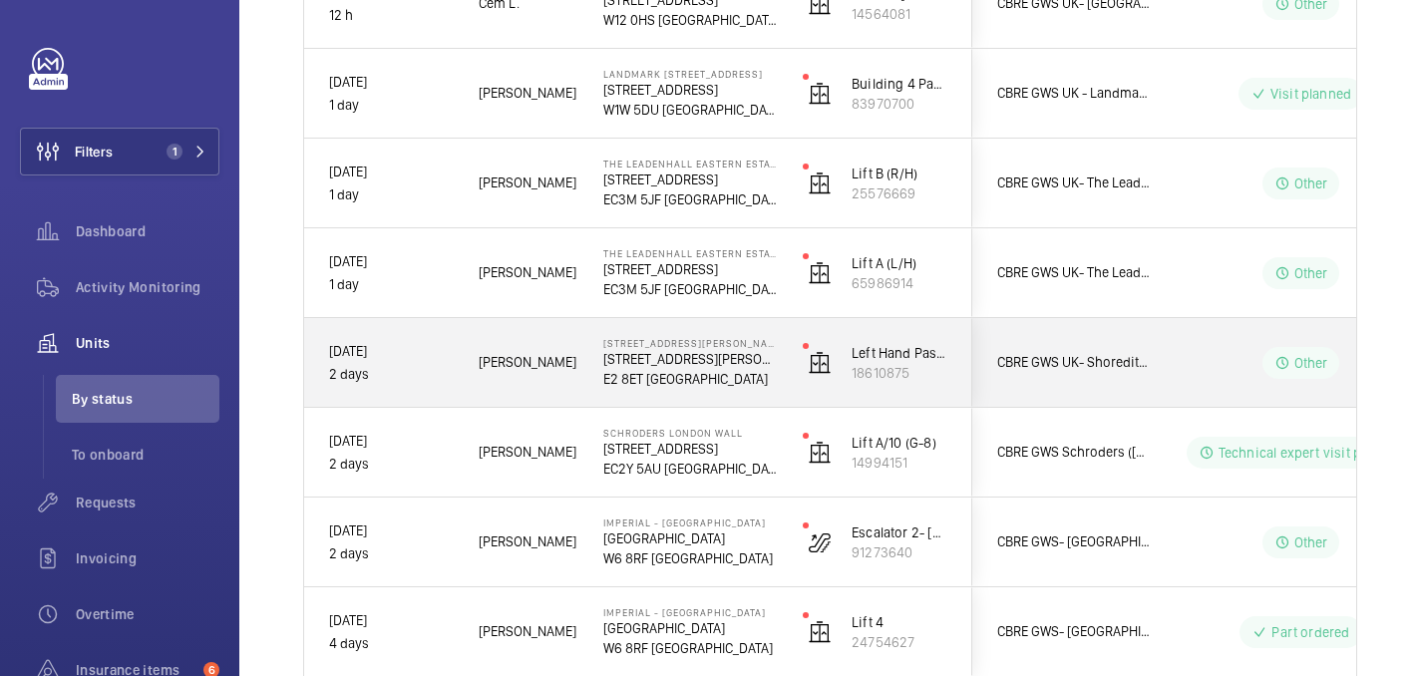
scroll to position [423, 0]
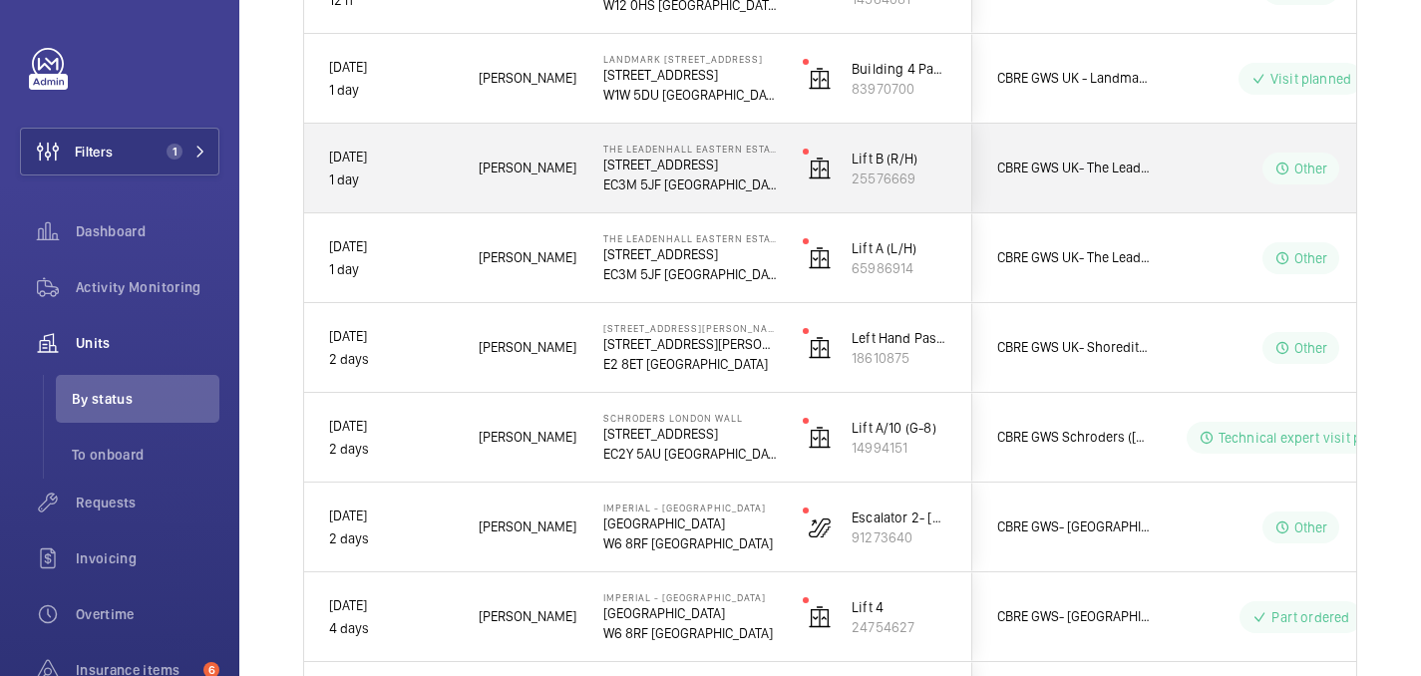
click at [1184, 167] on wm-front-pills-cell "Other" at bounding box center [1301, 169] width 248 height 32
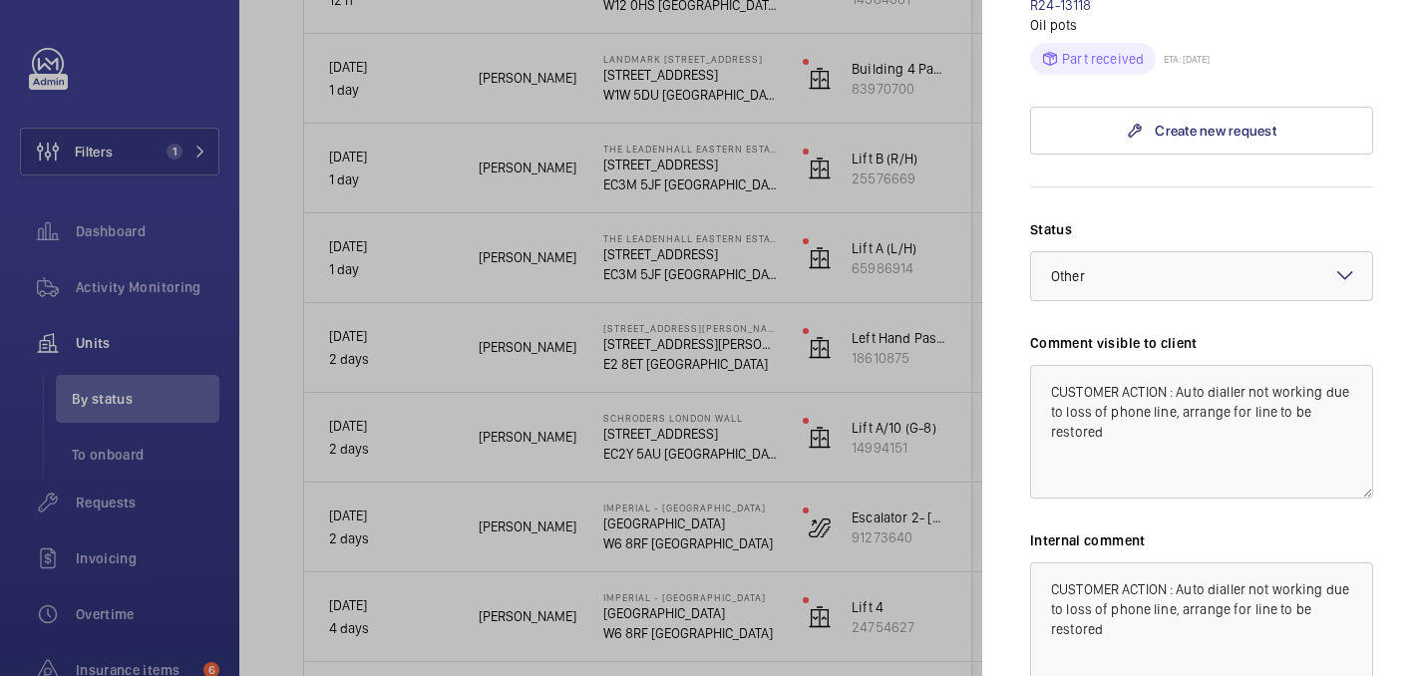
scroll to position [770, 0]
click at [1162, 403] on textarea "CUSTOMER ACTION : Auto dialler not working due to loss of phone line, arrange f…" at bounding box center [1201, 433] width 343 height 134
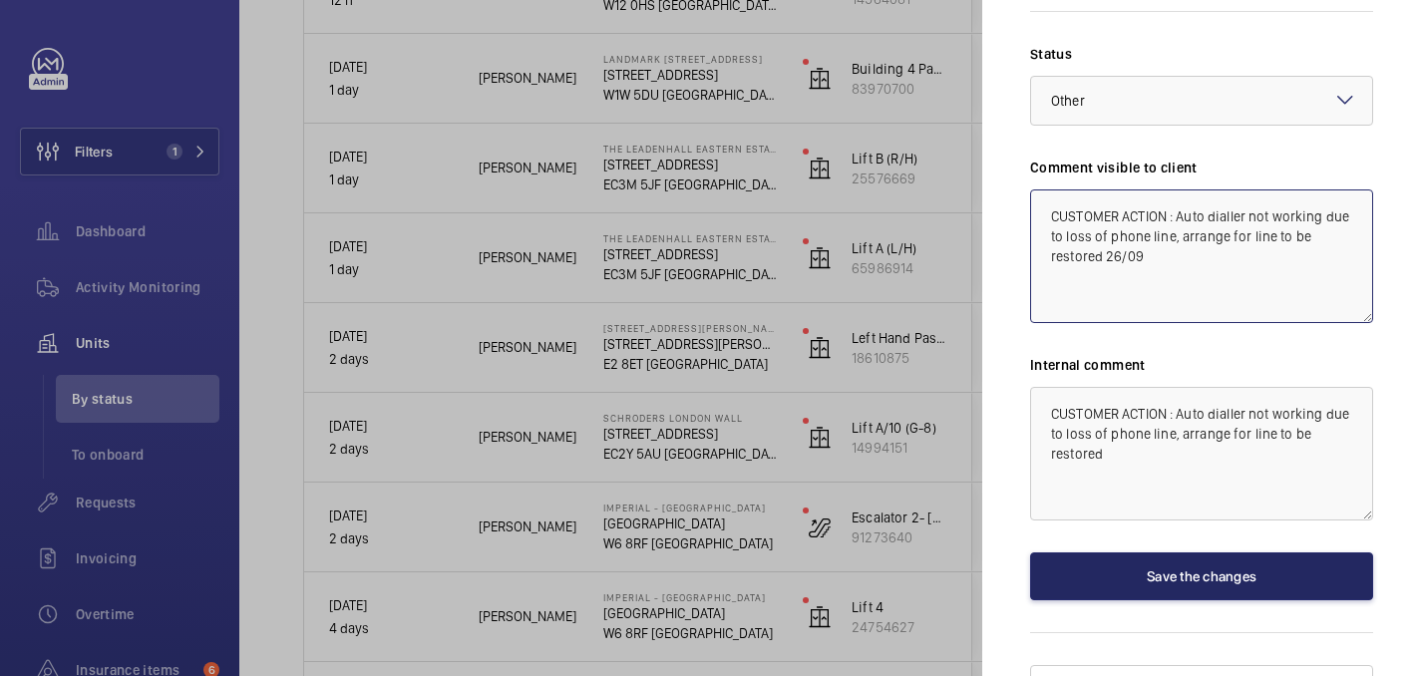
type textarea "CUSTOMER ACTION : Auto dialler not working due to loss of phone line, arrange f…"
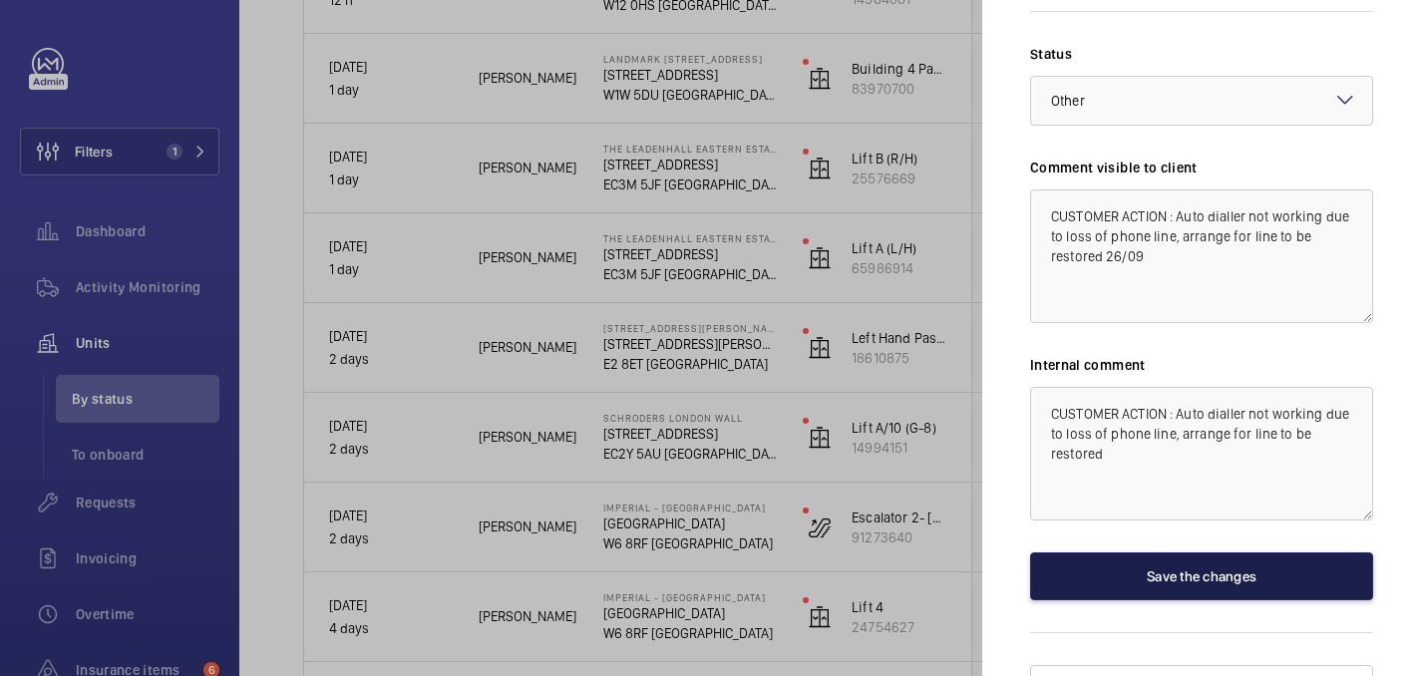
click at [1182, 552] on button "Save the changes" at bounding box center [1201, 576] width 343 height 48
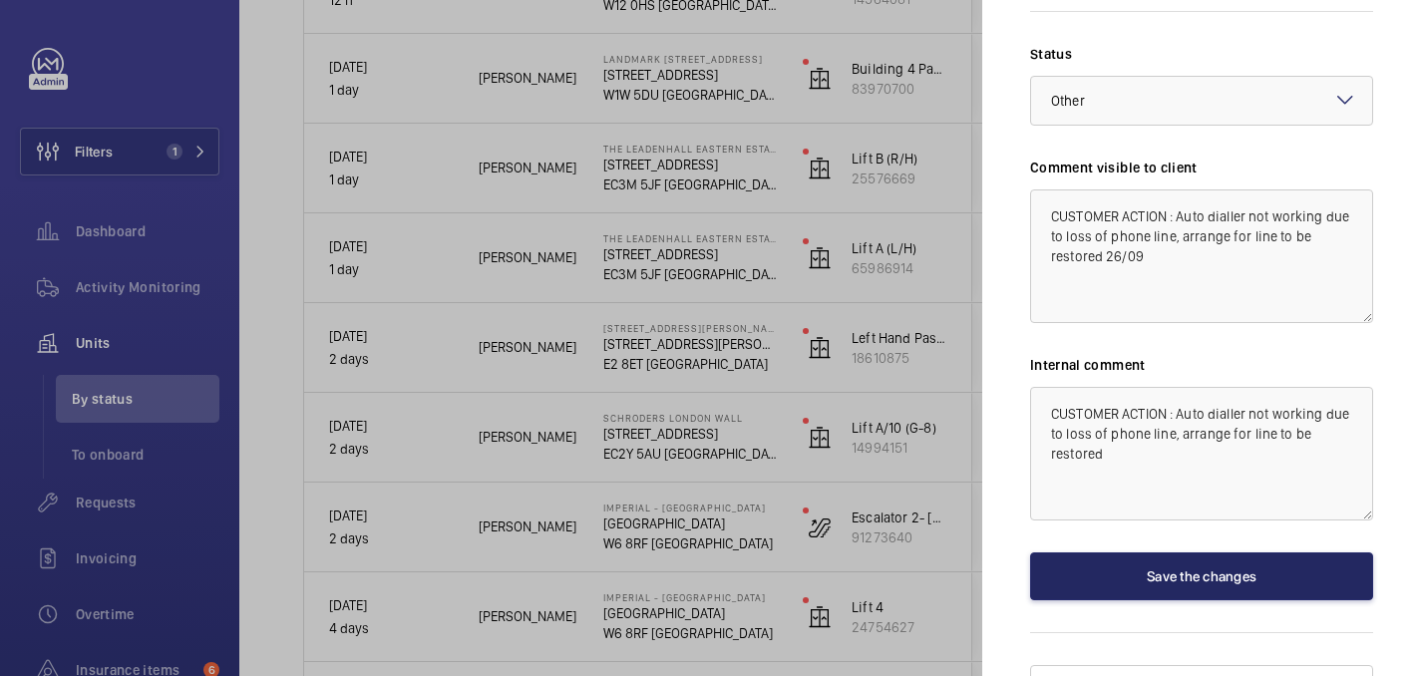
scroll to position [0, 0]
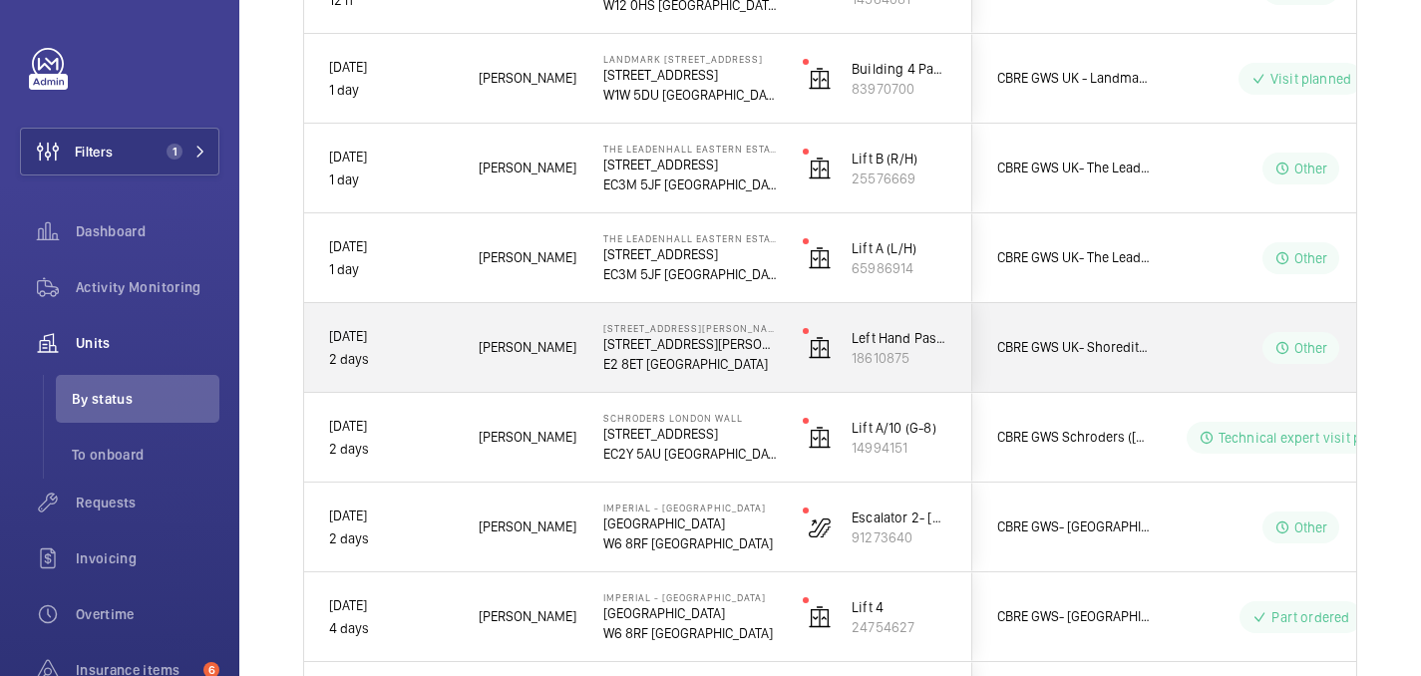
click at [1189, 266] on wm-front-pills-cell "Other" at bounding box center [1301, 258] width 248 height 32
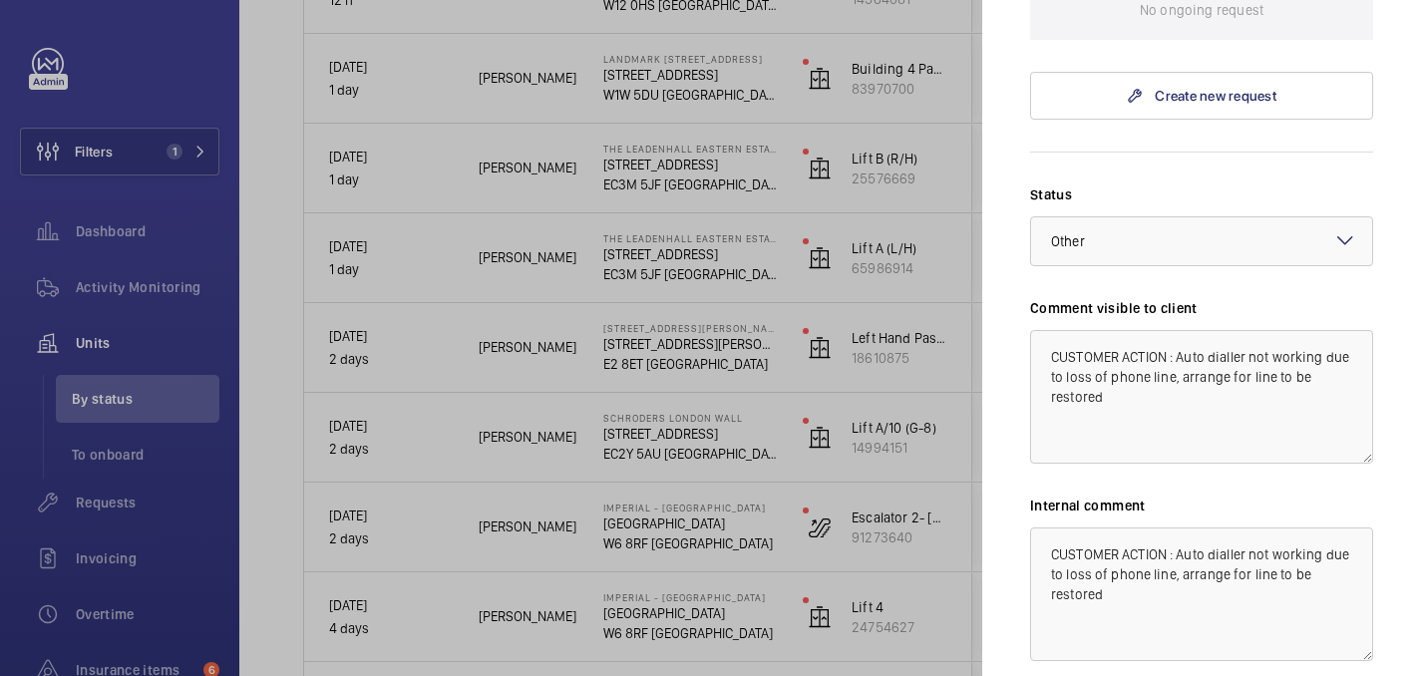
scroll to position [764, 0]
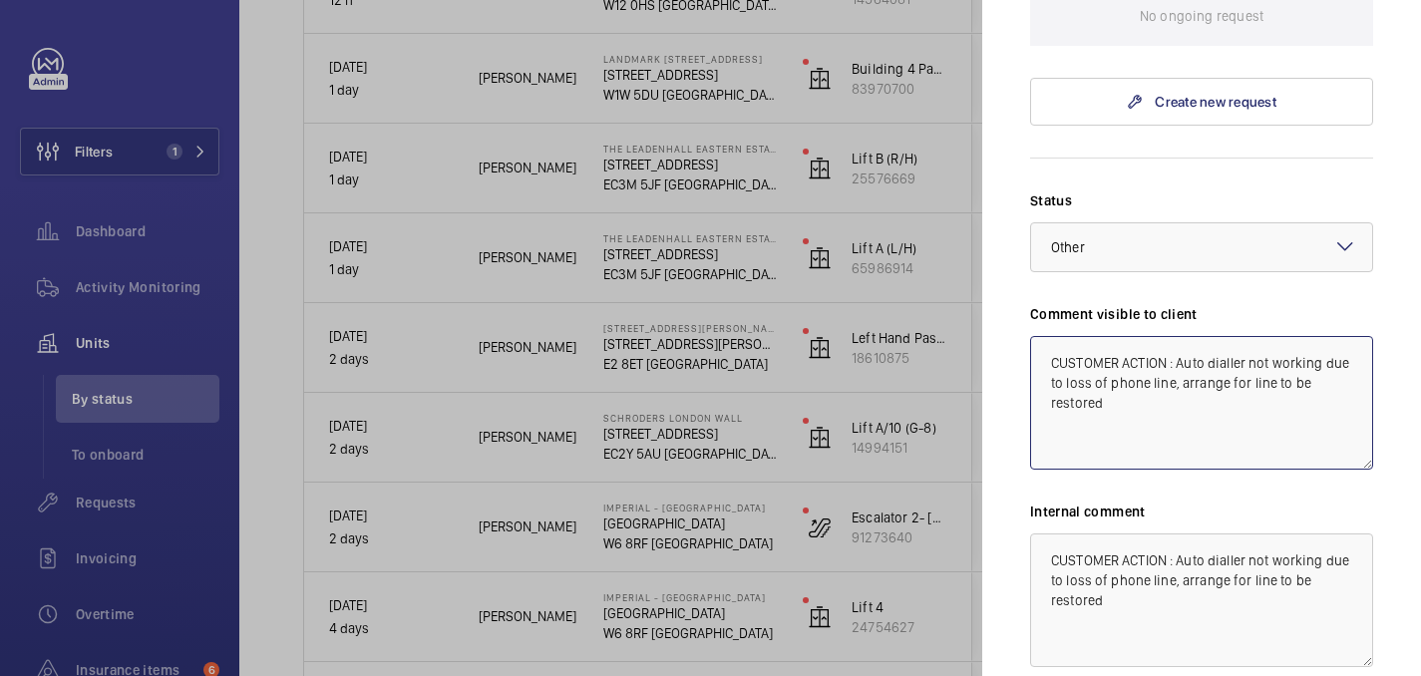
click at [1131, 379] on textarea "CUSTOMER ACTION : Auto dialler not working due to loss of phone line, arrange f…" at bounding box center [1201, 403] width 343 height 134
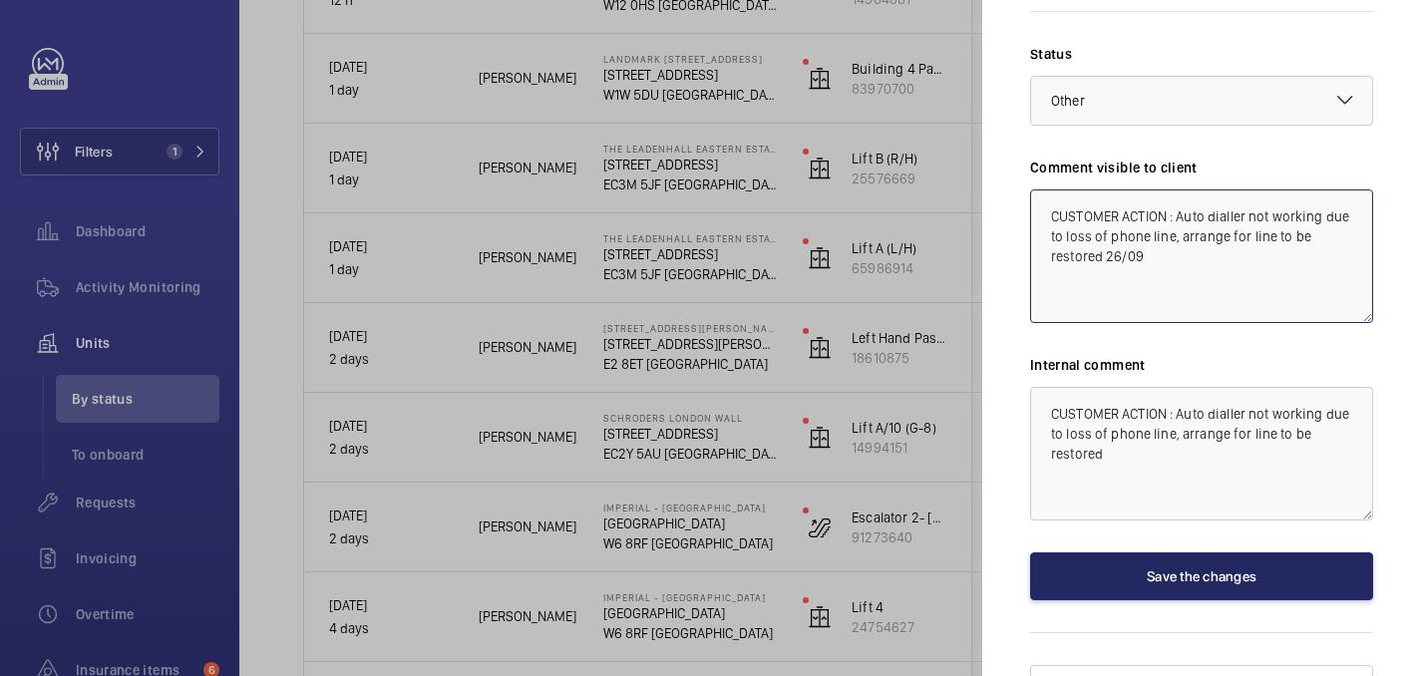
type textarea "CUSTOMER ACTION : Auto dialler not working due to loss of phone line, arrange f…"
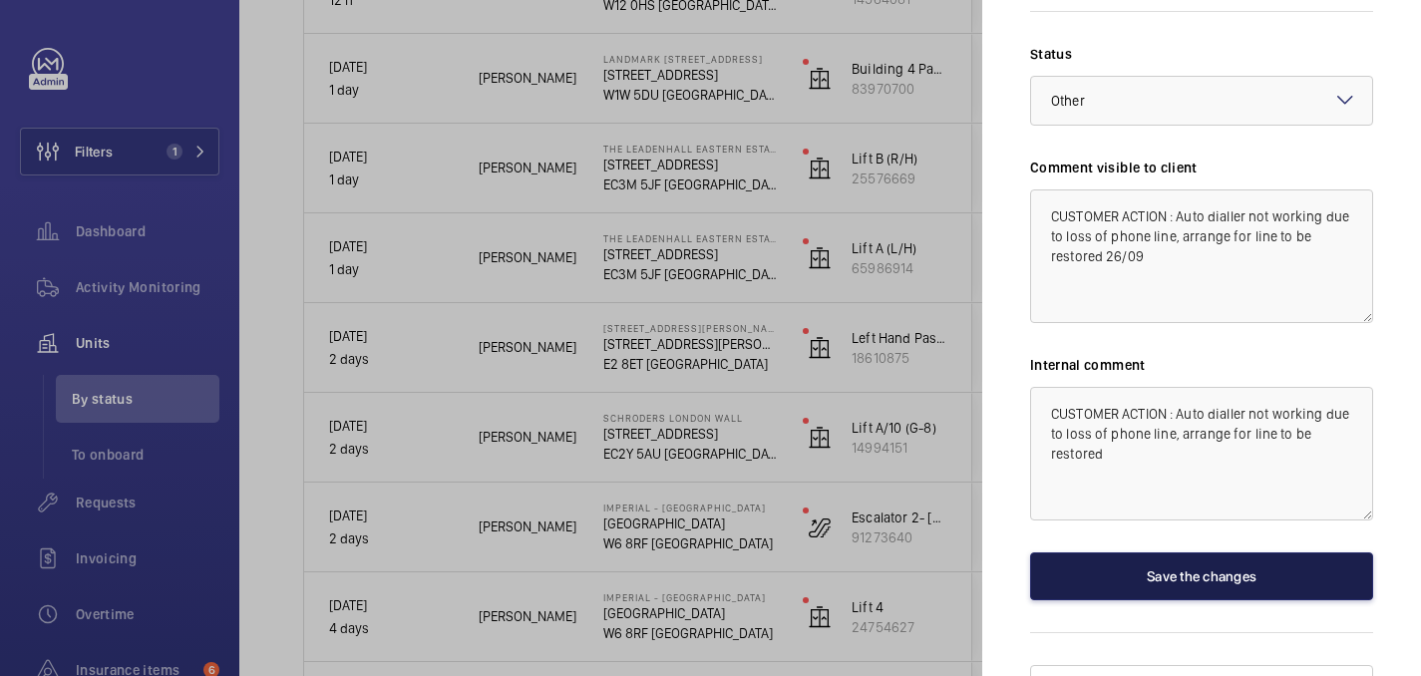
click at [1087, 552] on button "Save the changes" at bounding box center [1201, 576] width 343 height 48
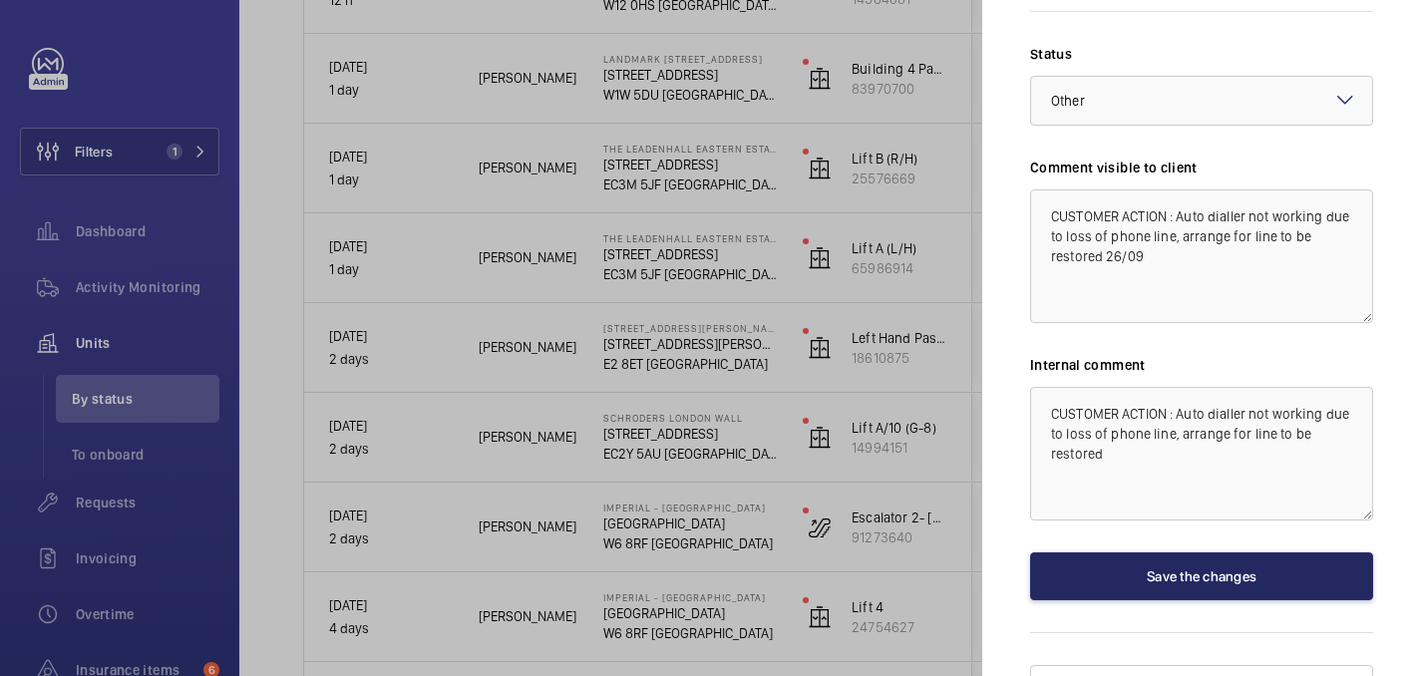
scroll to position [0, 0]
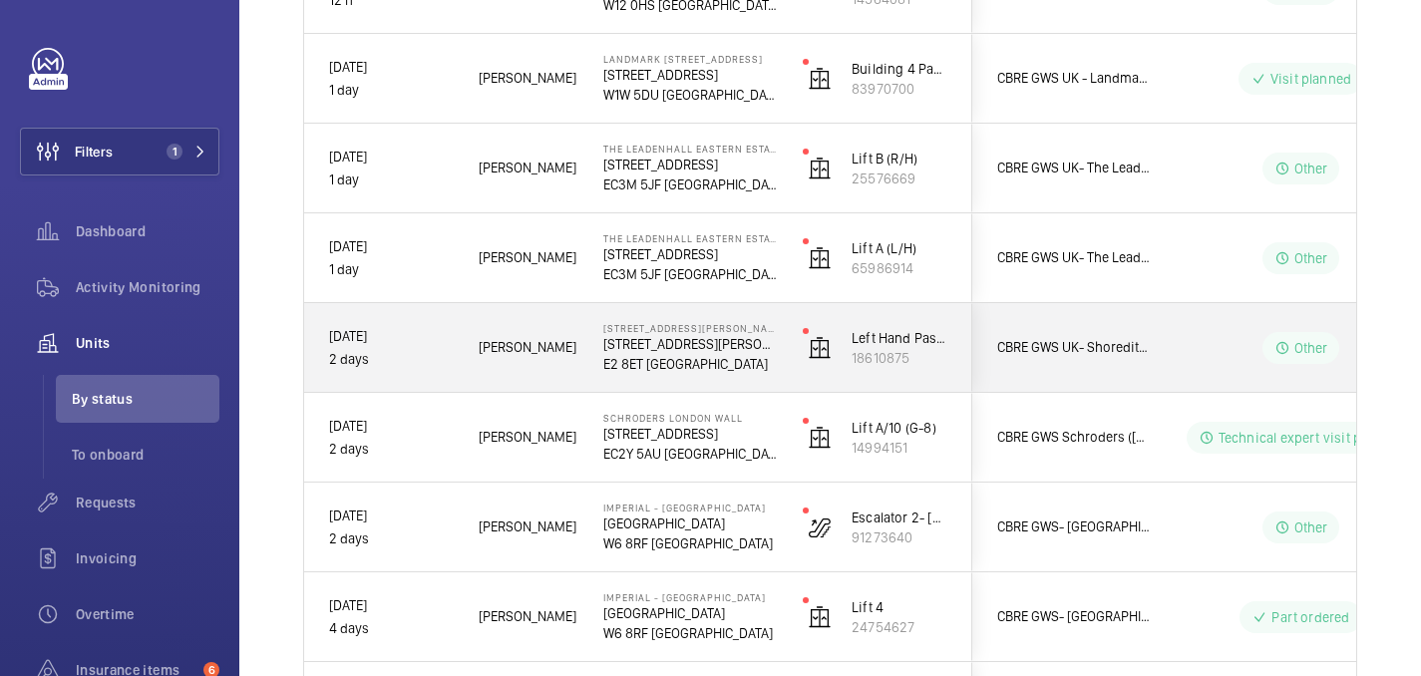
click at [1123, 323] on div "CBRE GWS UK- Shoreditch Exchange/[STREET_ADDRESS][PERSON_NAME] (Mobile Portfoli…" at bounding box center [1061, 347] width 177 height 63
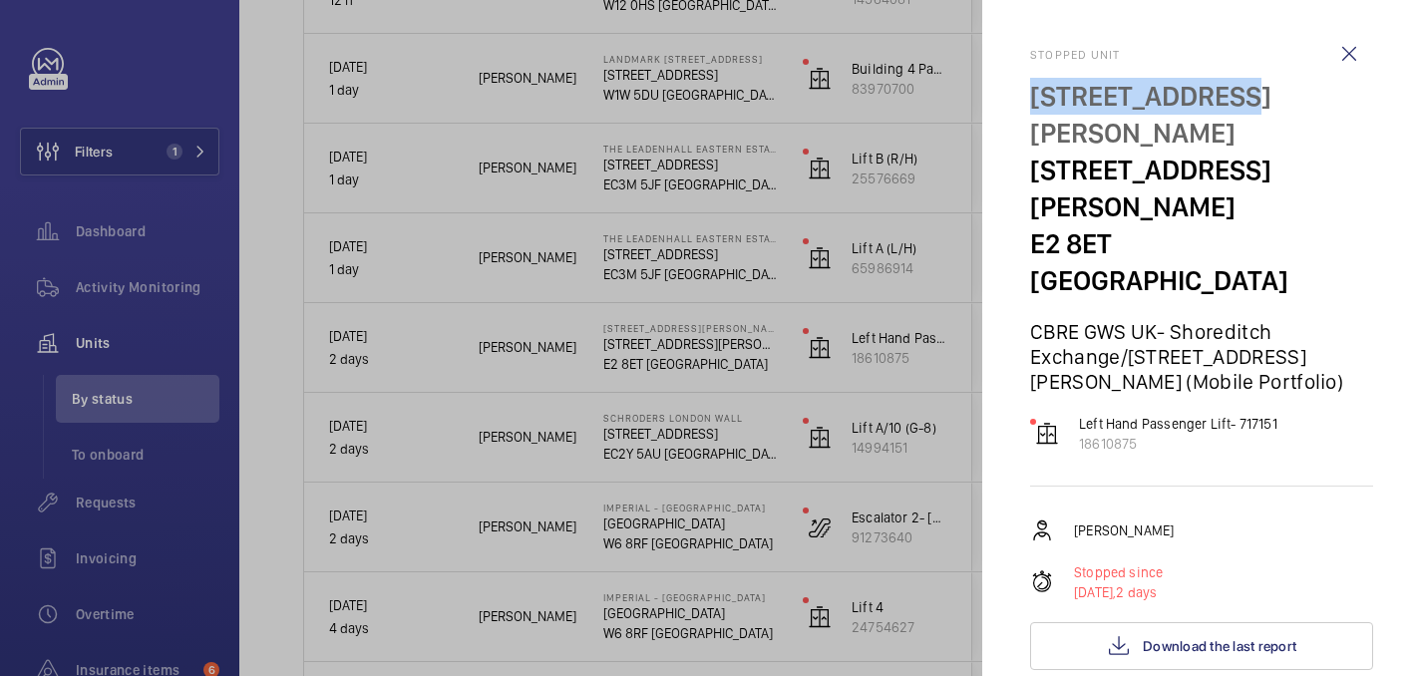
drag, startPoint x: 1029, startPoint y: 104, endPoint x: 1307, endPoint y: 102, distance: 278.2
click at [1307, 102] on p "[STREET_ADDRESS][PERSON_NAME]" at bounding box center [1201, 115] width 343 height 74
copy p "[STREET_ADDRESS][PERSON_NAME]"
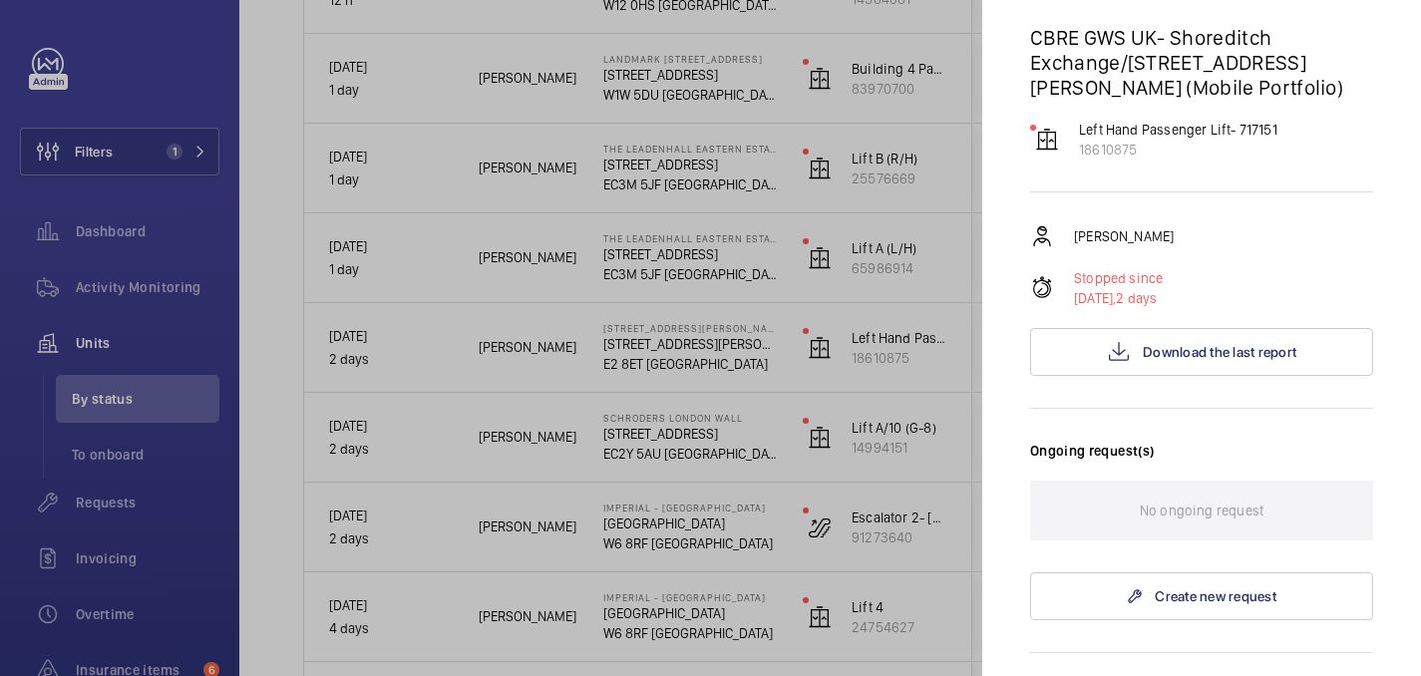
scroll to position [862, 0]
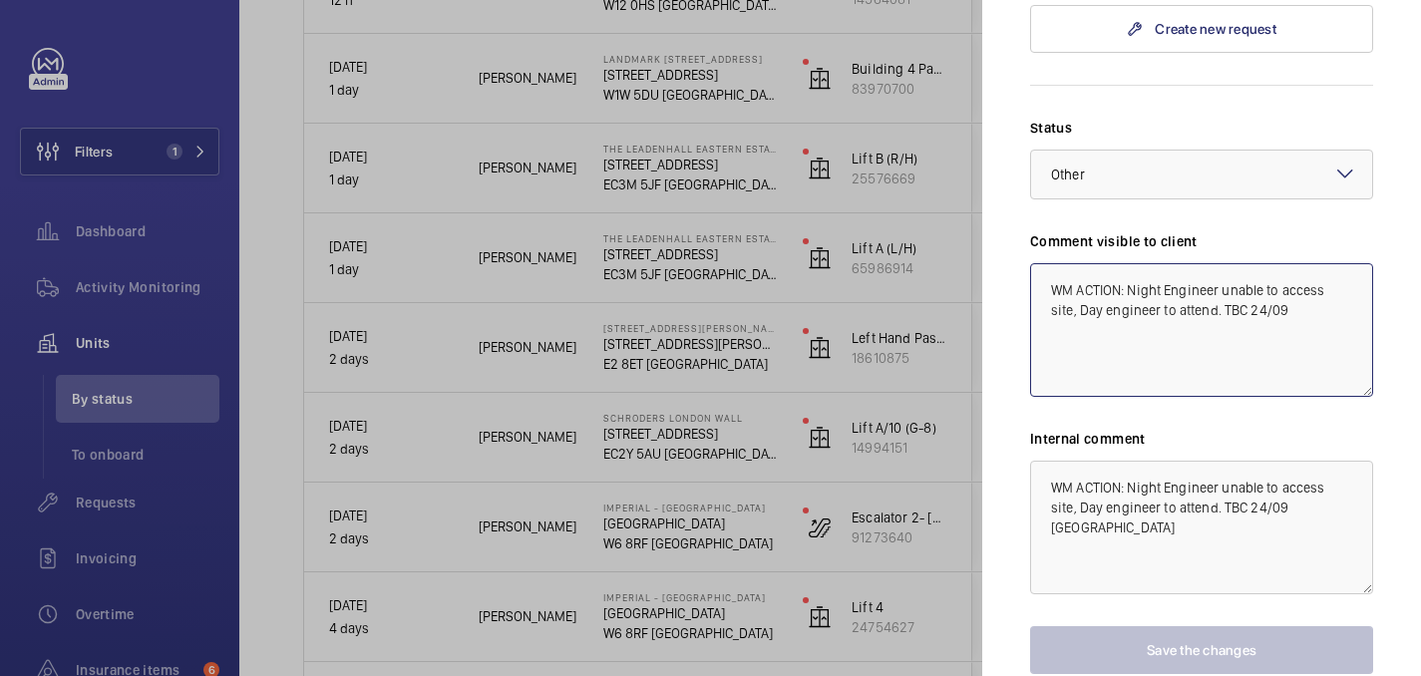
drag, startPoint x: 1041, startPoint y: 177, endPoint x: 1315, endPoint y: 219, distance: 277.4
click at [1315, 263] on textarea "WM ACTION: Night Engineer unable to access site, Day engineer to attend. TBC 24…" at bounding box center [1201, 330] width 343 height 134
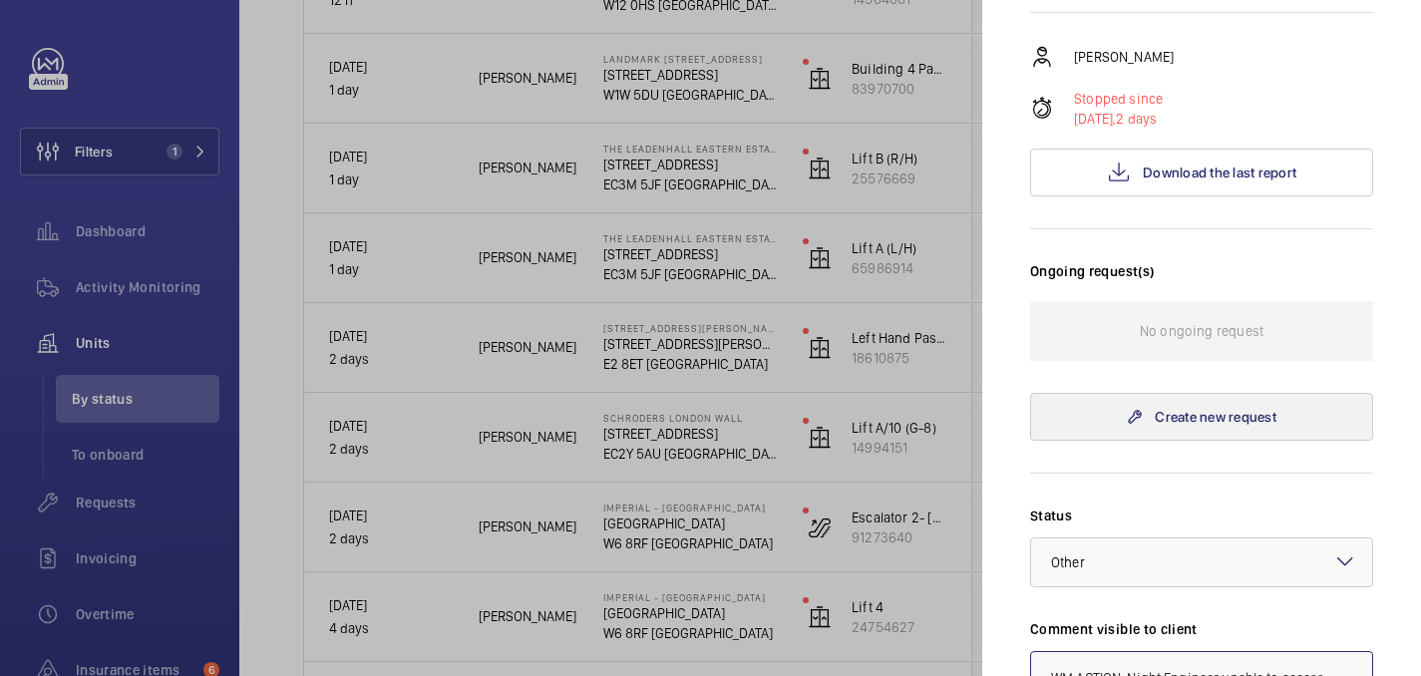
scroll to position [470, 0]
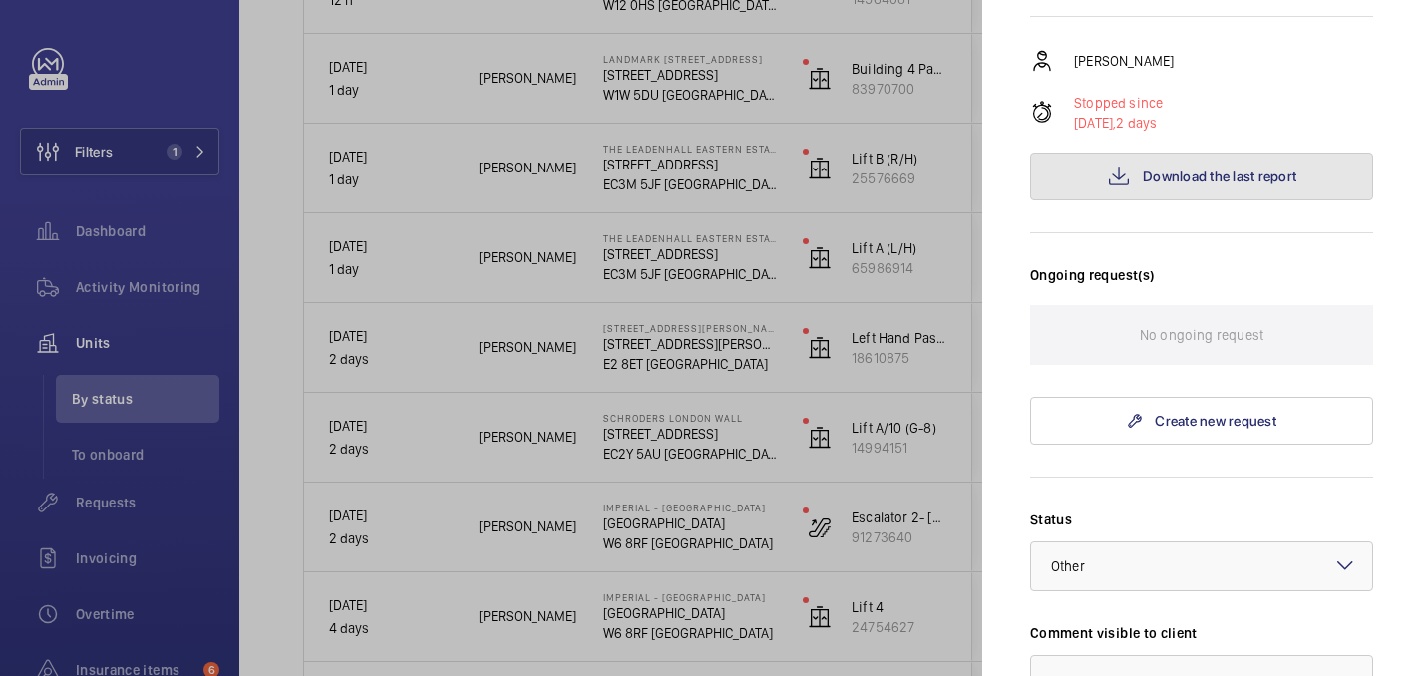
click at [1160, 169] on span "Download the last report" at bounding box center [1220, 177] width 154 height 16
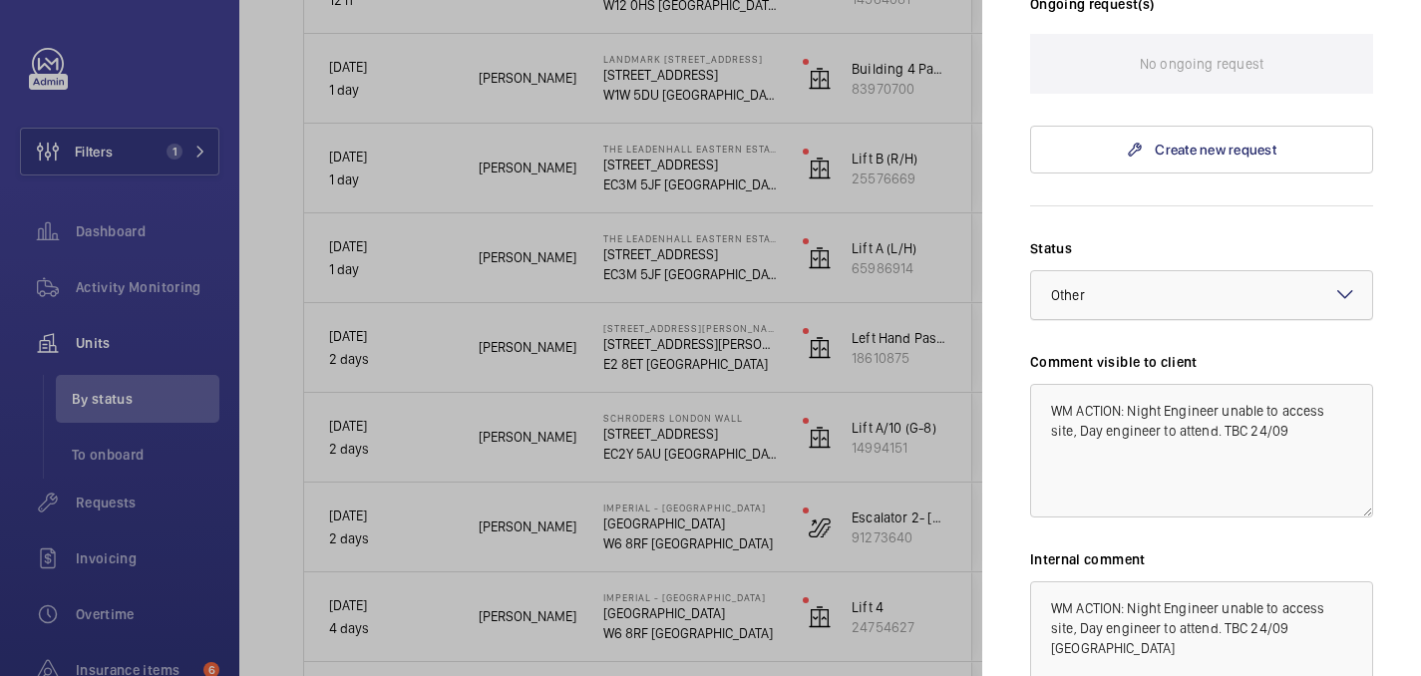
scroll to position [743, 0]
click at [1219, 382] on textarea "WM ACTION: Night Engineer unable to access site, Day engineer to attend. TBC 24…" at bounding box center [1201, 449] width 343 height 134
drag, startPoint x: 1297, startPoint y: 316, endPoint x: 1306, endPoint y: 342, distance: 27.4
click at [1306, 382] on textarea "WM ACTION: Night Engineer unable to access site, Day engineer to [DATE] (26th).…" at bounding box center [1201, 449] width 343 height 134
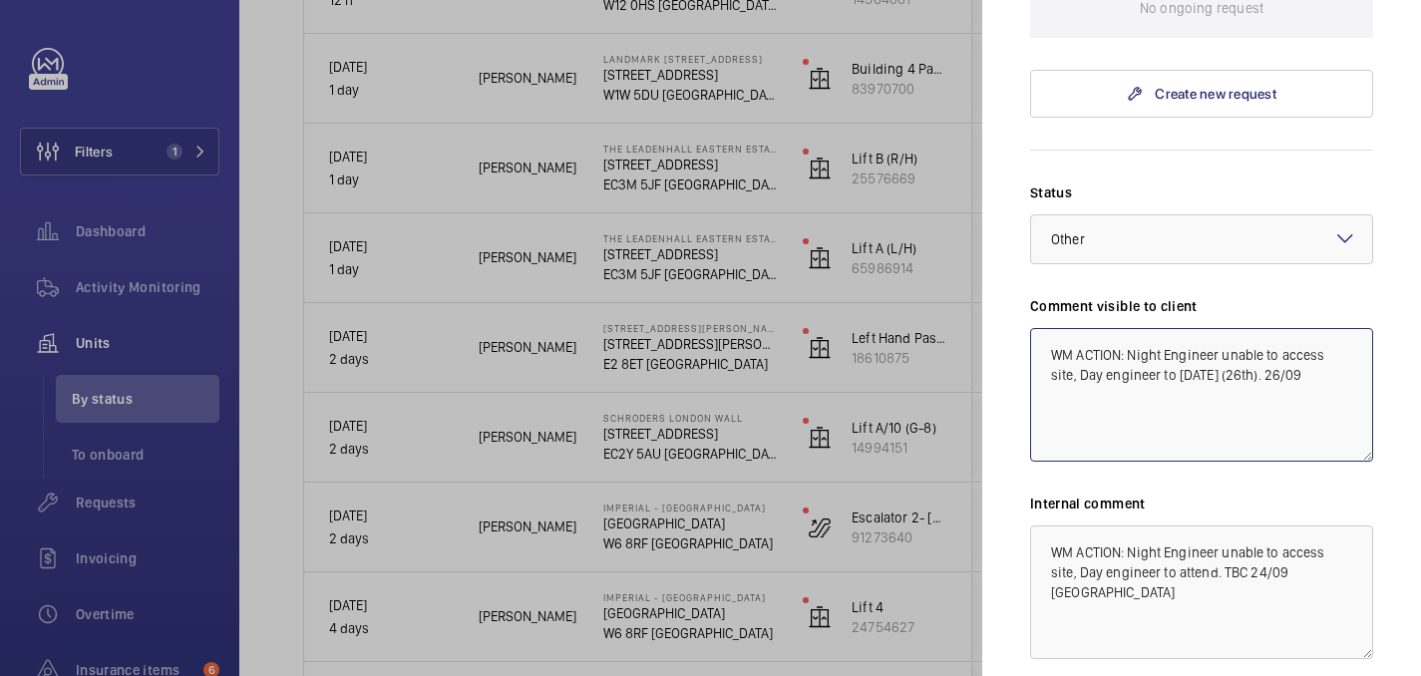
scroll to position [803, 0]
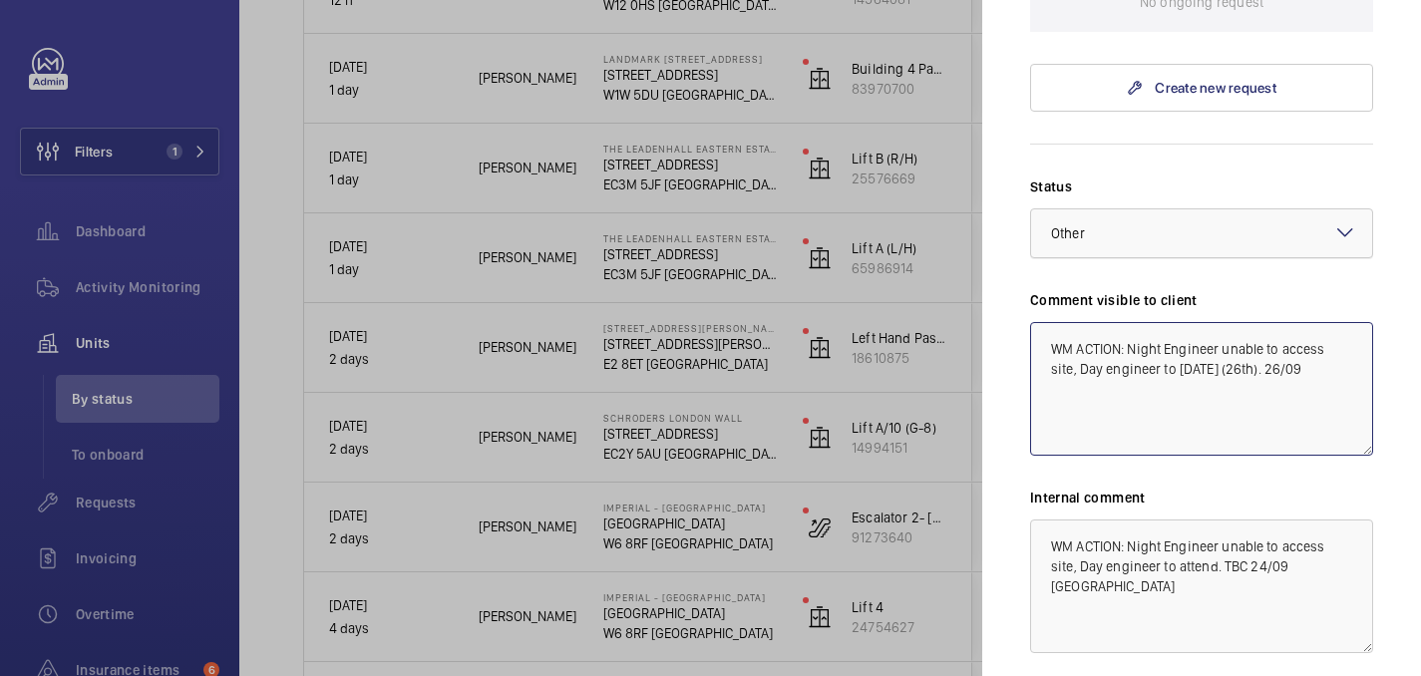
click at [1185, 209] on div at bounding box center [1201, 233] width 341 height 48
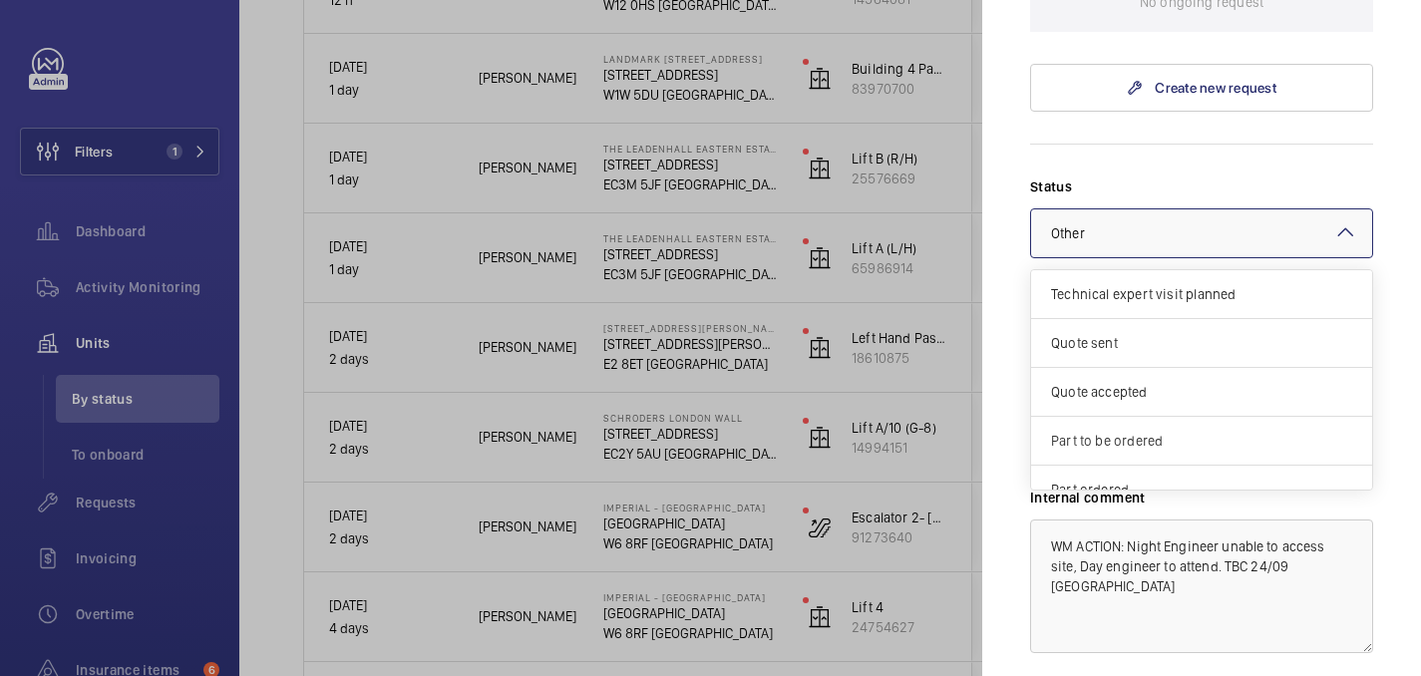
scroll to position [171, 0]
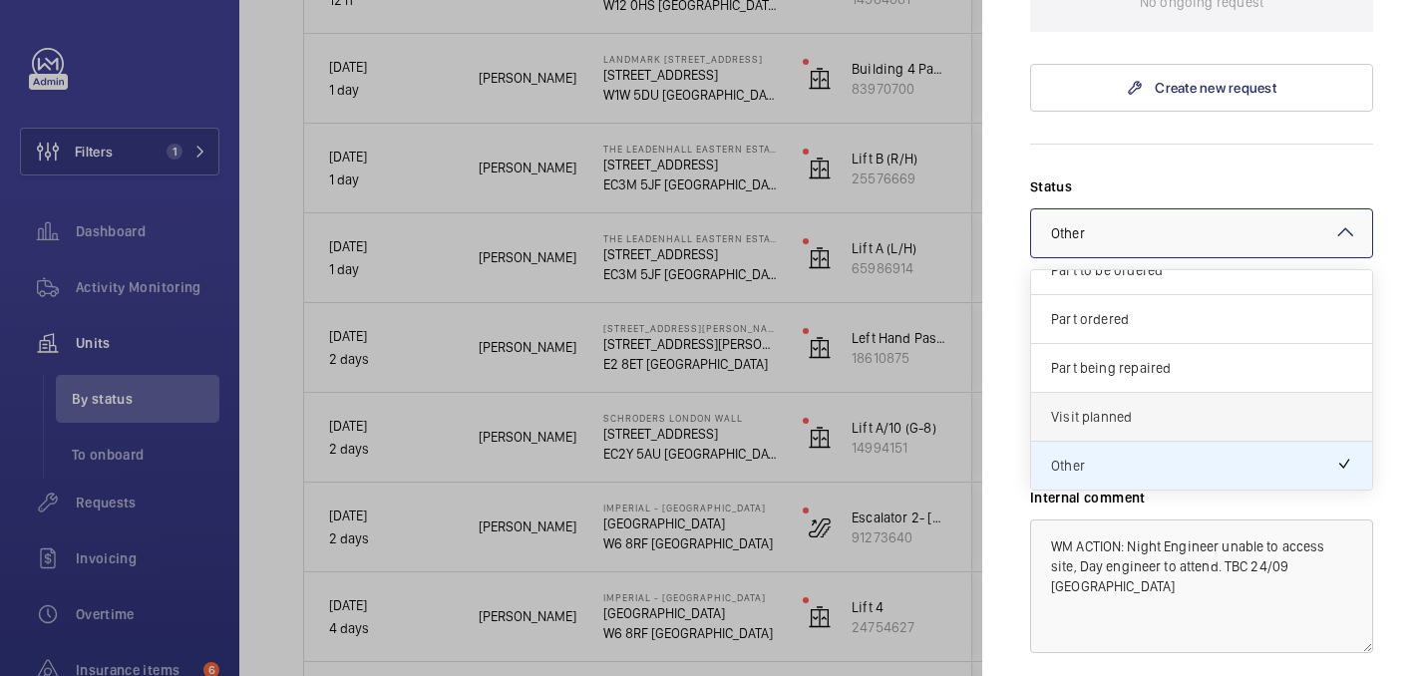
click at [1183, 407] on span "Visit planned" at bounding box center [1201, 417] width 301 height 20
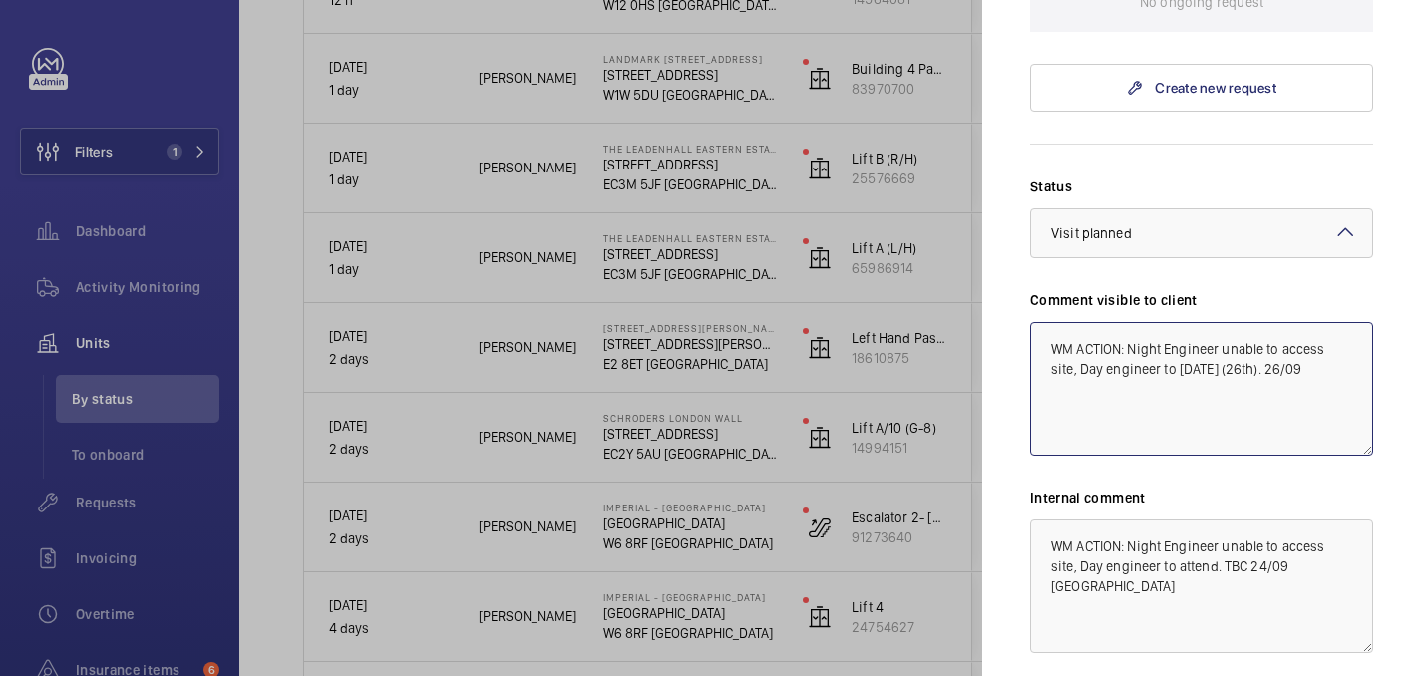
drag, startPoint x: 1078, startPoint y: 259, endPoint x: 1330, endPoint y: 260, distance: 252.3
click at [1330, 322] on textarea "WM ACTION: Night Engineer unable to access site, Day engineer to [DATE] (26th).…" at bounding box center [1201, 389] width 343 height 134
type textarea "WM ACTION: Night Engineer unable to access site, Day engineer to [DATE] (26th).…"
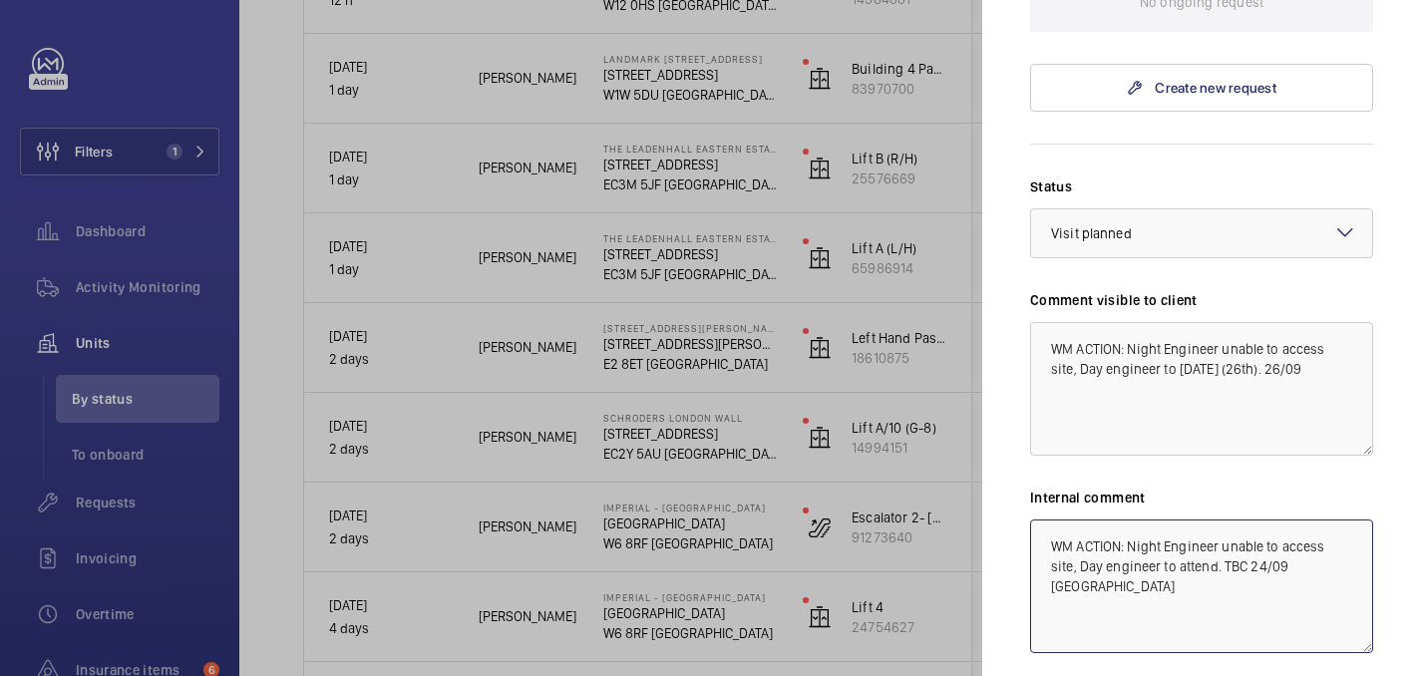
drag, startPoint x: 1329, startPoint y: 459, endPoint x: 1074, endPoint y: 458, distance: 255.3
click at [1074, 520] on textarea "WM ACTION: Night Engineer unable to access site, Day engineer to attend. TBC 24…" at bounding box center [1201, 587] width 343 height 134
paste textarea "Day engineer to [DATE] (26th). 26/09"
click at [1075, 520] on textarea "WM ACTION: Night Engineer unable to access siteDay engineer to [DATE] (26th). 2…" at bounding box center [1201, 587] width 343 height 134
type textarea "WM ACTION: Night Engineer unable to access site, Day engineer to [DATE] (26th).…"
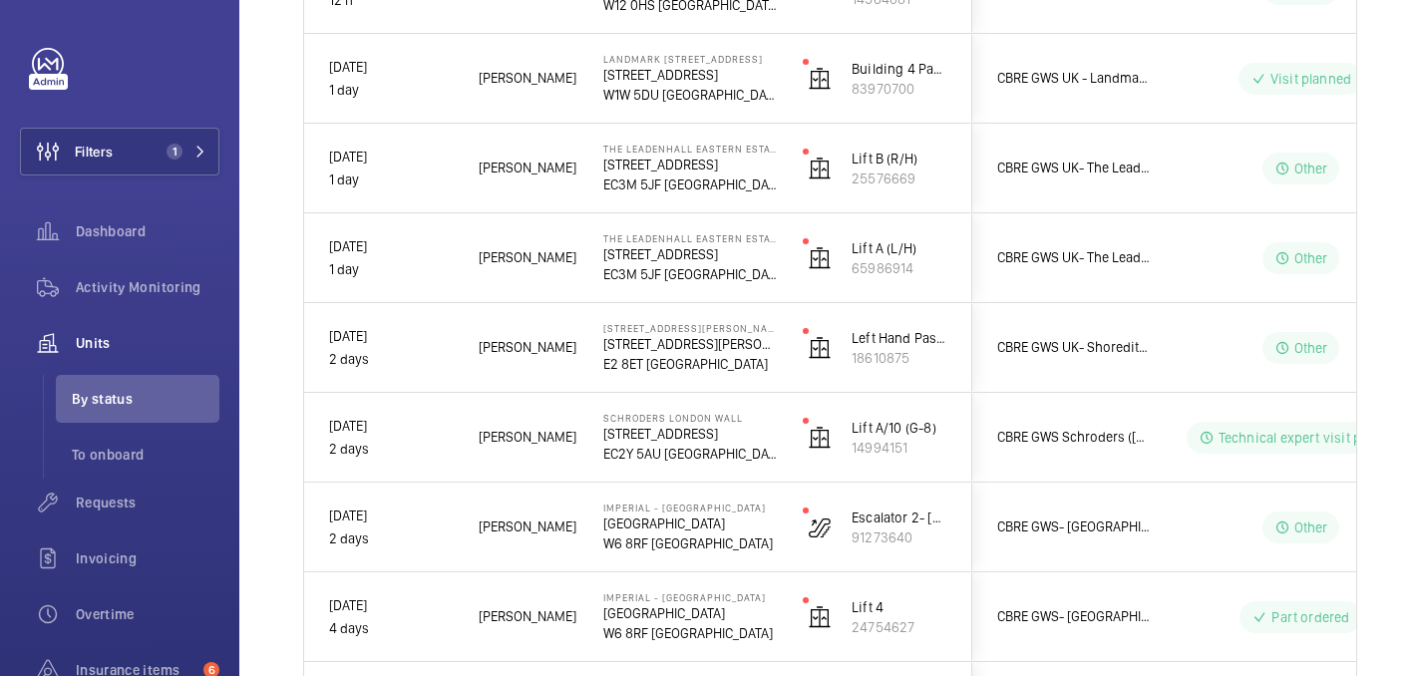
scroll to position [0, 0]
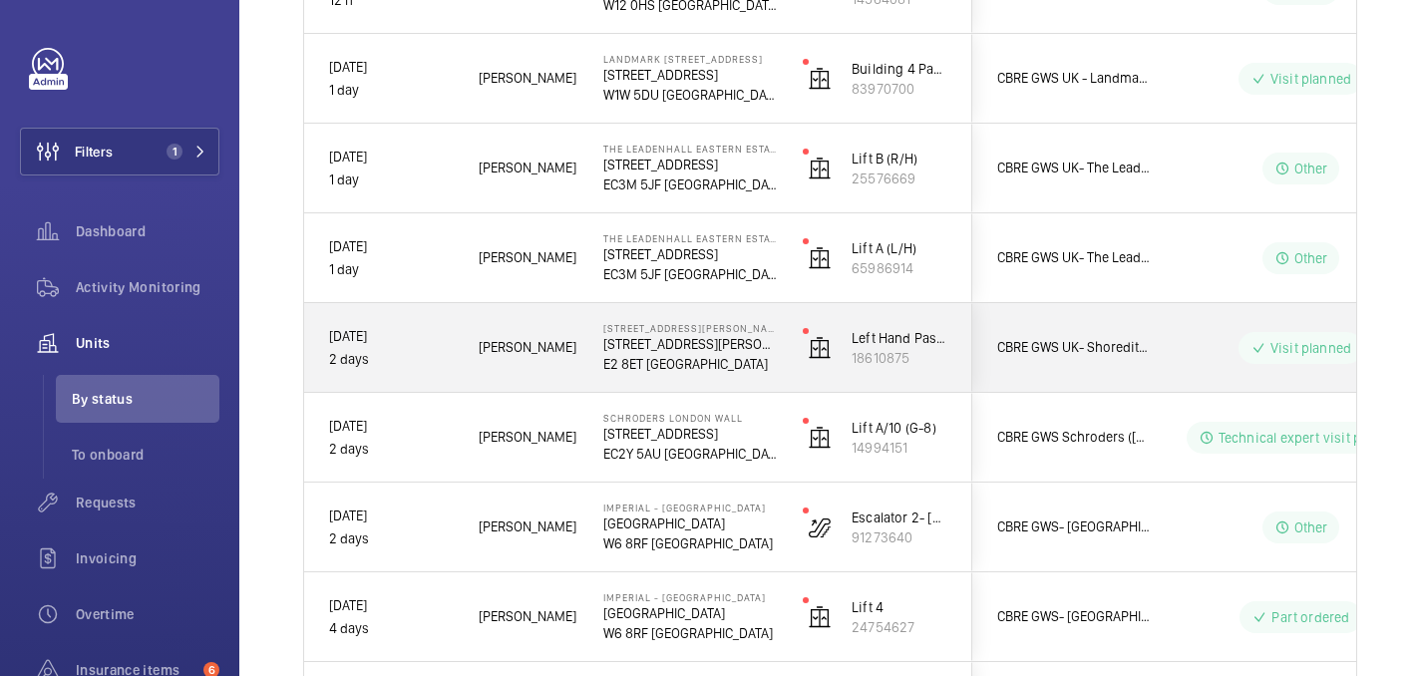
click at [783, 374] on div "Left Hand Passenger Lift- 717151 18610875" at bounding box center [875, 348] width 192 height 90
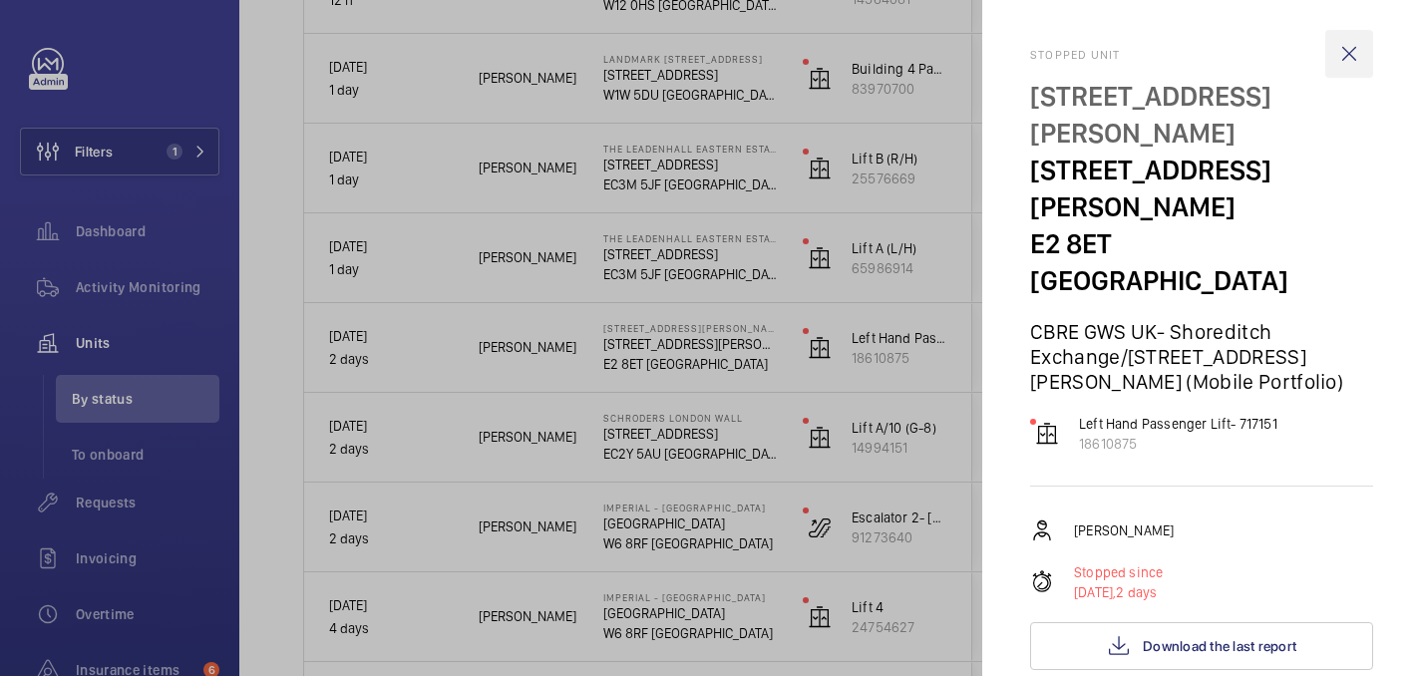
click at [1347, 50] on wm-front-icon-button at bounding box center [1349, 54] width 48 height 48
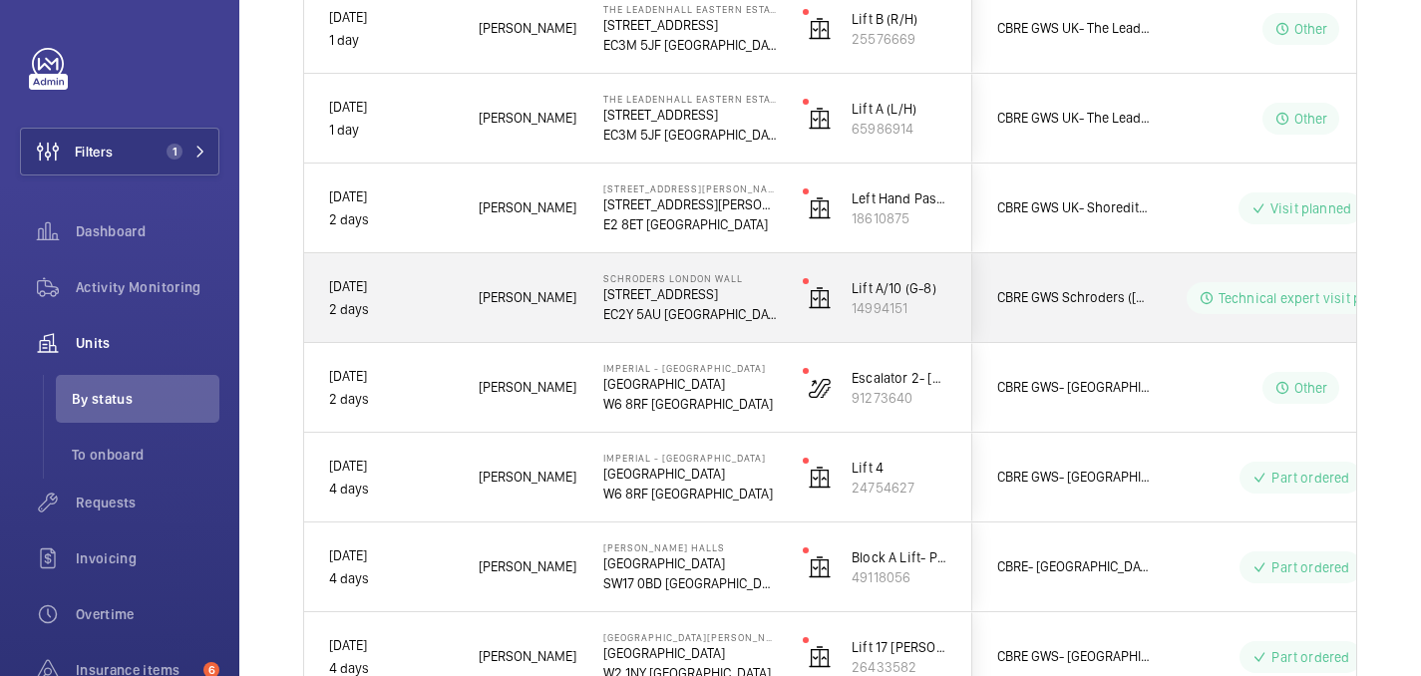
scroll to position [572, 0]
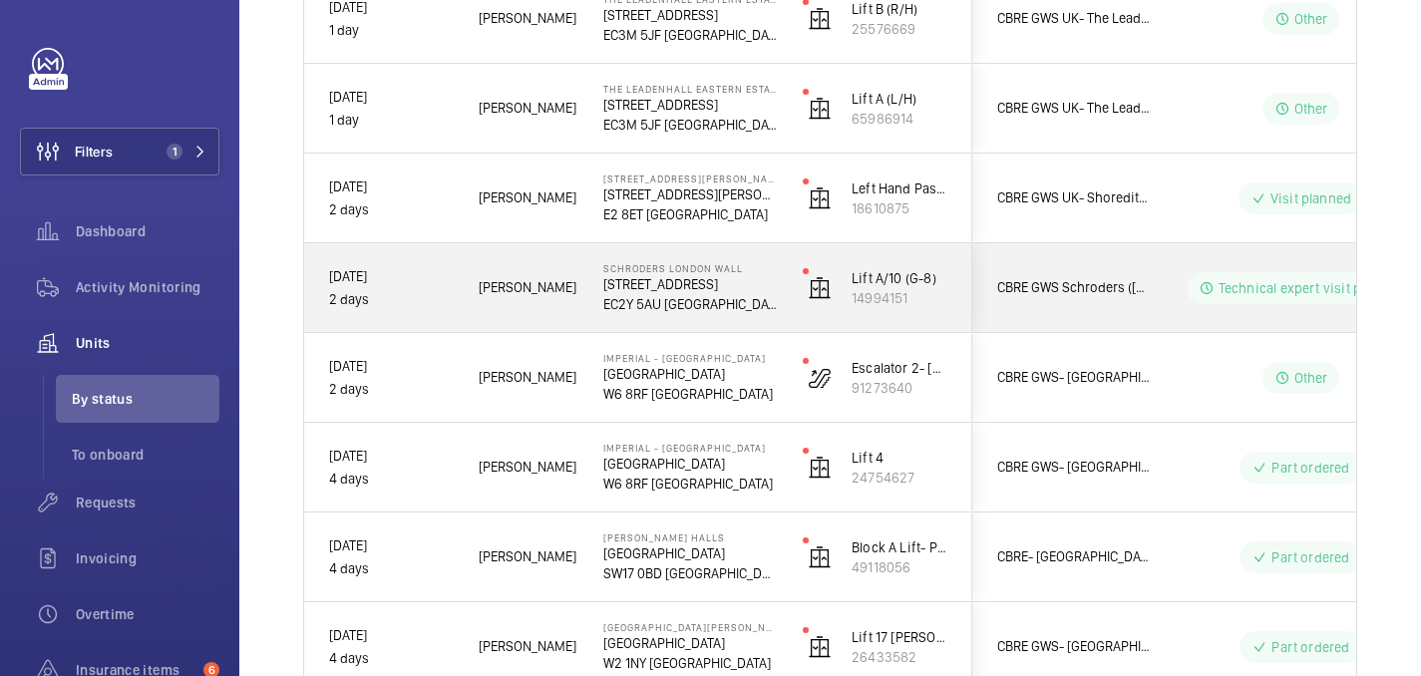
click at [766, 292] on p "[STREET_ADDRESS]" at bounding box center [690, 284] width 174 height 20
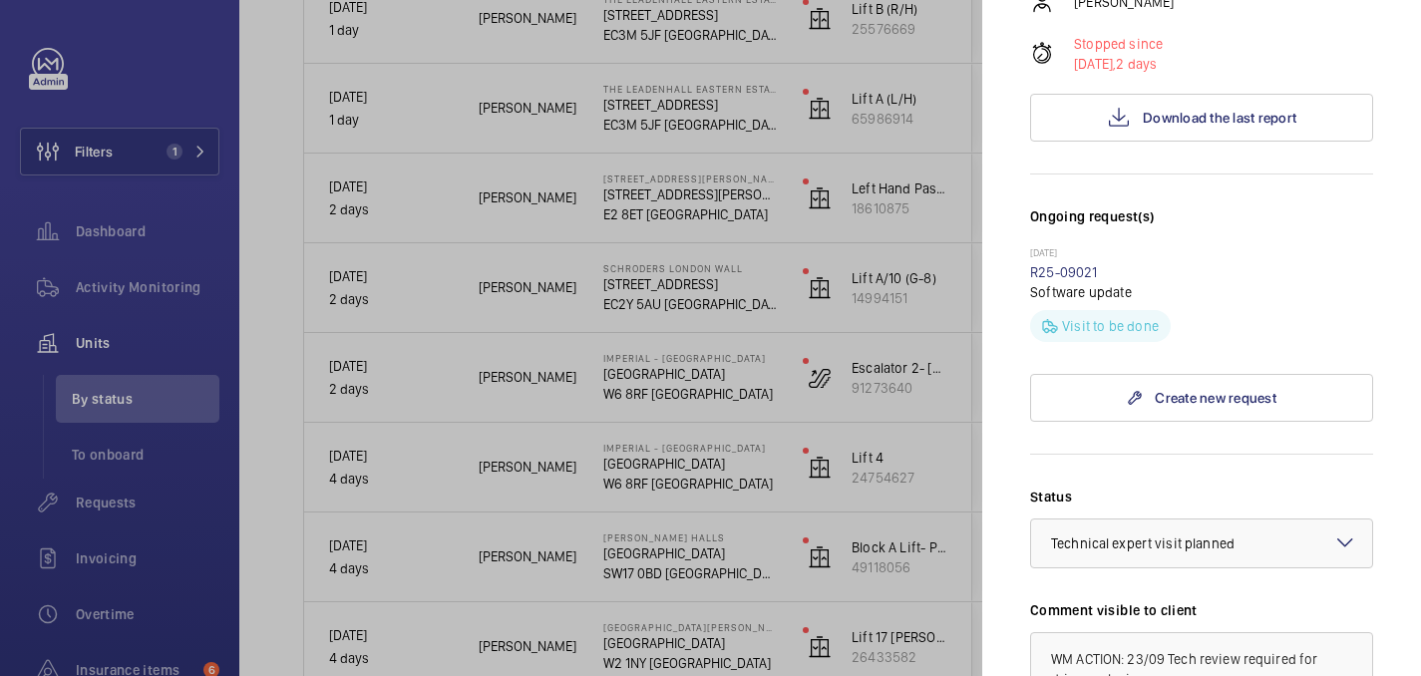
scroll to position [427, 0]
click at [1063, 267] on link "R25-09021" at bounding box center [1064, 275] width 68 height 16
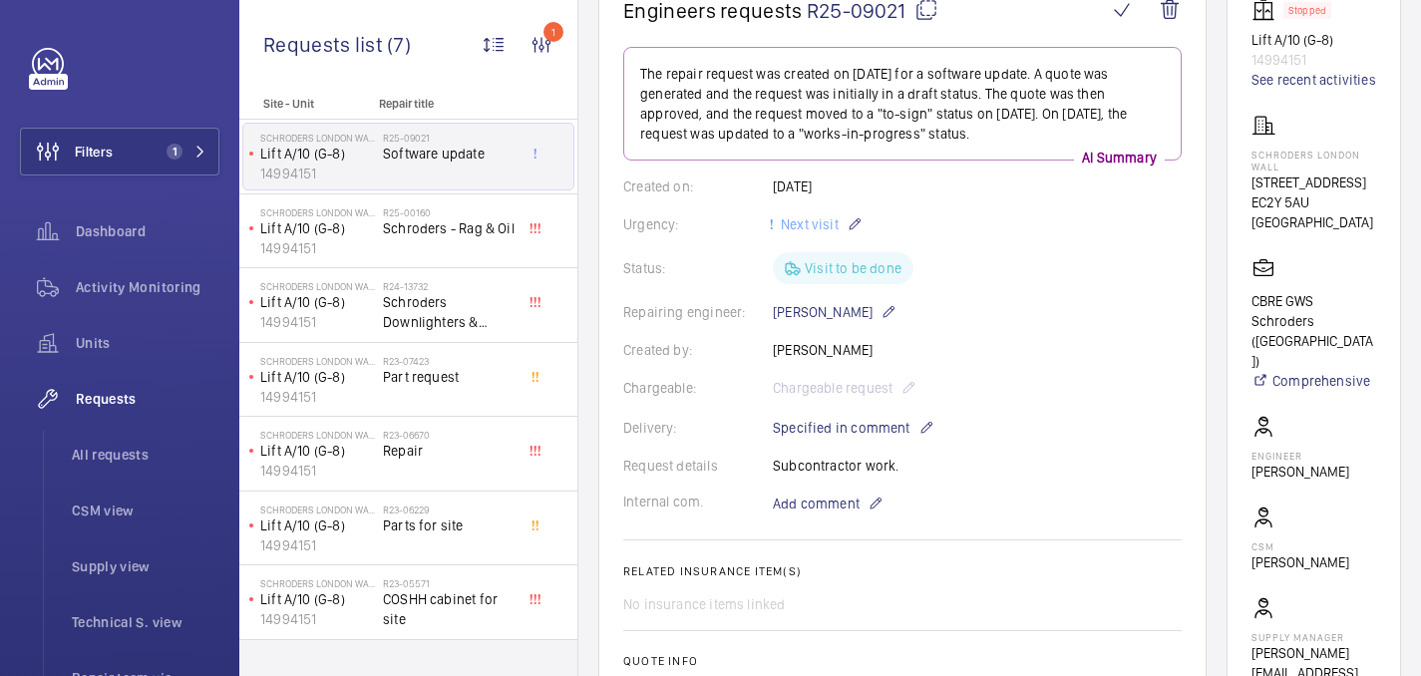
scroll to position [224, 0]
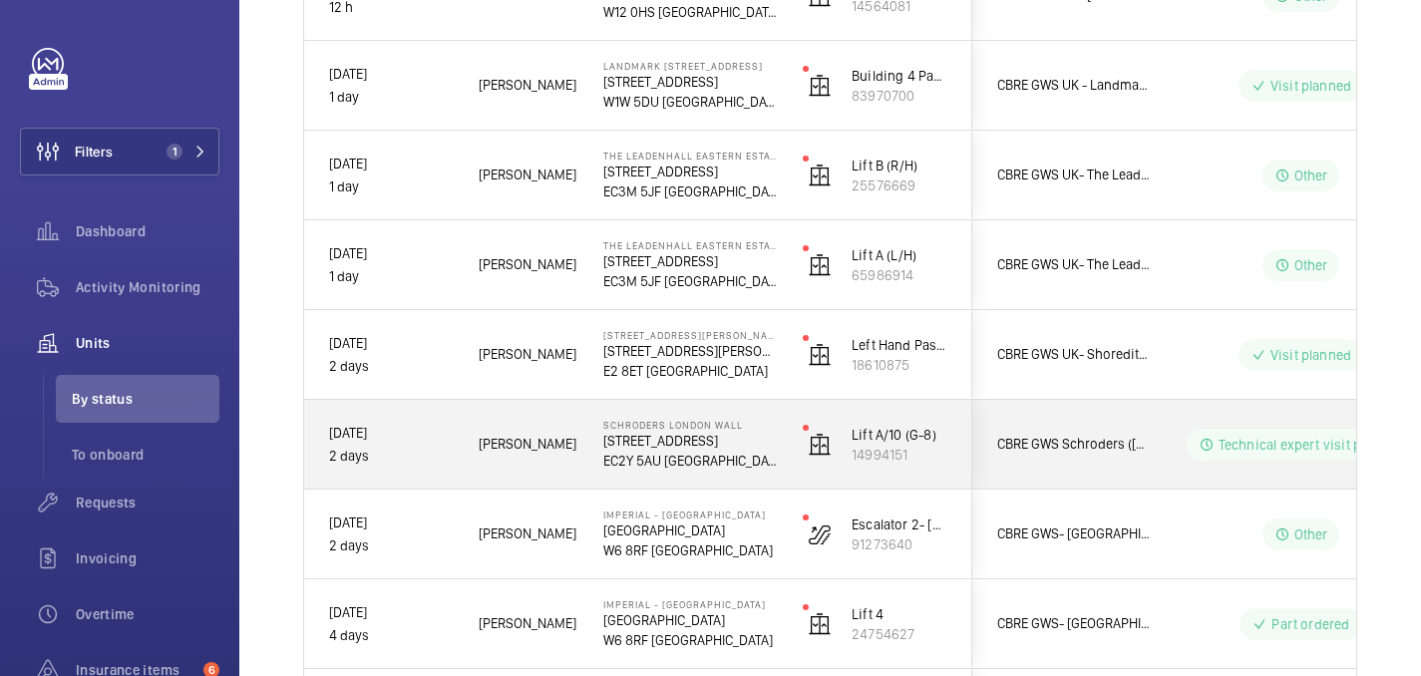
scroll to position [417, 0]
click at [753, 446] on p "[STREET_ADDRESS]" at bounding box center [690, 440] width 174 height 20
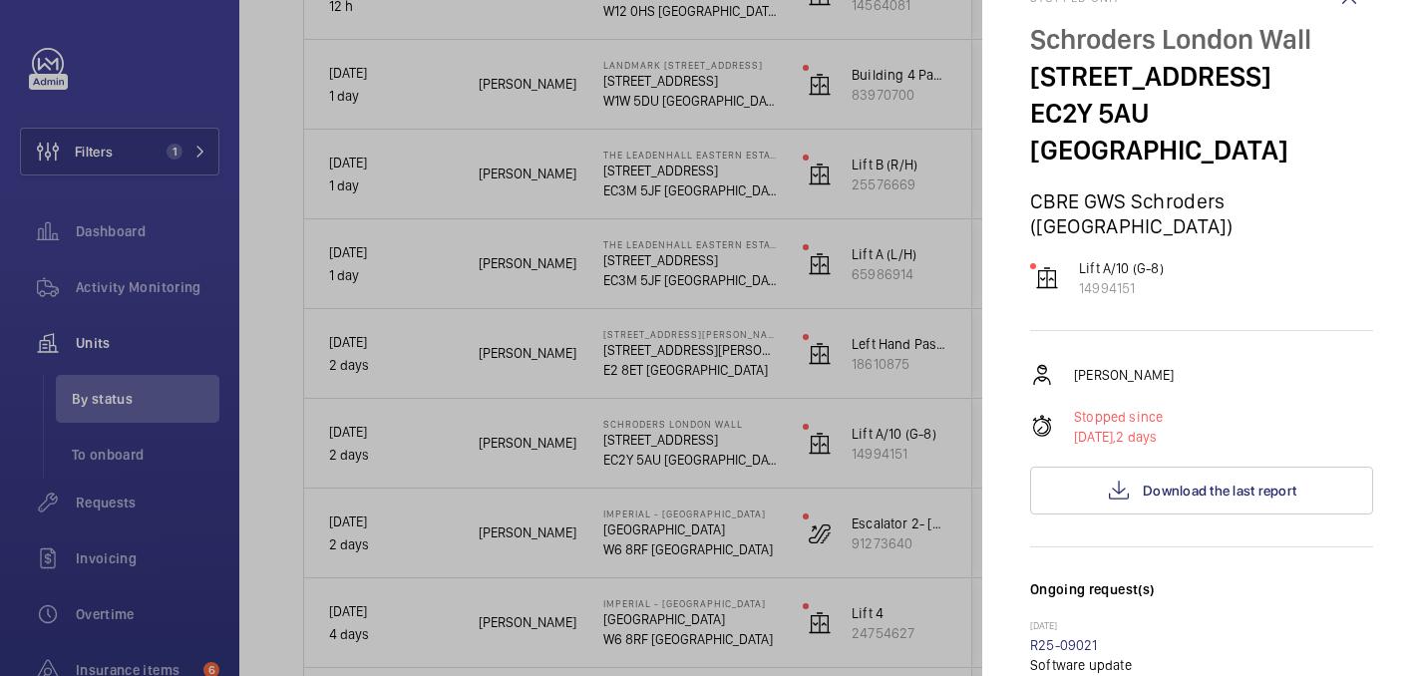
scroll to position [0, 0]
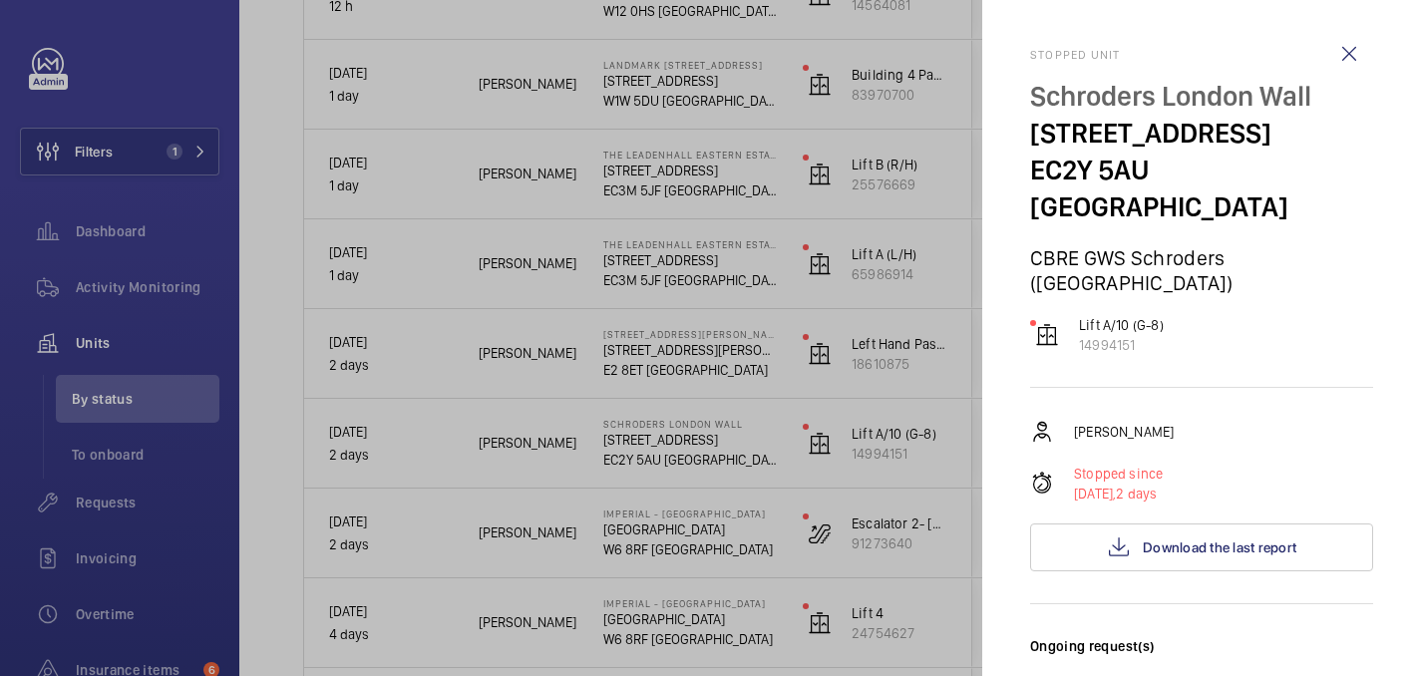
drag, startPoint x: 1027, startPoint y: 93, endPoint x: 1285, endPoint y: 129, distance: 260.7
click at [1285, 129] on mat-sidenav "Stopped unit Schroders [GEOGRAPHIC_DATA] [STREET_ADDRESS] CBRE GWS Schroders ([…" at bounding box center [1201, 338] width 439 height 676
copy div "Schroders [GEOGRAPHIC_DATA] [STREET_ADDRESS]"
click at [1342, 57] on wm-front-icon-button at bounding box center [1349, 54] width 48 height 48
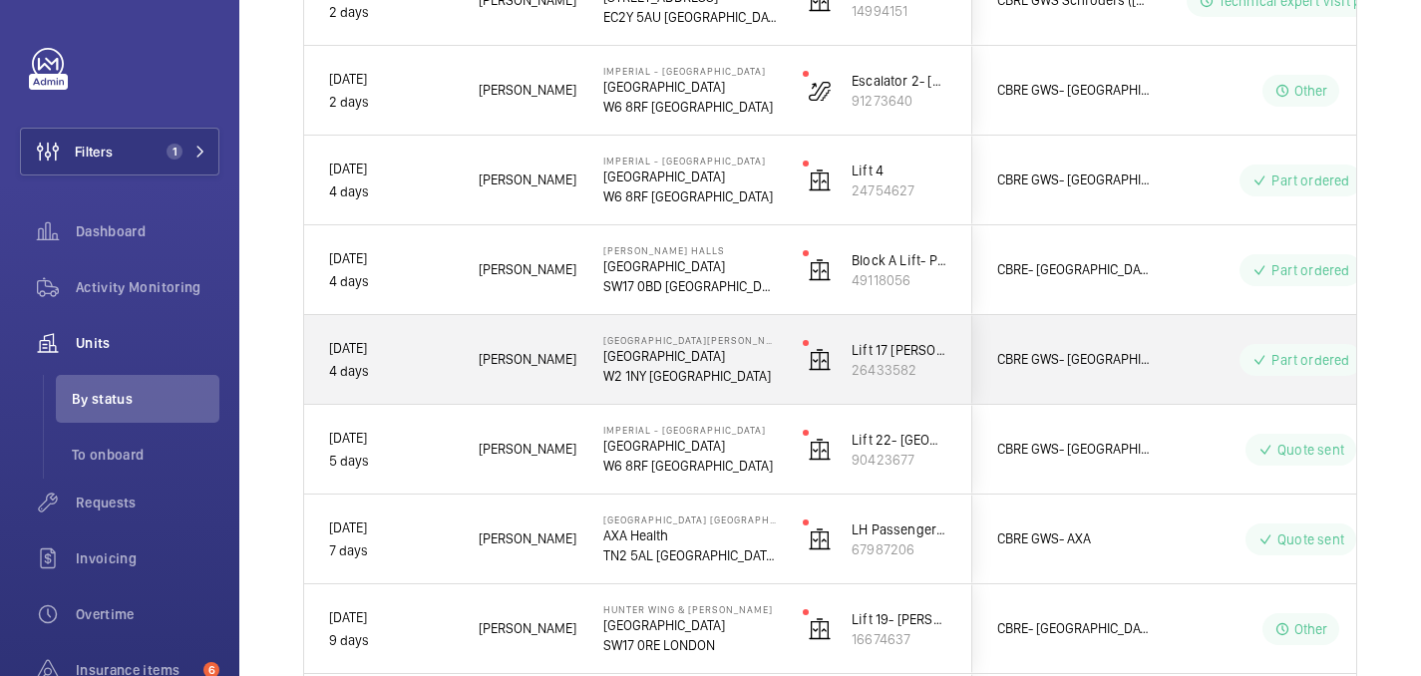
scroll to position [879, 0]
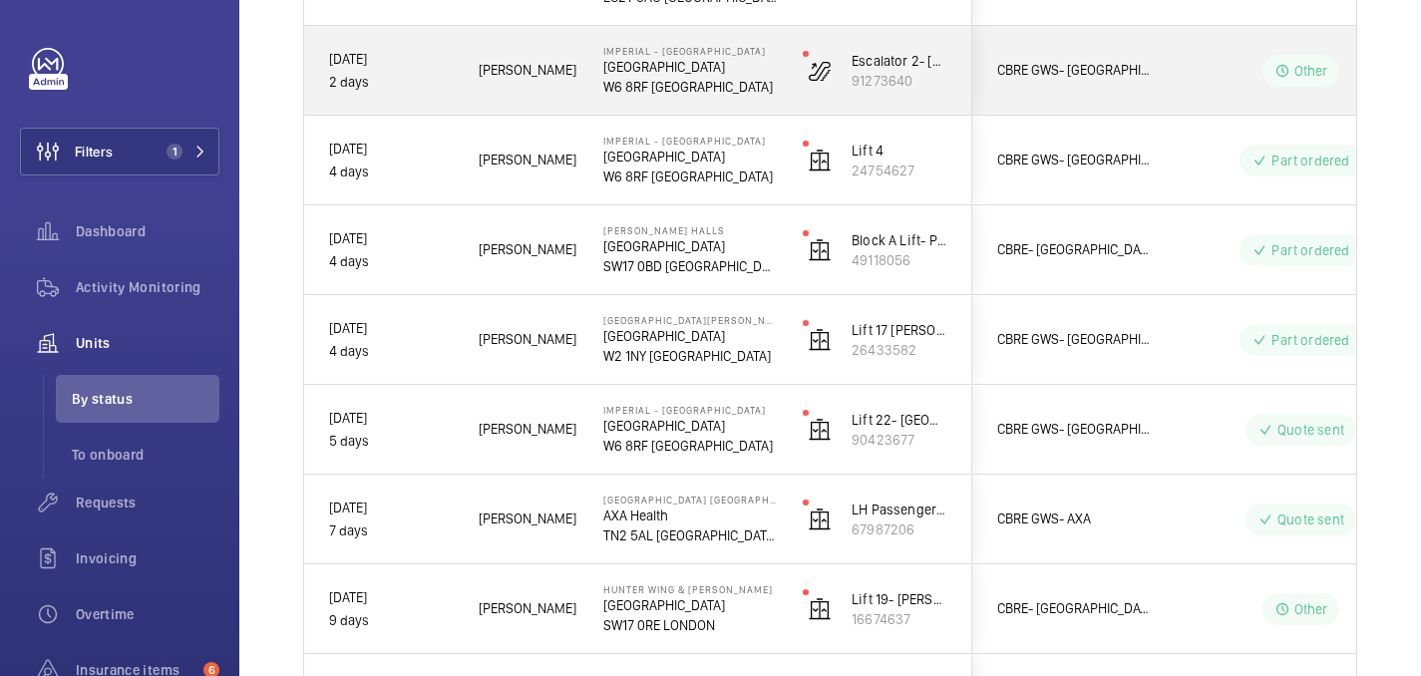
click at [740, 92] on p "W6 8RF [GEOGRAPHIC_DATA]" at bounding box center [690, 87] width 174 height 20
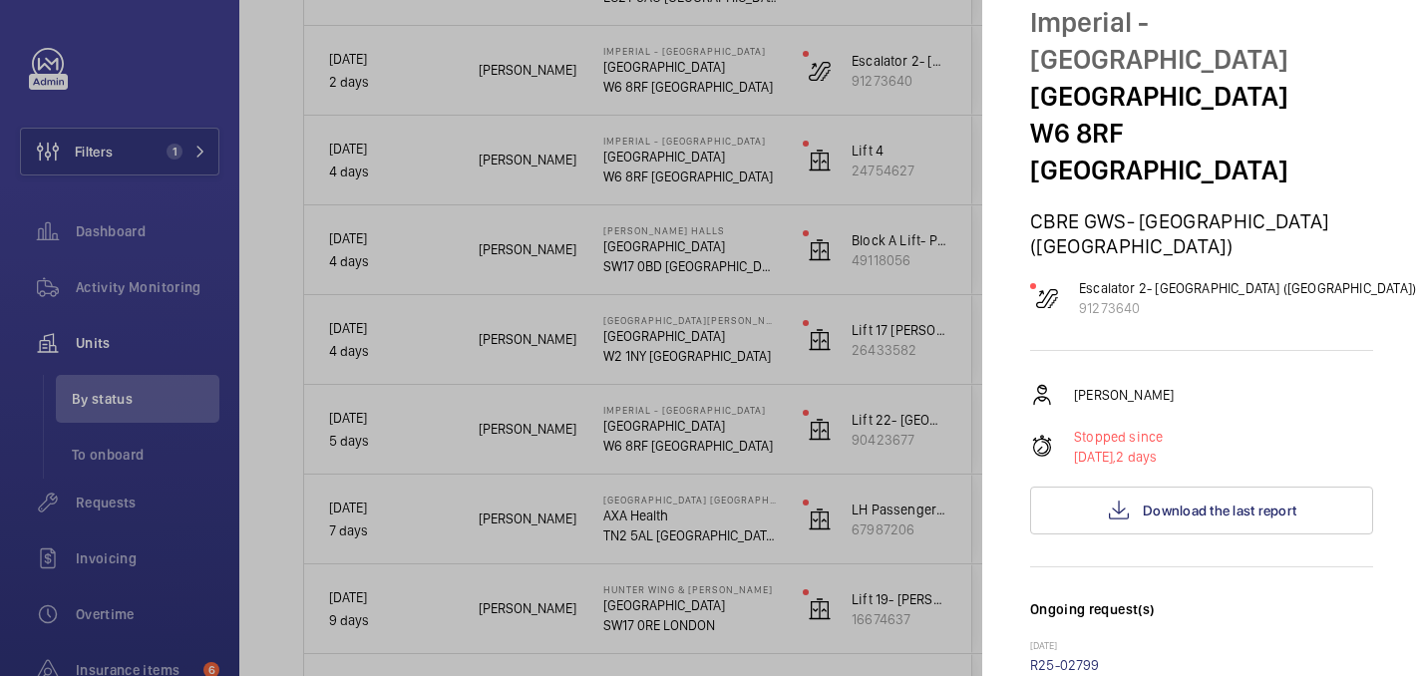
scroll to position [0, 0]
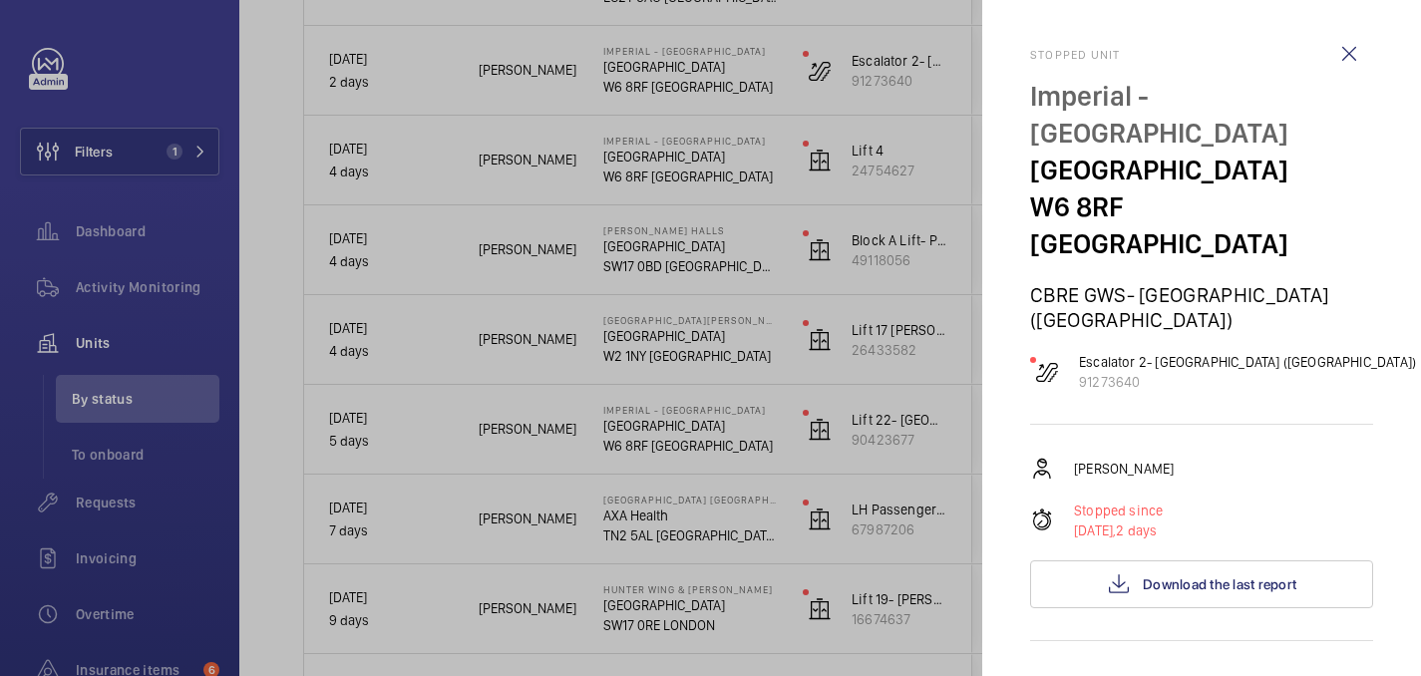
drag, startPoint x: 1031, startPoint y: 95, endPoint x: 1174, endPoint y: 133, distance: 147.5
click at [1174, 133] on mat-sidenav "Stopped unit [GEOGRAPHIC_DATA] [GEOGRAPHIC_DATA] [GEOGRAPHIC_DATA] GWS- [GEOGRA…" at bounding box center [1201, 338] width 439 height 676
copy p "Imperial - [GEOGRAPHIC_DATA]"
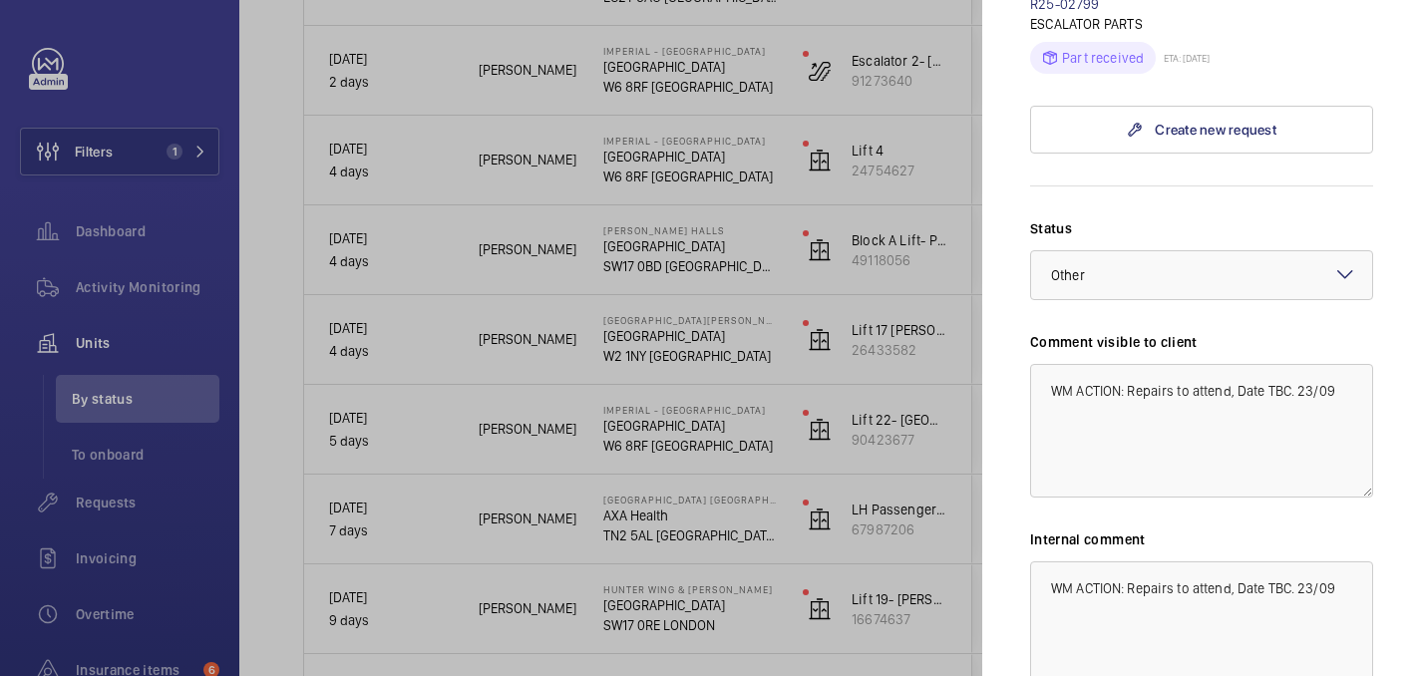
scroll to position [731, 0]
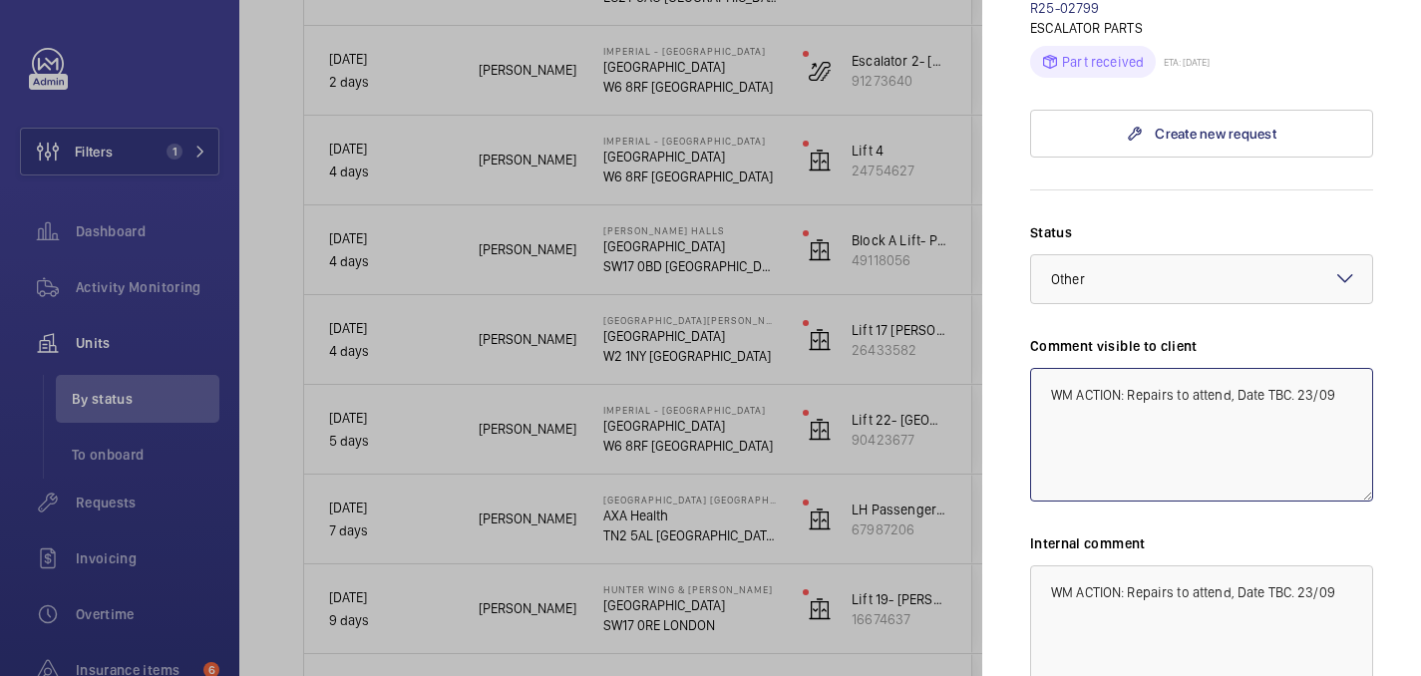
drag, startPoint x: 1049, startPoint y: 361, endPoint x: 1353, endPoint y: 362, distance: 304.1
click at [1353, 368] on textarea "WM ACTION: Repairs to attend, Date TBC. 23/09" at bounding box center [1201, 435] width 343 height 134
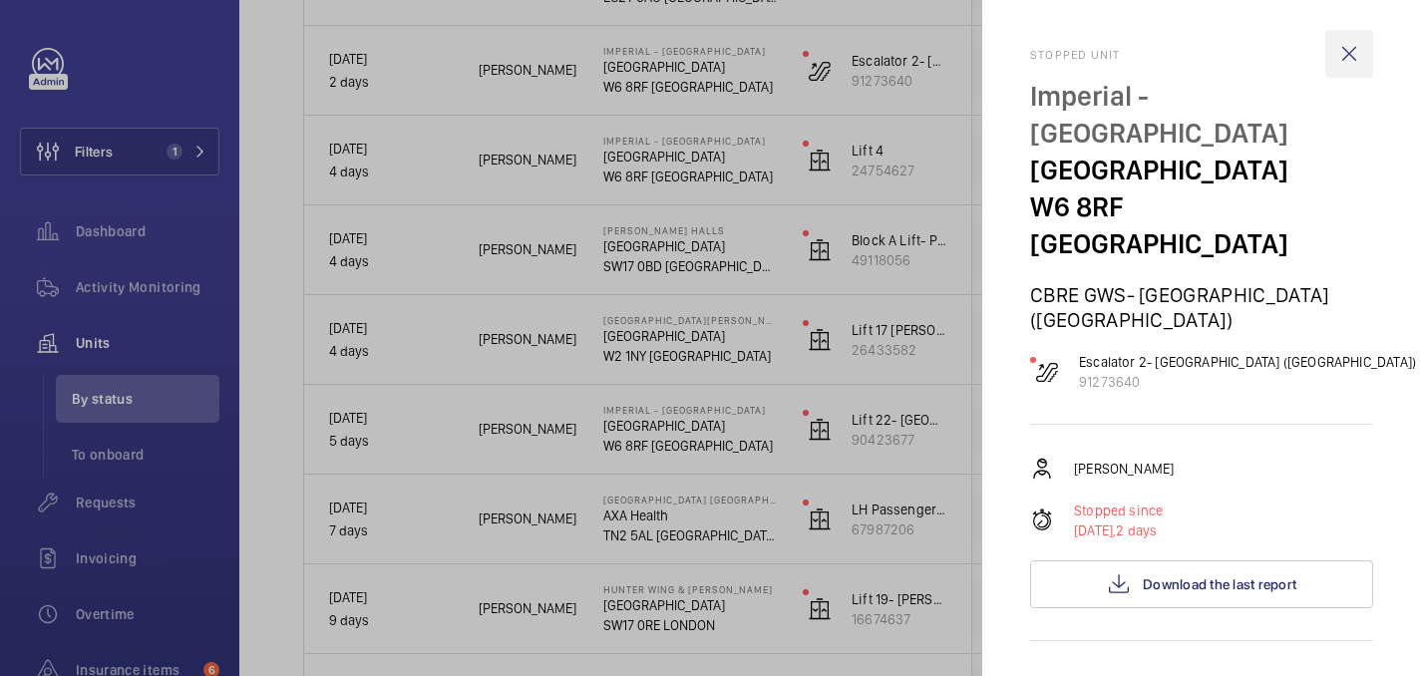
click at [1355, 57] on wm-front-icon-button at bounding box center [1349, 54] width 48 height 48
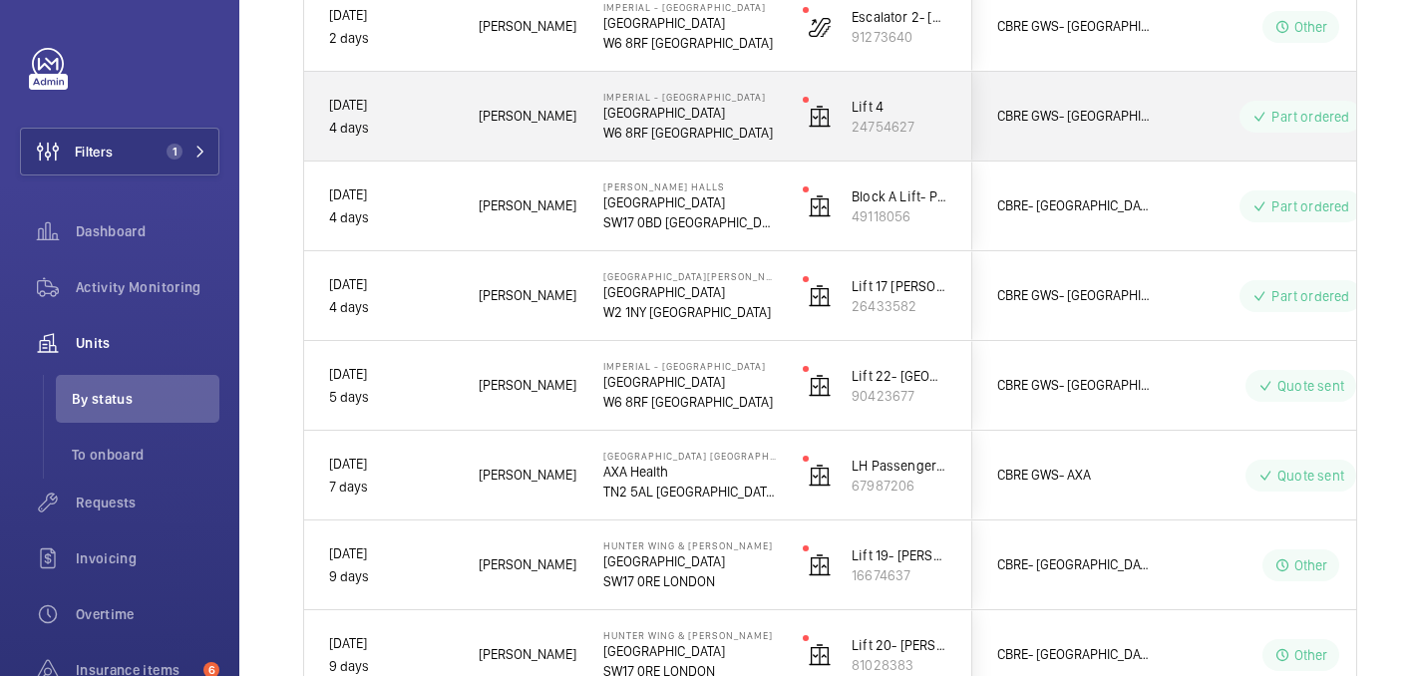
scroll to position [929, 0]
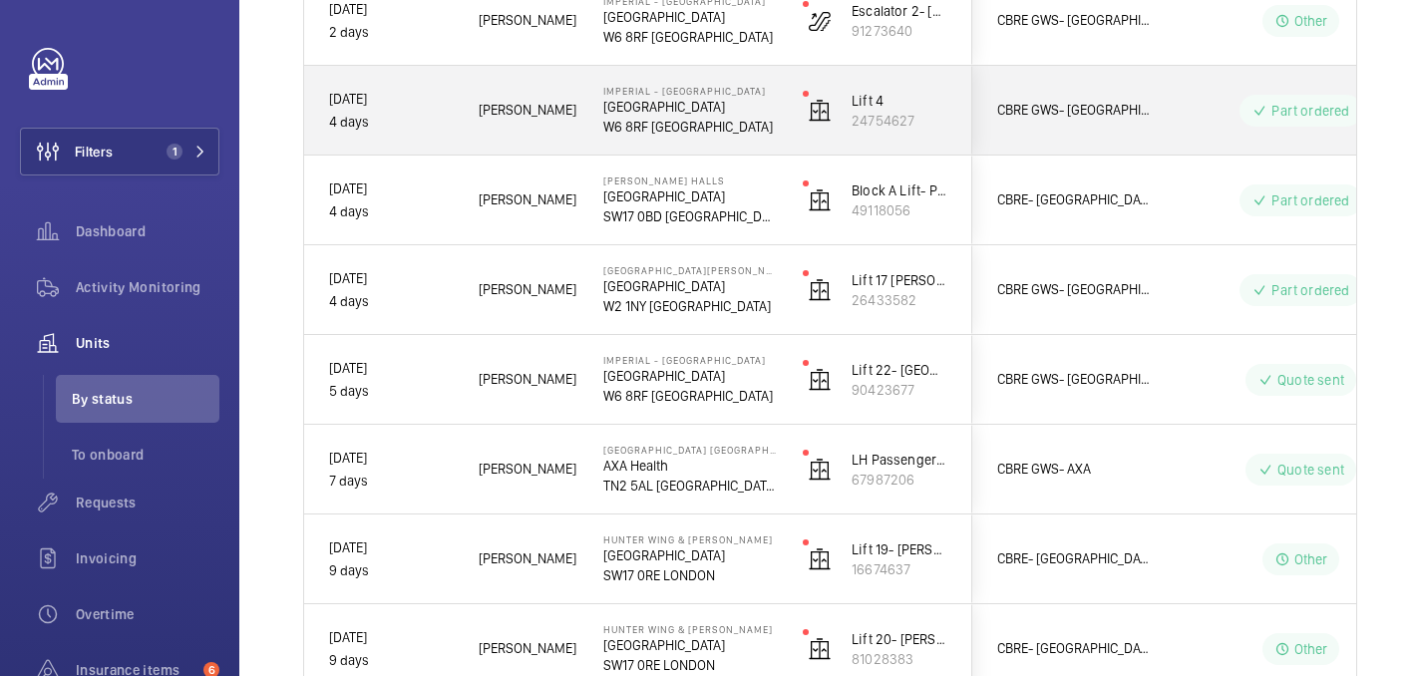
click at [752, 139] on div "[GEOGRAPHIC_DATA] [GEOGRAPHIC_DATA] [GEOGRAPHIC_DATA]" at bounding box center [677, 111] width 197 height 90
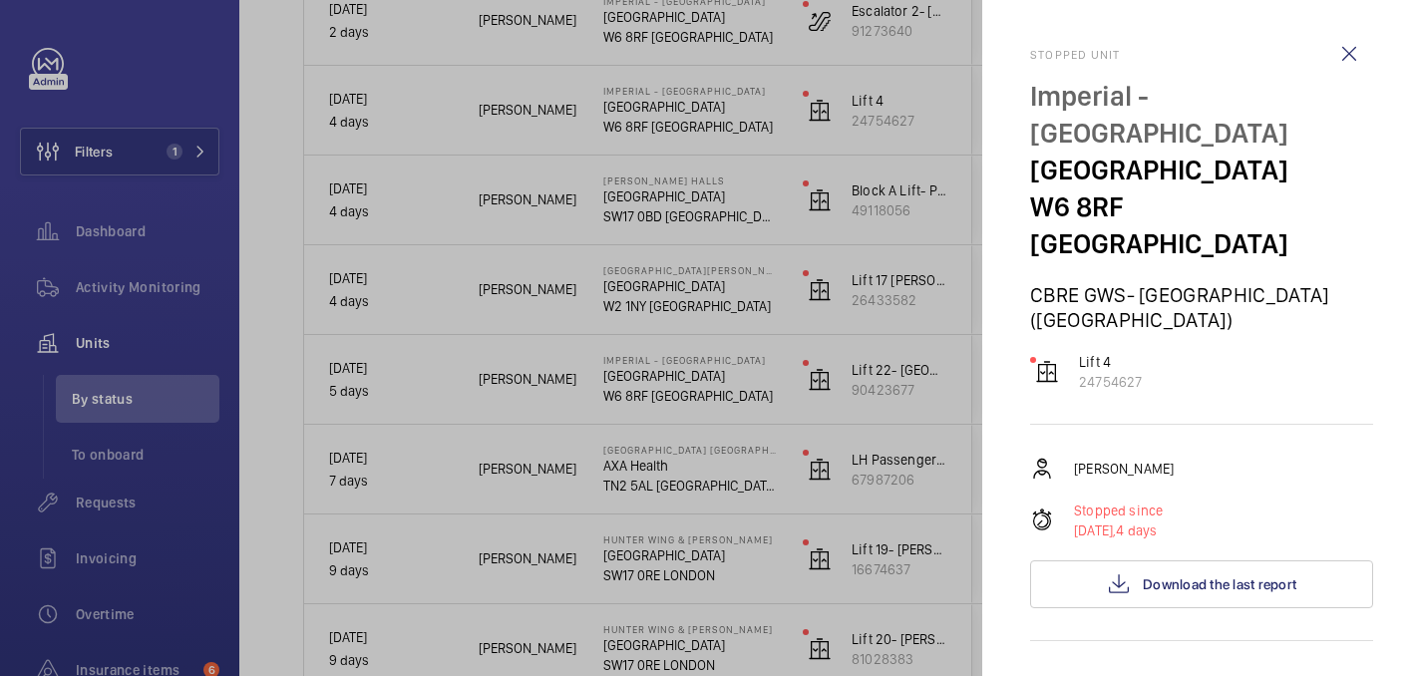
drag, startPoint x: 1018, startPoint y: 99, endPoint x: 1188, endPoint y: 130, distance: 172.3
click at [1188, 130] on mat-sidenav "Stopped unit Imperial - [GEOGRAPHIC_DATA] [GEOGRAPHIC_DATA] [GEOGRAPHIC_DATA] G…" at bounding box center [1201, 338] width 439 height 676
copy p "Imperial - [GEOGRAPHIC_DATA]"
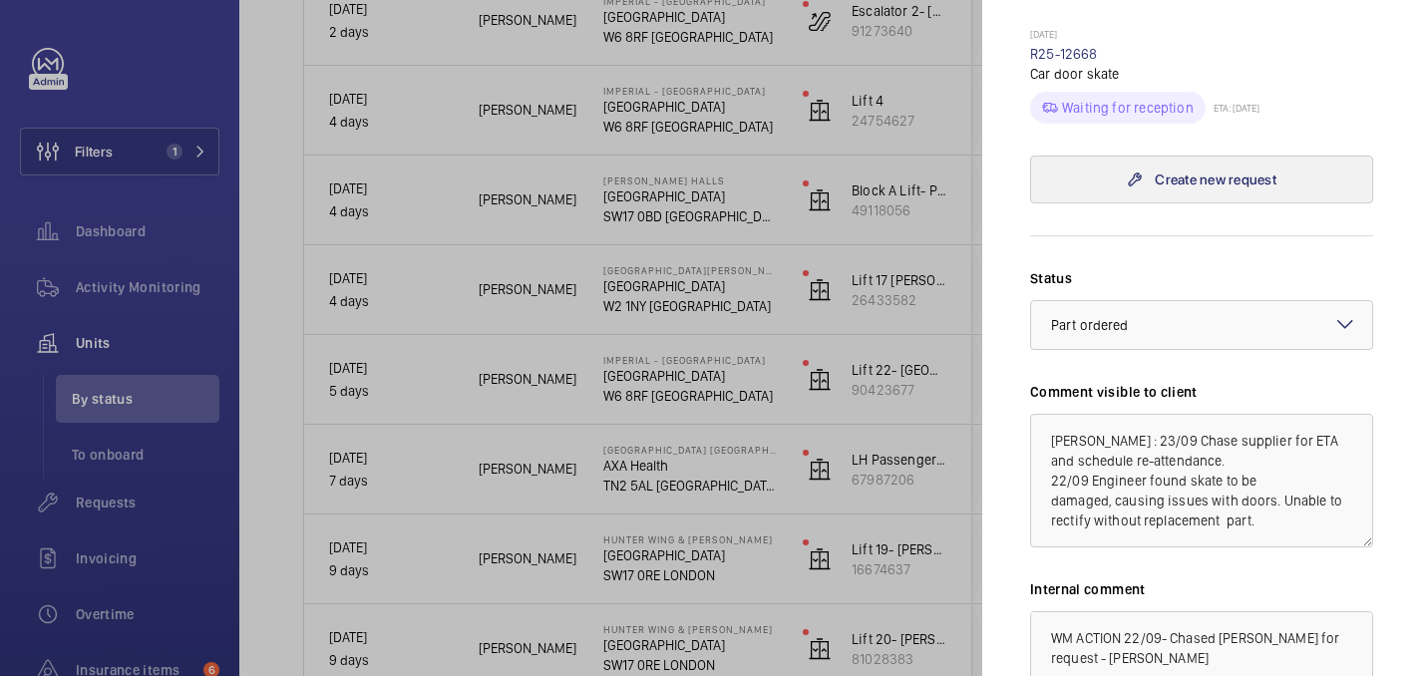
scroll to position [1248, 0]
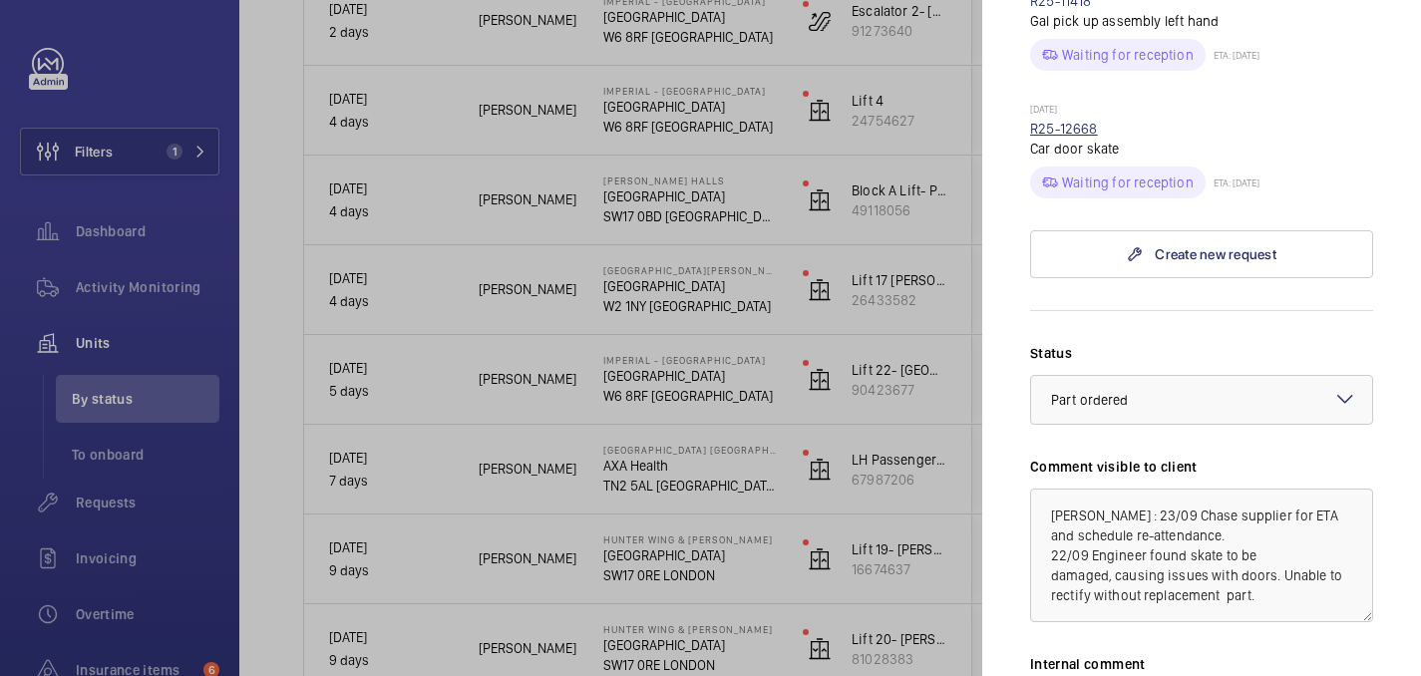
click at [1061, 121] on link "R25-12668" at bounding box center [1064, 129] width 68 height 16
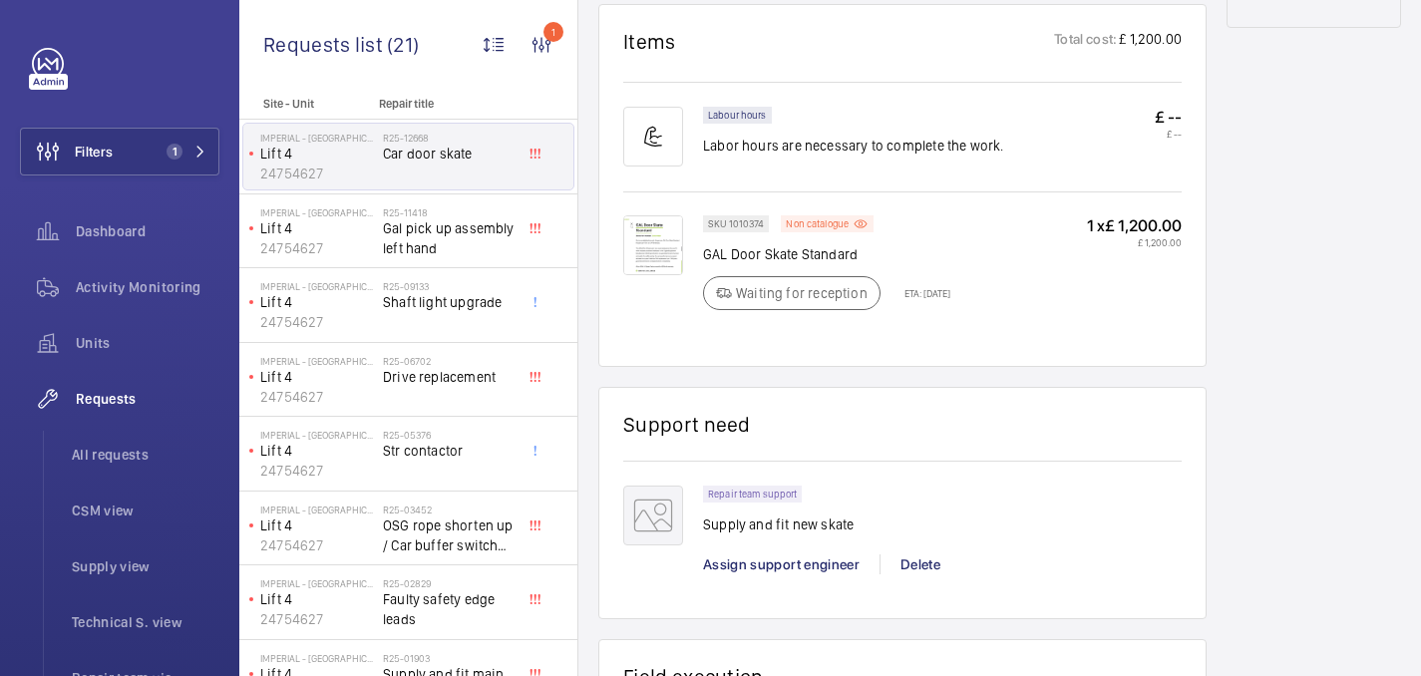
scroll to position [1189, 0]
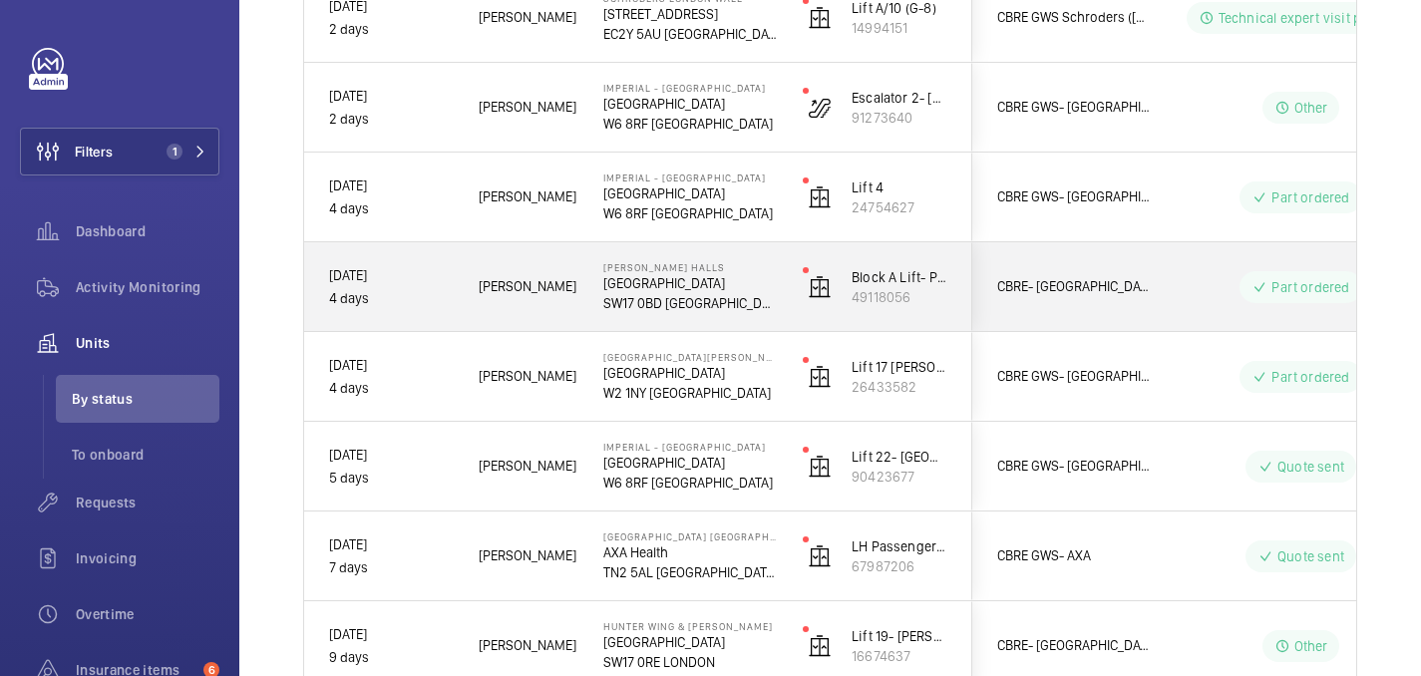
scroll to position [830, 0]
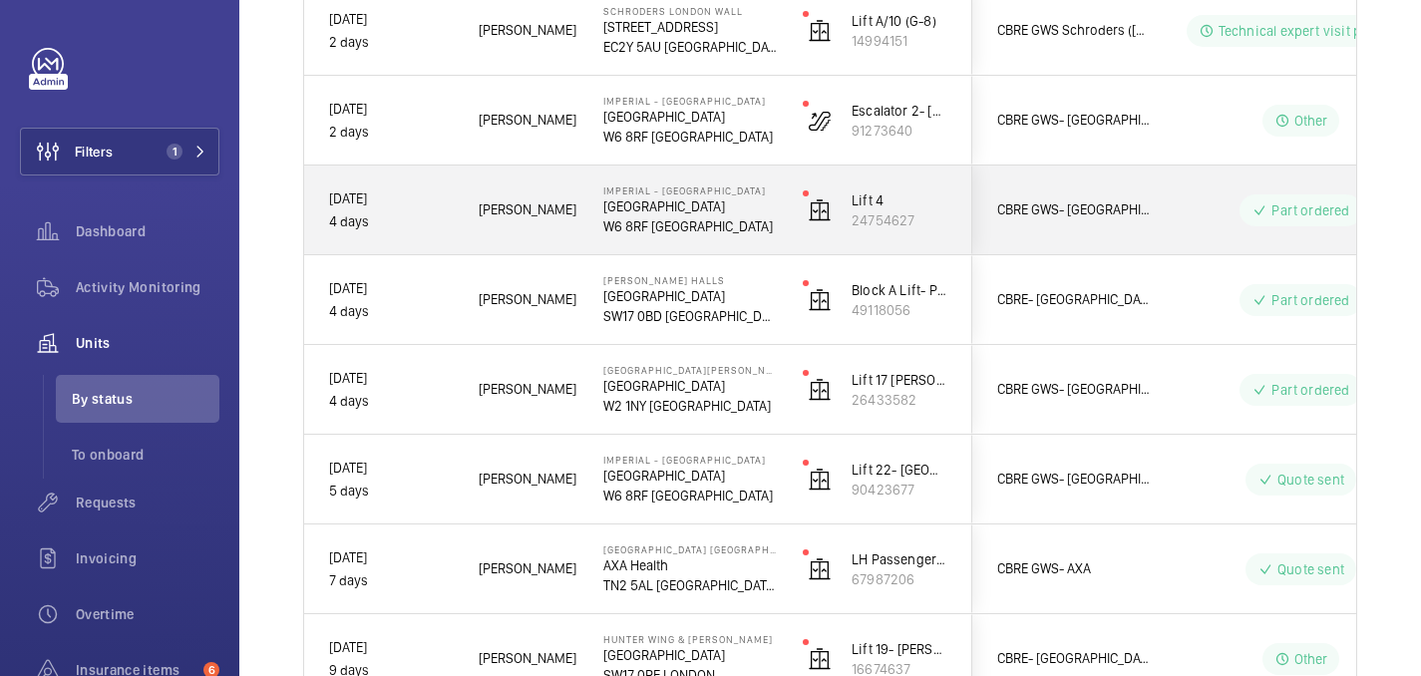
click at [554, 218] on span "[PERSON_NAME]" at bounding box center [528, 209] width 99 height 23
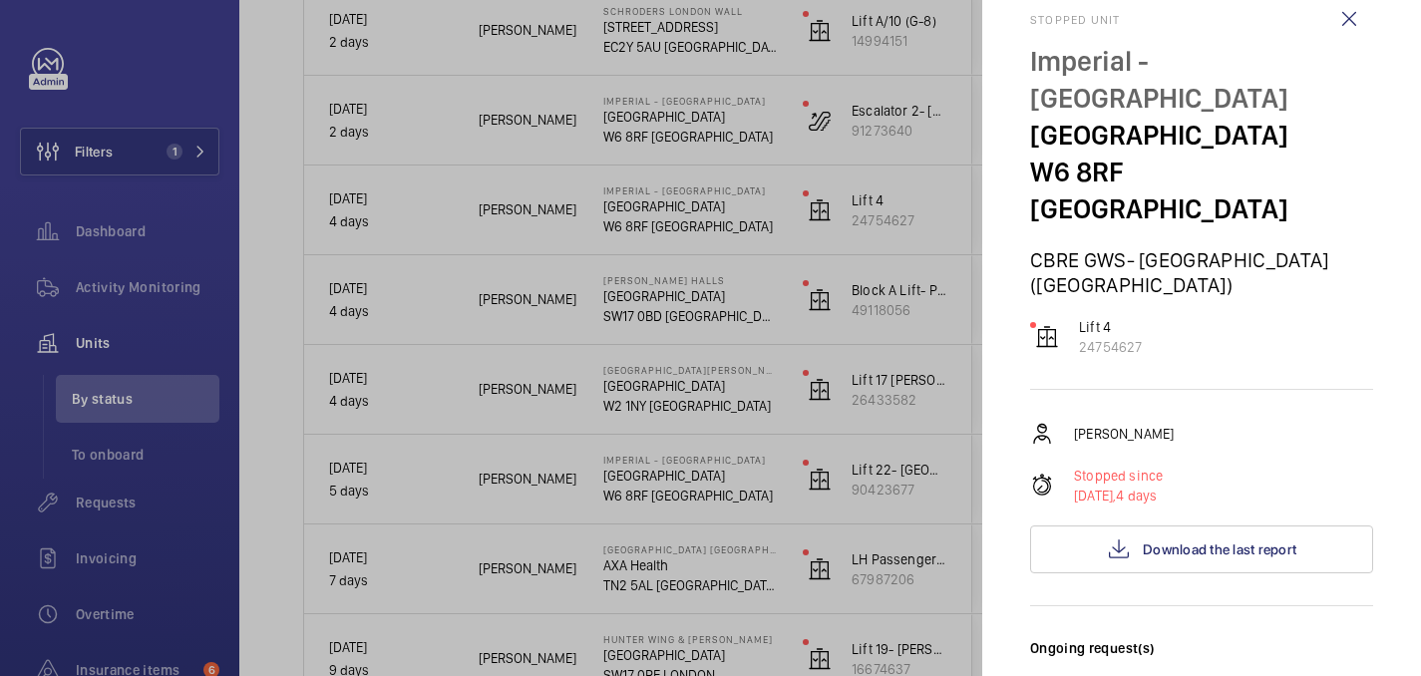
scroll to position [0, 0]
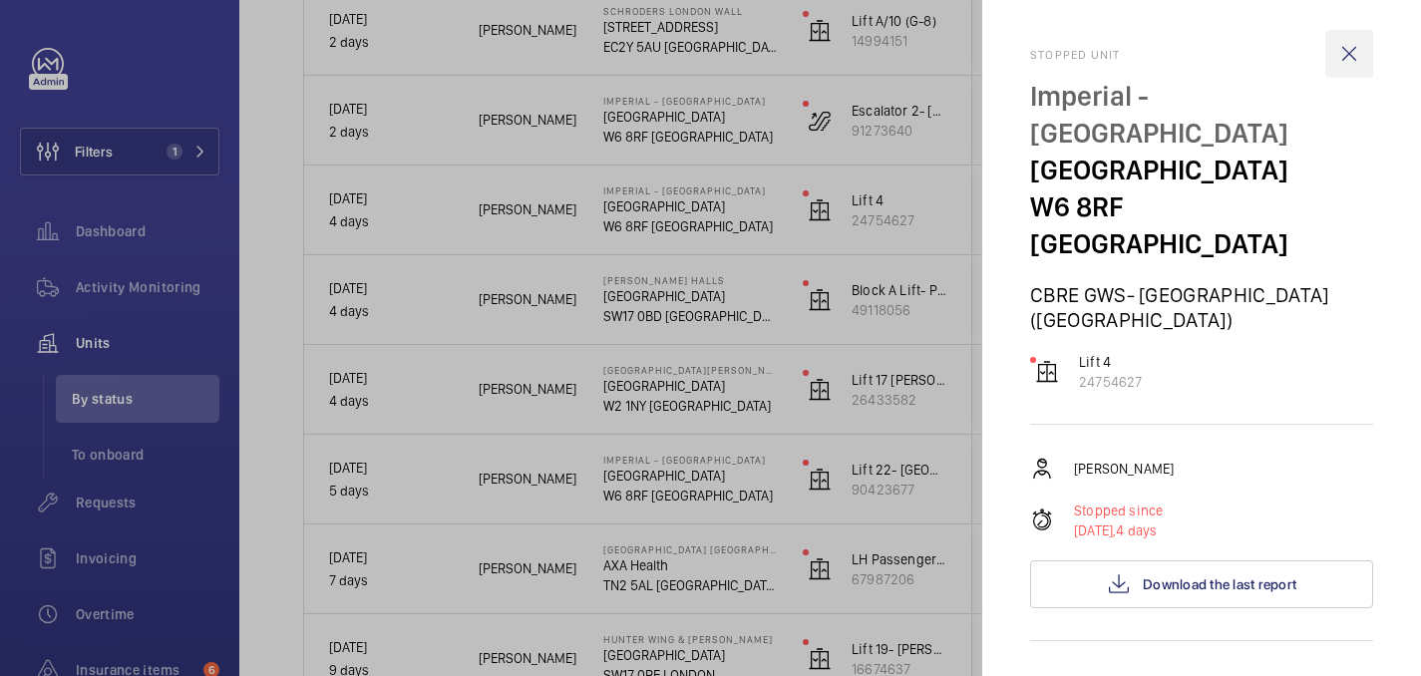
click at [1346, 52] on wm-front-icon-button at bounding box center [1349, 54] width 48 height 48
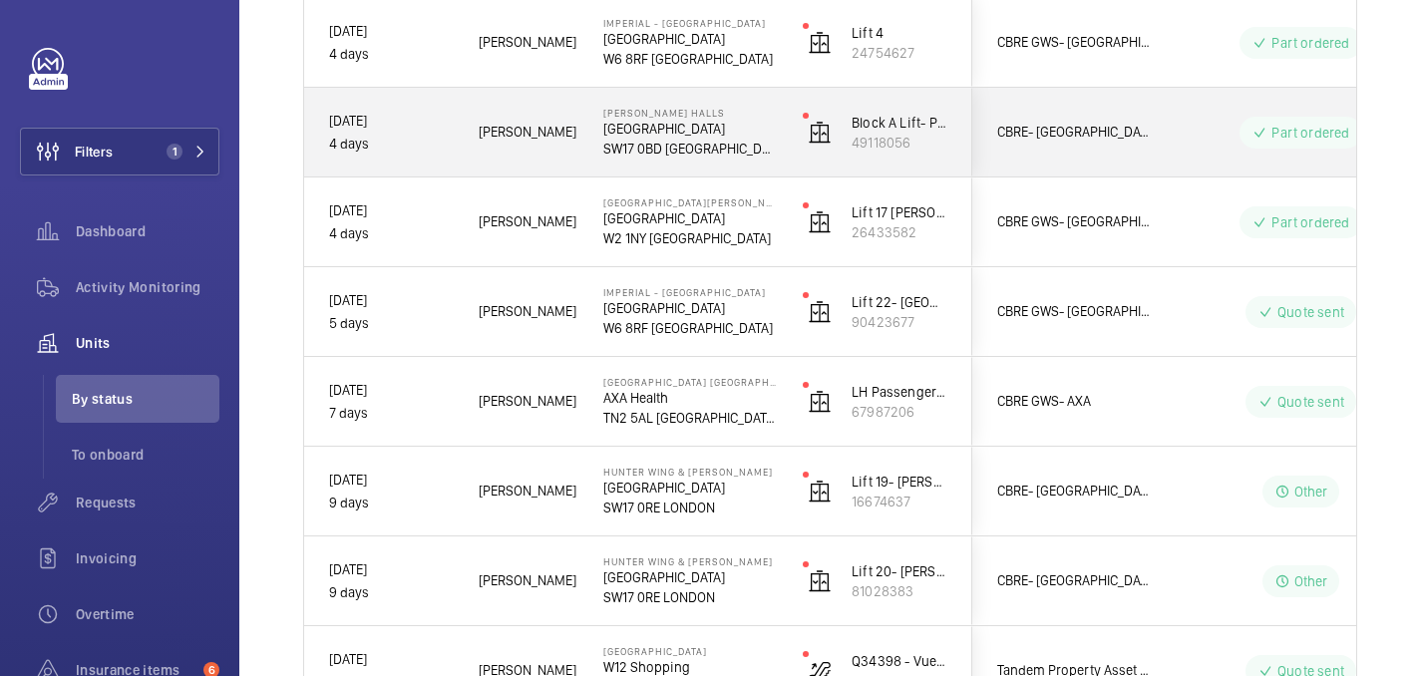
scroll to position [1001, 0]
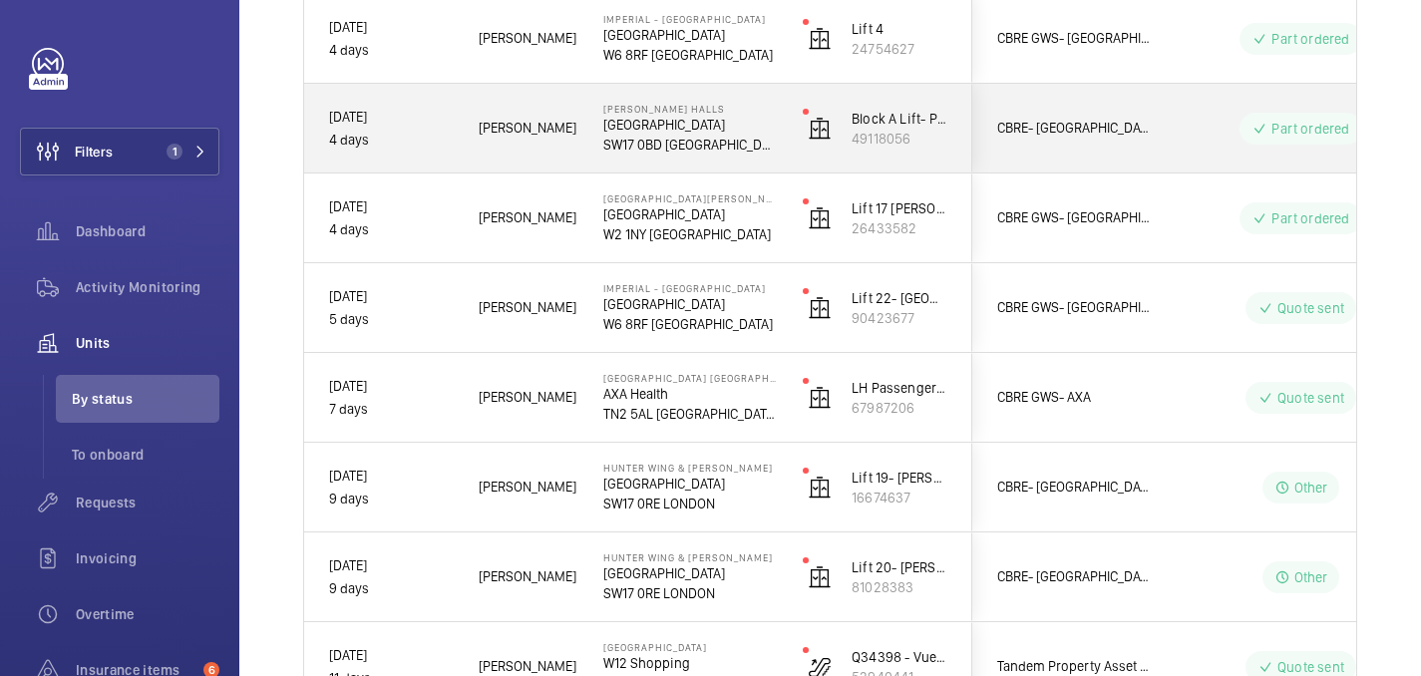
click at [526, 140] on div "[PERSON_NAME]" at bounding box center [516, 128] width 123 height 63
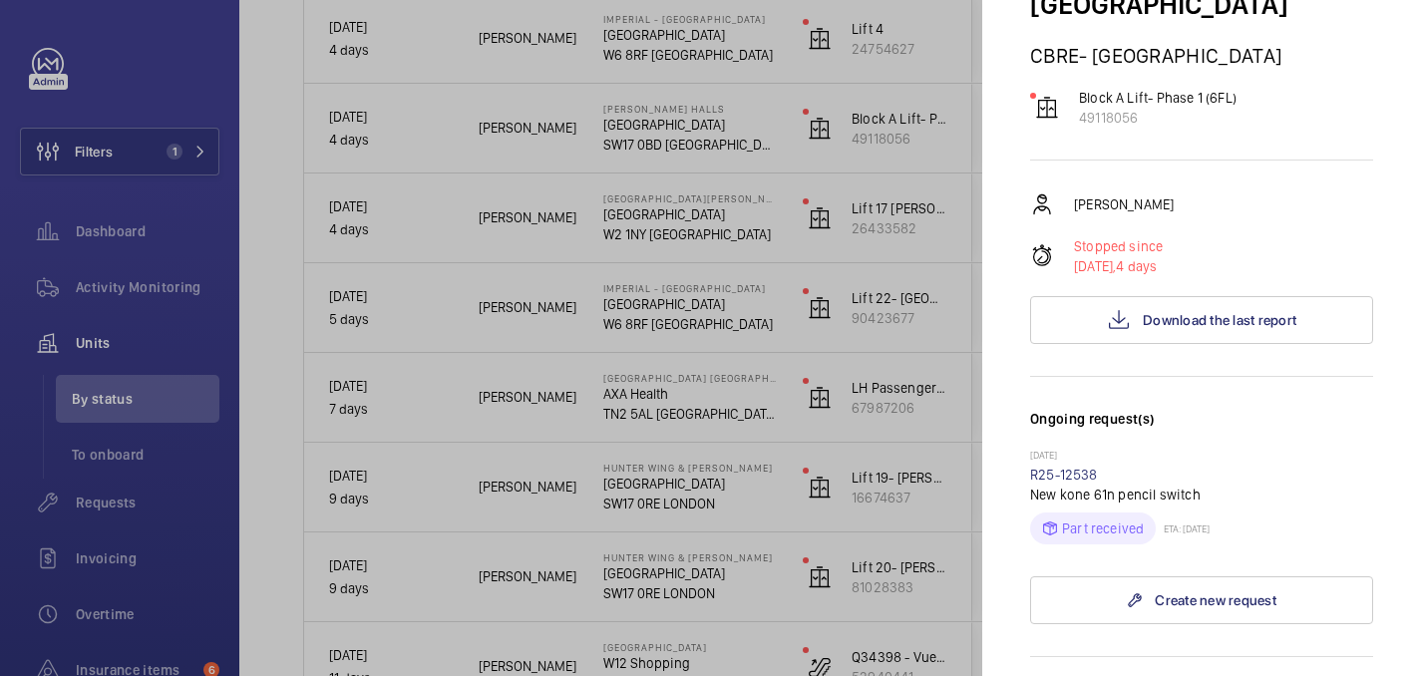
scroll to position [0, 0]
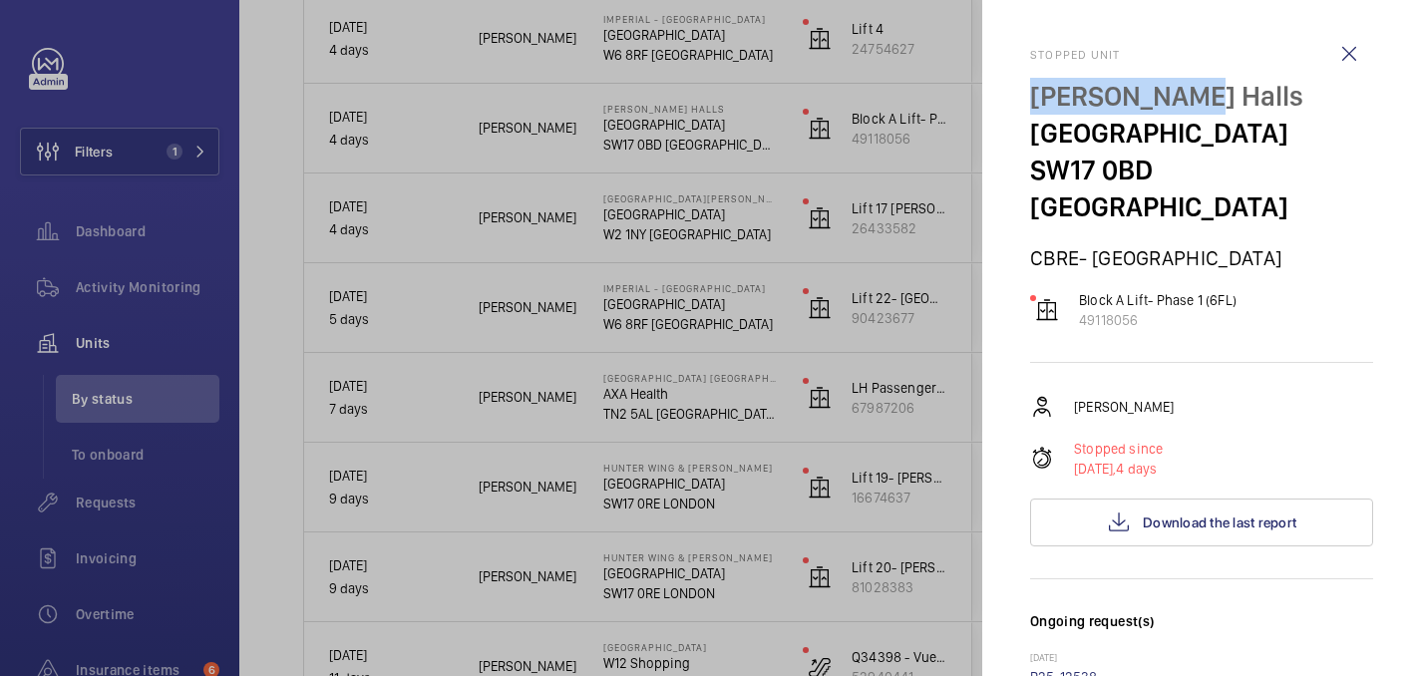
drag, startPoint x: 1032, startPoint y: 96, endPoint x: 1187, endPoint y: 95, distance: 154.6
click at [1187, 95] on p "[PERSON_NAME] Halls" at bounding box center [1201, 96] width 343 height 37
copy p "[PERSON_NAME] Halls"
click at [1335, 59] on wm-front-icon-button at bounding box center [1349, 54] width 48 height 48
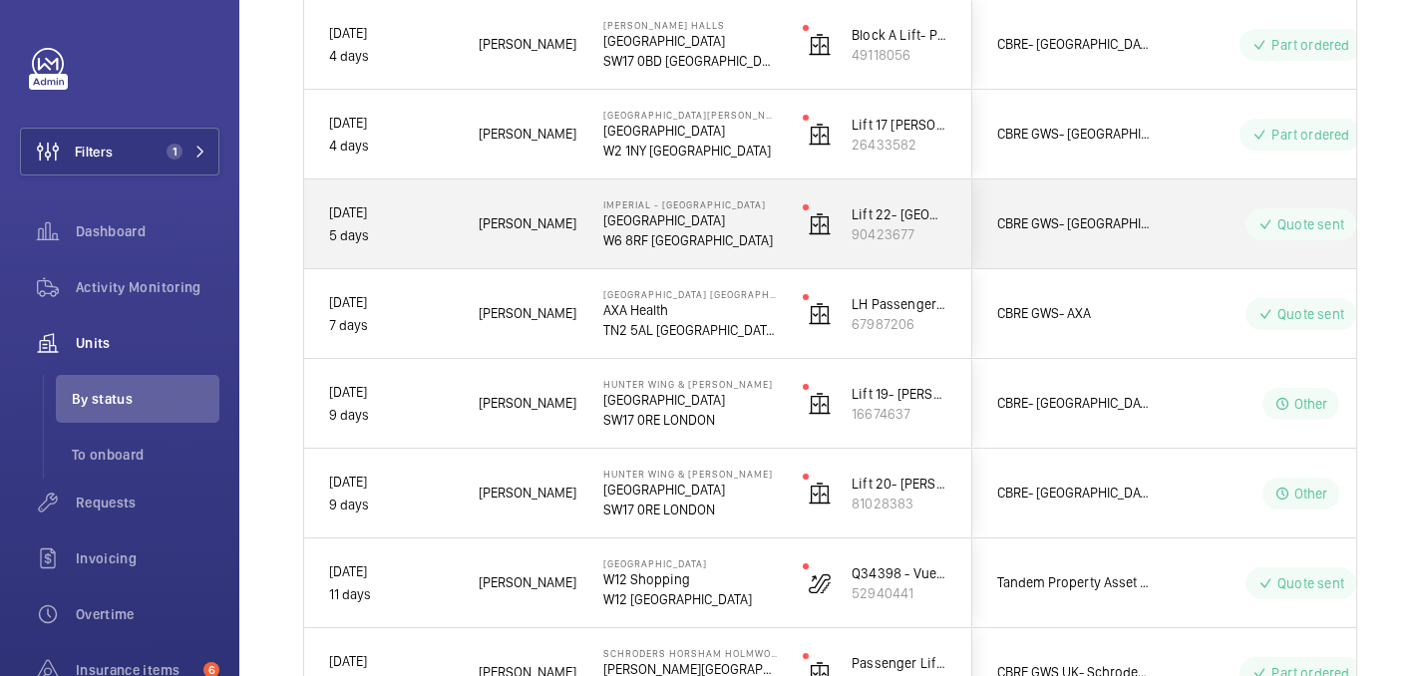
scroll to position [1123, 0]
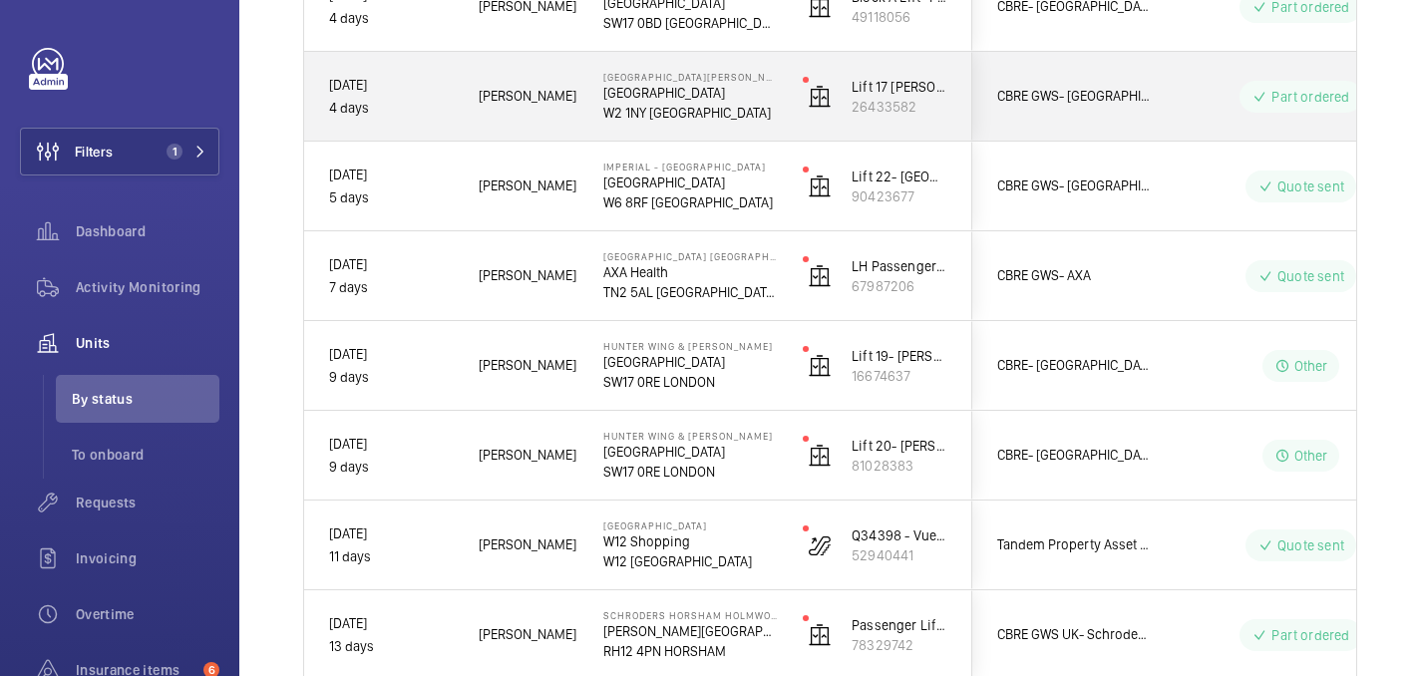
click at [558, 100] on span "[PERSON_NAME]" at bounding box center [528, 96] width 99 height 23
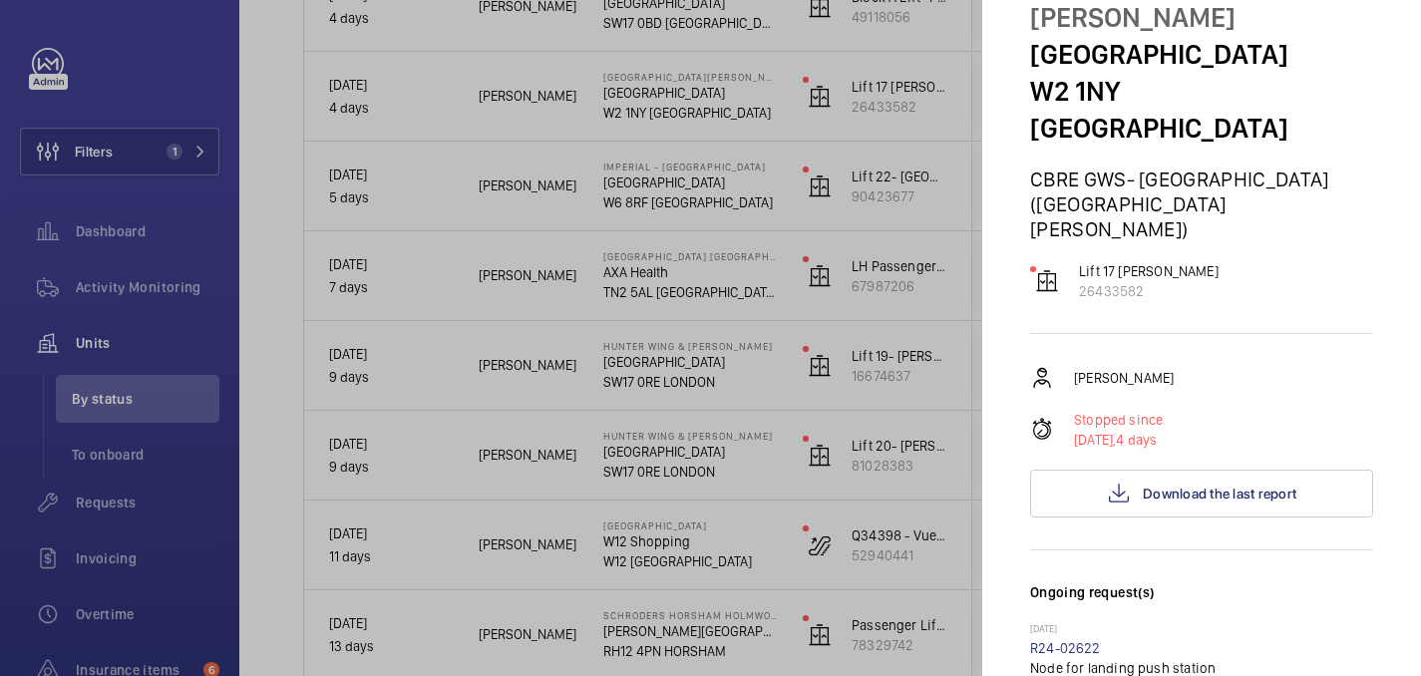
scroll to position [0, 0]
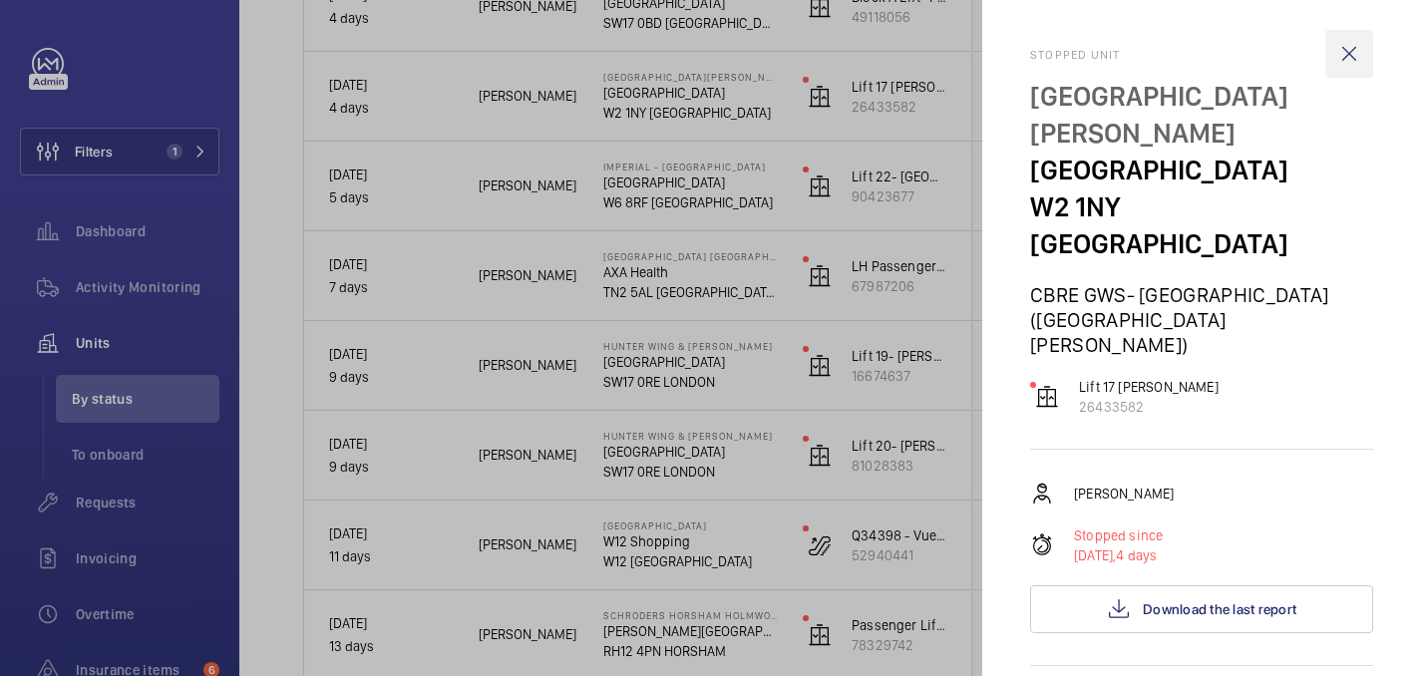
click at [1340, 53] on wm-front-icon-button at bounding box center [1349, 54] width 48 height 48
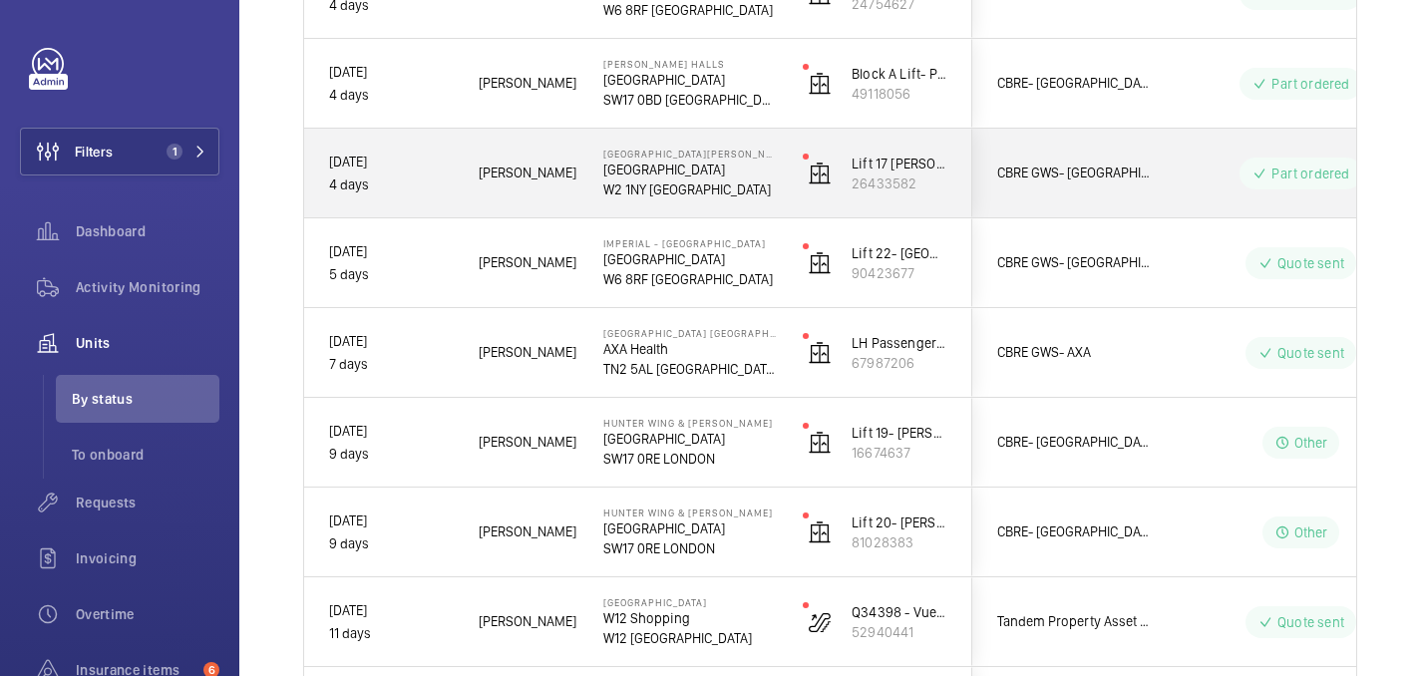
scroll to position [1220, 0]
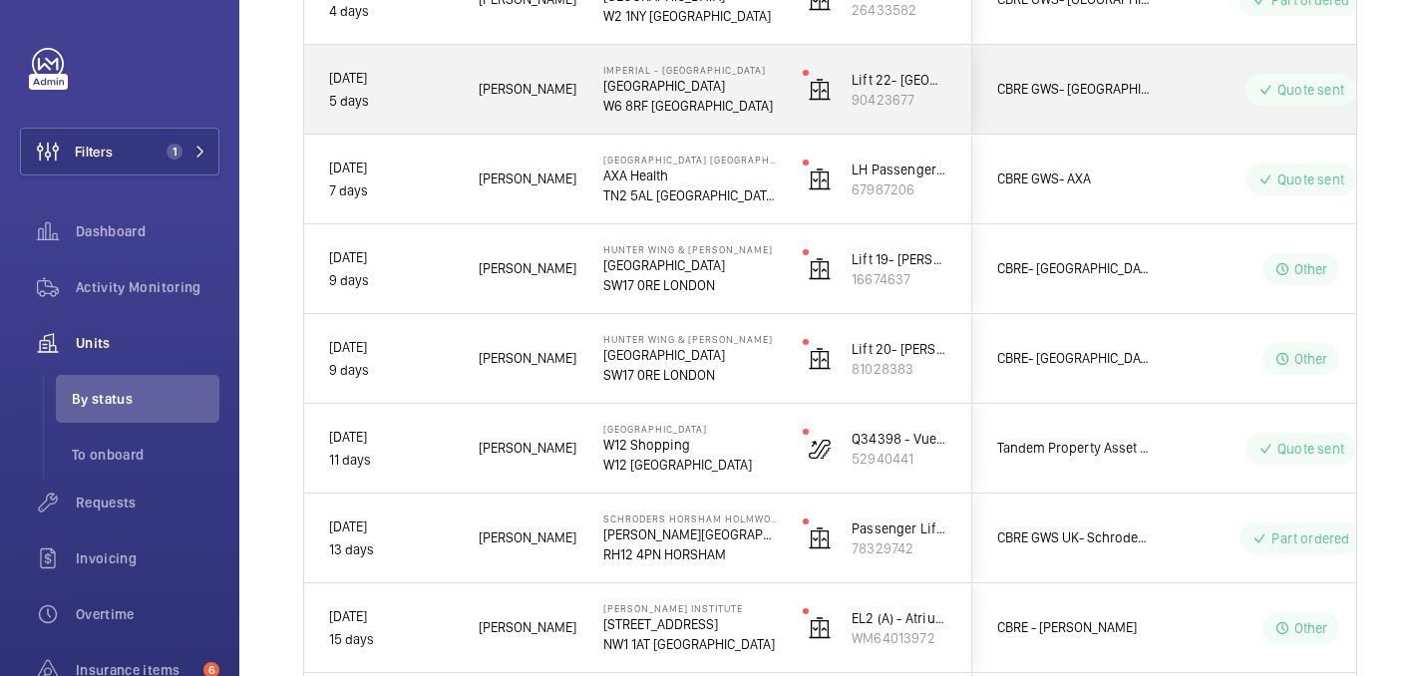
click at [559, 92] on span "[PERSON_NAME]" at bounding box center [528, 89] width 99 height 23
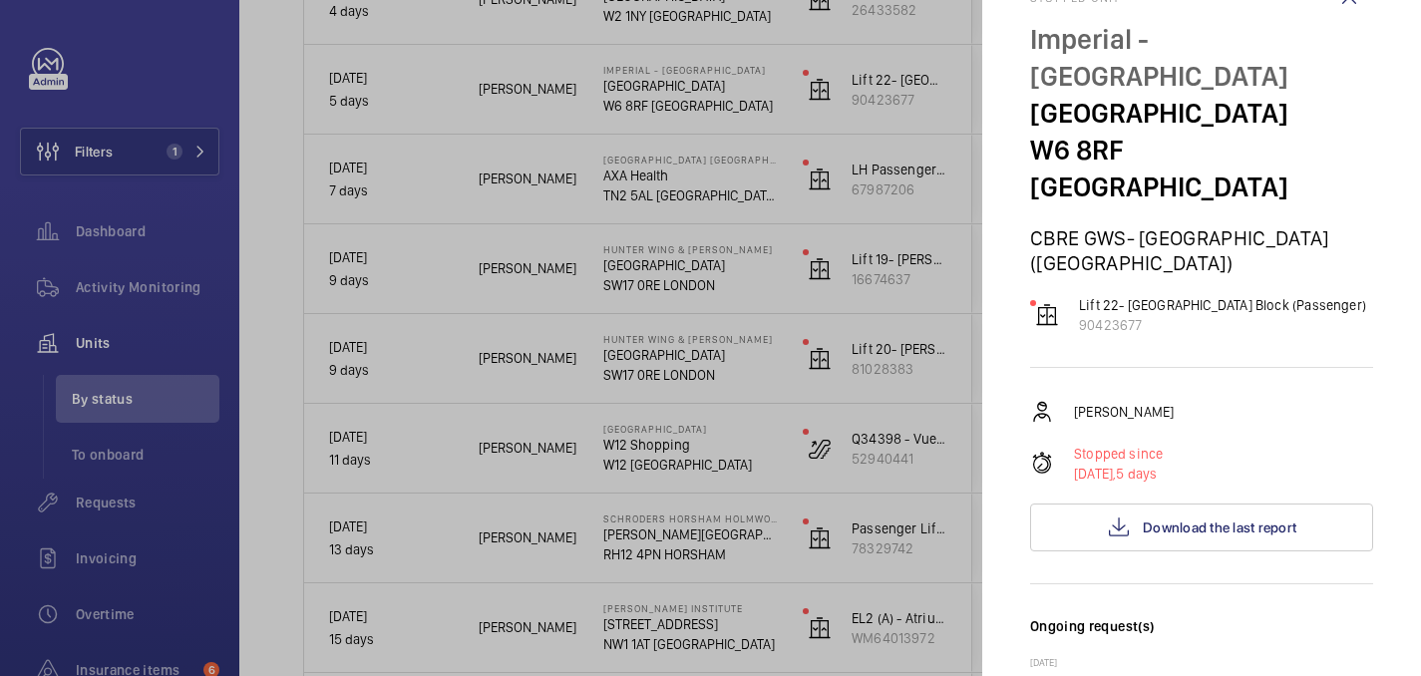
scroll to position [0, 0]
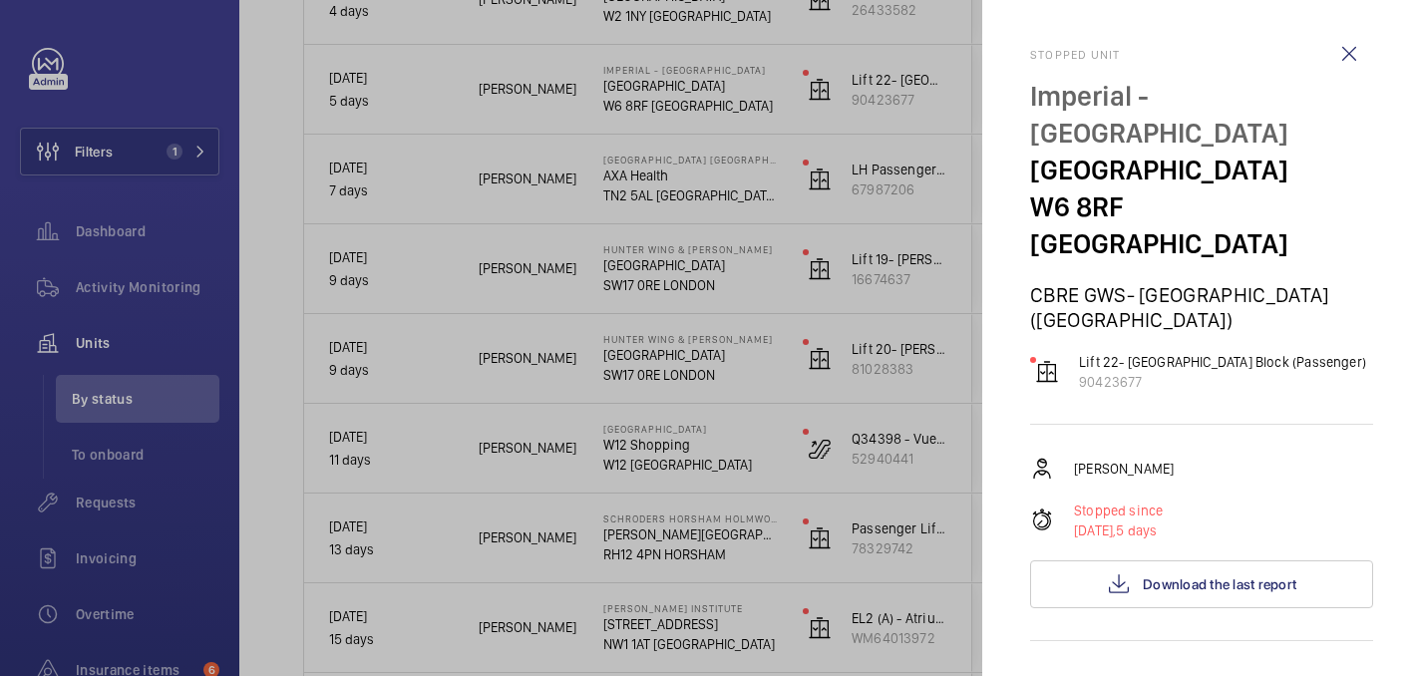
drag, startPoint x: 1024, startPoint y: 92, endPoint x: 1154, endPoint y: 144, distance: 139.6
click at [1154, 144] on mat-sidenav "Stopped unit [GEOGRAPHIC_DATA] [GEOGRAPHIC_DATA] [GEOGRAPHIC_DATA] ([GEOGRAPHIC…" at bounding box center [1201, 338] width 439 height 676
copy p "Imperial - [GEOGRAPHIC_DATA]"
click at [1357, 56] on wm-front-icon-button at bounding box center [1349, 54] width 48 height 48
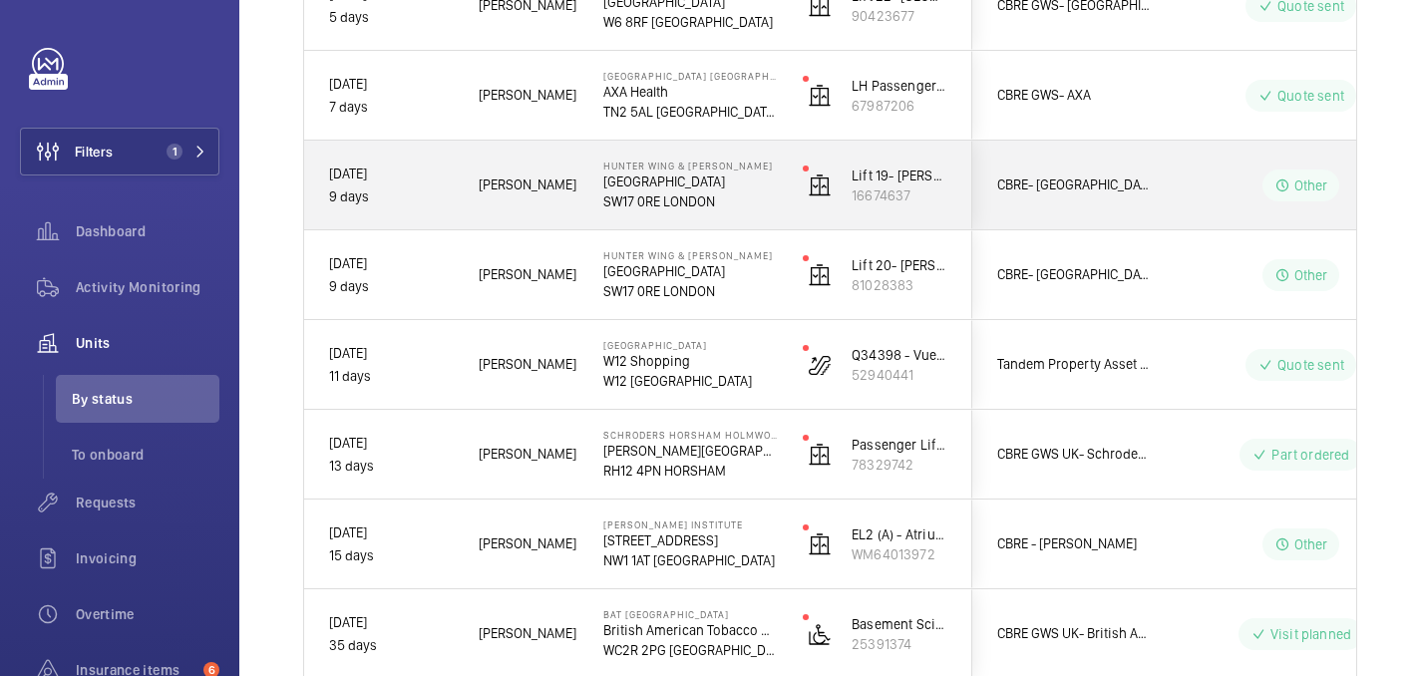
scroll to position [1305, 0]
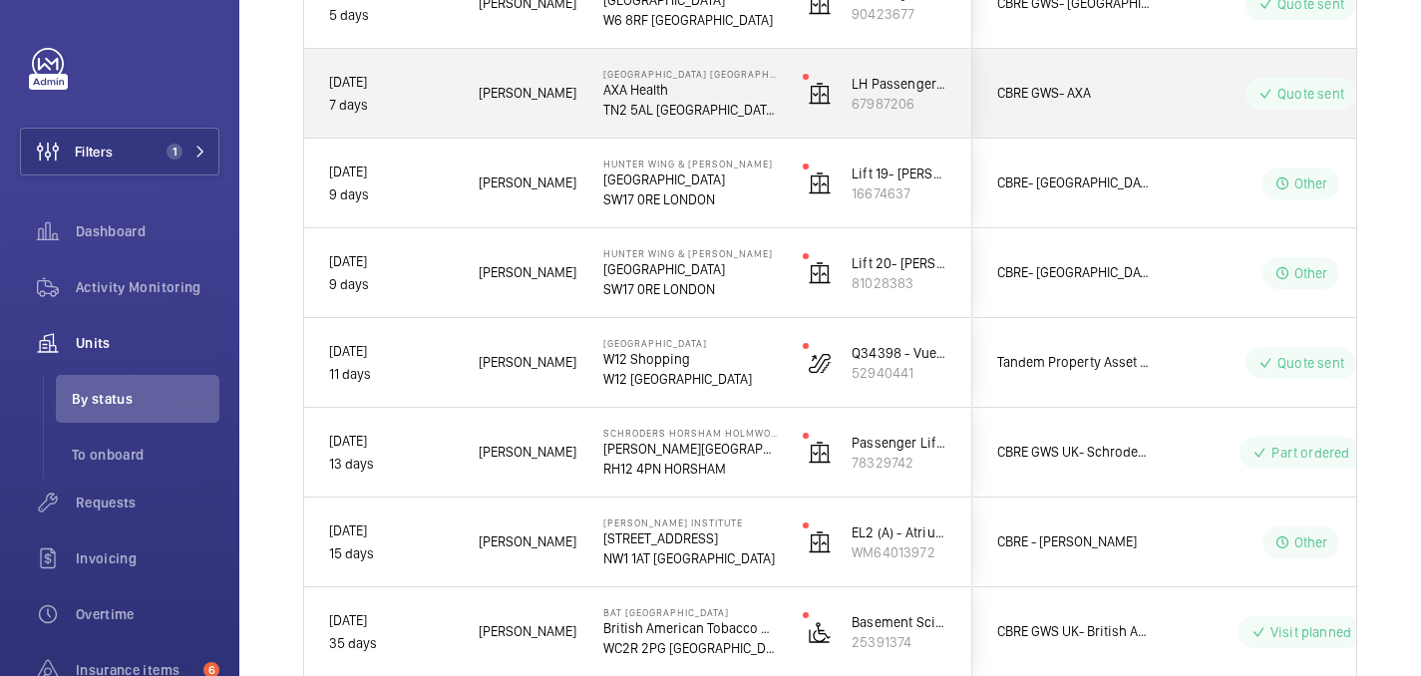
click at [552, 118] on div "[PERSON_NAME]" at bounding box center [516, 93] width 123 height 63
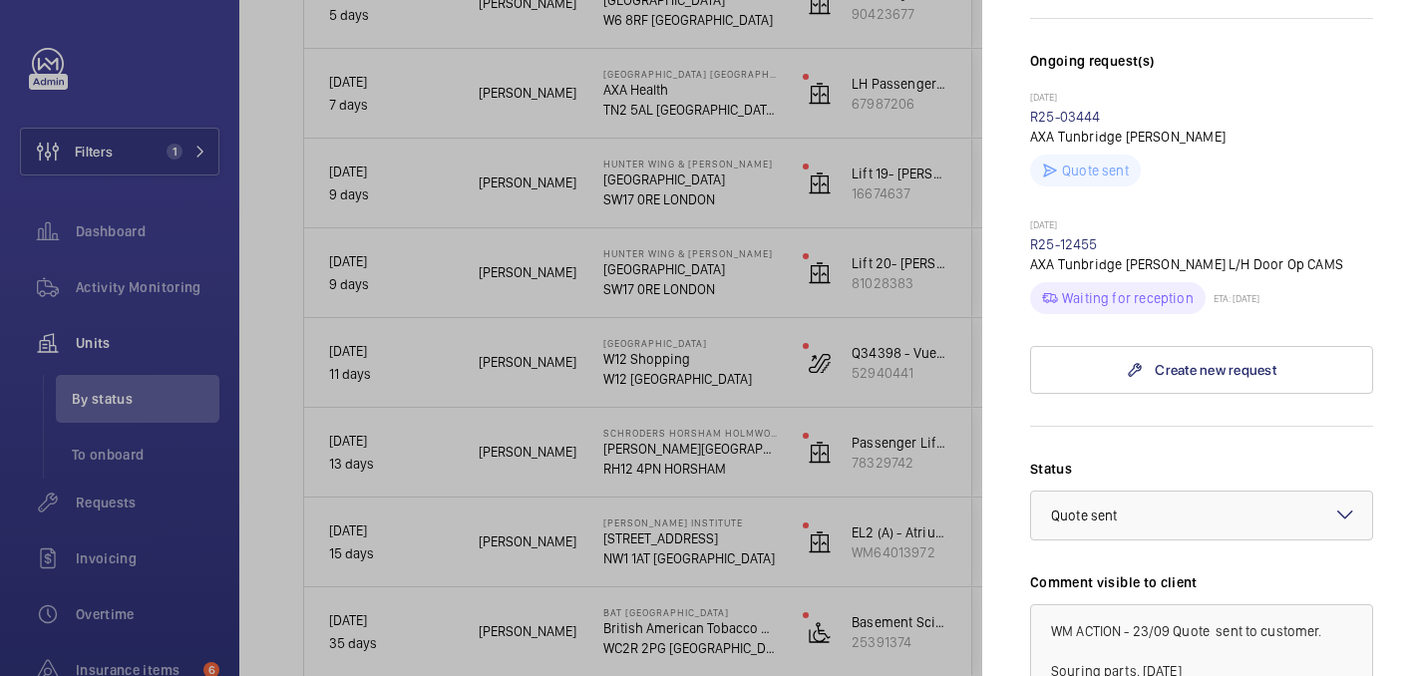
scroll to position [667, 0]
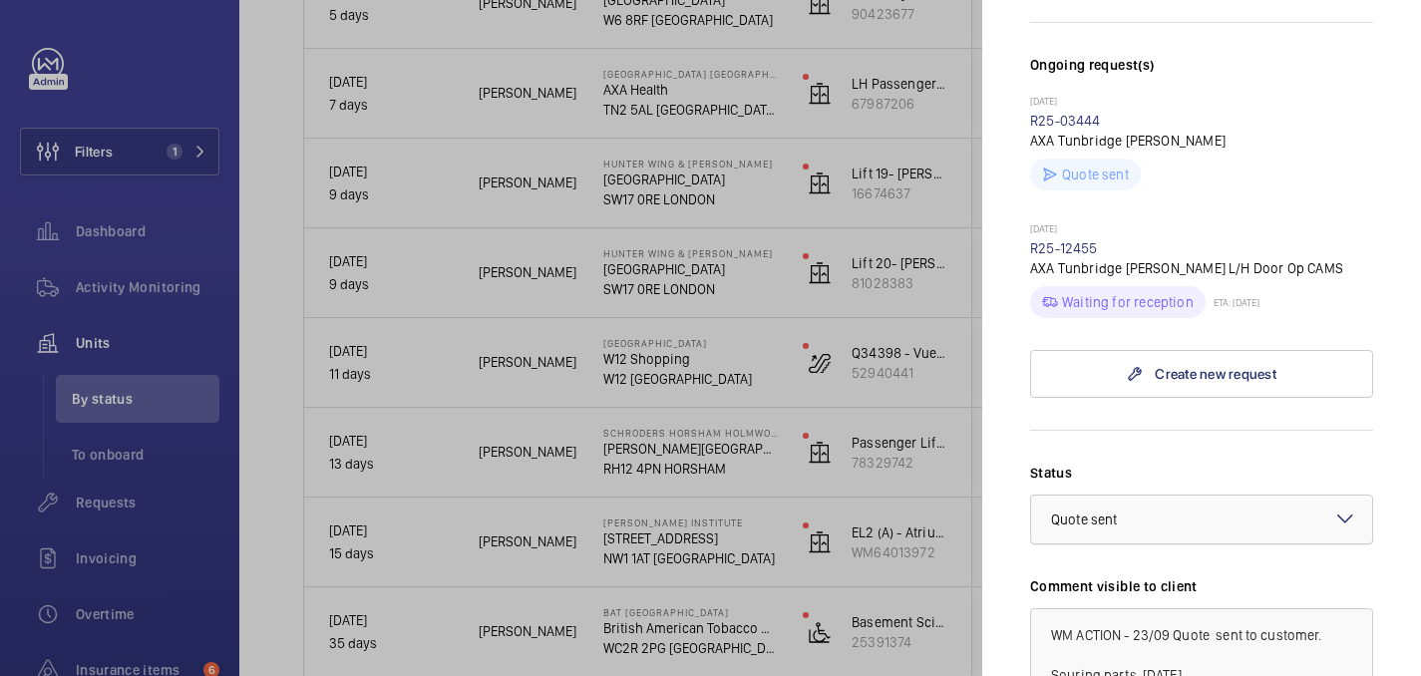
click at [1208, 496] on div at bounding box center [1201, 520] width 341 height 48
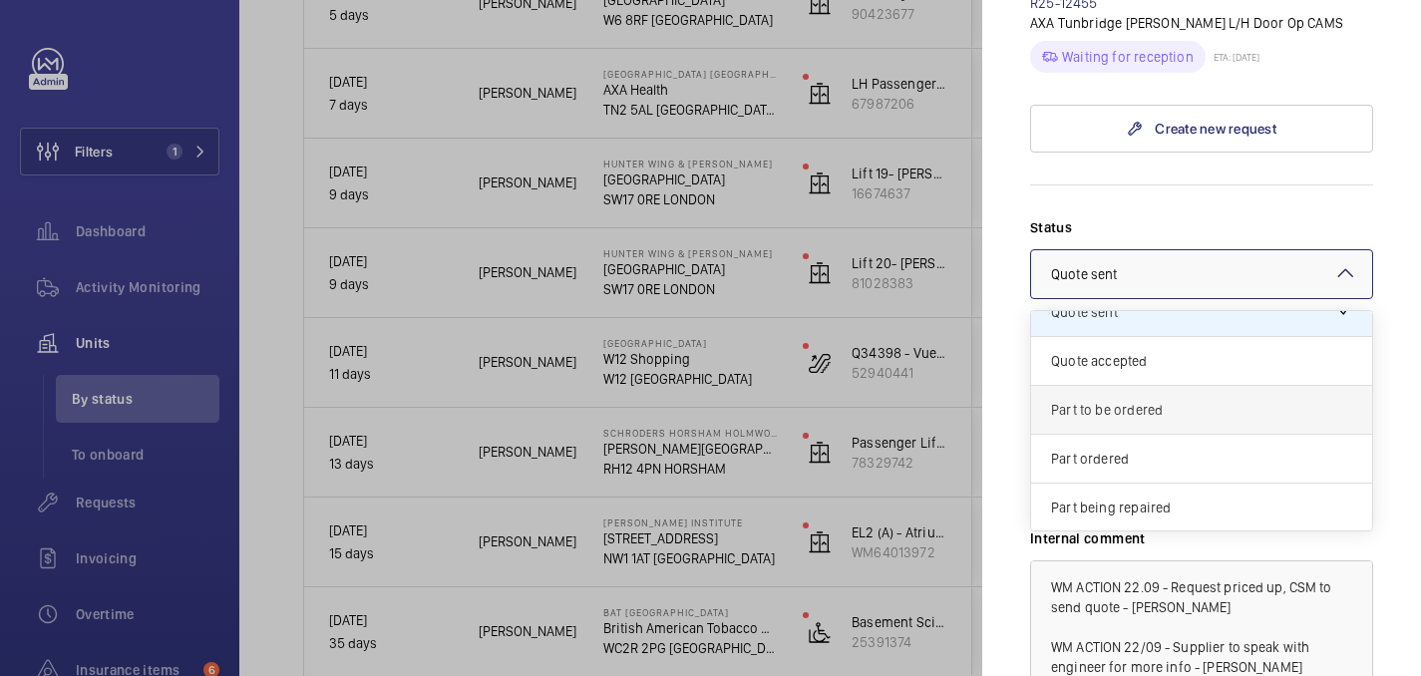
scroll to position [81, 0]
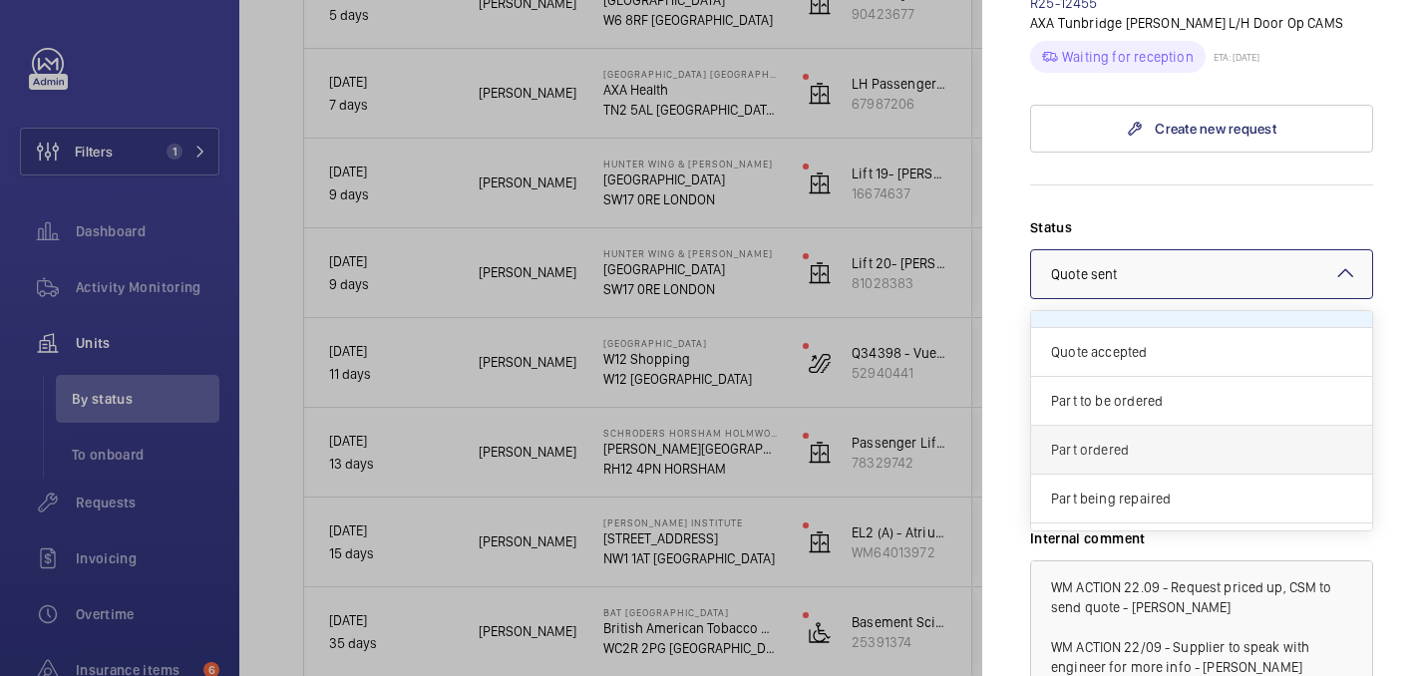
click at [1135, 440] on span "Part ordered" at bounding box center [1201, 450] width 301 height 20
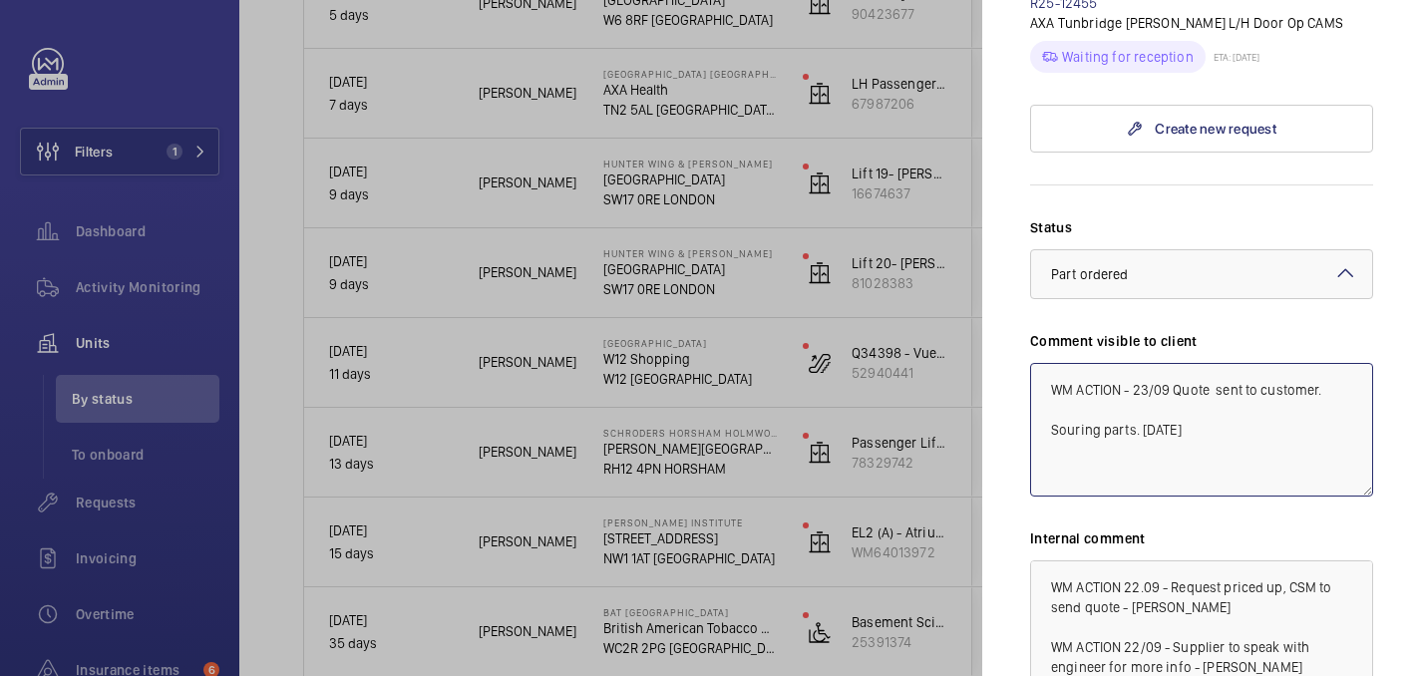
click at [1211, 363] on textarea "WM ACTION - 23/09 Quote sent to customer. Souring parts. [DATE]" at bounding box center [1201, 430] width 343 height 134
drag, startPoint x: 1205, startPoint y: 316, endPoint x: 1133, endPoint y: 281, distance: 79.8
click at [1133, 363] on textarea "WM ACTION - 23/09 Quote sent to customer. Souring parts. [DATE]" at bounding box center [1201, 430] width 343 height 134
click at [1218, 363] on textarea "WM ACTION - Part on orderd, ETA 30th" at bounding box center [1201, 430] width 343 height 134
click at [1320, 363] on textarea "WM ACTION - Part on ordeed, ETA 30th" at bounding box center [1201, 430] width 343 height 134
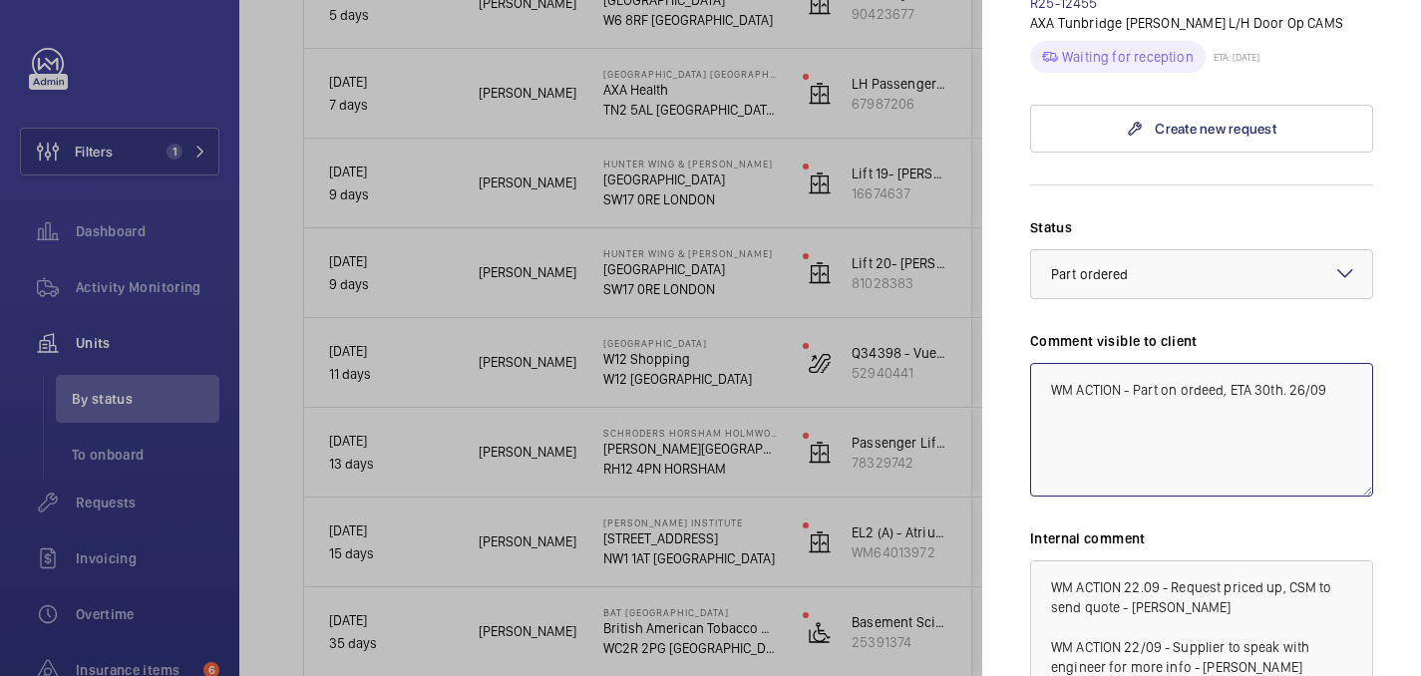
click at [1221, 363] on textarea "WM ACTION - Part on ordeed, ETA 30th. 26/09" at bounding box center [1201, 430] width 343 height 134
type textarea "WM ACTION - Part on order, ETA 30th. 26/09"
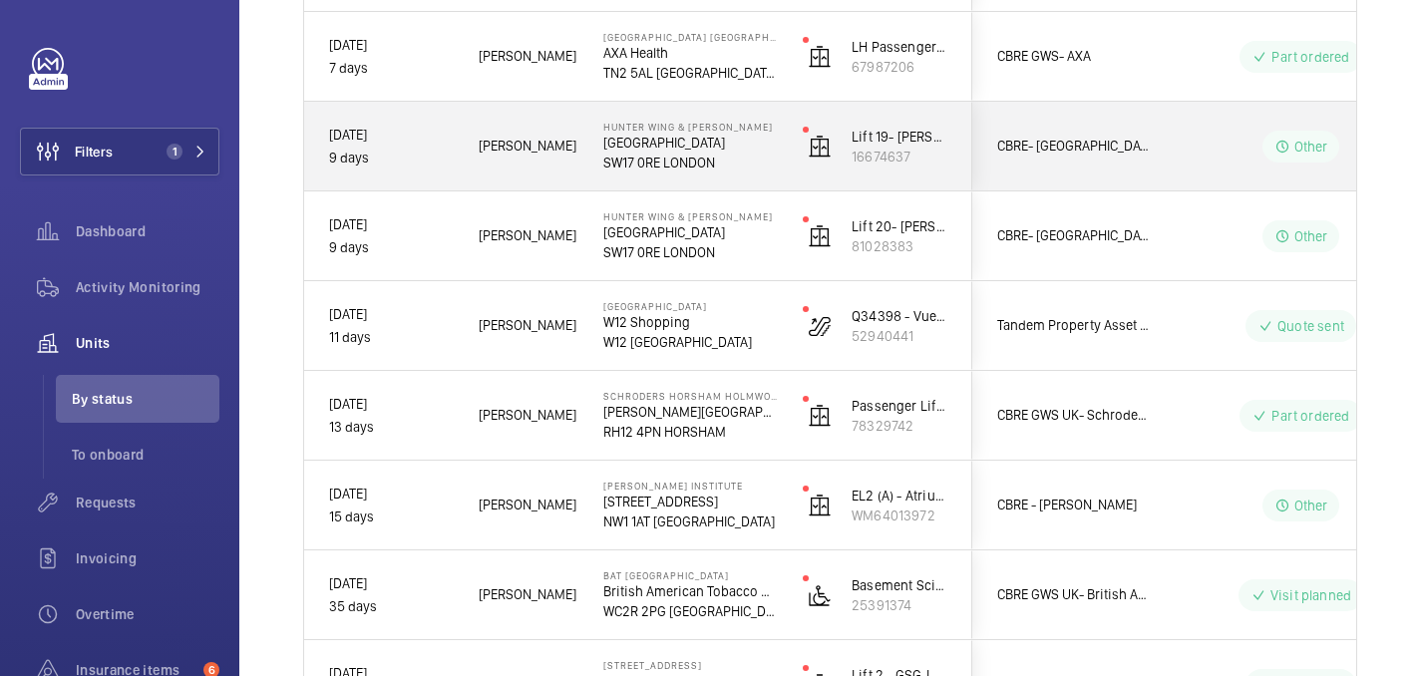
scroll to position [1346, 0]
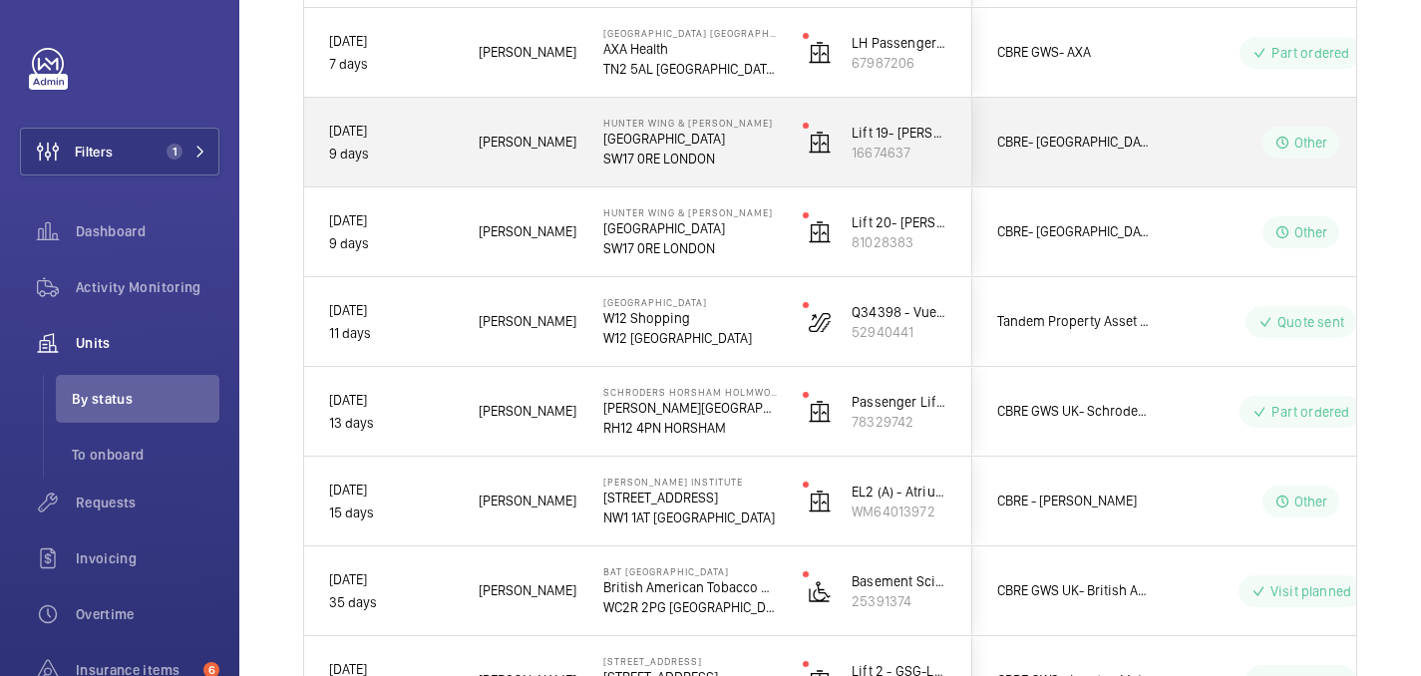
click at [759, 147] on p "[GEOGRAPHIC_DATA]" at bounding box center [690, 139] width 174 height 20
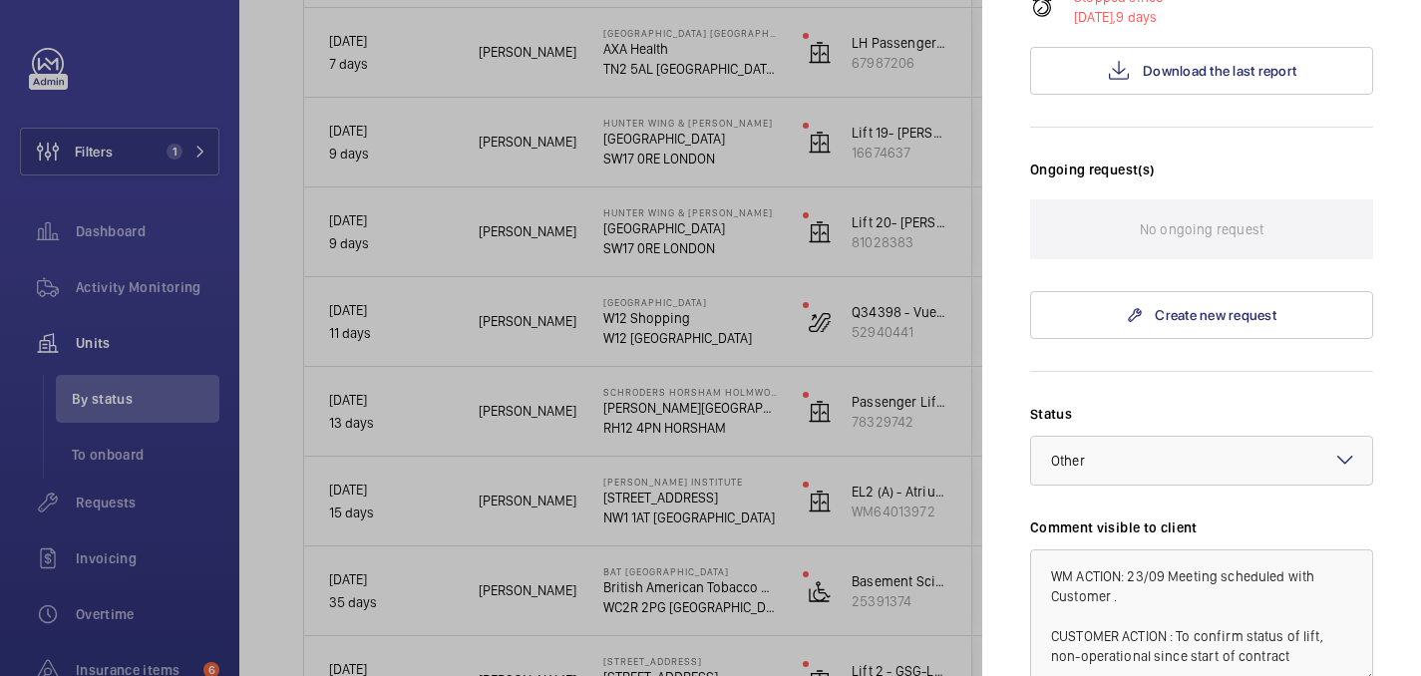
scroll to position [453, 0]
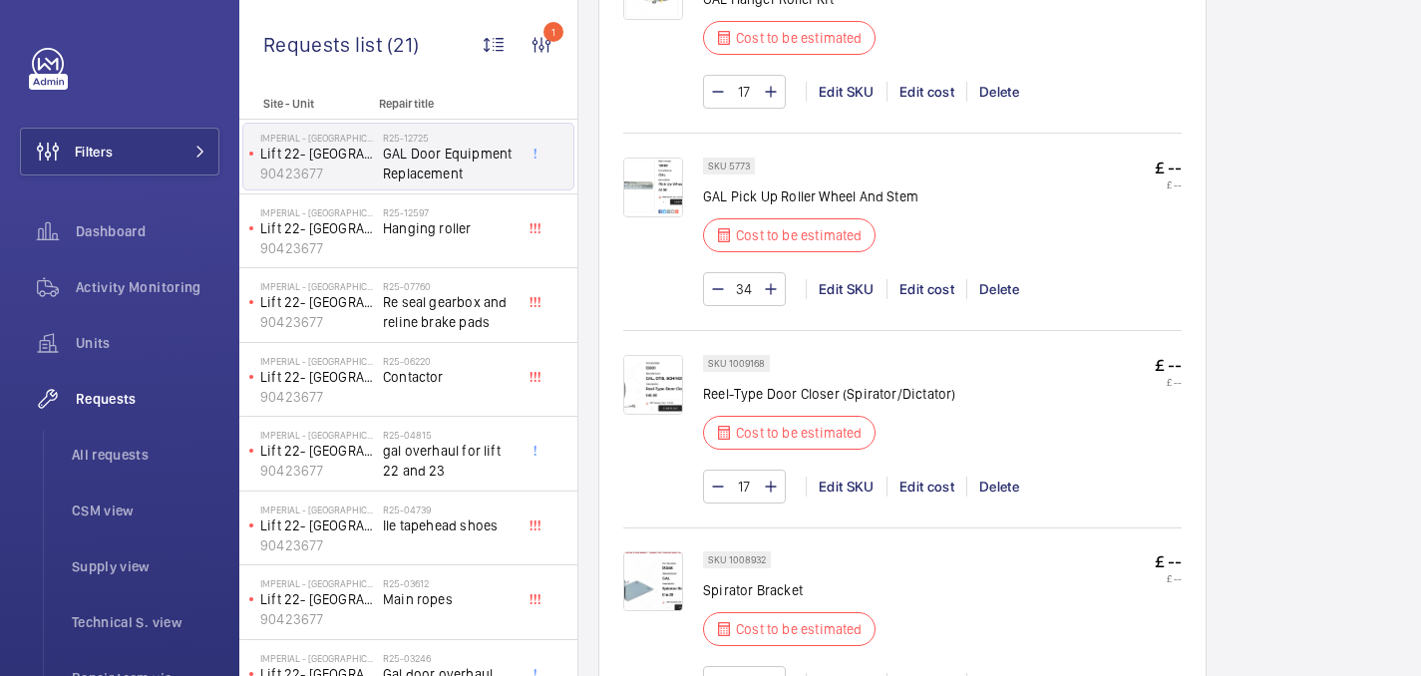
scroll to position [1504, 0]
